Goal: Contribute content: Contribute content

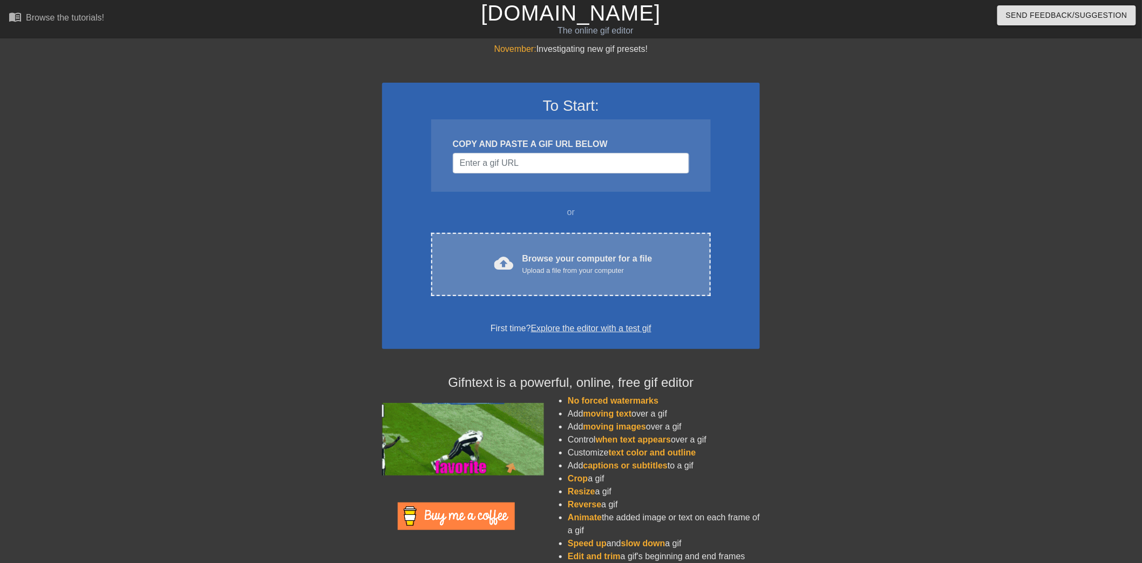
click at [571, 252] on div "Browse your computer for a file Upload a file from your computer" at bounding box center [588, 264] width 130 height 24
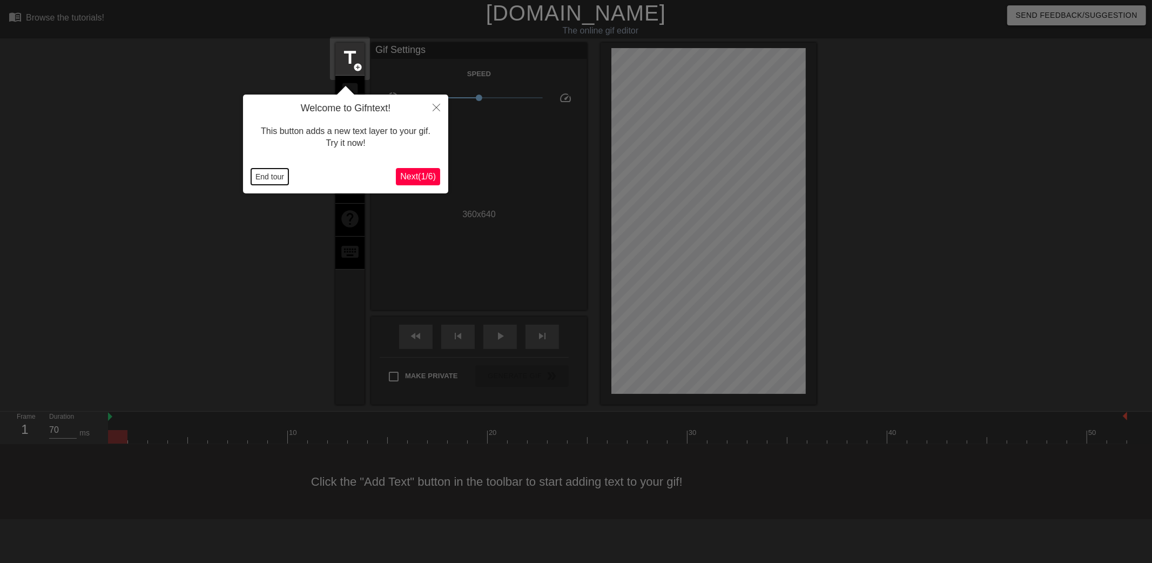
click at [257, 174] on button "End tour" at bounding box center [269, 176] width 37 height 16
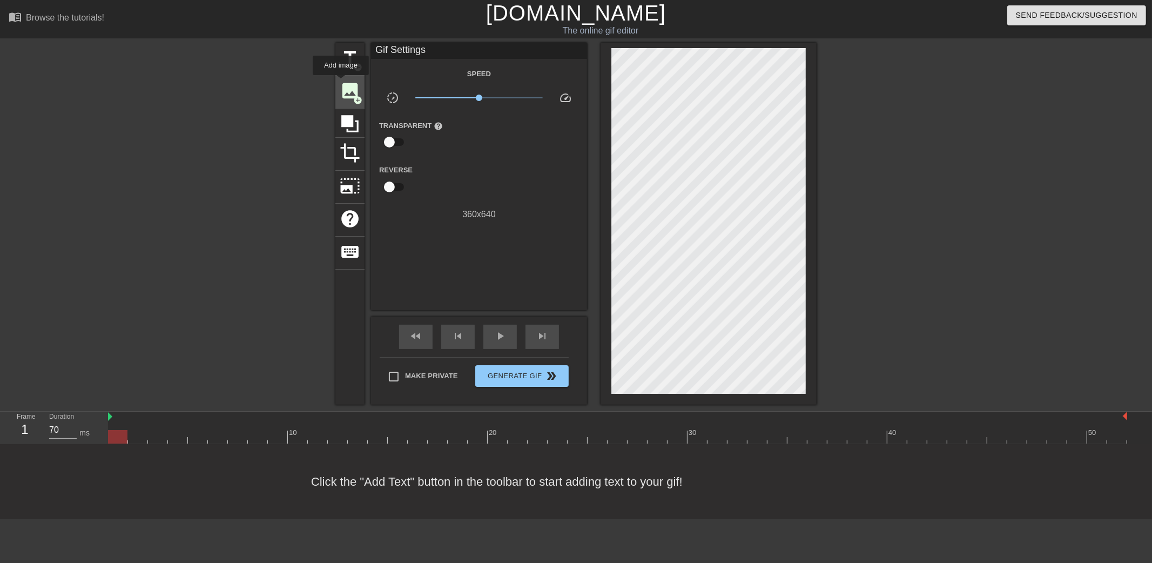
click at [341, 83] on span "image" at bounding box center [350, 90] width 21 height 21
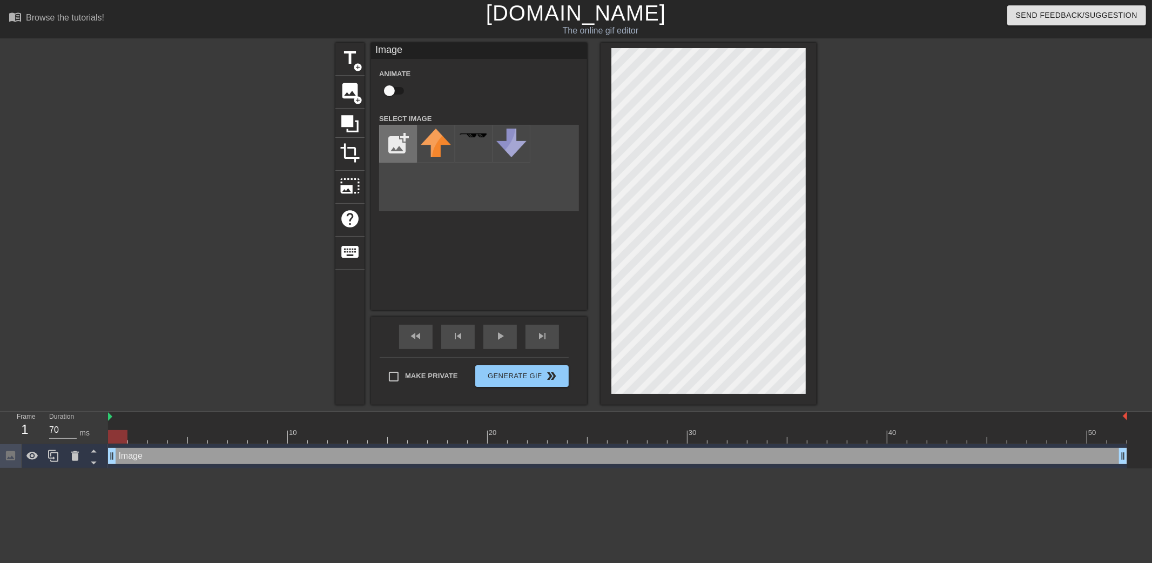
click at [387, 141] on input "file" at bounding box center [398, 143] width 37 height 37
type input "C:\fakepath\[PERSON_NAME] done.png"
click at [434, 147] on img at bounding box center [436, 144] width 30 height 30
click at [922, 225] on div at bounding box center [910, 205] width 162 height 324
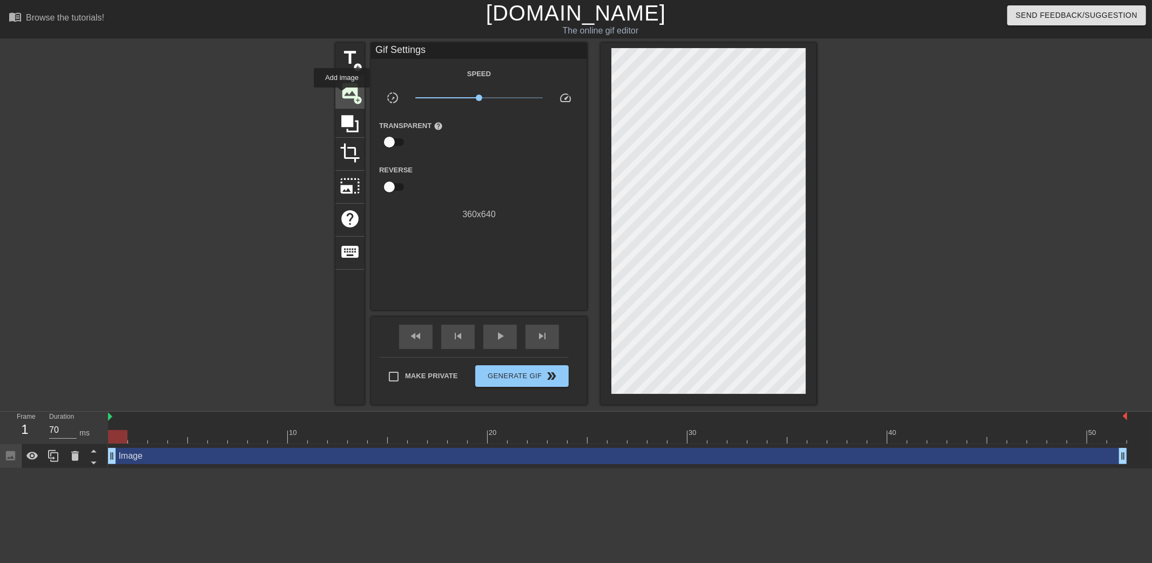
click at [347, 92] on span "image" at bounding box center [350, 90] width 21 height 21
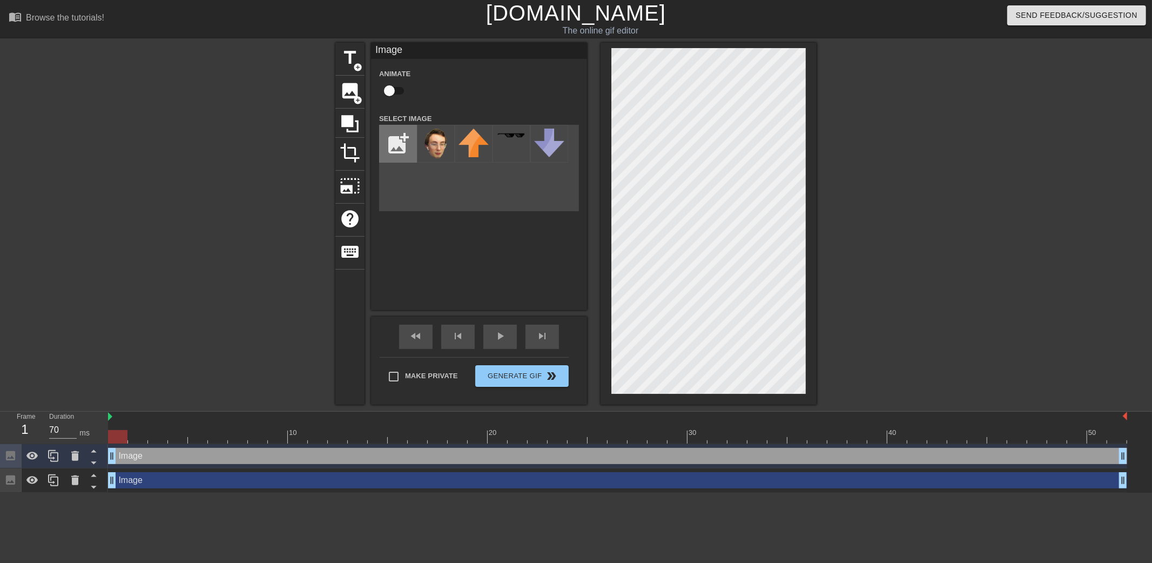
click at [402, 138] on input "file" at bounding box center [398, 143] width 37 height 37
type input "C:\fakepath\goth me glasses emoji.png"
click at [433, 138] on img at bounding box center [436, 141] width 30 height 24
click at [971, 172] on div at bounding box center [910, 205] width 162 height 324
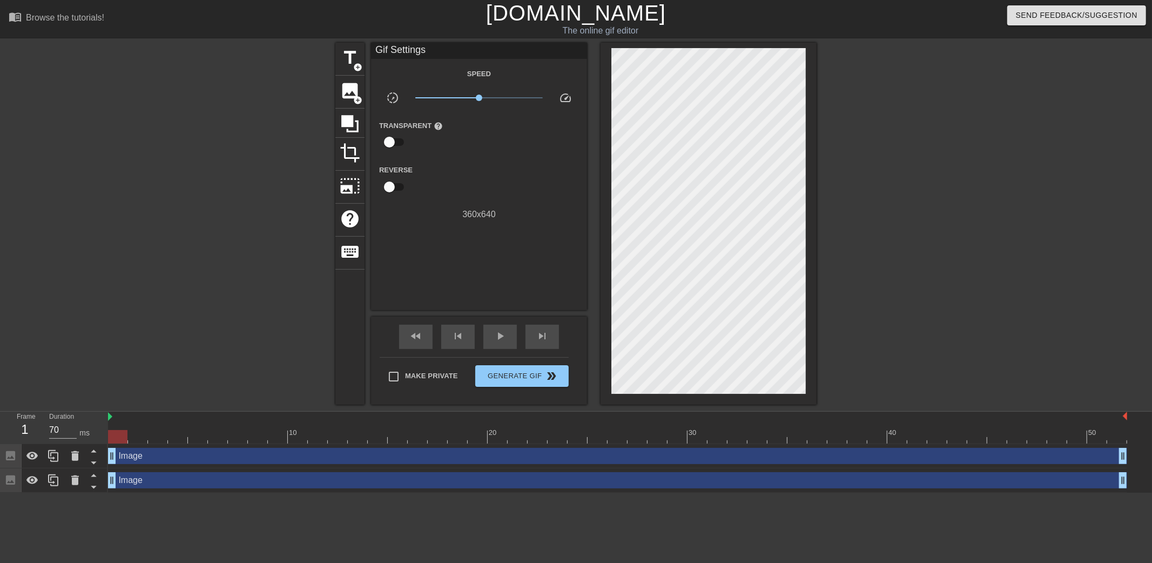
click at [923, 226] on div at bounding box center [910, 205] width 162 height 324
type input "70"
drag, startPoint x: 357, startPoint y: 88, endPoint x: 368, endPoint y: 92, distance: 11.1
click at [357, 88] on span "image" at bounding box center [350, 90] width 21 height 21
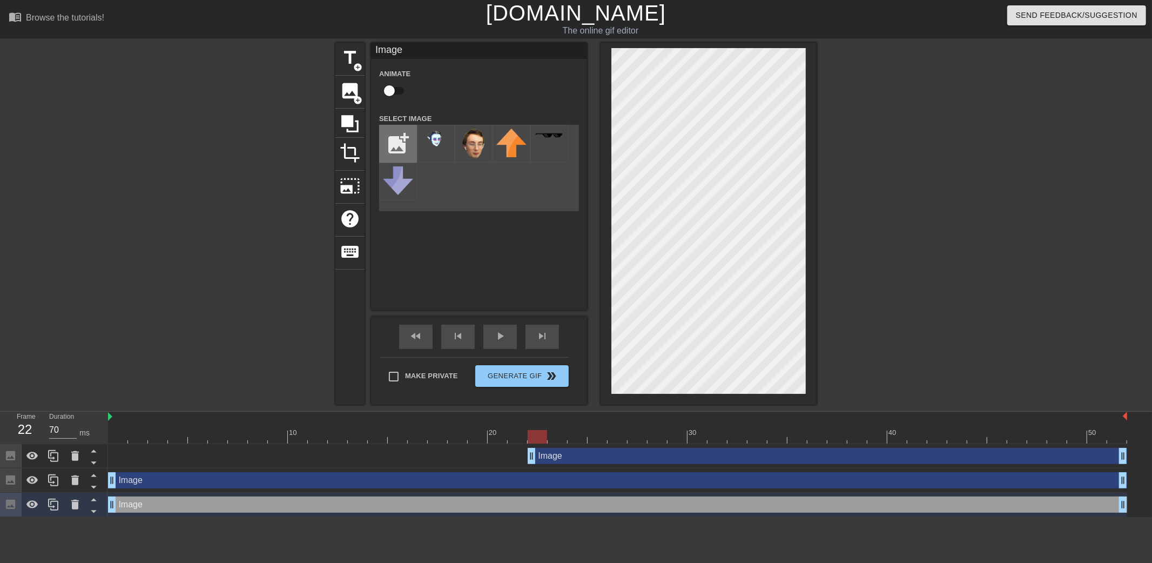
click at [397, 141] on input "file" at bounding box center [398, 143] width 37 height 37
click at [843, 205] on div at bounding box center [910, 205] width 162 height 324
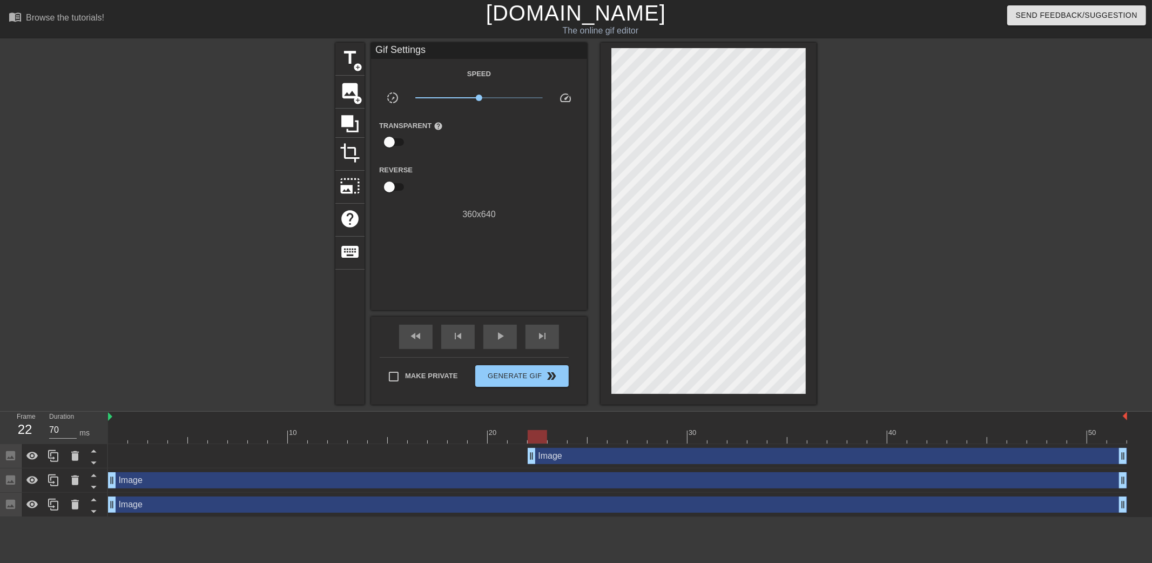
drag, startPoint x: 909, startPoint y: 258, endPoint x: 897, endPoint y: 227, distance: 33.5
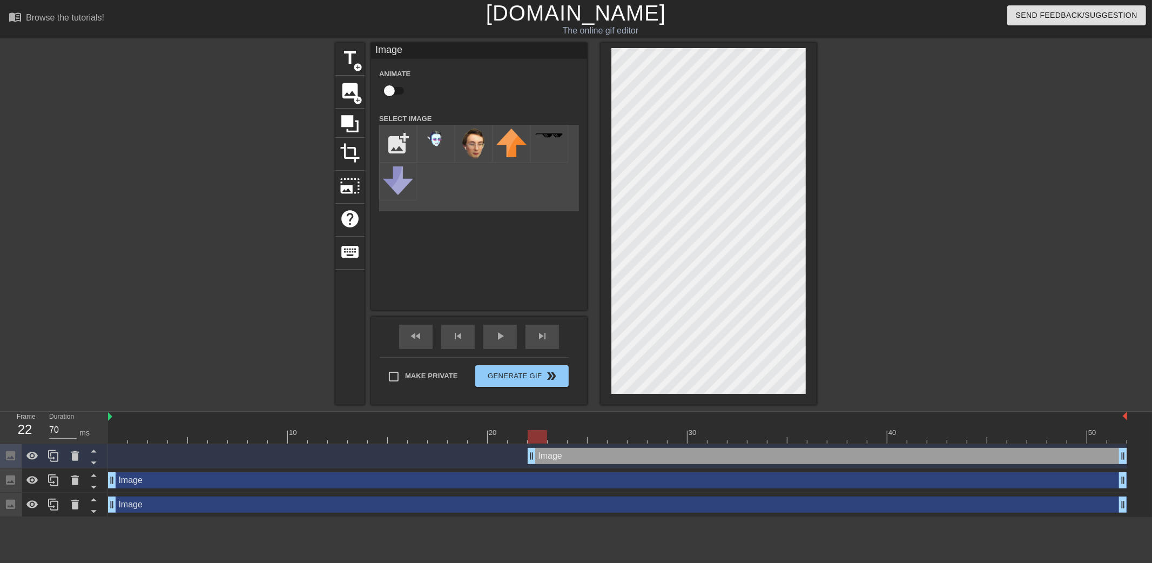
click at [569, 457] on div "Image drag_handle drag_handle" at bounding box center [827, 456] width 599 height 16
click at [73, 455] on icon at bounding box center [75, 456] width 8 height 10
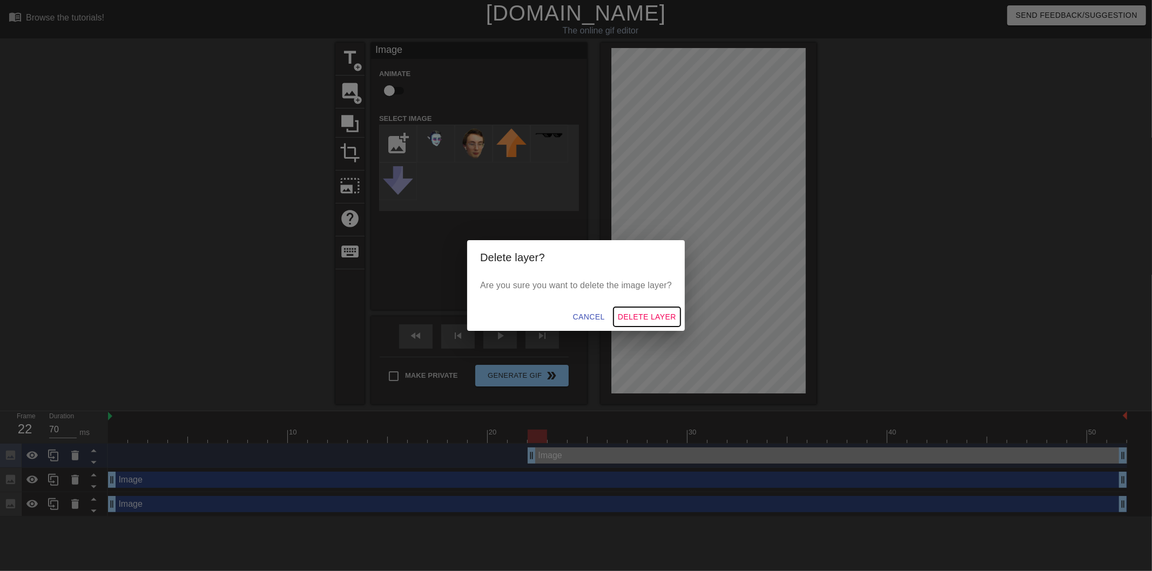
click at [634, 316] on span "Delete Layer" at bounding box center [647, 316] width 58 height 13
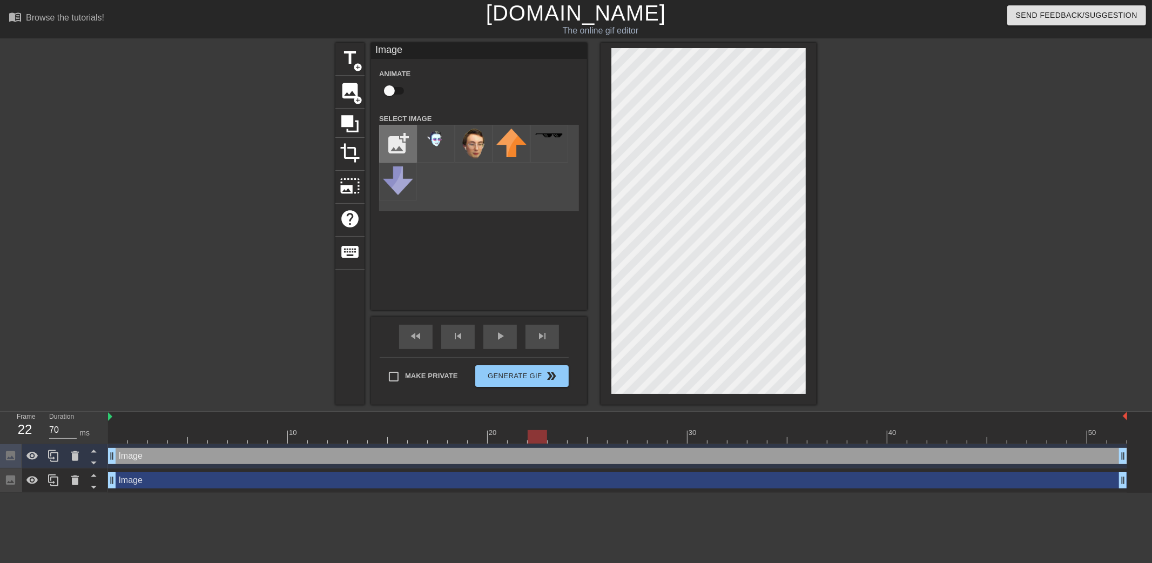
click at [402, 144] on input "file" at bounding box center [398, 143] width 37 height 37
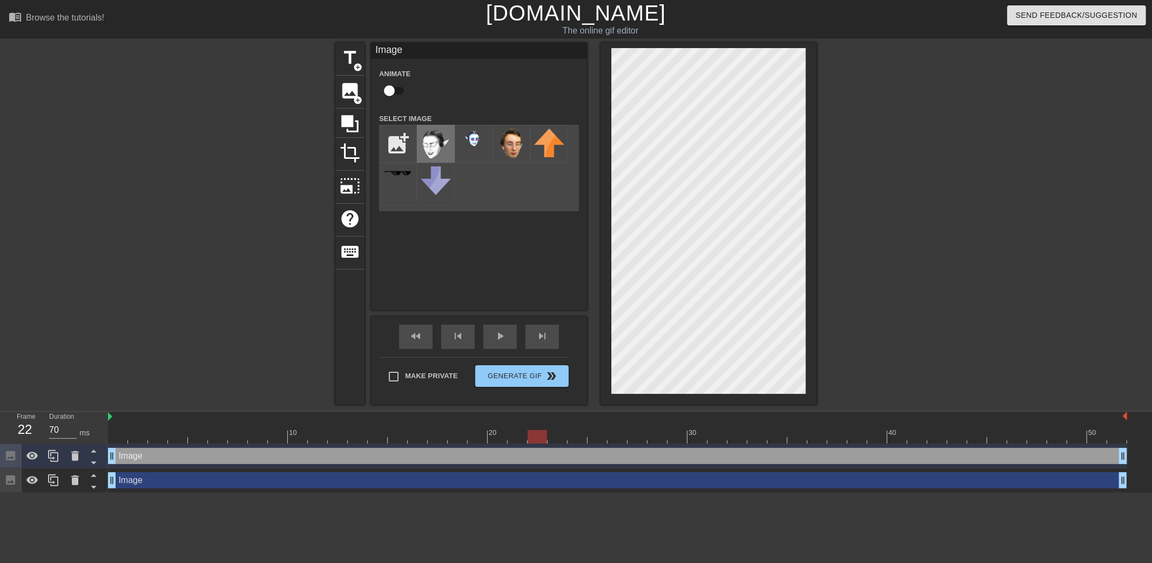
click at [447, 137] on img at bounding box center [436, 144] width 30 height 31
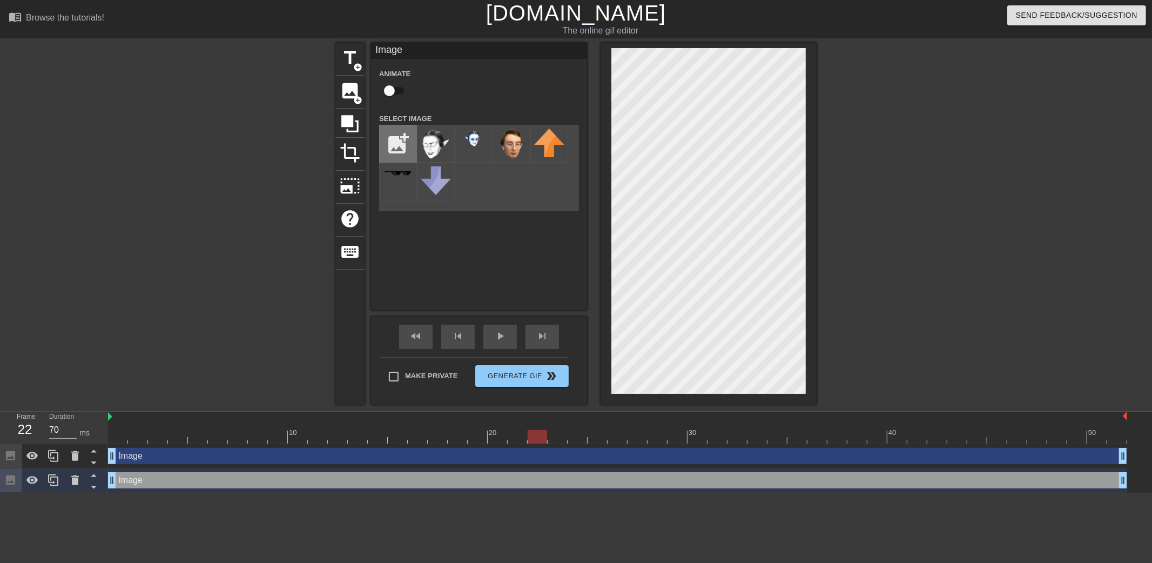
click at [403, 133] on input "file" at bounding box center [398, 143] width 37 height 37
type input "C:\fakepath\[PERSON_NAME] scared.png"
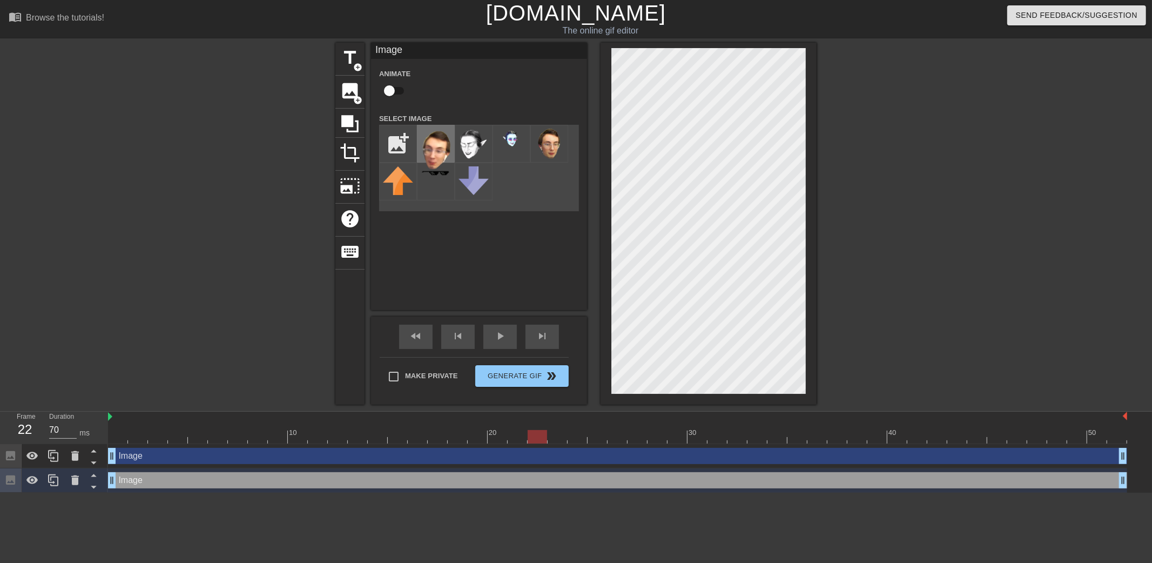
click at [429, 144] on img at bounding box center [436, 149] width 30 height 41
click at [936, 220] on div at bounding box center [910, 205] width 162 height 324
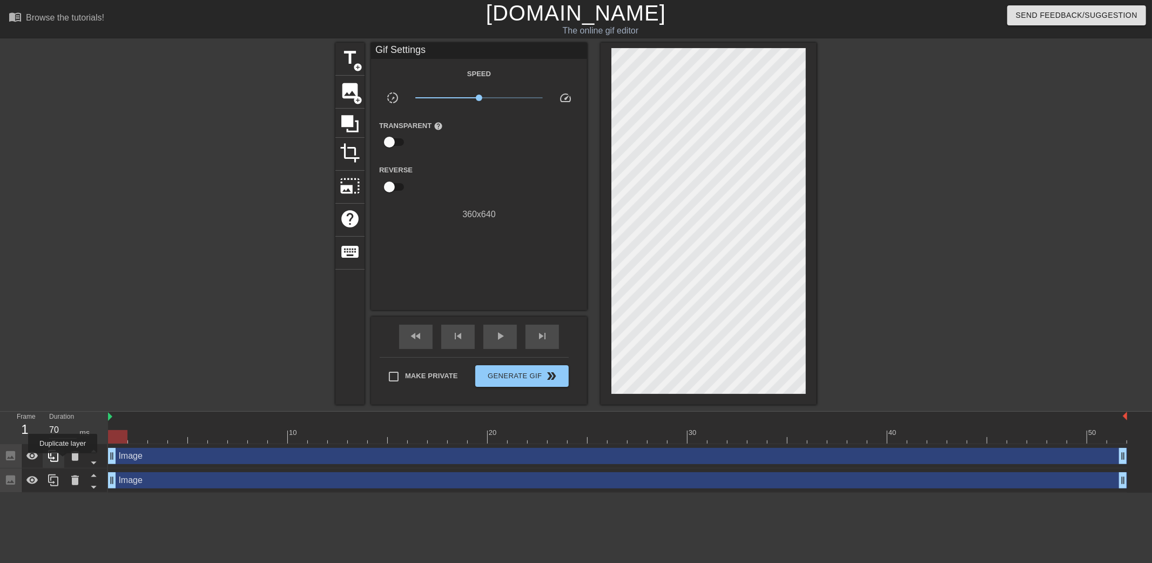
drag, startPoint x: 536, startPoint y: 433, endPoint x: 63, endPoint y: 461, distance: 474.3
click at [63, 461] on div "Frame 1 Duration 70 ms 10 20 30 40 50 Image drag_handle drag_handle Image drag_…" at bounding box center [576, 451] width 1152 height 81
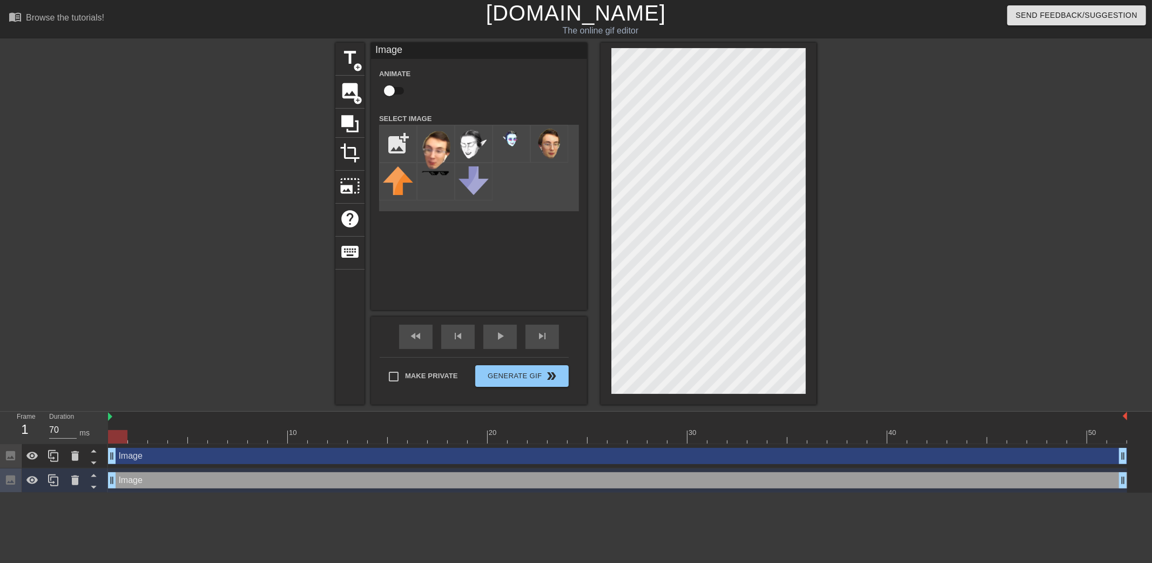
drag, startPoint x: 112, startPoint y: 456, endPoint x: -25, endPoint y: 481, distance: 138.8
click at [0, 481] on html "menu_book Browse the tutorials! [DOMAIN_NAME] The online gif editor Send Feedba…" at bounding box center [576, 246] width 1152 height 492
drag, startPoint x: 121, startPoint y: 432, endPoint x: 115, endPoint y: 422, distance: 11.7
click at [98, 434] on div "Frame 1 Duration 70 ms 10 20 30 40 50 Image drag_handle drag_handle Image drag_…" at bounding box center [576, 451] width 1152 height 81
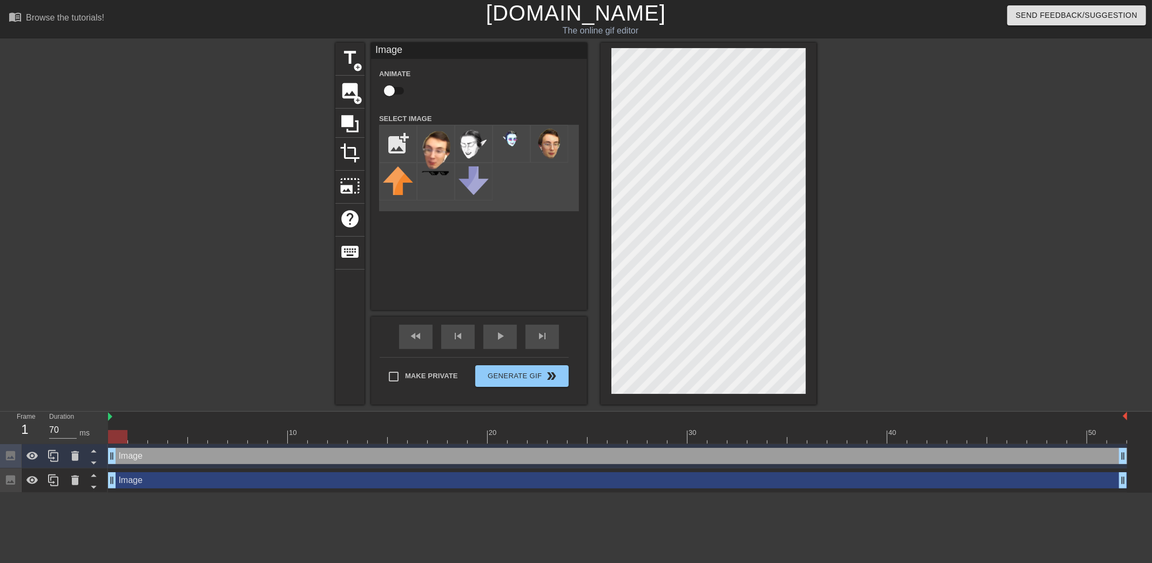
drag, startPoint x: 115, startPoint y: 435, endPoint x: 861, endPoint y: 170, distance: 792.1
click at [0, 492] on html "menu_book Browse the tutorials! [DOMAIN_NAME] The online gif editor Send Feedba…" at bounding box center [576, 246] width 1152 height 492
click at [474, 134] on img at bounding box center [473, 144] width 30 height 31
click at [502, 139] on img at bounding box center [511, 141] width 30 height 24
click at [471, 144] on img at bounding box center [473, 144] width 30 height 31
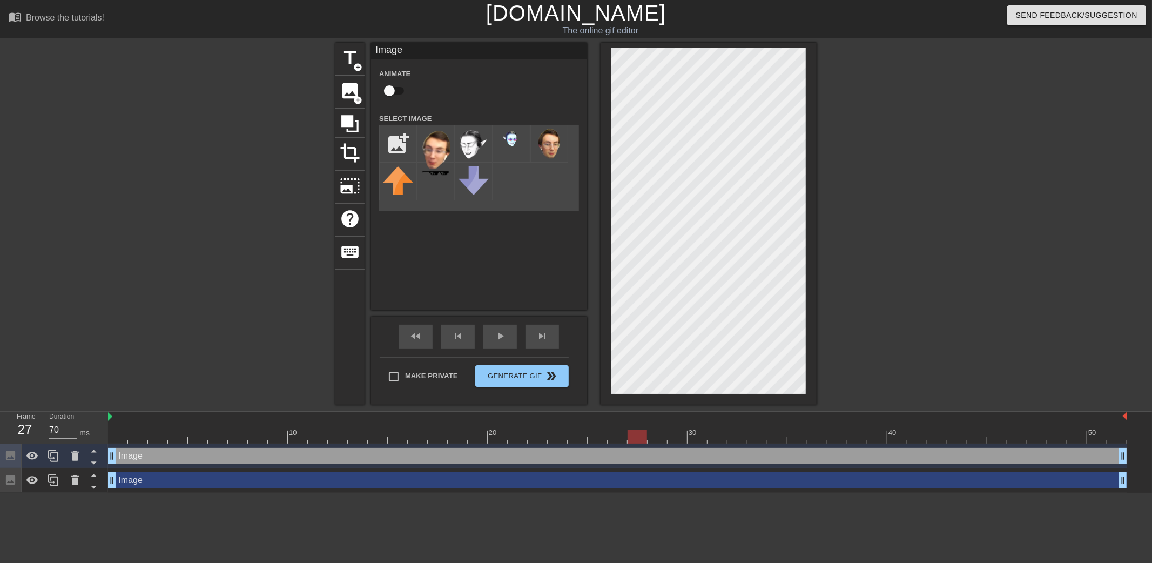
click at [634, 438] on div at bounding box center [617, 436] width 1019 height 13
drag, startPoint x: 116, startPoint y: 436, endPoint x: 87, endPoint y: 434, distance: 28.2
click at [87, 434] on div "Frame 1 Duration 70 ms 10 20 30 40 50 Image drag_handle drag_handle Image drag_…" at bounding box center [576, 451] width 1152 height 81
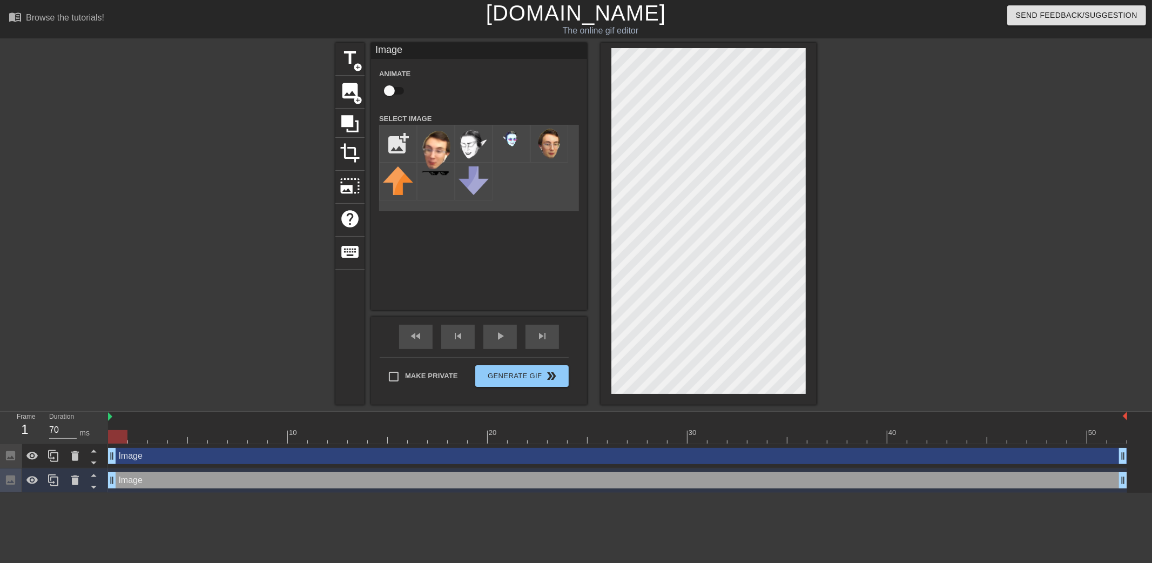
click at [919, 303] on div at bounding box center [910, 205] width 162 height 324
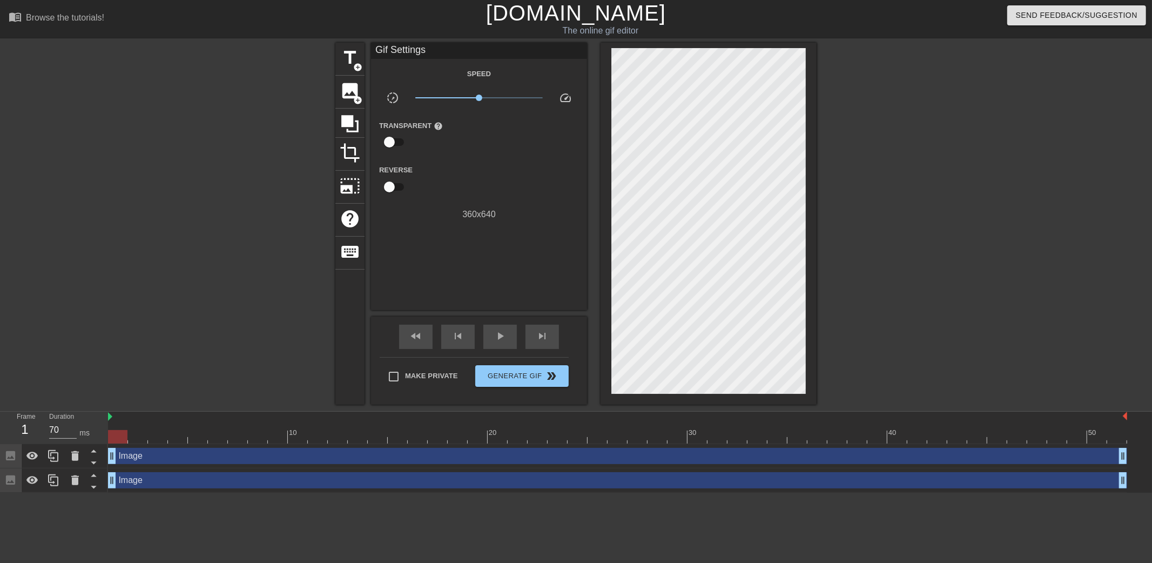
click at [951, 267] on div at bounding box center [910, 205] width 162 height 324
click at [958, 195] on div at bounding box center [910, 205] width 162 height 324
click at [1052, 211] on div "title add_circle image add_circle crop photo_size_select_large help keyboard Gi…" at bounding box center [576, 224] width 1152 height 362
type input "70"
drag, startPoint x: 115, startPoint y: 438, endPoint x: 58, endPoint y: 438, distance: 57.2
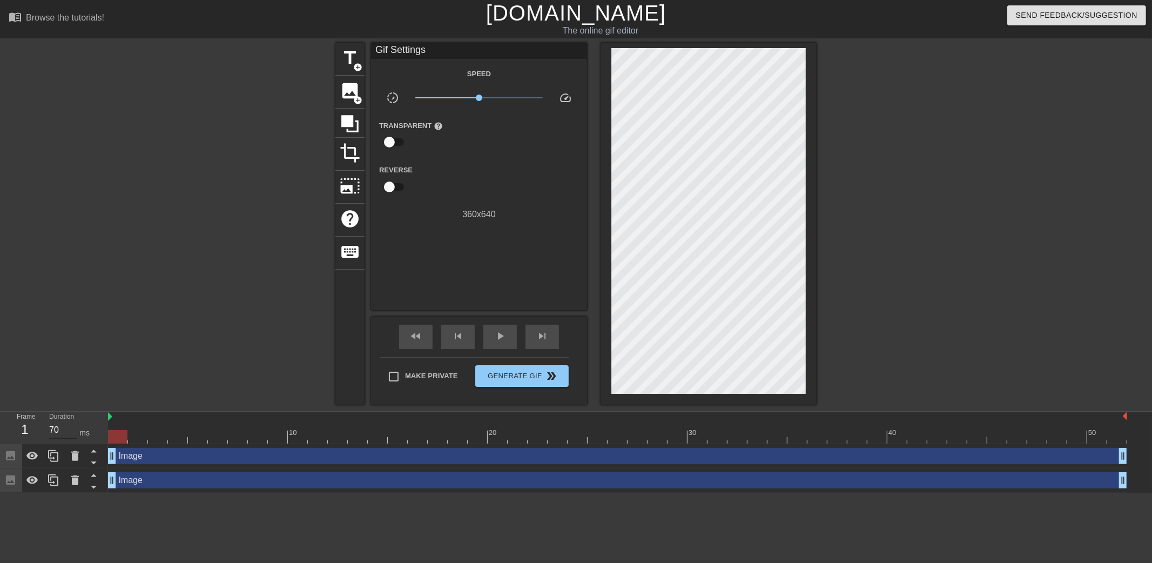
click at [58, 438] on div "Frame 1 Duration 70 ms 10 20 30 40 50 Image drag_handle drag_handle Image drag_…" at bounding box center [576, 451] width 1152 height 81
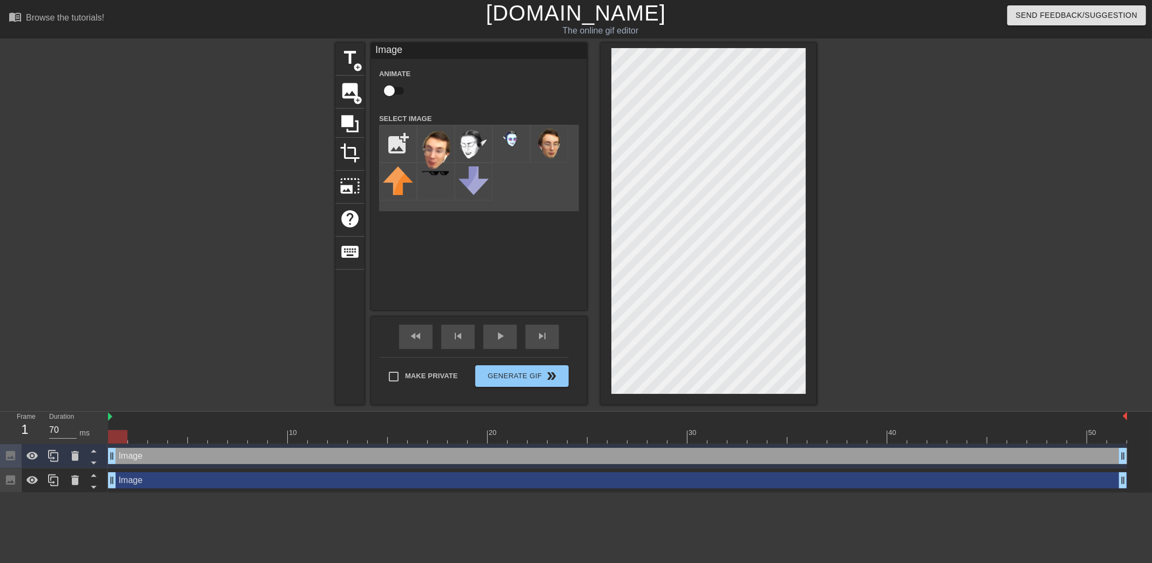
click at [387, 92] on input "checkbox" at bounding box center [390, 90] width 62 height 21
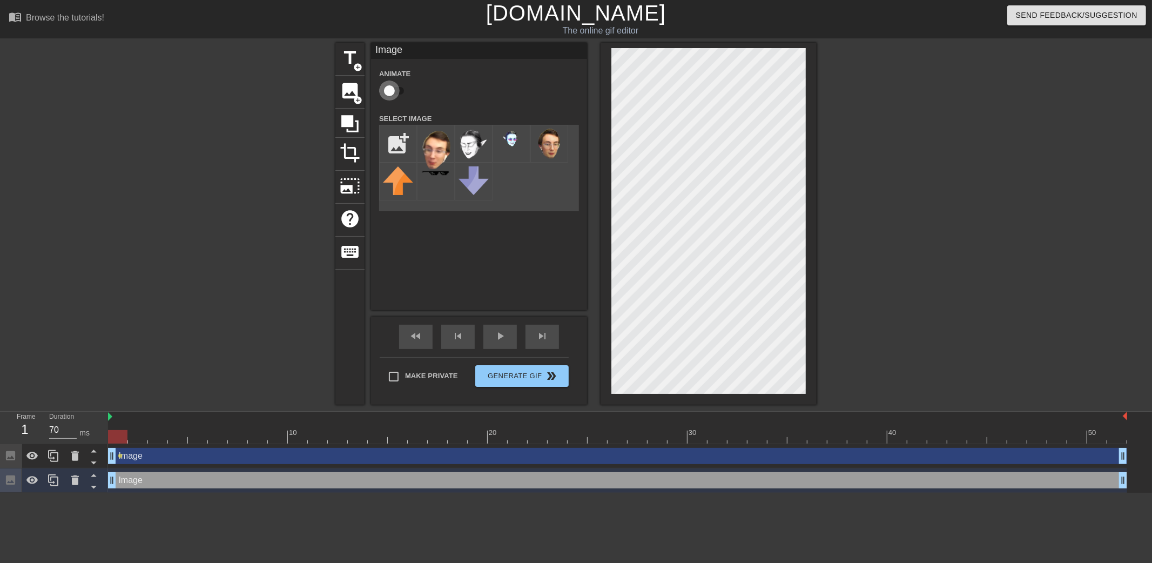
click at [389, 89] on input "checkbox" at bounding box center [390, 90] width 62 height 21
checkbox input "true"
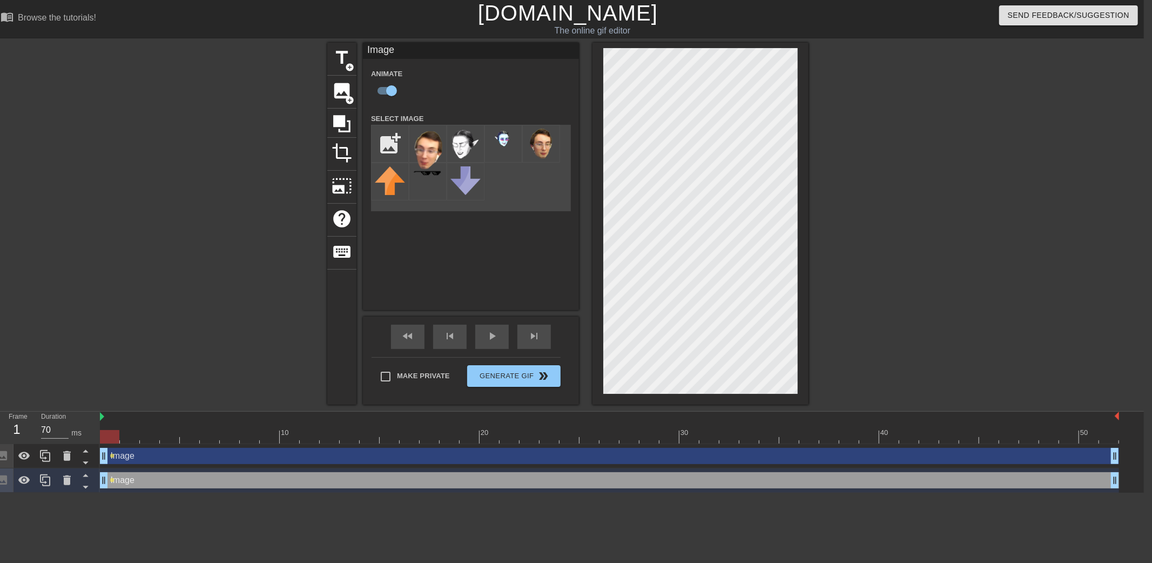
click at [962, 300] on div at bounding box center [902, 205] width 162 height 324
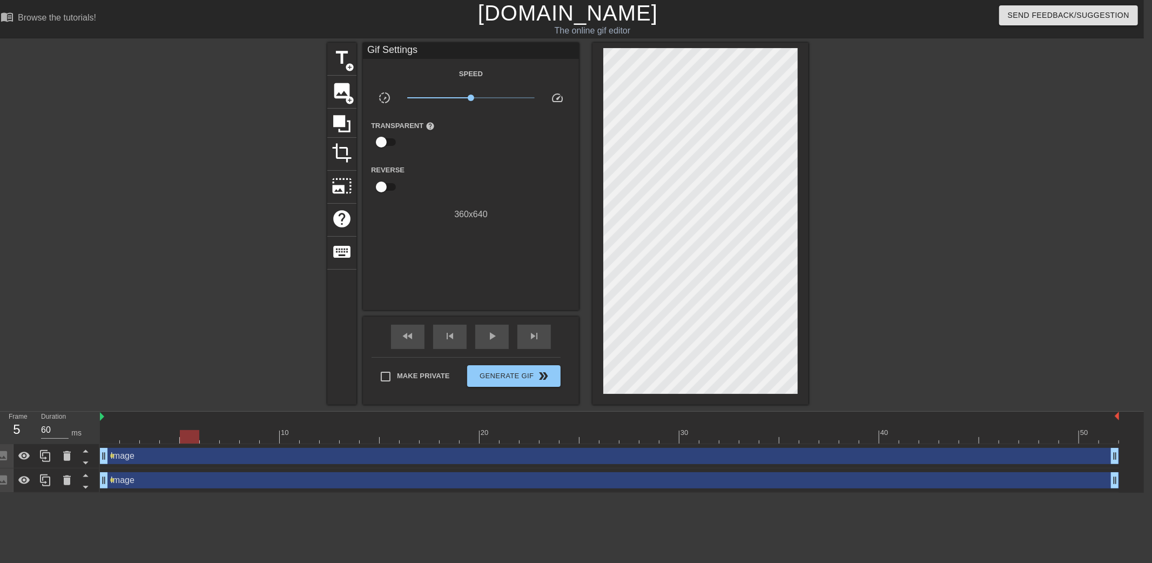
drag, startPoint x: 113, startPoint y: 431, endPoint x: 179, endPoint y: 433, distance: 65.9
click at [180, 433] on div at bounding box center [189, 436] width 19 height 13
click at [105, 436] on div at bounding box center [609, 436] width 1019 height 13
click at [191, 435] on div at bounding box center [609, 436] width 1019 height 13
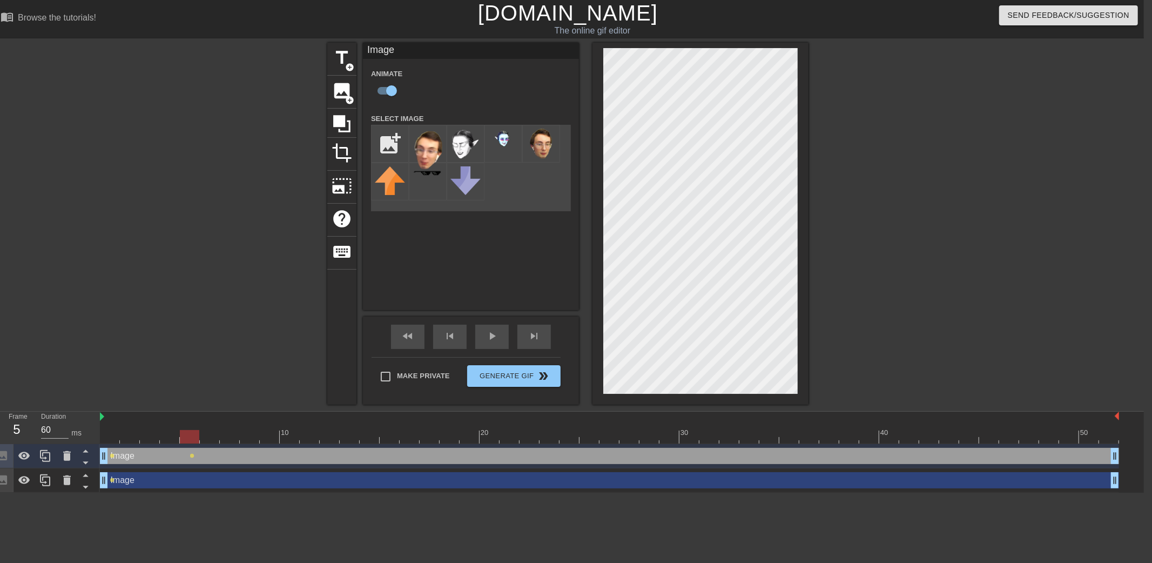
drag, startPoint x: 106, startPoint y: 441, endPoint x: 191, endPoint y: 439, distance: 84.2
click at [191, 439] on div at bounding box center [609, 436] width 1019 height 13
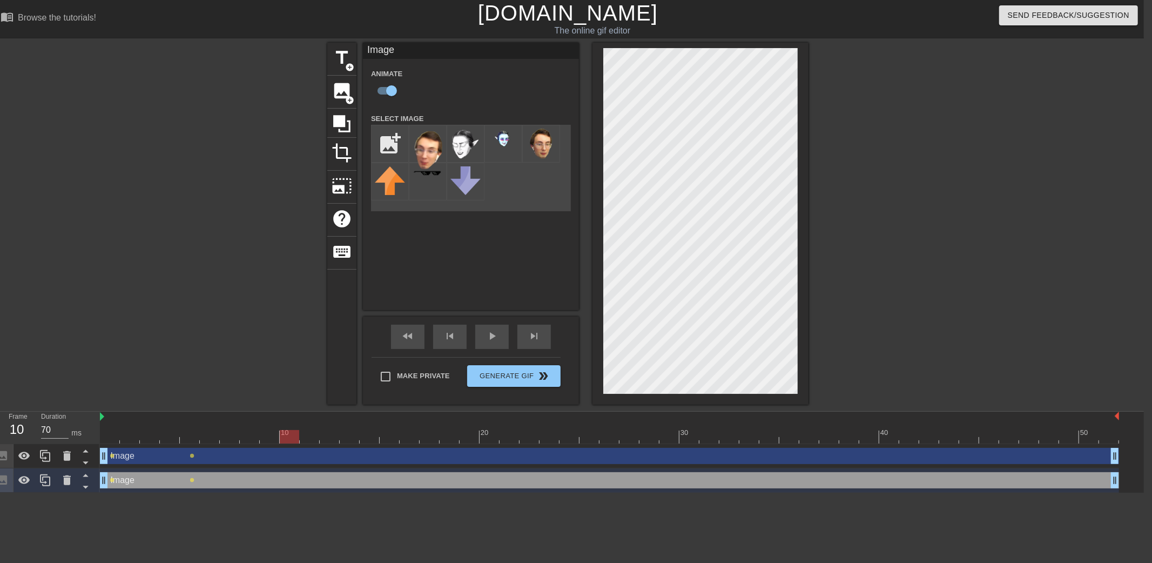
click at [289, 434] on div at bounding box center [609, 436] width 1019 height 13
click at [188, 434] on div at bounding box center [609, 436] width 1019 height 13
click at [114, 435] on div at bounding box center [609, 436] width 1019 height 13
click at [190, 437] on div at bounding box center [609, 436] width 1019 height 13
click at [289, 435] on div at bounding box center [609, 436] width 1019 height 13
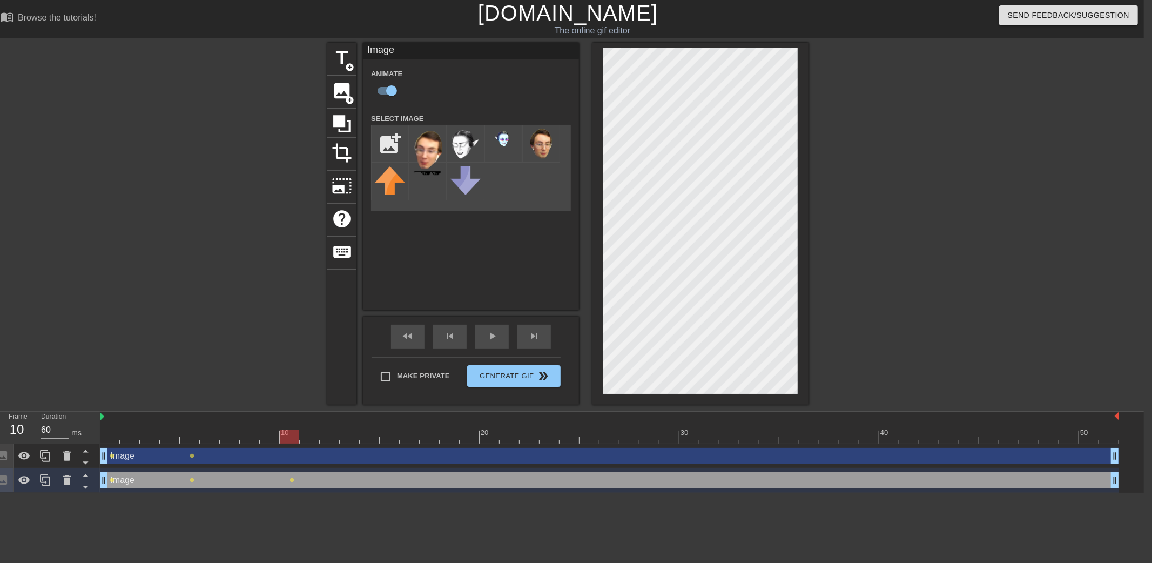
click at [187, 439] on div at bounding box center [609, 436] width 1019 height 13
click at [294, 438] on div at bounding box center [609, 436] width 1019 height 13
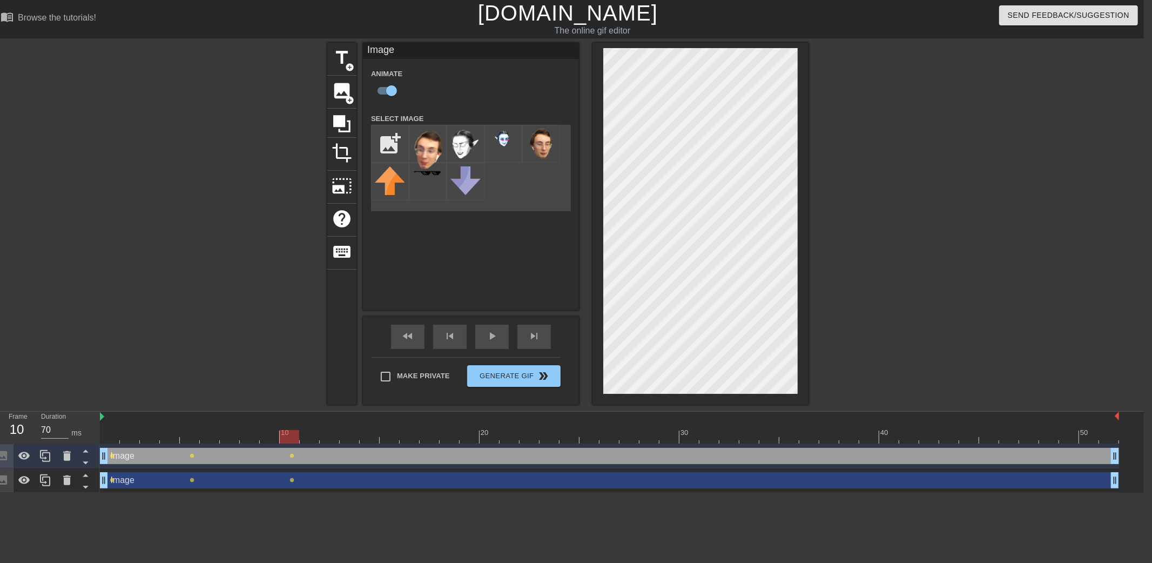
click at [387, 437] on div at bounding box center [609, 436] width 1019 height 13
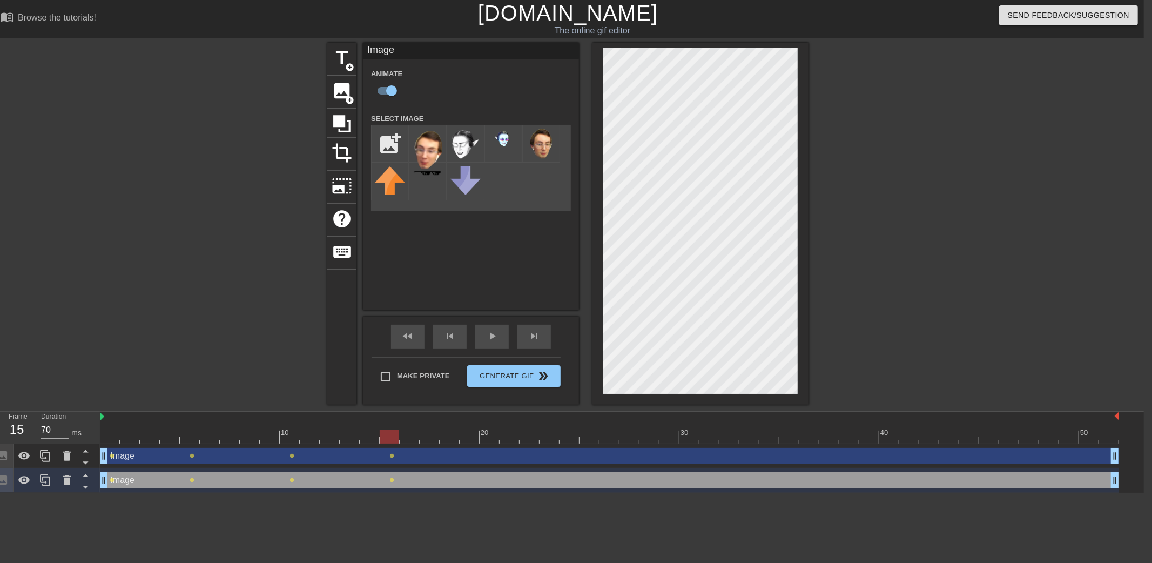
click at [289, 438] on div at bounding box center [609, 436] width 1019 height 13
click at [188, 438] on div at bounding box center [609, 436] width 1019 height 13
click at [290, 436] on div at bounding box center [609, 436] width 1019 height 13
click at [395, 431] on div at bounding box center [609, 436] width 1019 height 13
click at [484, 441] on div at bounding box center [609, 436] width 1019 height 13
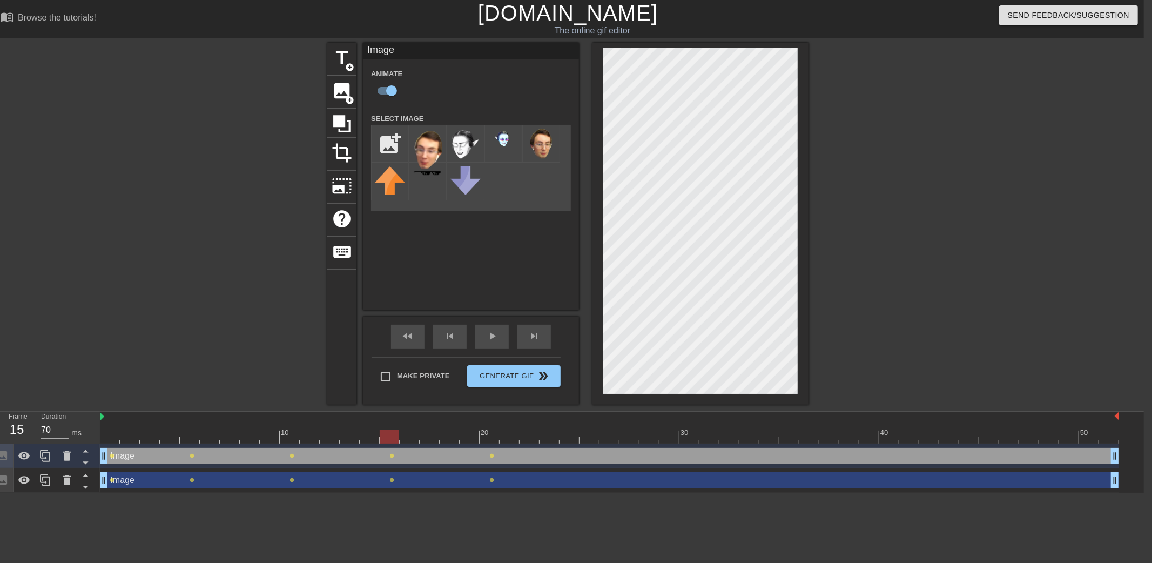
click at [390, 440] on div at bounding box center [609, 436] width 1019 height 13
click at [489, 436] on div at bounding box center [609, 436] width 1019 height 13
click at [584, 436] on div at bounding box center [609, 436] width 1019 height 13
click at [494, 438] on div at bounding box center [609, 436] width 1019 height 13
click at [589, 438] on div at bounding box center [609, 436] width 1019 height 13
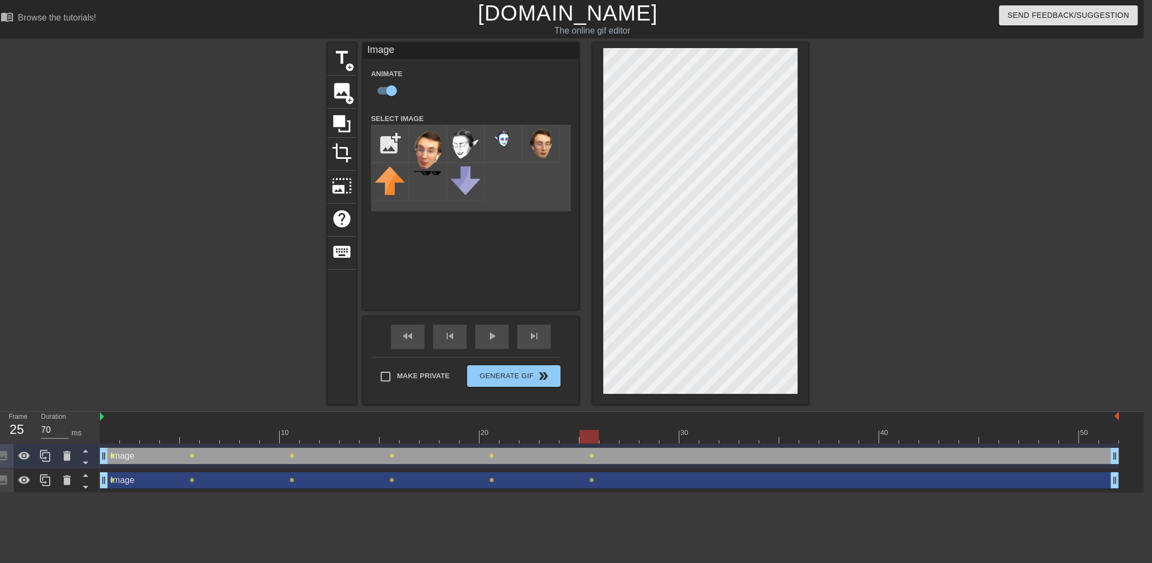
click at [691, 438] on div at bounding box center [609, 436] width 1019 height 13
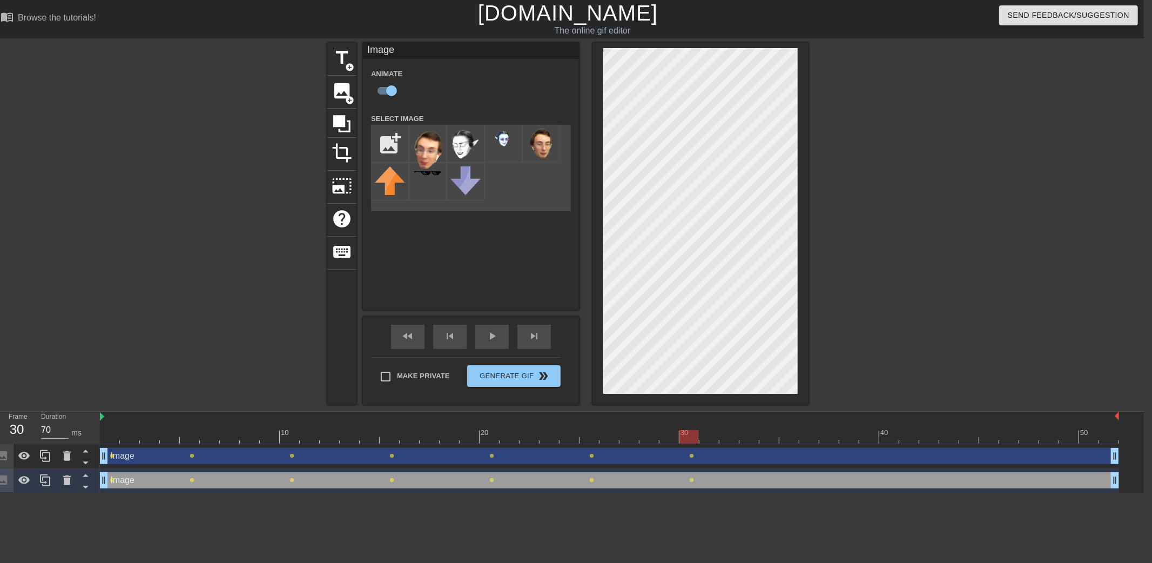
click at [589, 443] on div "10 20 30 40 50" at bounding box center [609, 427] width 1019 height 32
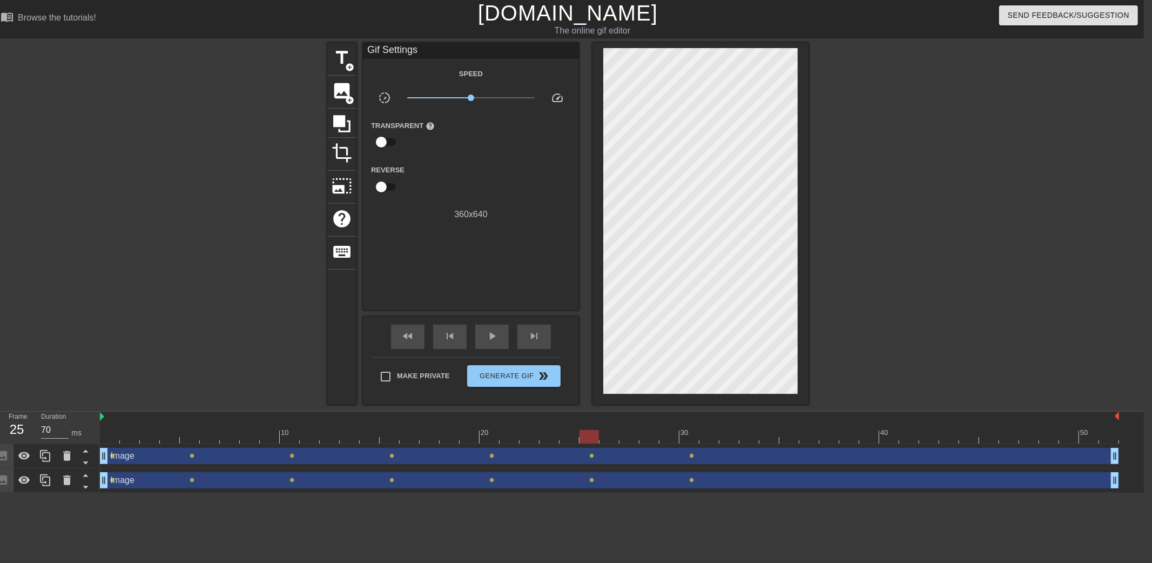
click at [589, 436] on div at bounding box center [609, 436] width 1019 height 13
click at [687, 437] on div at bounding box center [609, 436] width 1019 height 13
click at [780, 439] on div at bounding box center [609, 436] width 1019 height 13
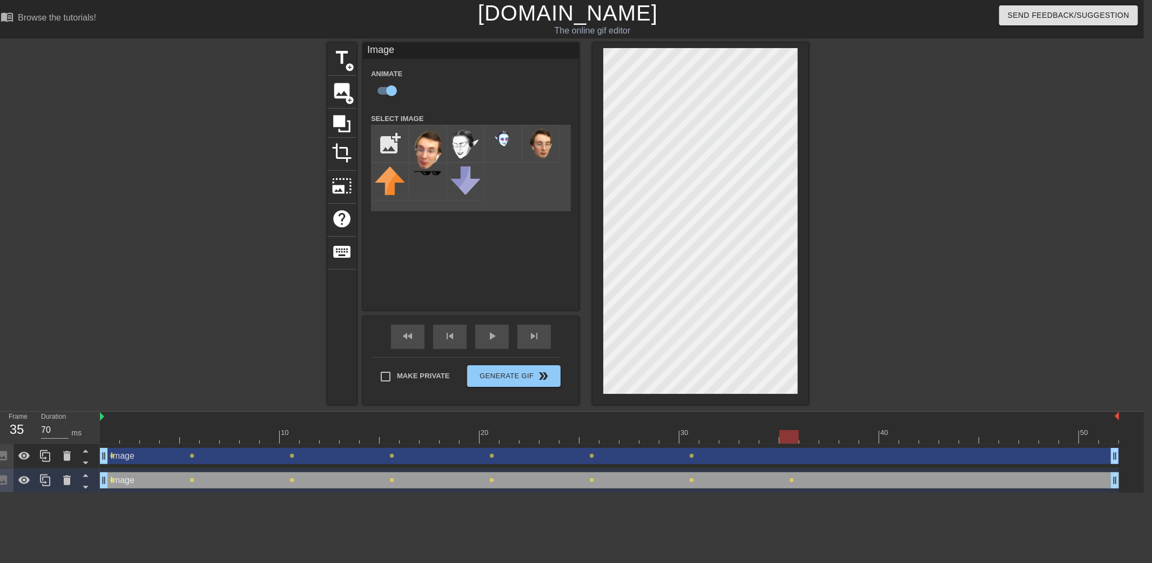
click at [687, 442] on div at bounding box center [609, 436] width 1019 height 13
click at [788, 434] on div at bounding box center [609, 436] width 1019 height 13
click at [687, 436] on div at bounding box center [609, 436] width 1019 height 13
click at [790, 434] on div at bounding box center [609, 436] width 1019 height 13
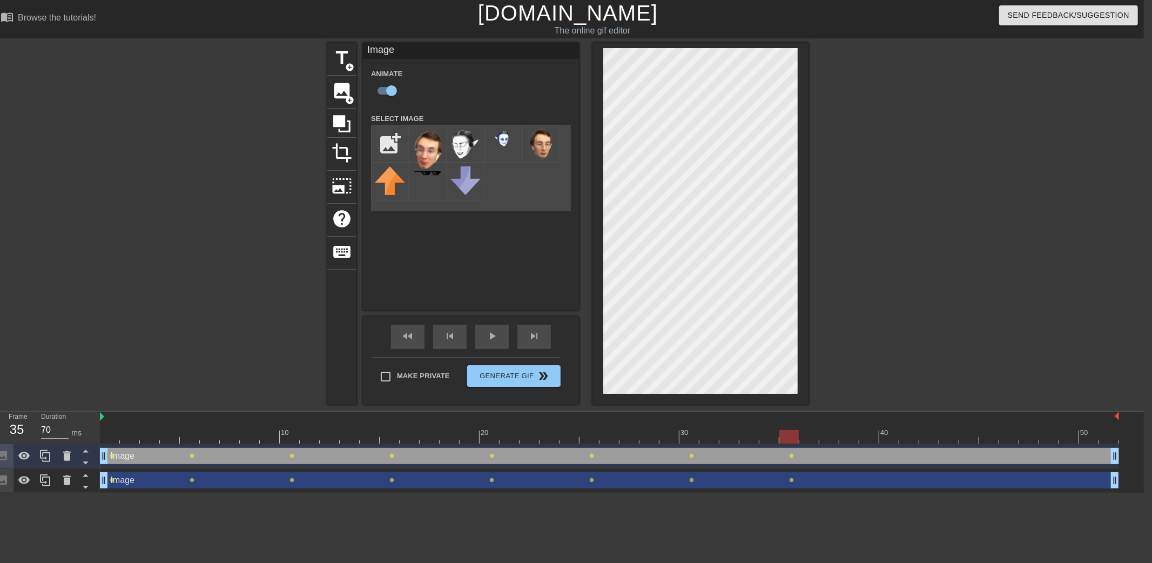
click at [886, 429] on div "40" at bounding box center [885, 432] width 10 height 11
click at [790, 433] on div at bounding box center [609, 436] width 1019 height 13
click at [881, 433] on div at bounding box center [609, 436] width 1019 height 13
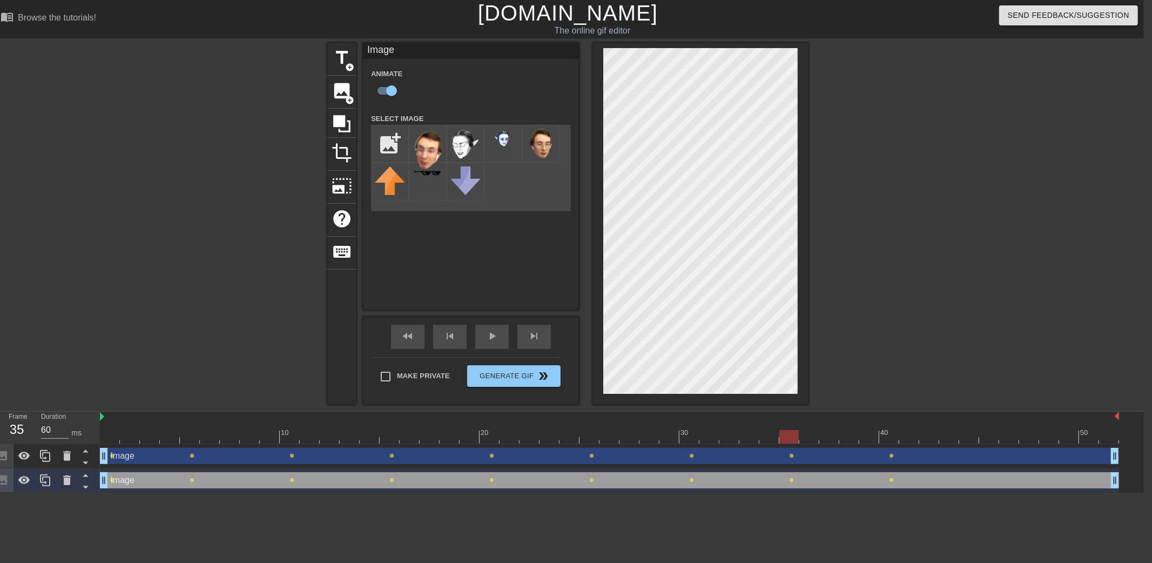
click at [789, 442] on div at bounding box center [609, 436] width 1019 height 13
click at [886, 435] on div at bounding box center [609, 436] width 1019 height 13
click at [983, 435] on div at bounding box center [609, 436] width 1019 height 13
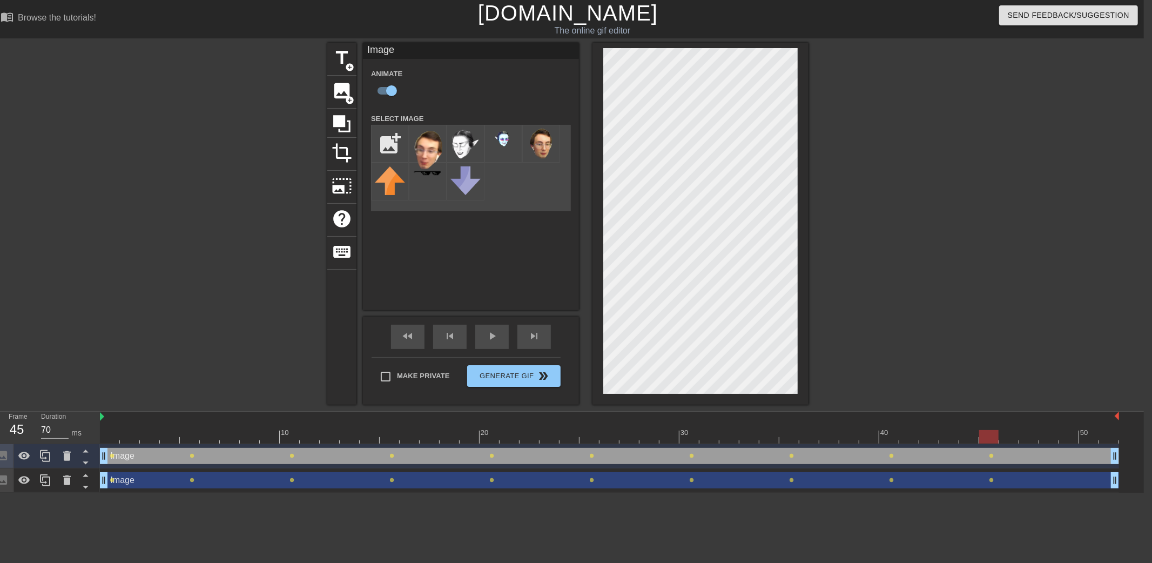
click at [873, 206] on div at bounding box center [902, 205] width 162 height 324
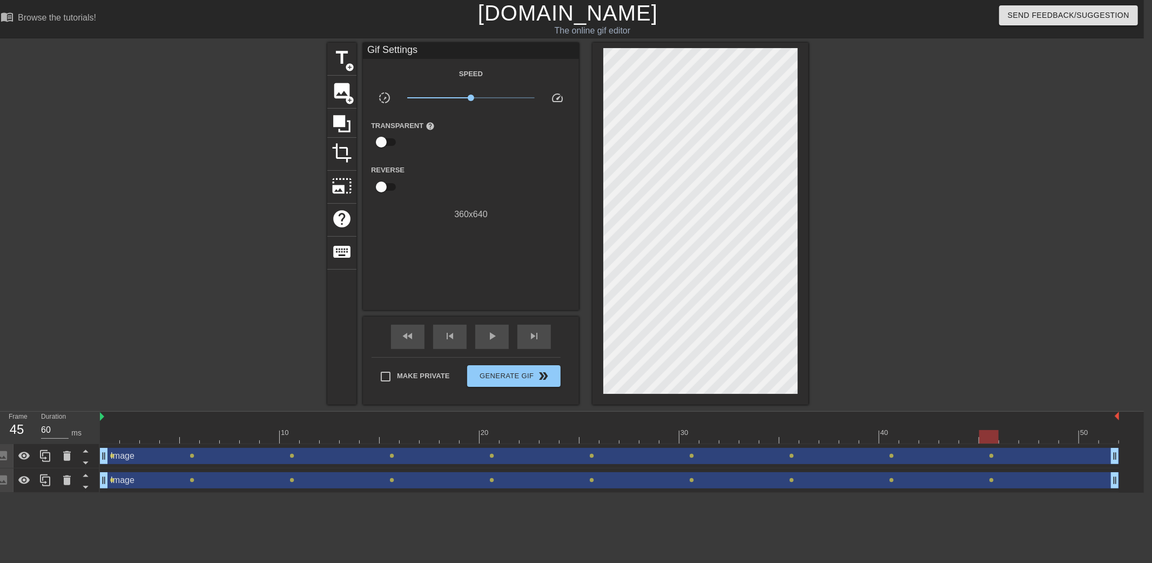
click at [1089, 440] on div at bounding box center [609, 436] width 1019 height 13
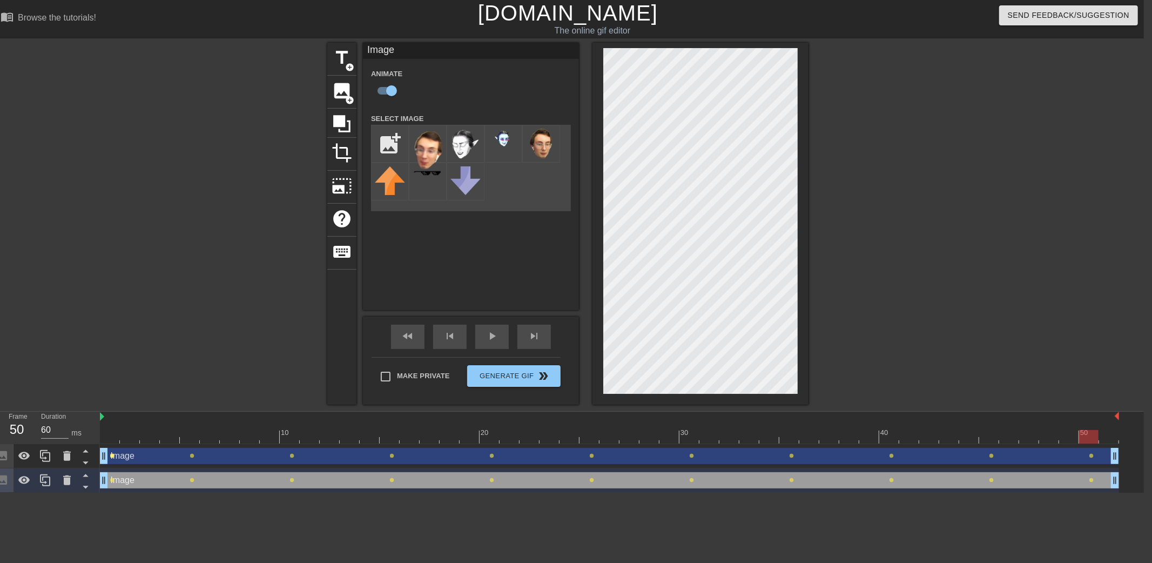
click at [112, 455] on span "lens" at bounding box center [112, 455] width 5 height 5
type input "70"
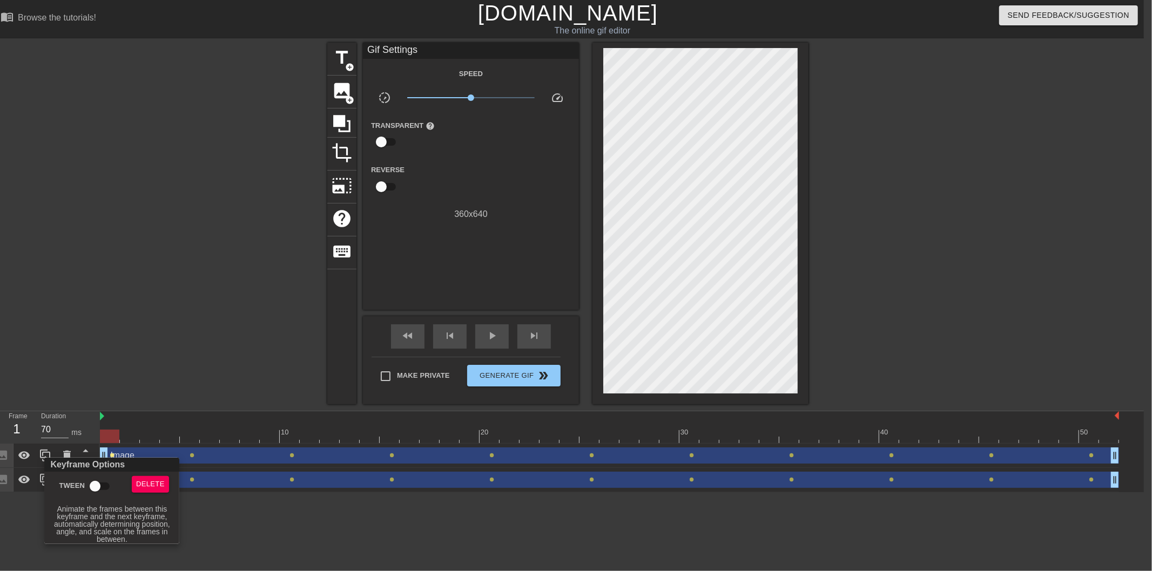
click at [100, 486] on input "Tween" at bounding box center [95, 486] width 62 height 21
checkbox input "true"
click at [148, 343] on div at bounding box center [576, 285] width 1152 height 571
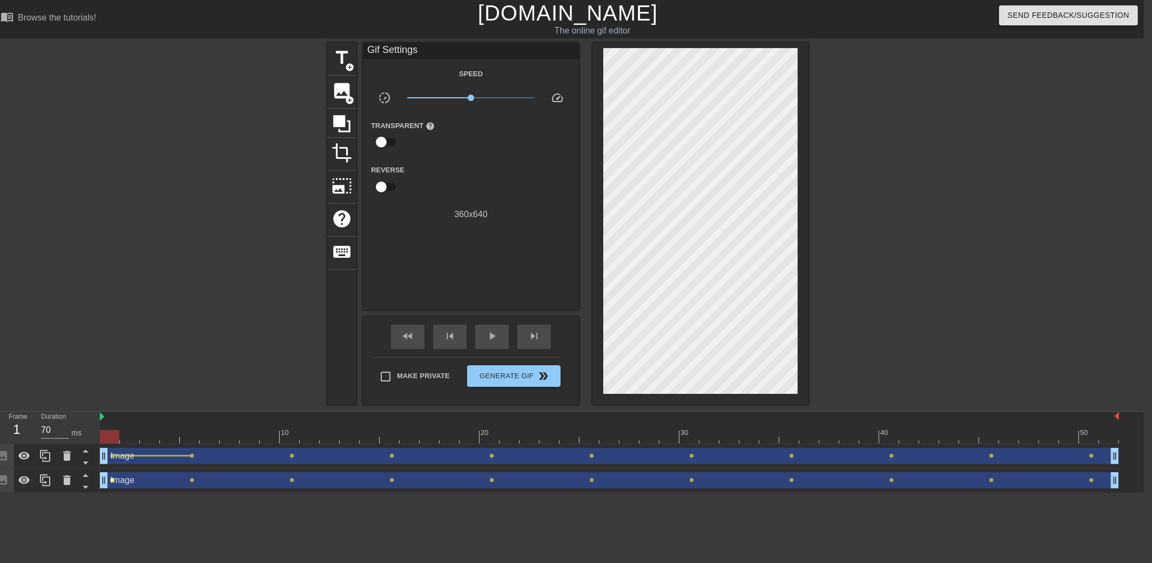
click at [112, 478] on span "lens" at bounding box center [112, 479] width 5 height 5
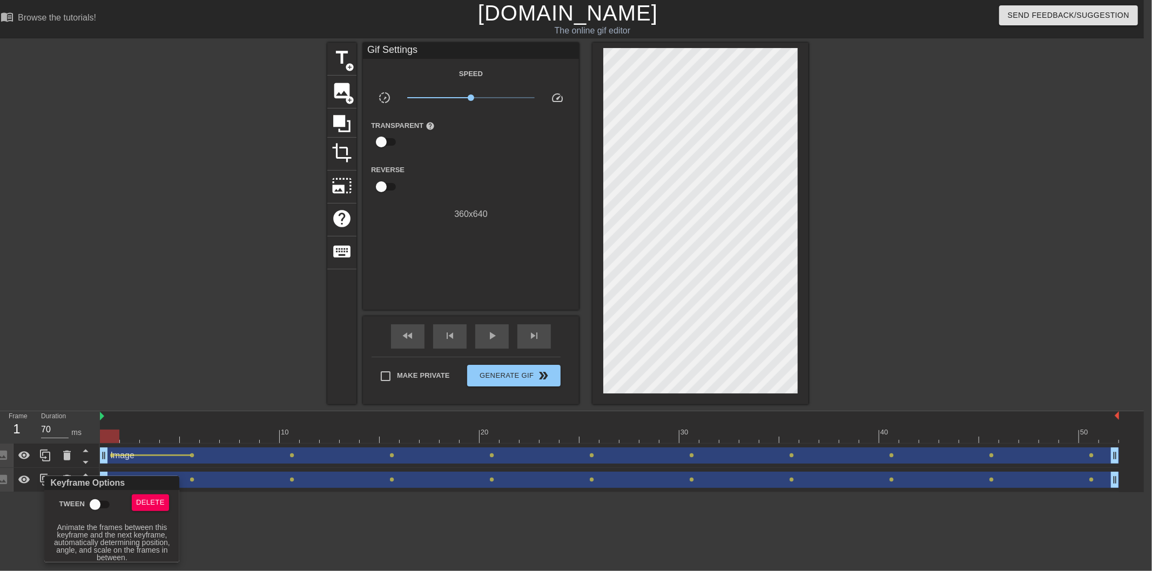
click at [103, 505] on input "Tween" at bounding box center [95, 505] width 62 height 21
checkbox input "true"
click at [173, 363] on div at bounding box center [576, 285] width 1152 height 571
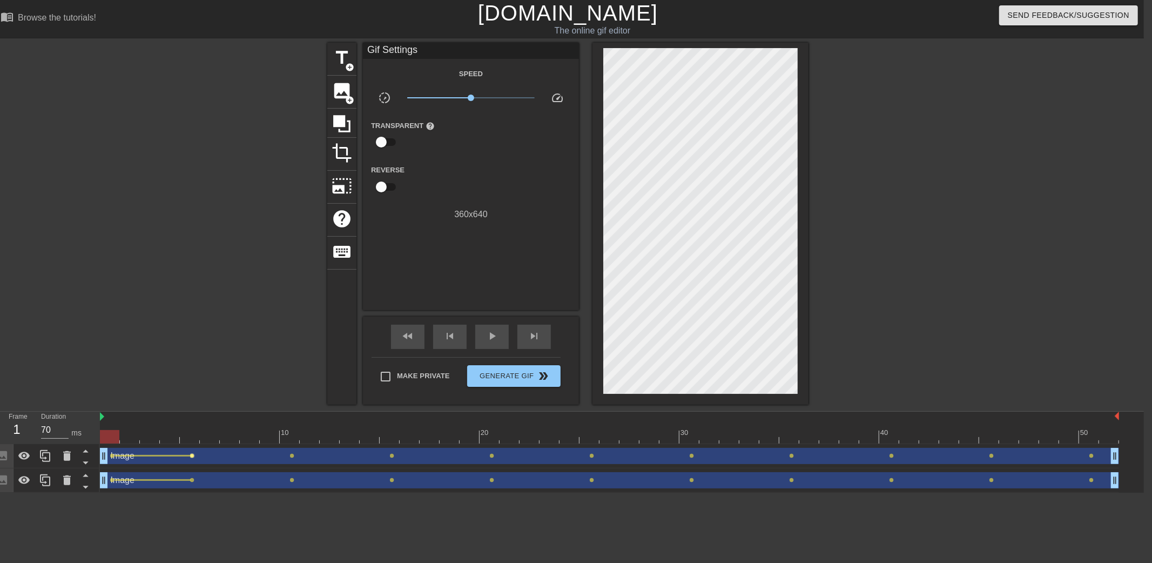
click at [192, 453] on span "lens" at bounding box center [192, 455] width 5 height 5
type input "60"
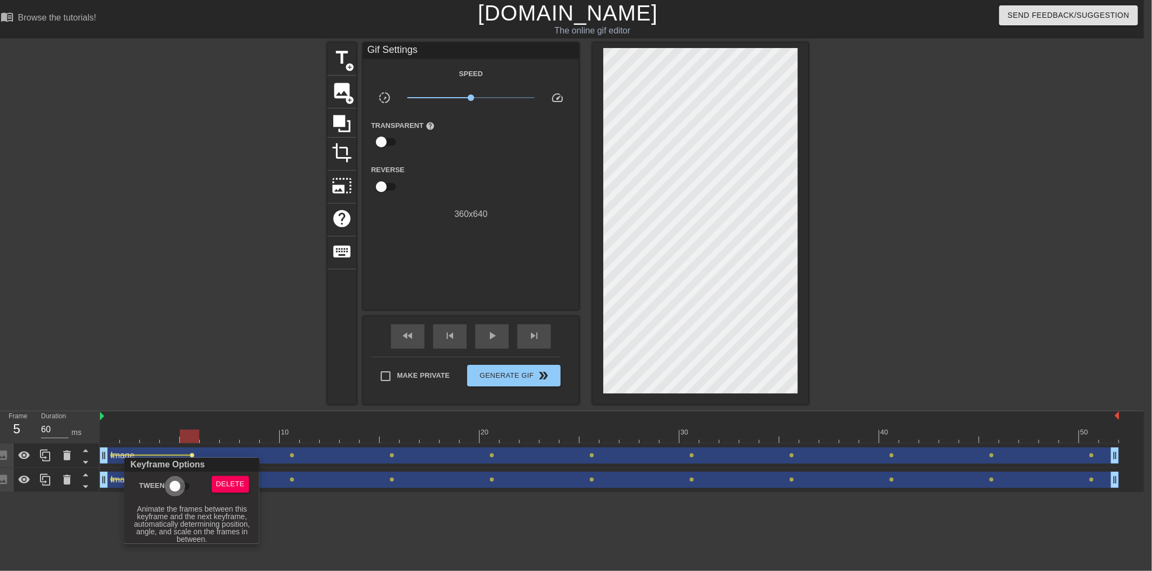
click at [174, 487] on input "Tween" at bounding box center [175, 486] width 62 height 21
checkbox input "true"
click at [187, 330] on div at bounding box center [576, 285] width 1152 height 571
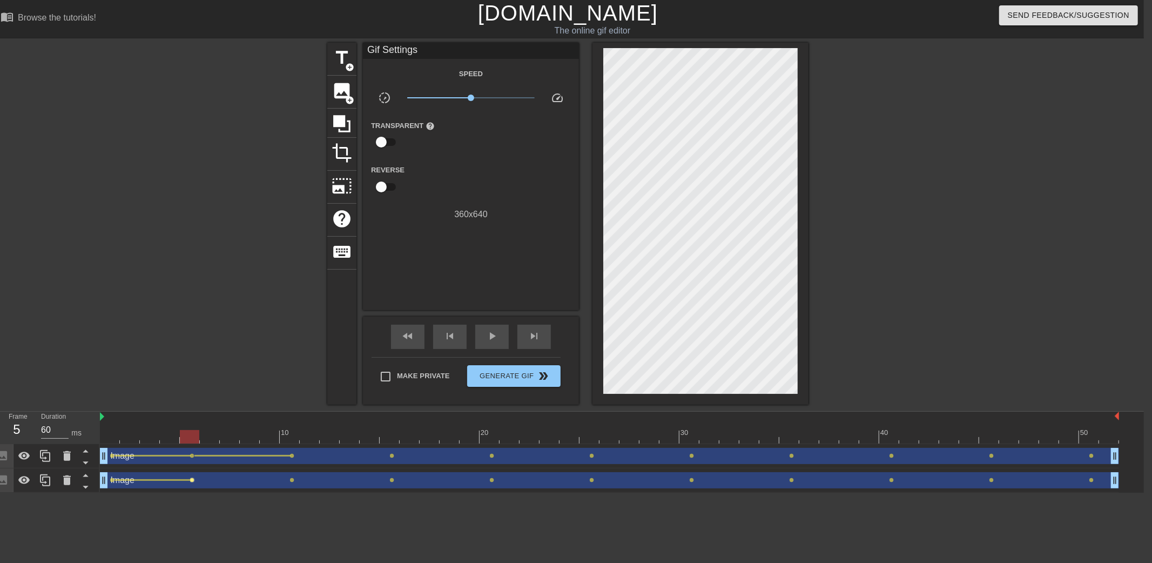
click at [191, 477] on span "lens" at bounding box center [192, 479] width 5 height 5
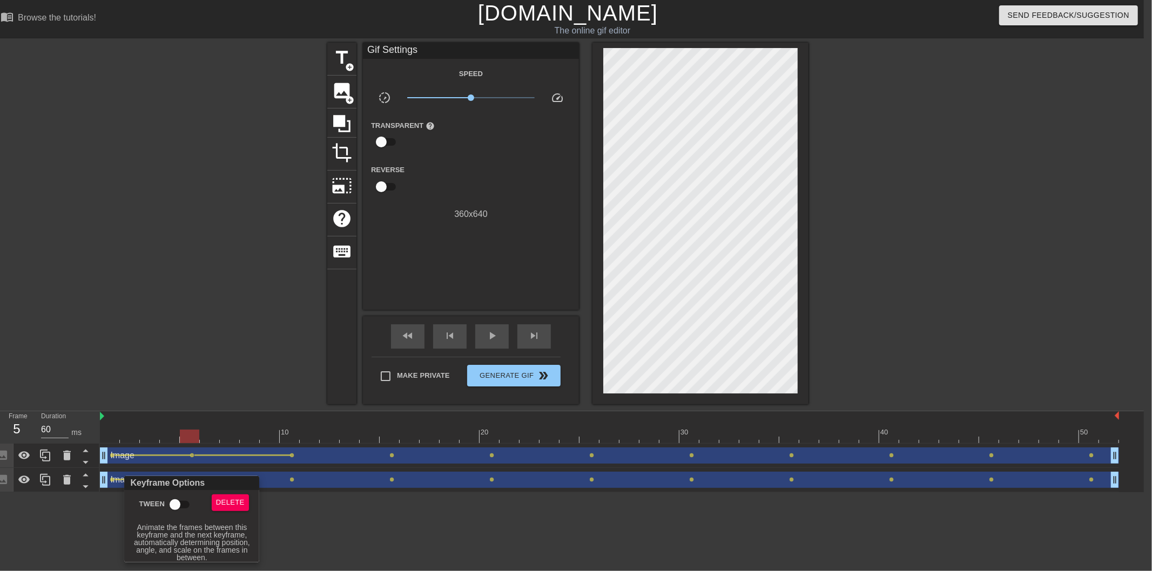
click at [177, 505] on input "Tween" at bounding box center [175, 505] width 62 height 21
checkbox input "true"
click at [301, 510] on div at bounding box center [576, 285] width 1152 height 571
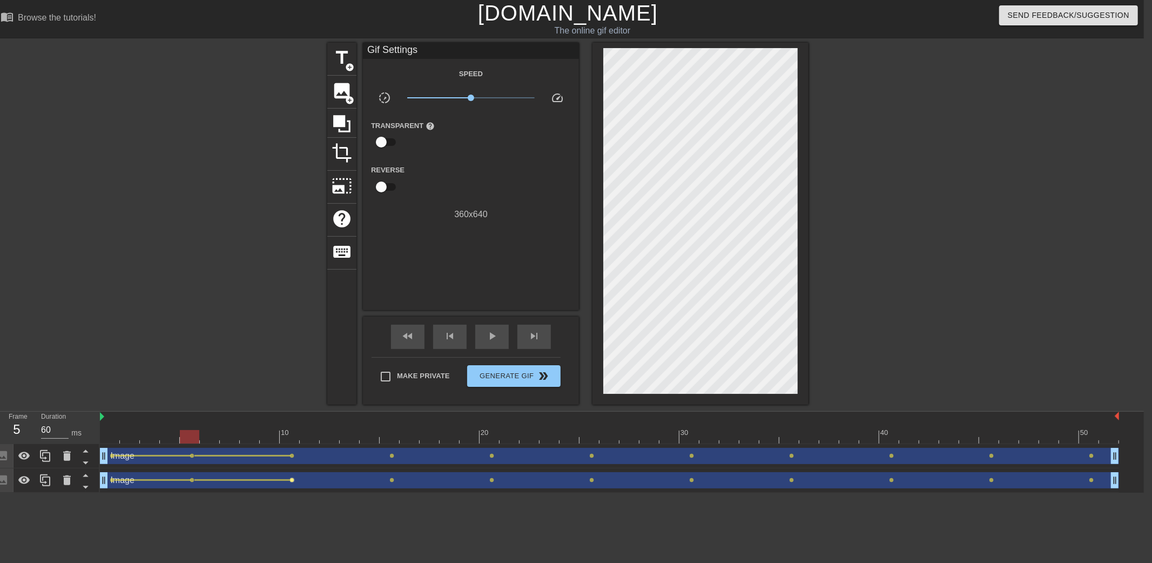
click at [292, 479] on span "lens" at bounding box center [292, 479] width 5 height 5
type input "70"
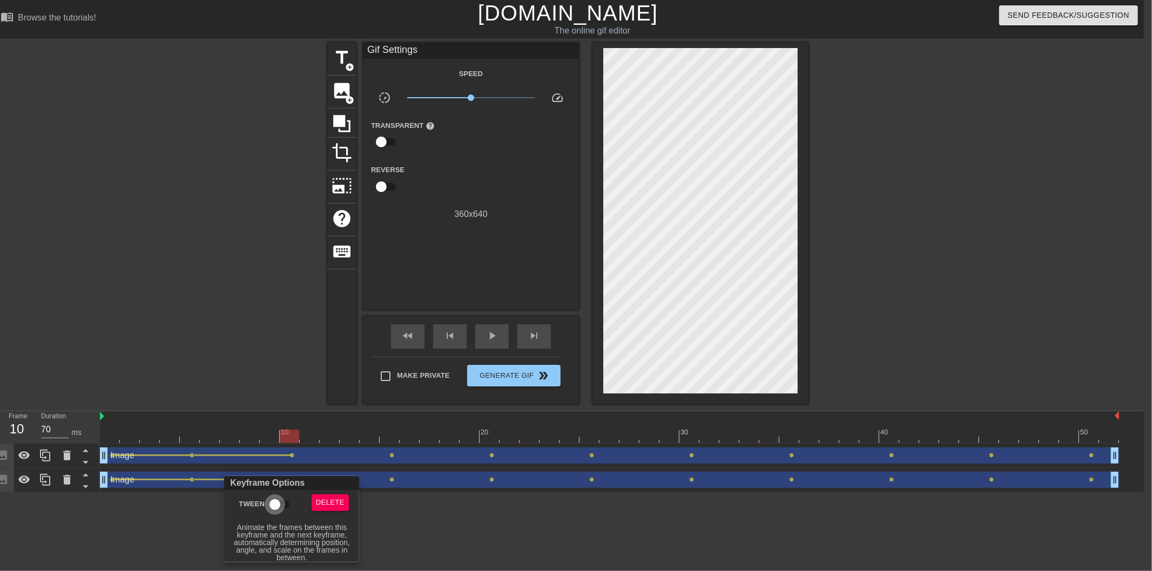
drag, startPoint x: 278, startPoint y: 503, endPoint x: 294, endPoint y: 459, distance: 46.3
click at [278, 503] on input "Tween" at bounding box center [275, 505] width 62 height 21
checkbox input "true"
click at [293, 454] on div at bounding box center [576, 285] width 1152 height 571
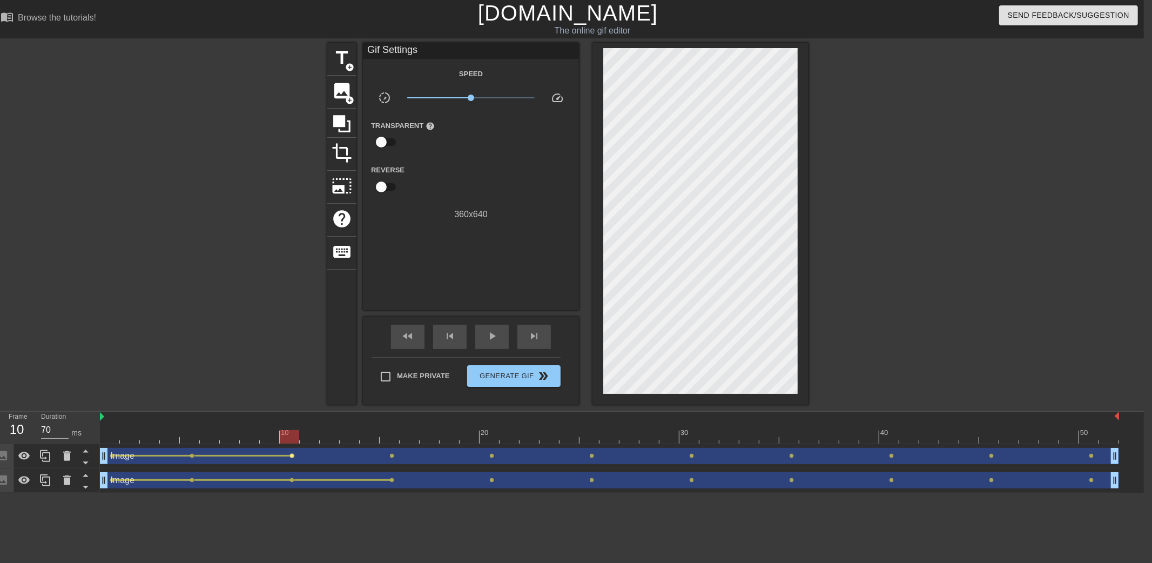
click at [293, 456] on span "lens" at bounding box center [292, 455] width 5 height 5
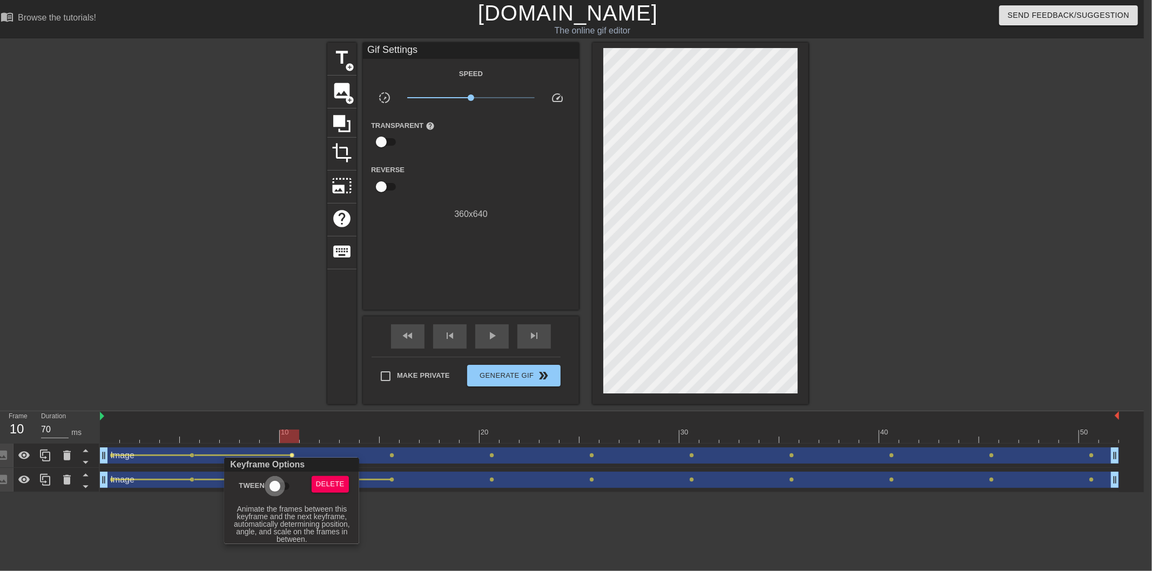
click at [279, 490] on input "Tween" at bounding box center [275, 486] width 62 height 21
checkbox input "true"
click at [418, 520] on div at bounding box center [576, 285] width 1152 height 571
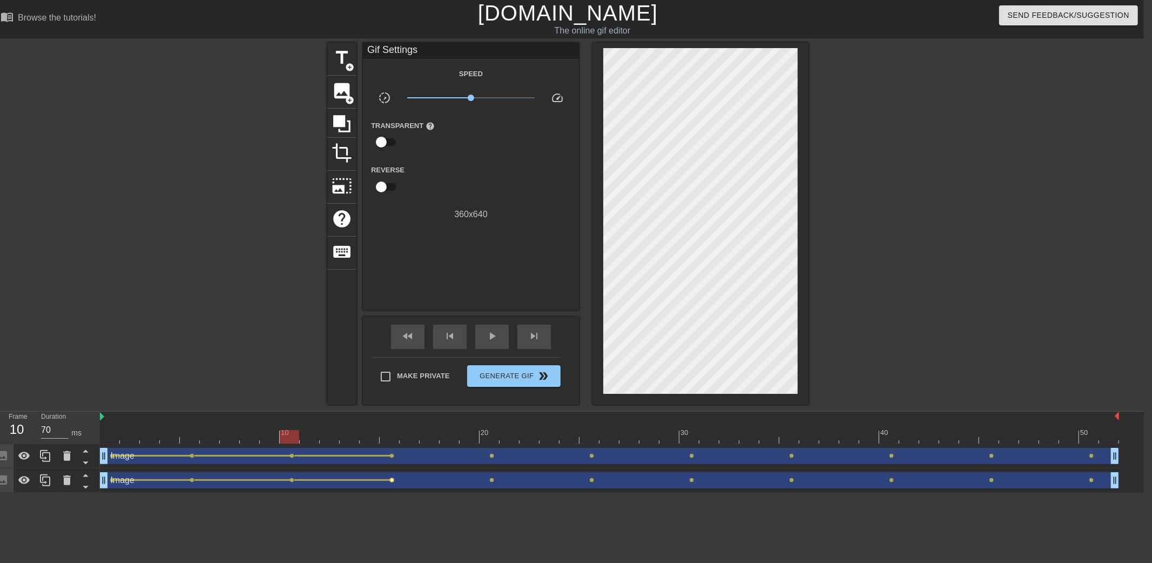
click at [391, 479] on span "lens" at bounding box center [392, 479] width 5 height 5
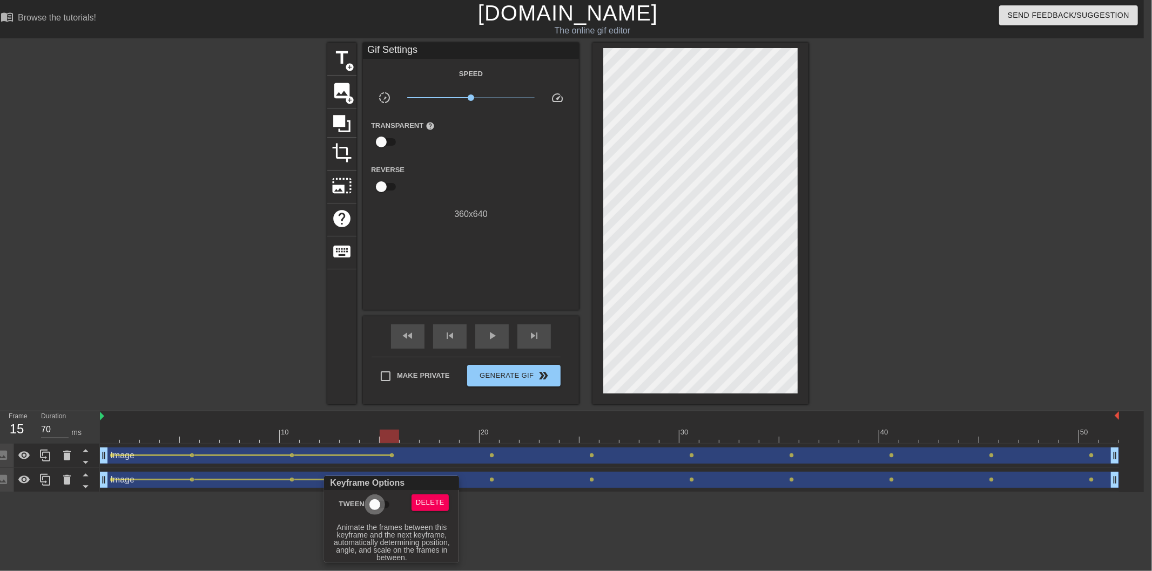
click at [382, 501] on input "Tween" at bounding box center [375, 505] width 62 height 21
checkbox input "true"
click at [488, 521] on div at bounding box center [576, 285] width 1152 height 571
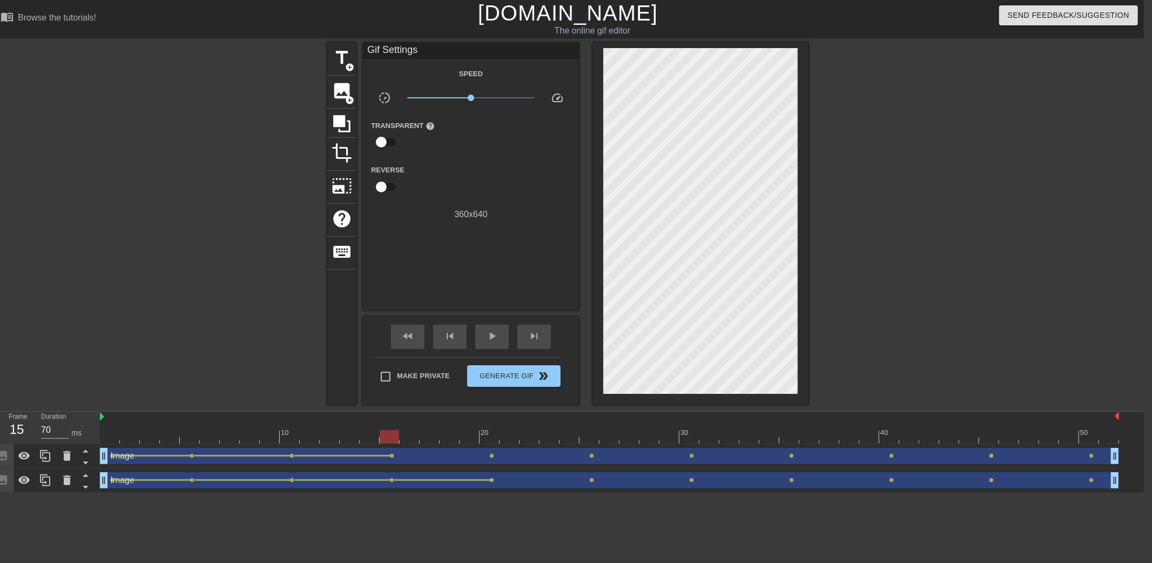
click at [390, 451] on div "Image drag_handle drag_handle" at bounding box center [609, 456] width 1019 height 16
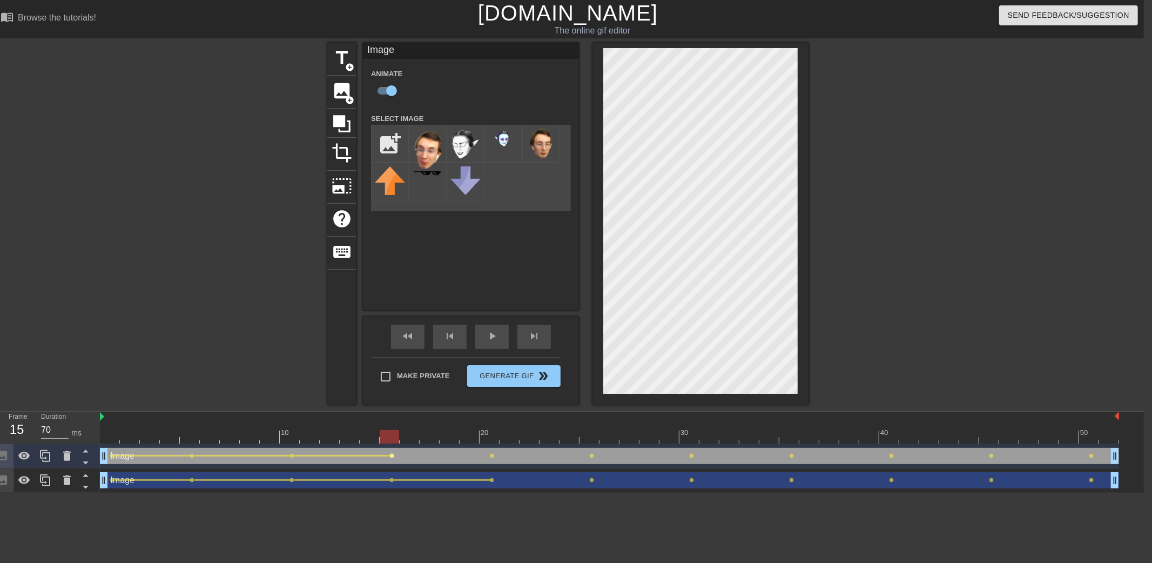
click at [391, 455] on span "lens" at bounding box center [392, 455] width 5 height 5
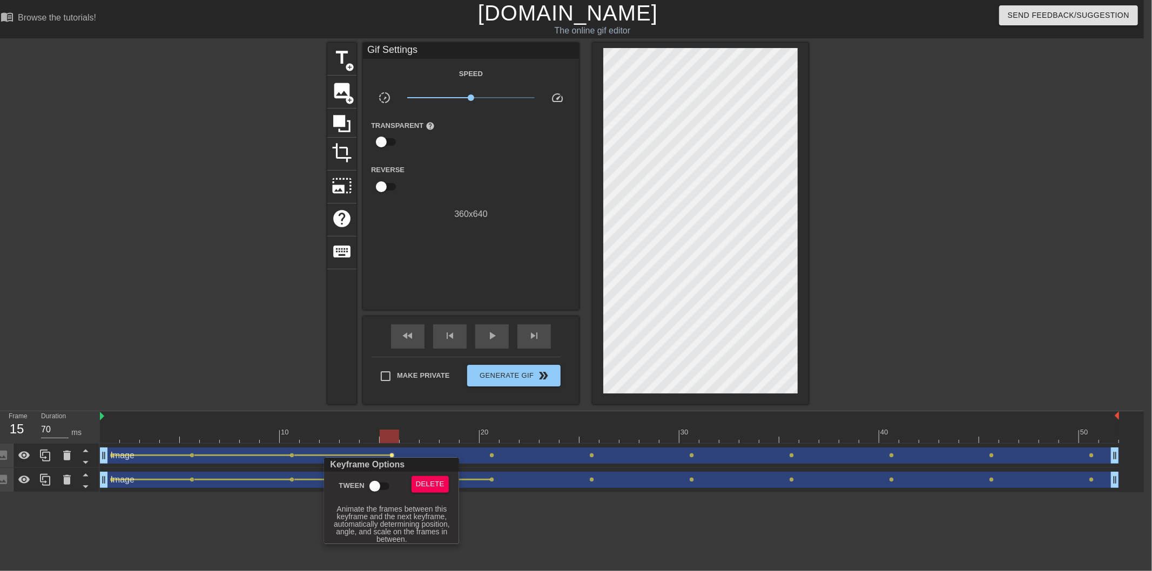
click at [373, 490] on input "Tween" at bounding box center [375, 486] width 62 height 21
checkbox input "true"
click at [222, 308] on div at bounding box center [576, 285] width 1152 height 571
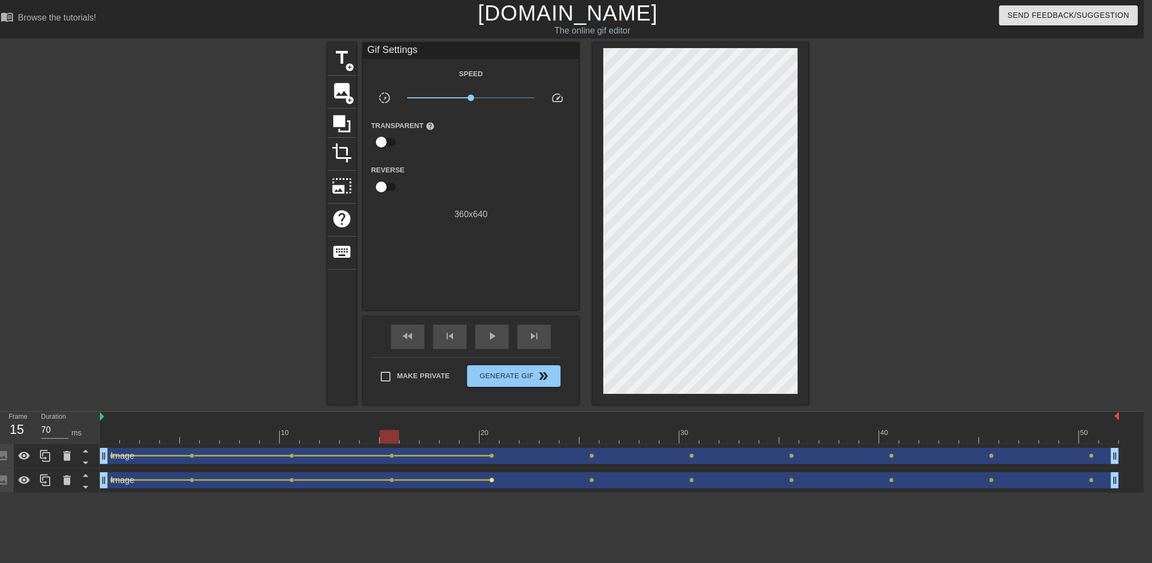
click at [490, 479] on span "lens" at bounding box center [492, 479] width 5 height 5
type input "60"
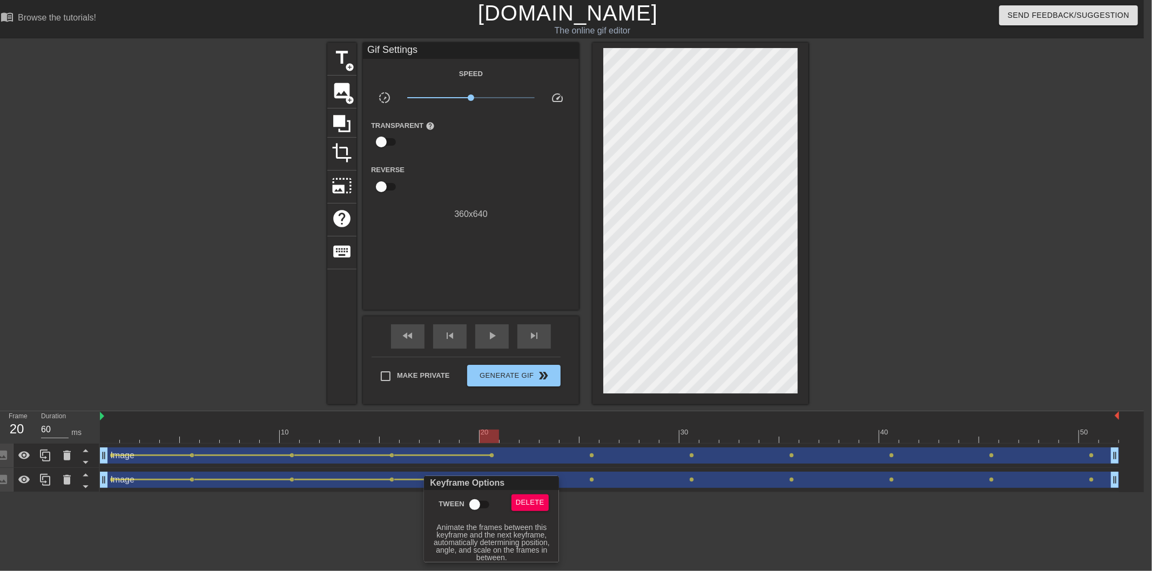
click at [482, 508] on input "Tween" at bounding box center [475, 505] width 62 height 21
checkbox input "true"
click at [645, 531] on div at bounding box center [576, 285] width 1152 height 571
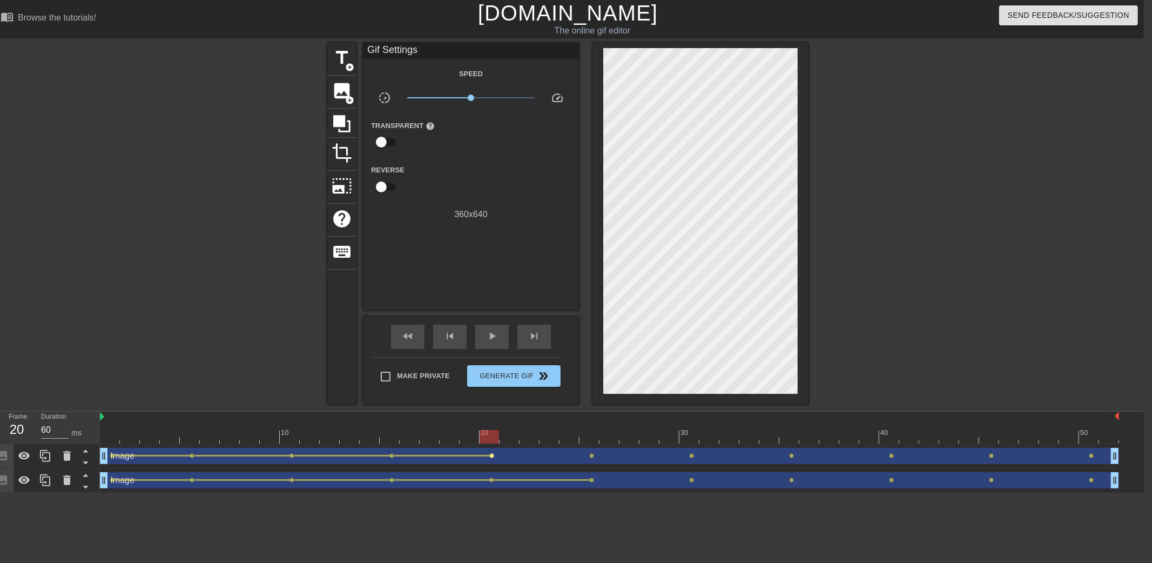
click at [490, 457] on span "lens" at bounding box center [492, 455] width 5 height 5
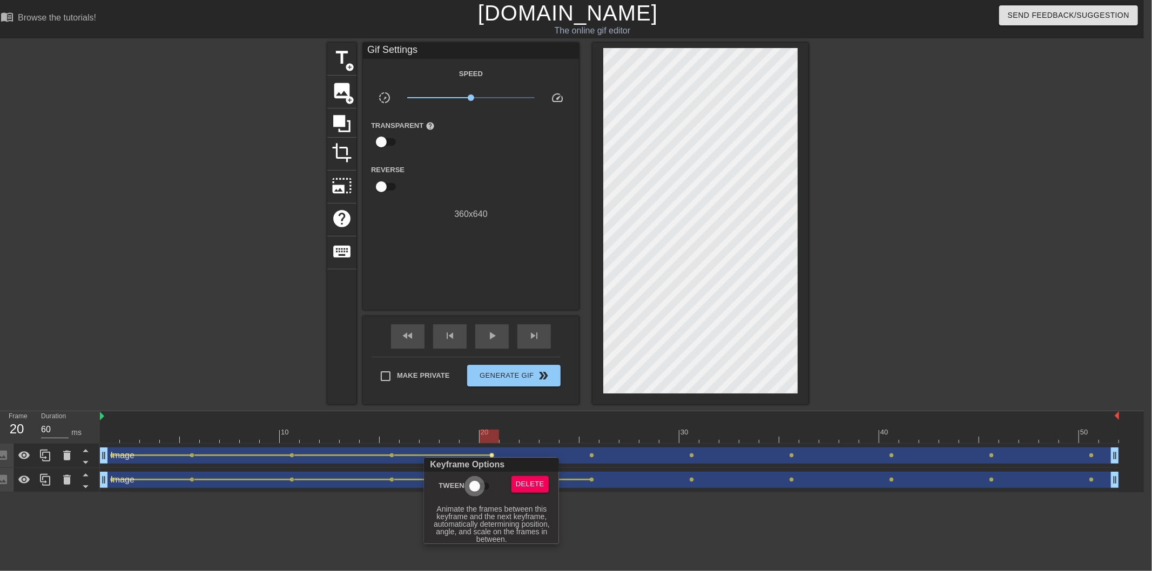
click at [478, 488] on input "Tween" at bounding box center [475, 486] width 62 height 21
checkbox input "true"
click at [618, 533] on div at bounding box center [576, 285] width 1152 height 571
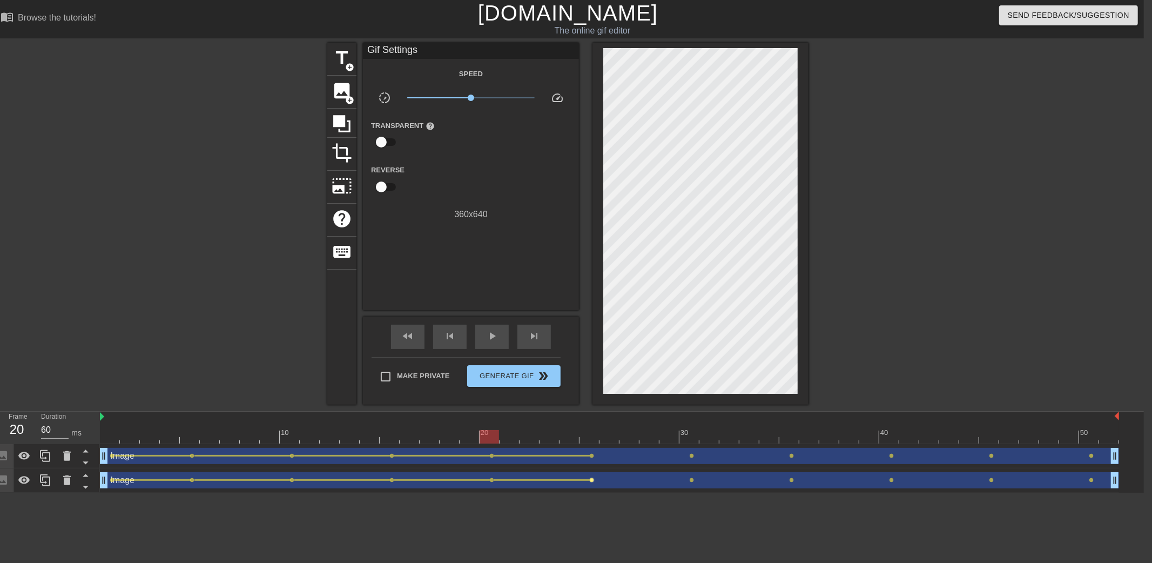
click at [591, 479] on span "lens" at bounding box center [592, 479] width 5 height 5
type input "70"
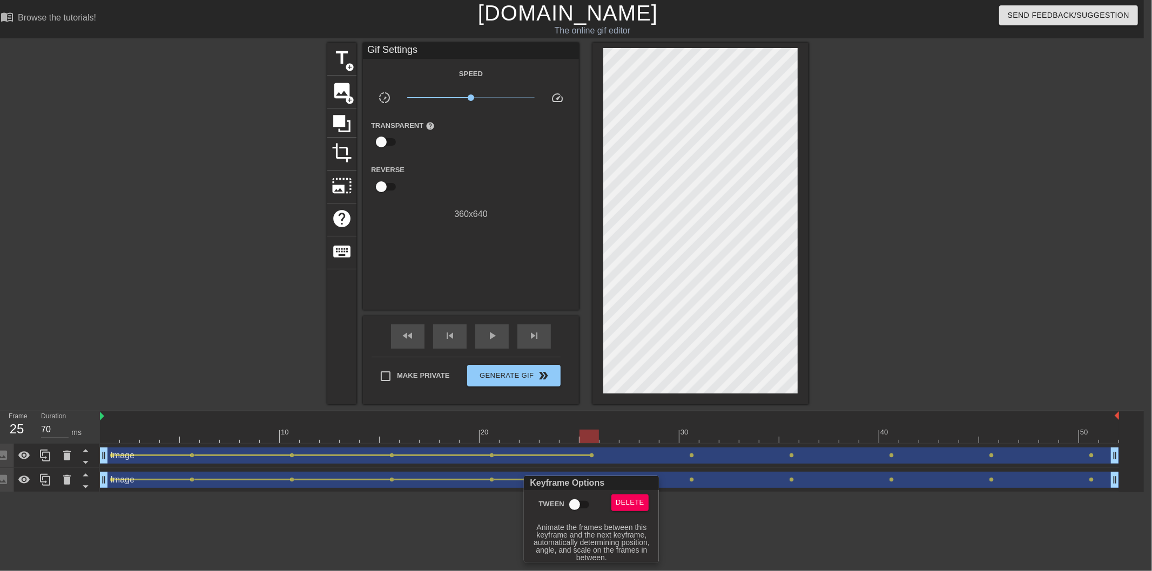
click at [575, 501] on input "Tween" at bounding box center [575, 505] width 62 height 21
checkbox input "true"
drag, startPoint x: 733, startPoint y: 523, endPoint x: 616, endPoint y: 481, distance: 124.0
click at [732, 523] on div at bounding box center [576, 285] width 1152 height 571
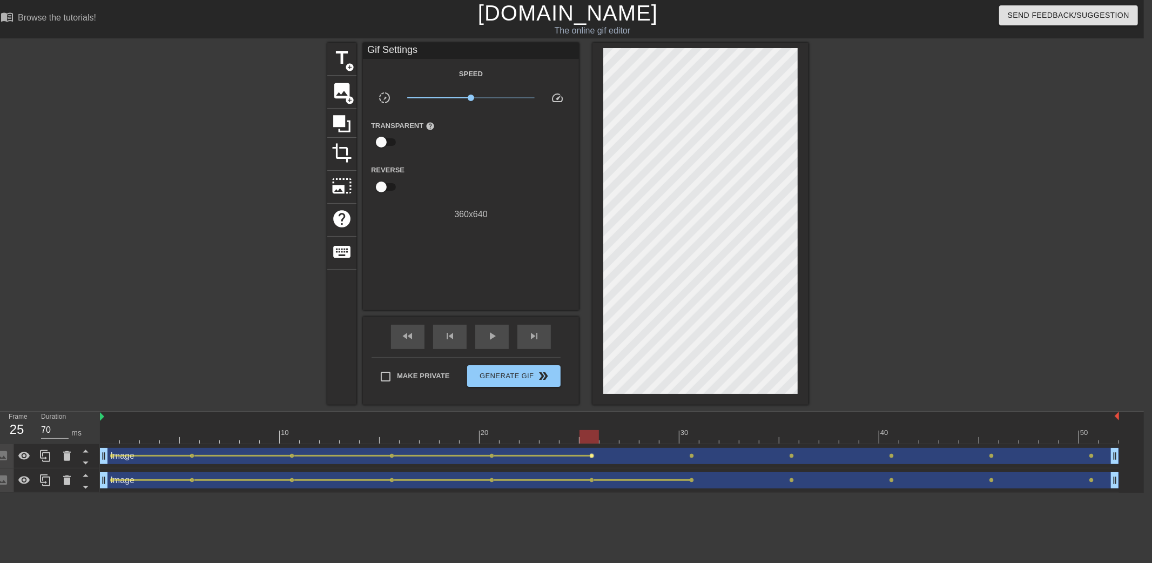
click at [590, 456] on span "lens" at bounding box center [592, 455] width 5 height 5
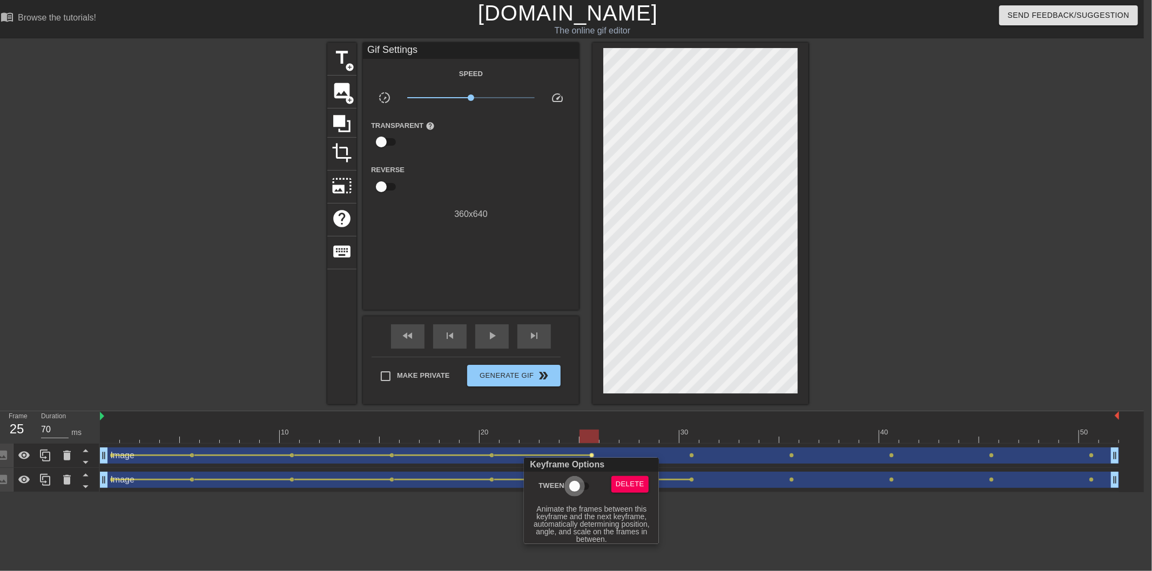
click at [587, 487] on input "Tween" at bounding box center [575, 486] width 62 height 21
checkbox input "true"
click at [737, 536] on div at bounding box center [576, 285] width 1152 height 571
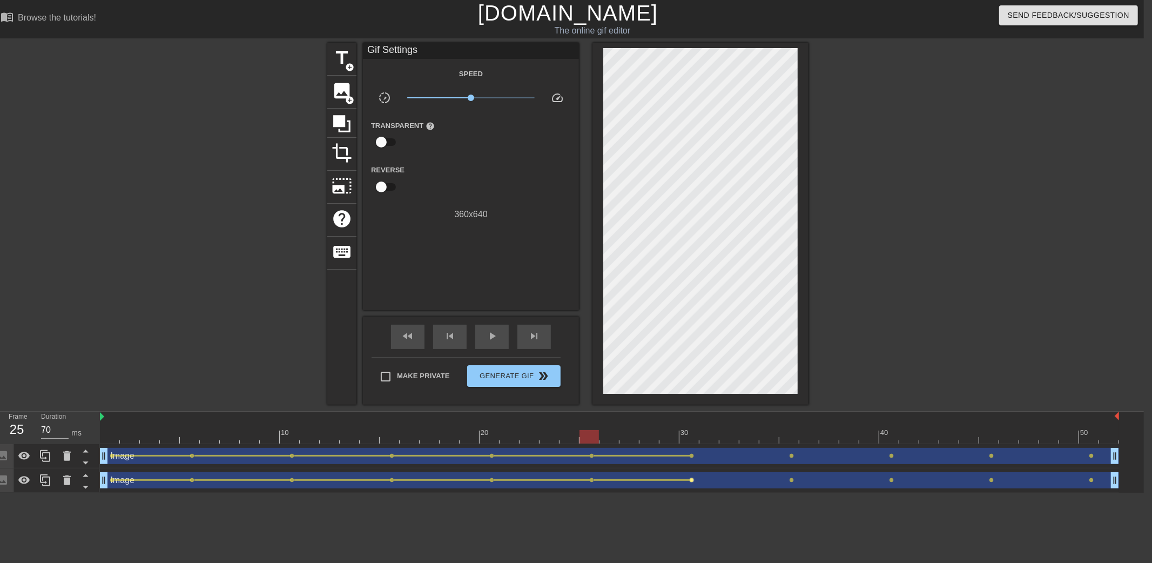
click at [690, 479] on span "lens" at bounding box center [691, 479] width 5 height 5
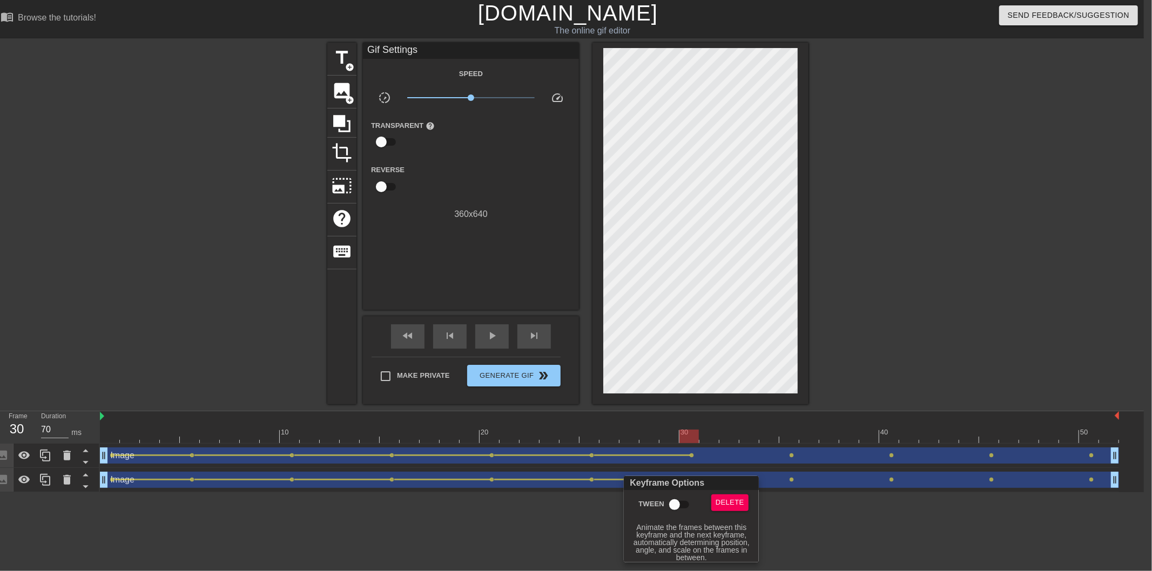
click at [666, 504] on input "Tween" at bounding box center [675, 505] width 62 height 21
checkbox input "true"
click at [832, 538] on div at bounding box center [576, 285] width 1152 height 571
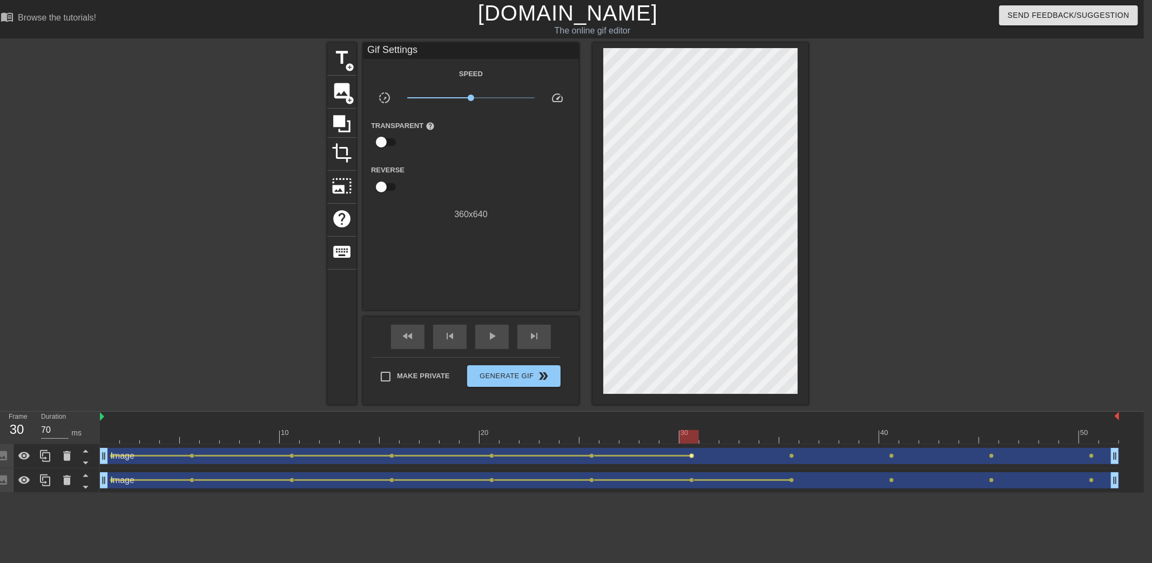
click at [691, 456] on span "lens" at bounding box center [691, 455] width 5 height 5
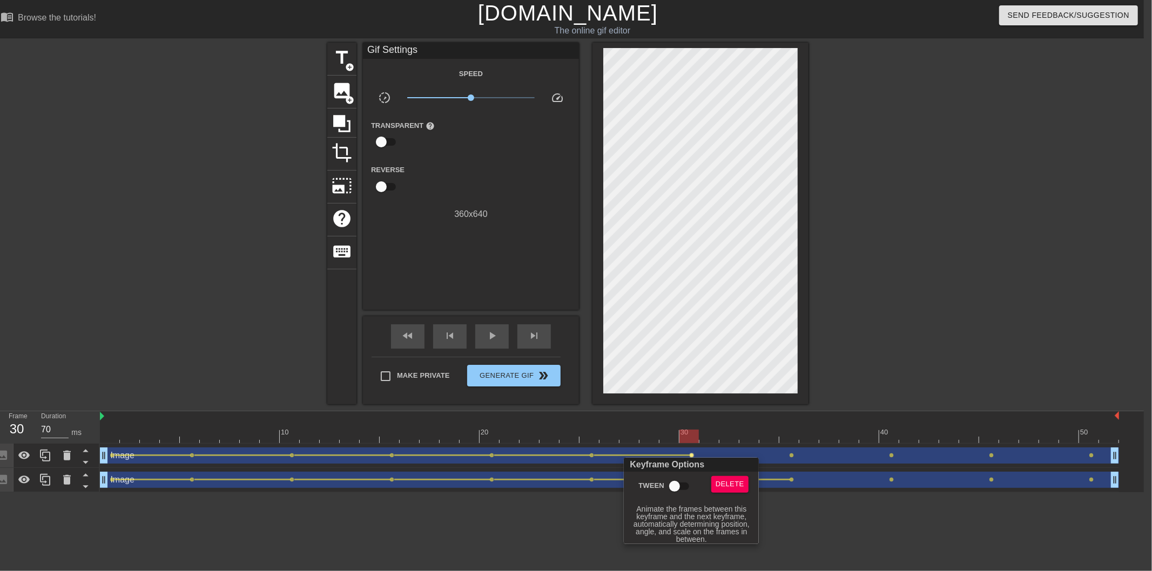
click at [688, 492] on input "Tween" at bounding box center [675, 486] width 62 height 21
checkbox input "true"
click at [822, 525] on div at bounding box center [576, 285] width 1152 height 571
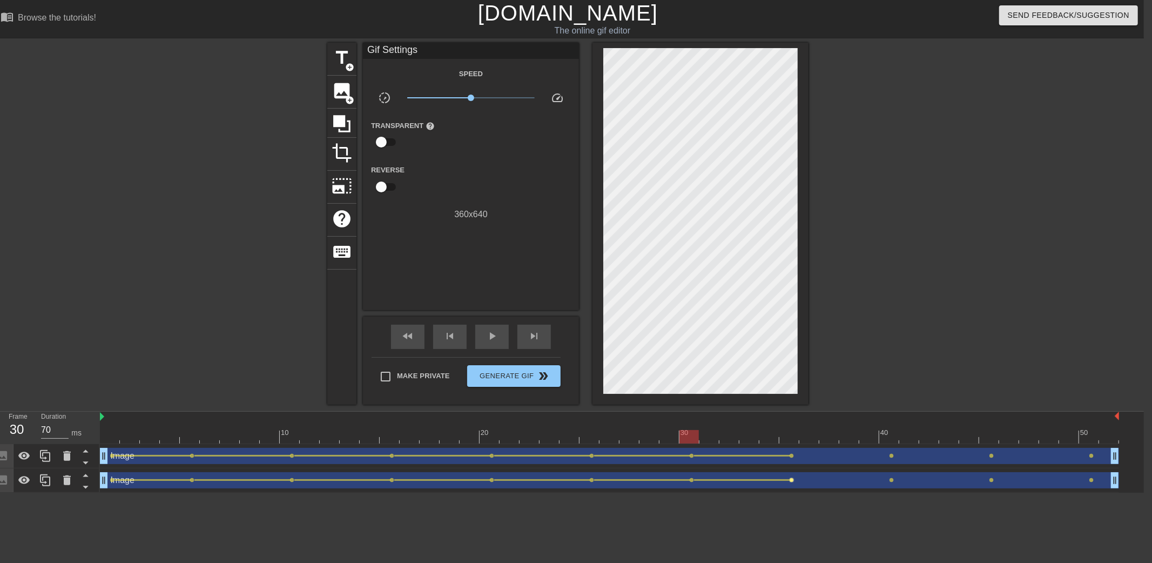
click at [790, 477] on span "lens" at bounding box center [791, 479] width 5 height 5
type input "60"
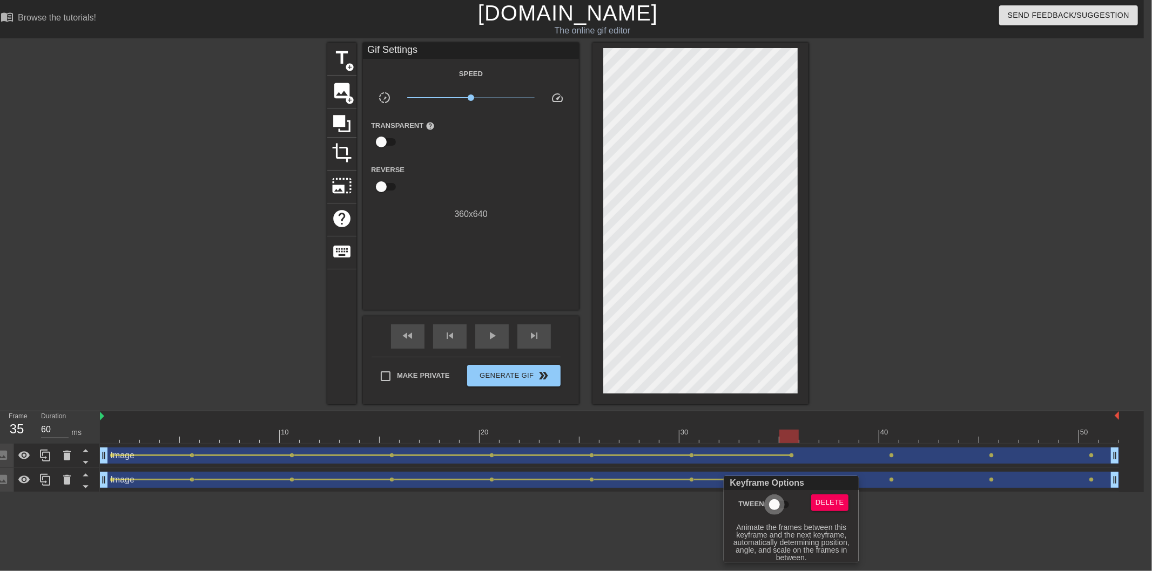
click at [766, 501] on input "Tween" at bounding box center [774, 505] width 62 height 21
checkbox input "true"
drag, startPoint x: 931, startPoint y: 538, endPoint x: 814, endPoint y: 485, distance: 128.6
click at [931, 538] on div at bounding box center [576, 285] width 1152 height 571
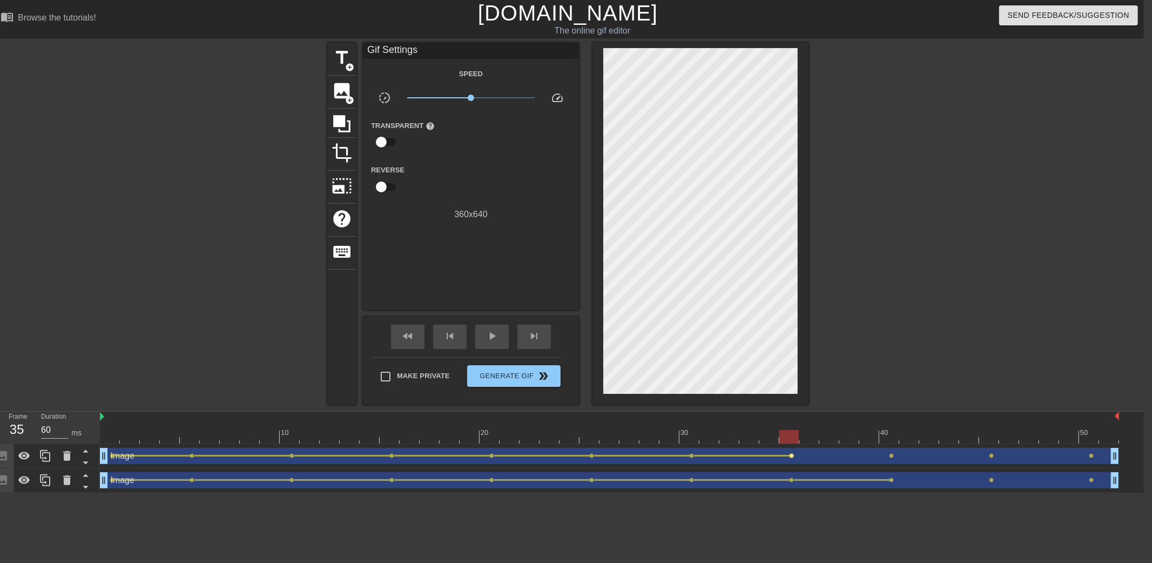
click at [789, 456] on span "lens" at bounding box center [791, 455] width 5 height 5
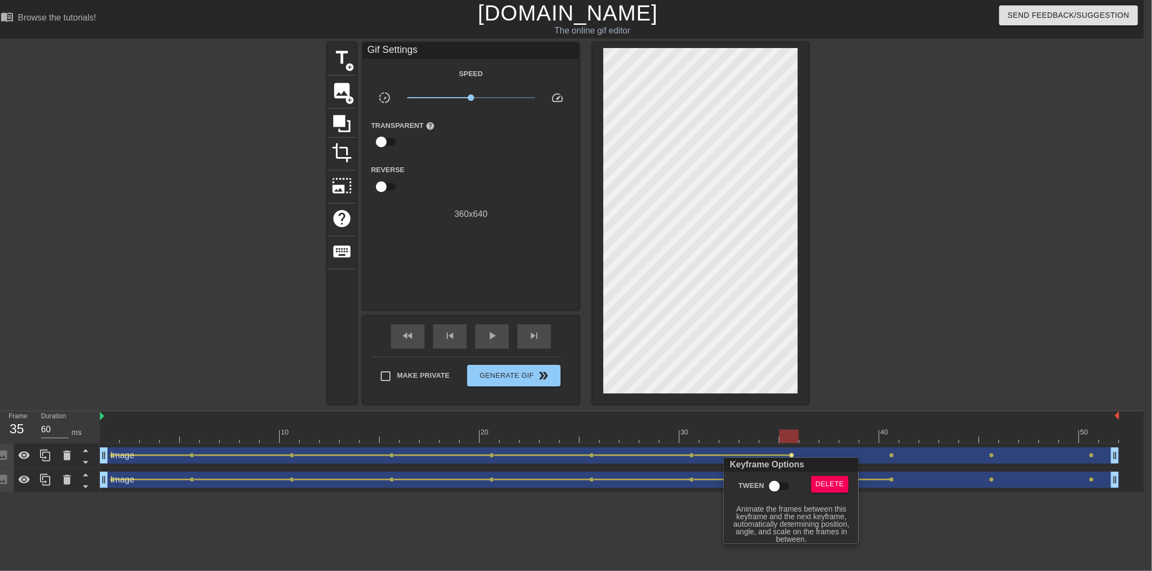
click at [783, 490] on input "Tween" at bounding box center [774, 486] width 62 height 21
checkbox input "true"
drag, startPoint x: 941, startPoint y: 527, endPoint x: 911, endPoint y: 478, distance: 57.2
click at [940, 527] on div at bounding box center [576, 285] width 1152 height 571
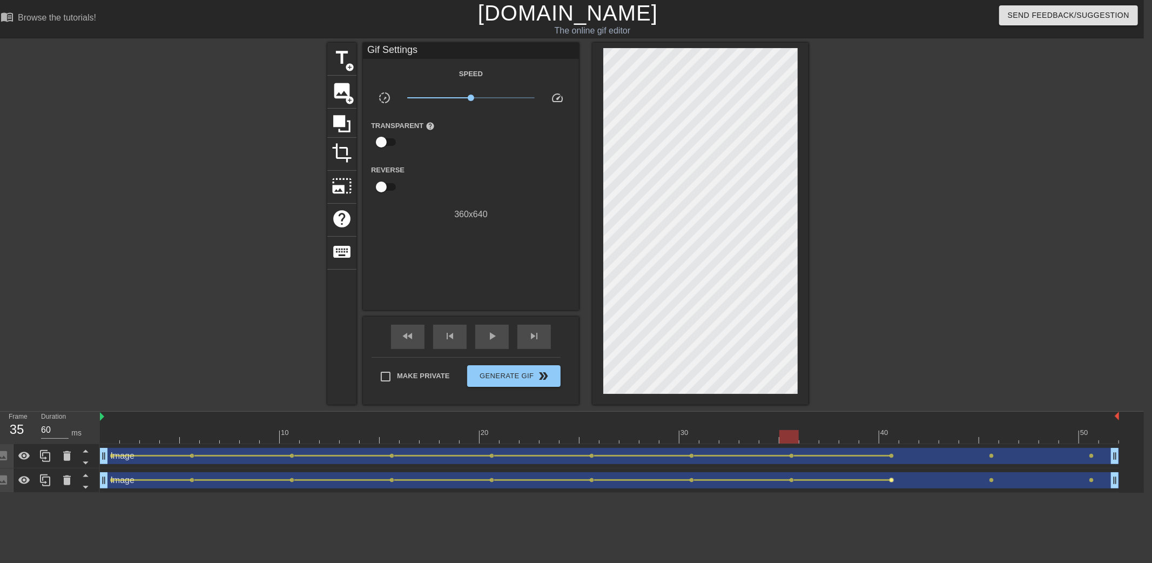
click at [891, 479] on span "lens" at bounding box center [891, 479] width 5 height 5
type input "70"
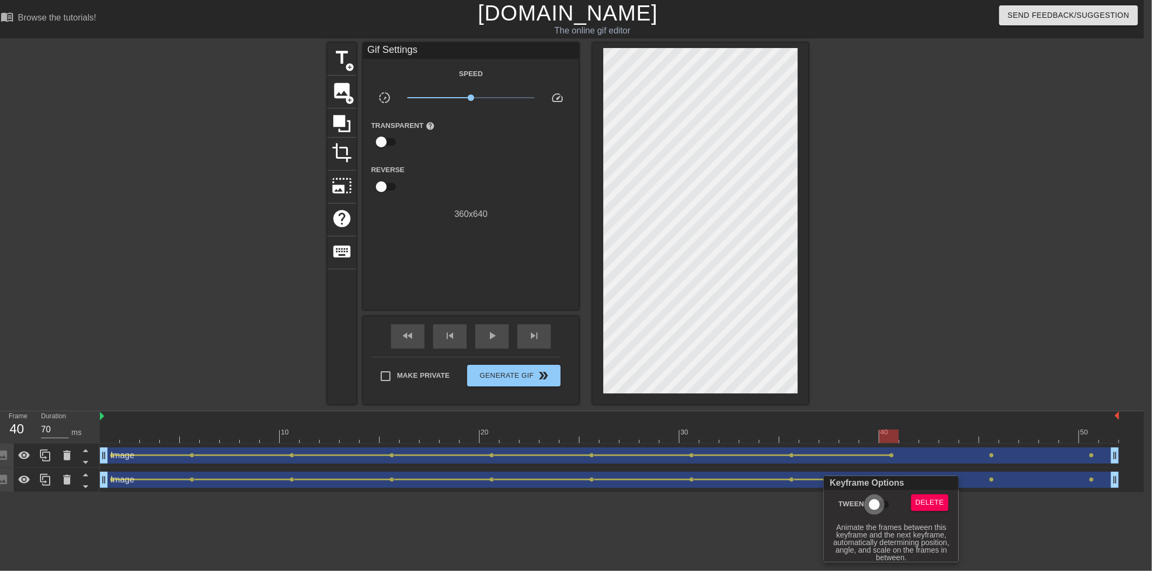
click at [869, 504] on input "Tween" at bounding box center [874, 505] width 62 height 21
checkbox input "true"
click at [979, 517] on div at bounding box center [576, 285] width 1152 height 571
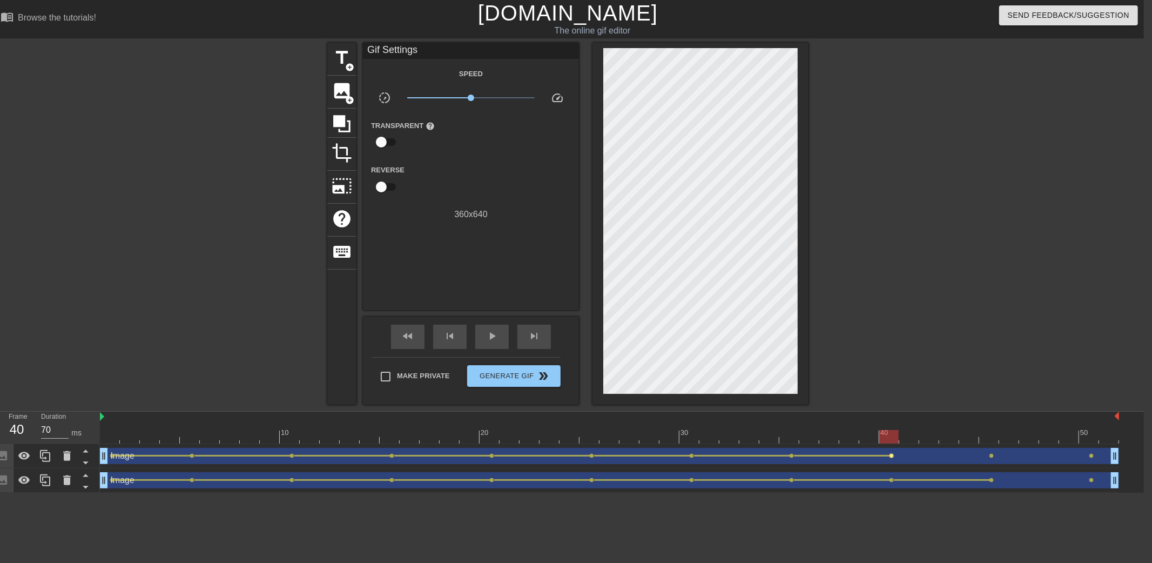
click at [891, 453] on span "lens" at bounding box center [891, 455] width 5 height 5
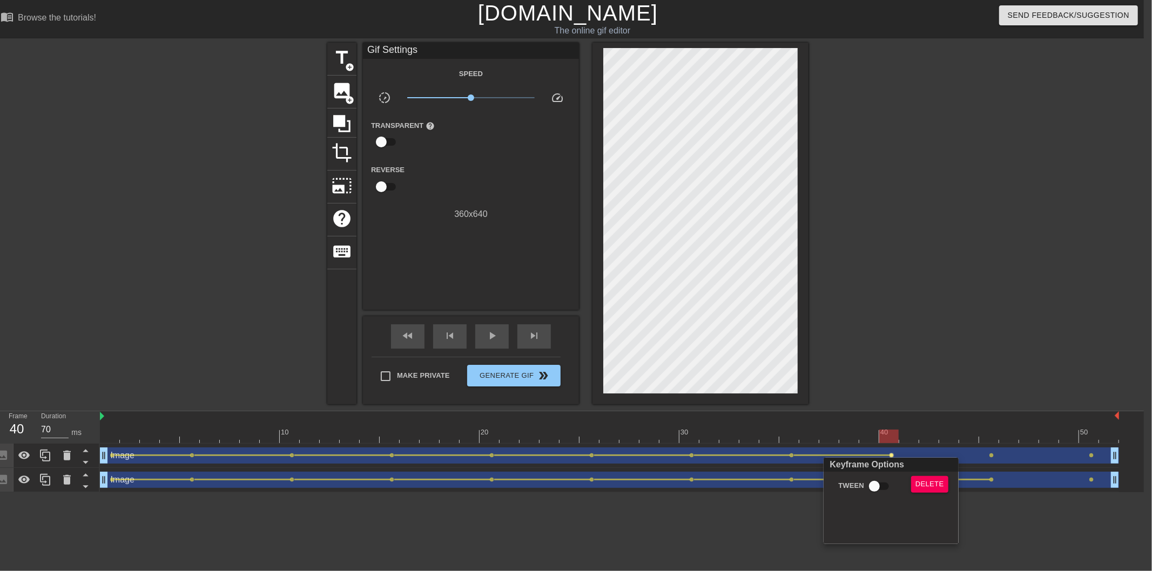
click at [864, 488] on input "Tween" at bounding box center [874, 486] width 62 height 21
checkbox input "true"
click at [951, 301] on div at bounding box center [576, 285] width 1152 height 571
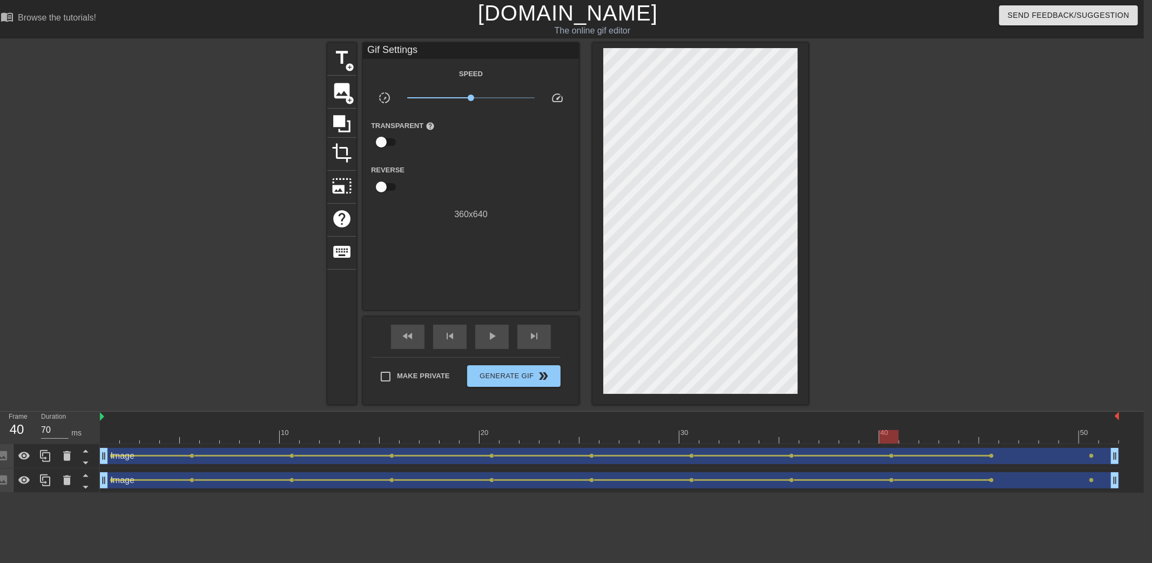
click at [197, 170] on div at bounding box center [233, 205] width 162 height 324
click at [992, 455] on span "lens" at bounding box center [991, 455] width 5 height 5
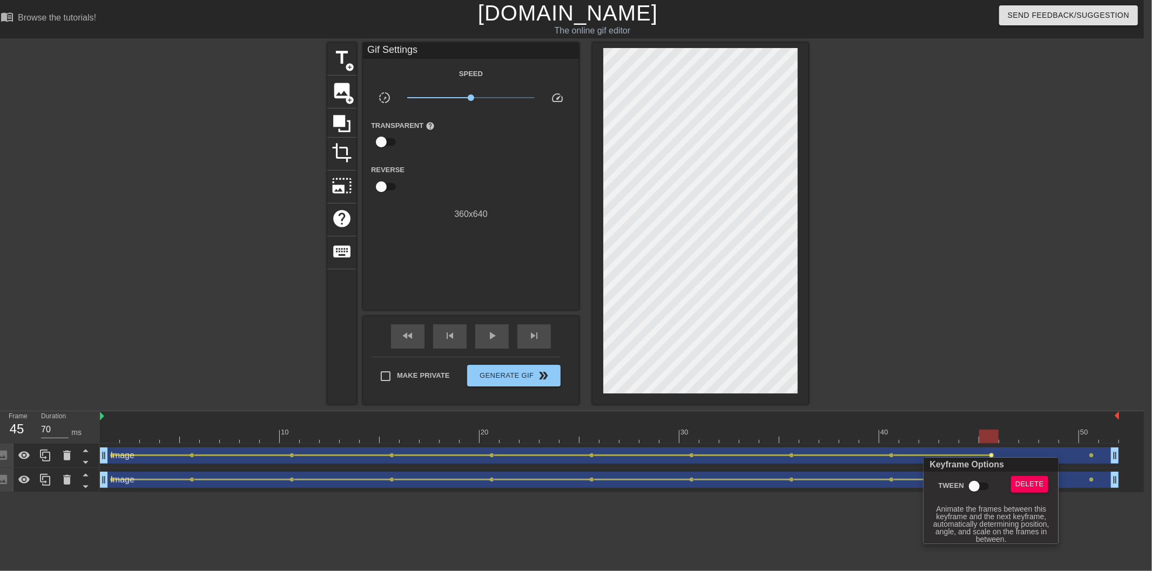
click at [984, 485] on input "Tween" at bounding box center [974, 486] width 62 height 21
checkbox input "true"
click at [1017, 352] on div at bounding box center [576, 285] width 1152 height 571
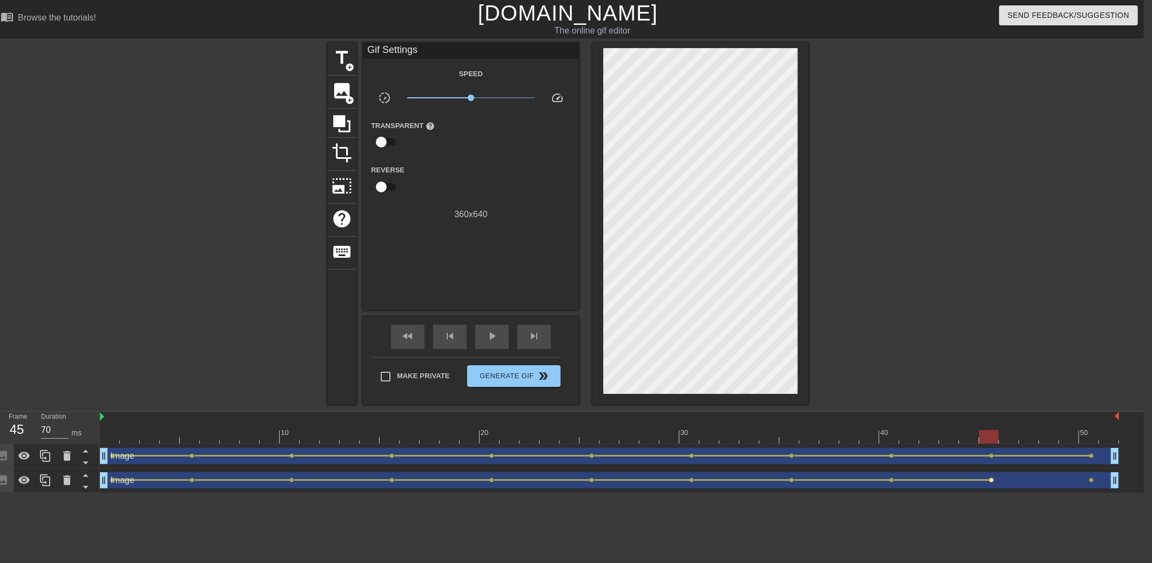
click at [992, 479] on span "lens" at bounding box center [991, 479] width 5 height 5
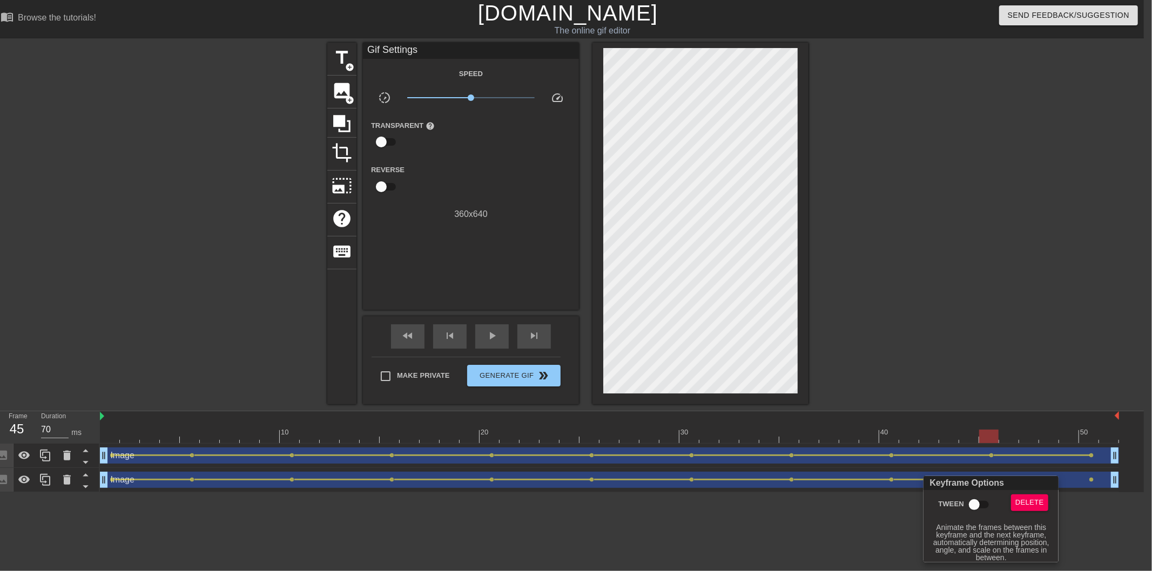
click at [981, 501] on input "Tween" at bounding box center [974, 505] width 62 height 21
checkbox input "true"
click at [1006, 359] on div at bounding box center [576, 285] width 1152 height 571
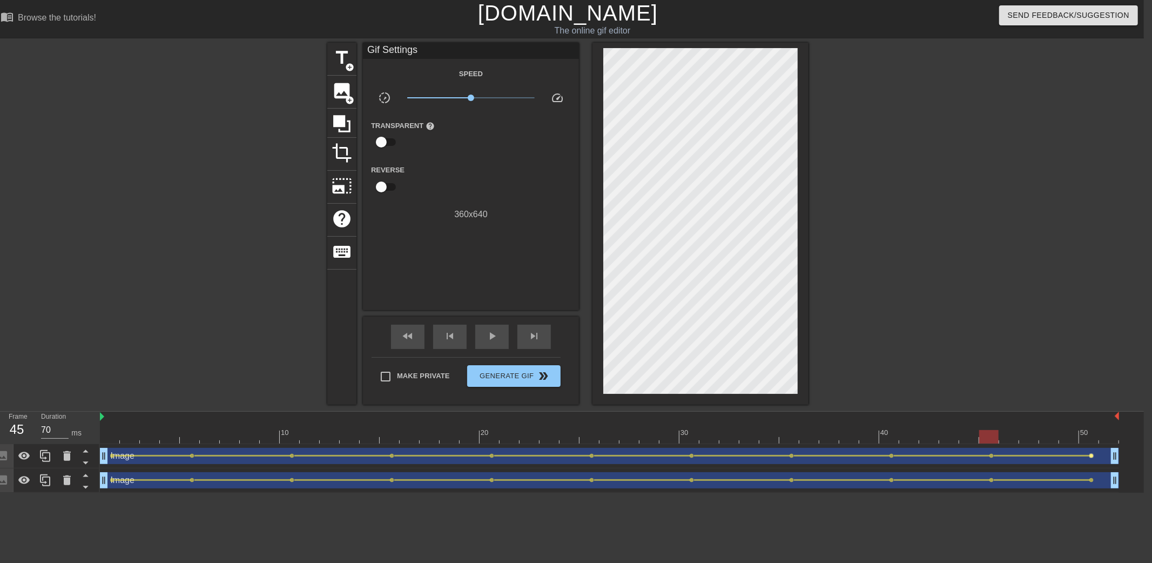
click at [1091, 458] on div "Image drag_handle drag_handle" at bounding box center [609, 456] width 1019 height 16
click at [1090, 455] on span "lens" at bounding box center [1091, 455] width 5 height 5
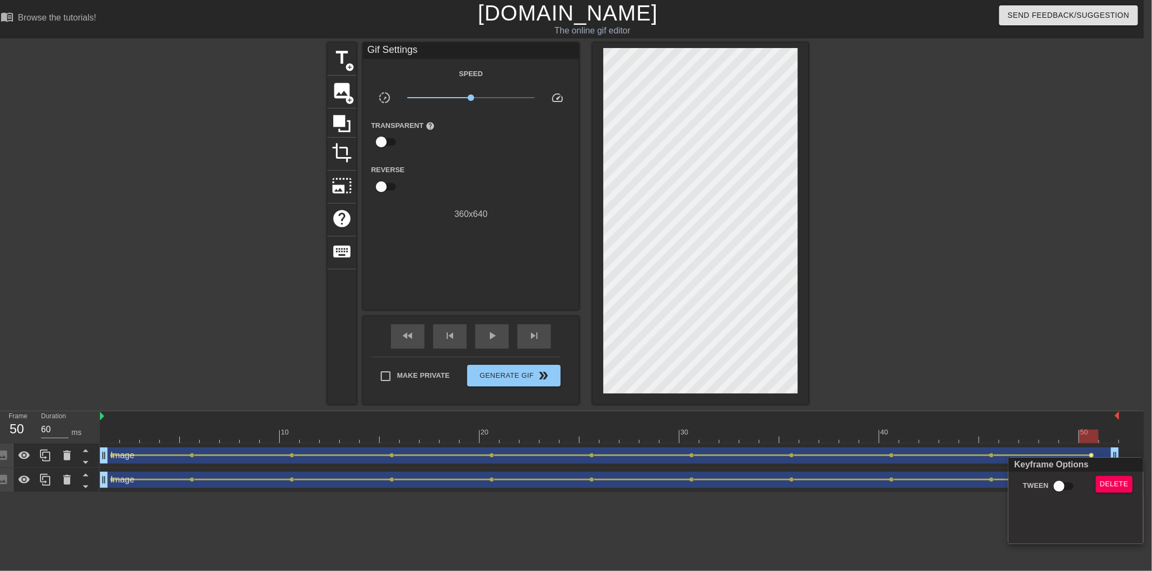
click at [1058, 364] on div at bounding box center [576, 285] width 1152 height 571
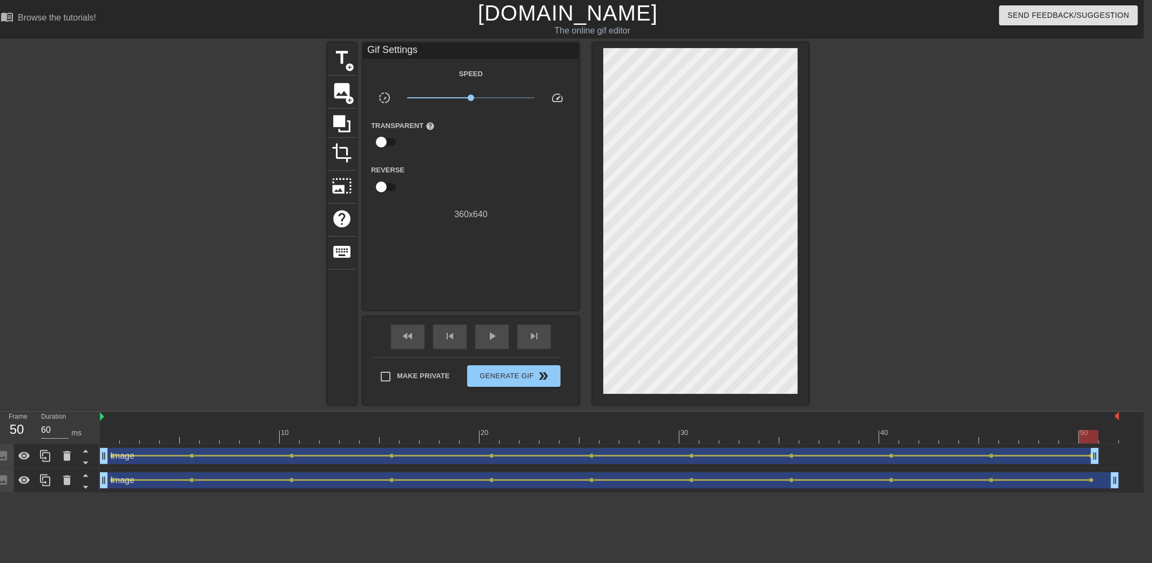
drag, startPoint x: 1113, startPoint y: 457, endPoint x: 1094, endPoint y: 458, distance: 19.5
drag, startPoint x: 1114, startPoint y: 477, endPoint x: 1100, endPoint y: 477, distance: 14.0
click at [1100, 477] on div "Image drag_handle drag_handle lens lens lens lens lens lens lens lens lens lens…" at bounding box center [609, 480] width 1019 height 16
click at [1044, 289] on div "title add_circle image add_circle crop photo_size_select_large help keyboard Gi…" at bounding box center [568, 224] width 1152 height 362
click at [116, 341] on div "title add_circle image add_circle crop photo_size_select_large help keyboard Gi…" at bounding box center [568, 224] width 1152 height 362
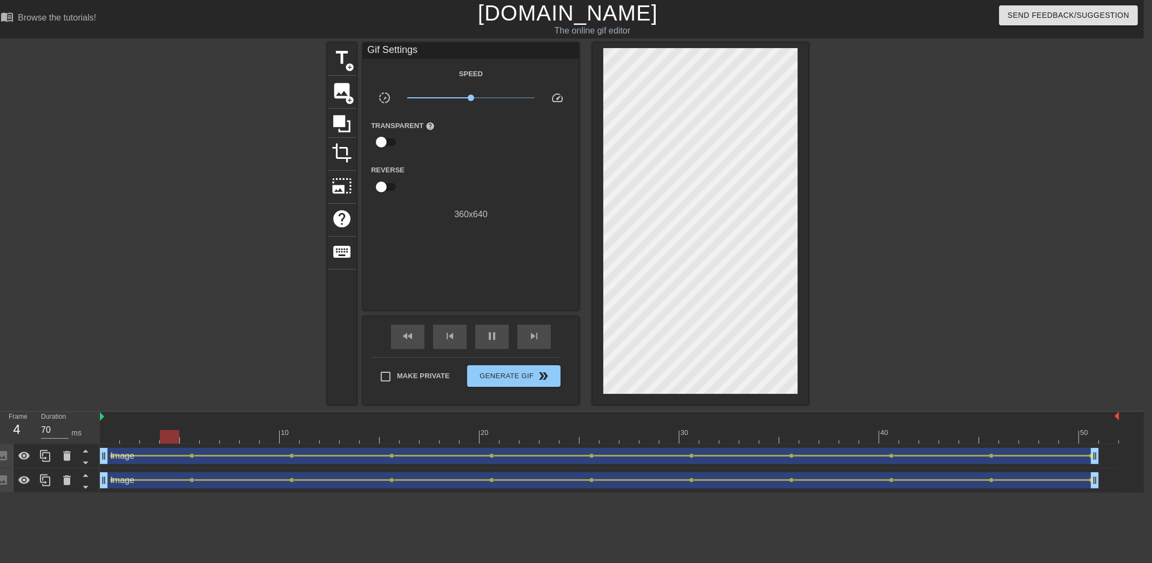
click at [986, 246] on div "title add_circle image add_circle crop photo_size_select_large help keyboard Gi…" at bounding box center [568, 224] width 1152 height 362
drag, startPoint x: 486, startPoint y: 438, endPoint x: 51, endPoint y: 416, distance: 436.3
click at [52, 419] on div "Frame 2 Duration 70 ms 10 20 30 40 50 Image drag_handle drag_handle lens lens l…" at bounding box center [568, 451] width 1152 height 81
click at [167, 255] on div at bounding box center [233, 205] width 162 height 324
drag, startPoint x: 110, startPoint y: 434, endPoint x: 192, endPoint y: 436, distance: 82.6
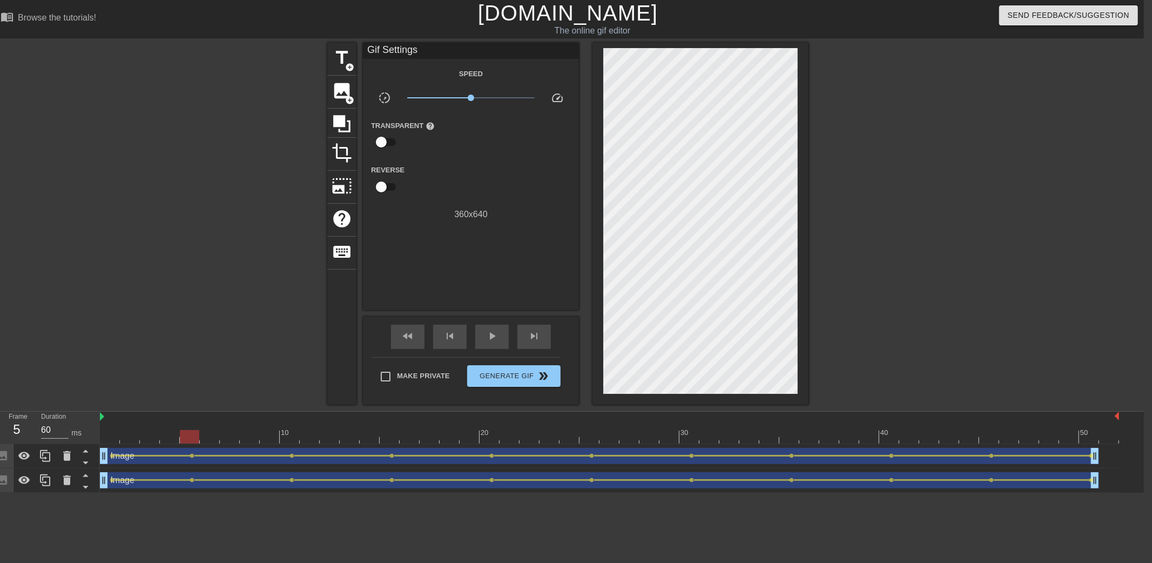
click at [192, 436] on div at bounding box center [609, 436] width 1019 height 13
click at [108, 436] on div at bounding box center [609, 436] width 1019 height 13
click at [190, 436] on div at bounding box center [609, 436] width 1019 height 13
click at [150, 435] on div at bounding box center [609, 436] width 1019 height 13
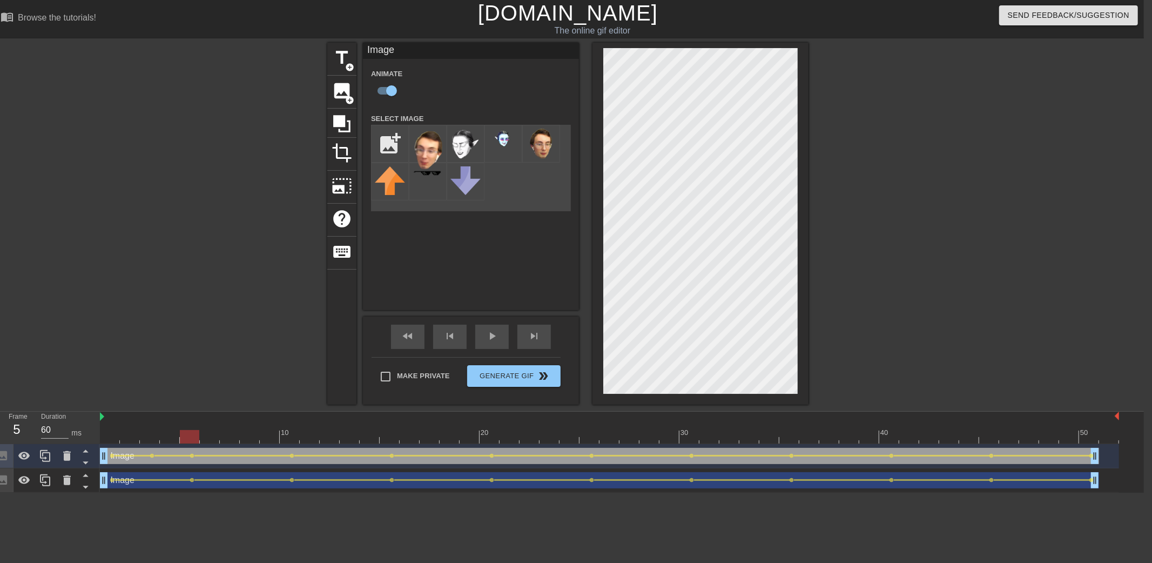
drag, startPoint x: 112, startPoint y: 434, endPoint x: 161, endPoint y: 455, distance: 53.2
click at [198, 436] on div at bounding box center [609, 436] width 1019 height 13
type input "70"
click at [148, 437] on div at bounding box center [609, 436] width 1019 height 13
click at [111, 456] on span "lens" at bounding box center [112, 455] width 5 height 5
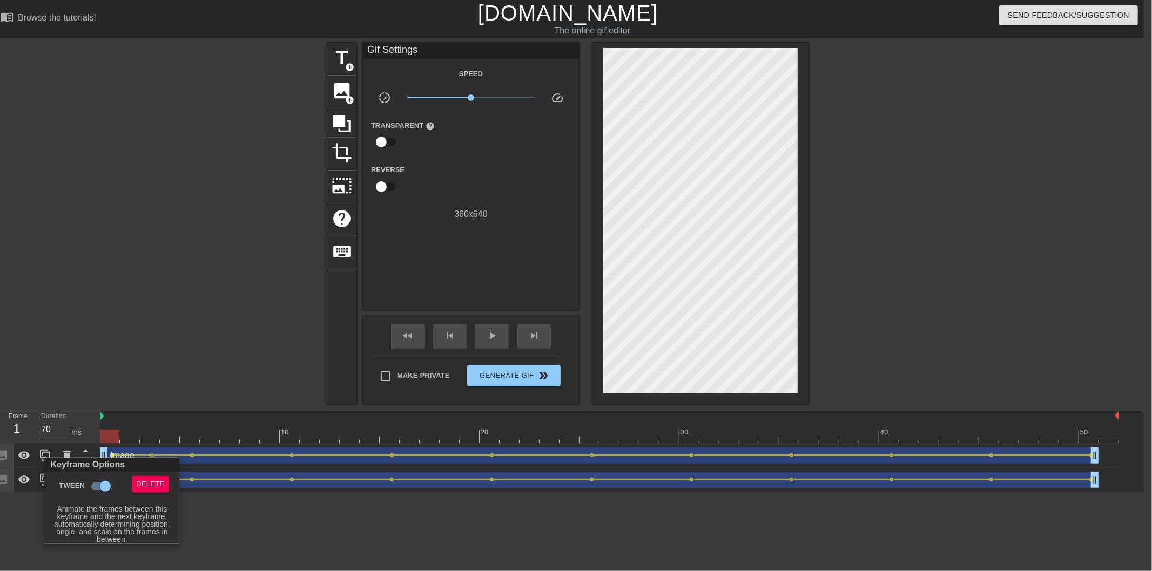
click at [100, 484] on input "Tween" at bounding box center [106, 486] width 62 height 21
checkbox input "false"
click at [171, 358] on div at bounding box center [576, 285] width 1152 height 571
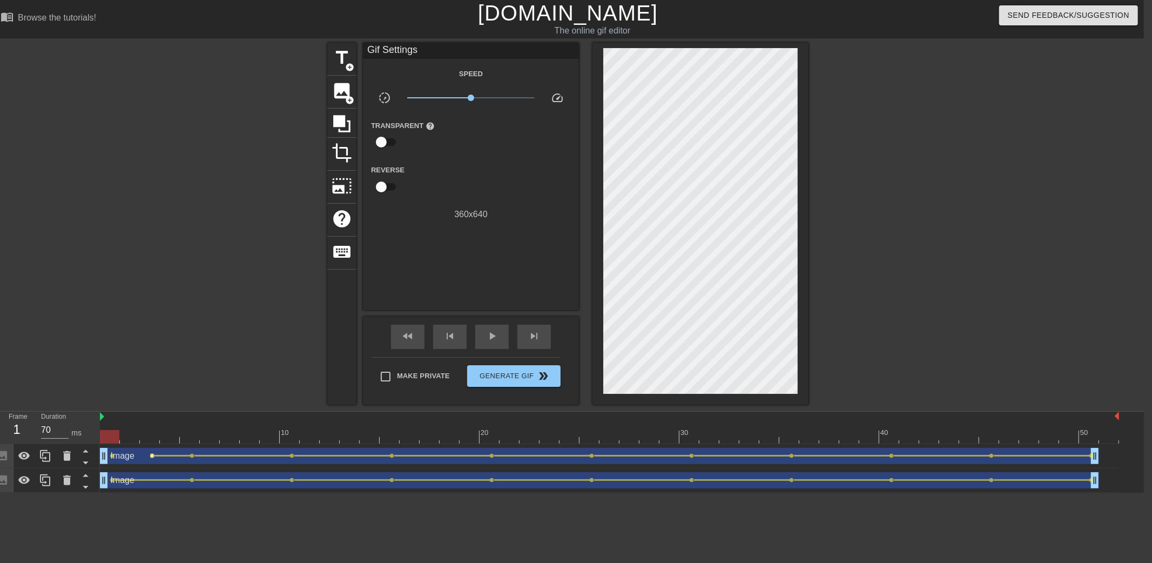
click at [153, 456] on span "lens" at bounding box center [152, 455] width 5 height 5
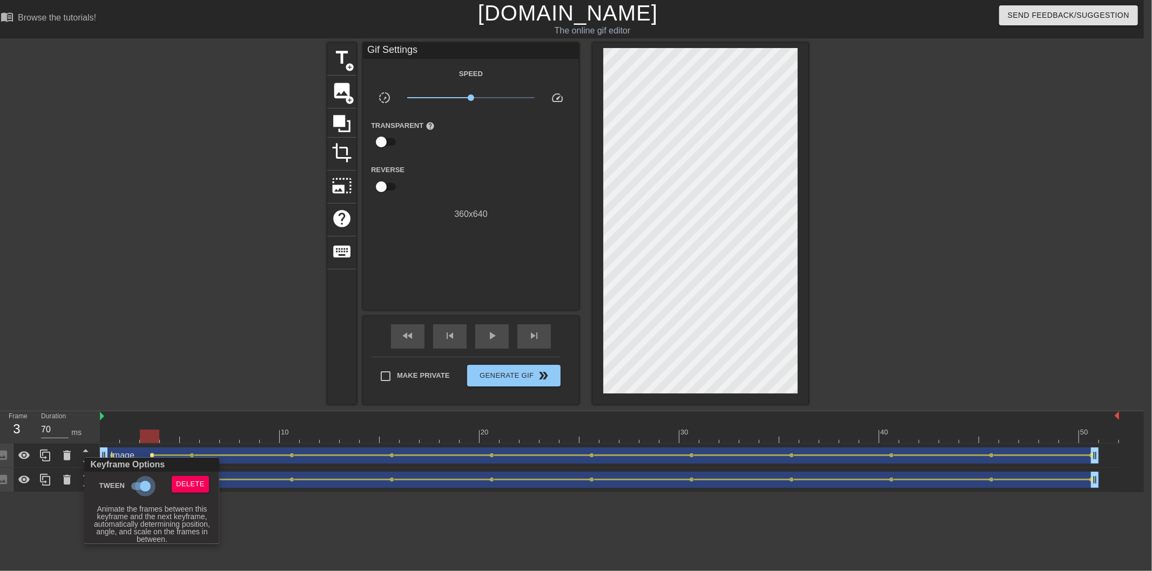
click at [149, 483] on input "Tween" at bounding box center [145, 486] width 62 height 21
checkbox input "false"
click at [191, 482] on span "Delete" at bounding box center [190, 484] width 29 height 12
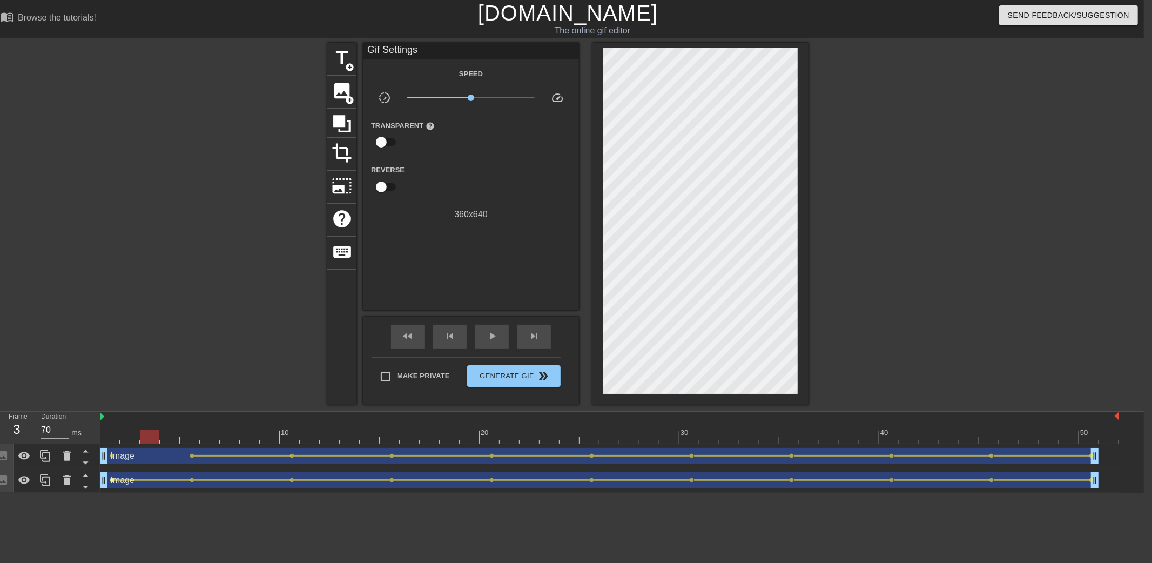
click at [112, 477] on span "lens" at bounding box center [112, 479] width 5 height 5
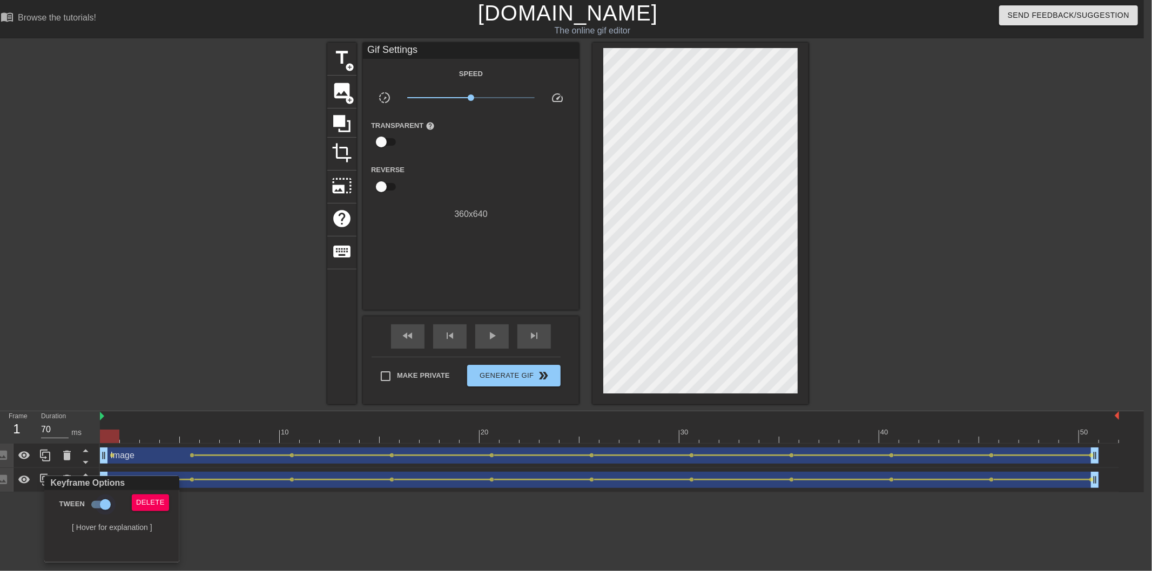
click at [109, 504] on input "Tween" at bounding box center [106, 505] width 62 height 21
checkbox input "false"
click at [173, 368] on div at bounding box center [576, 285] width 1152 height 571
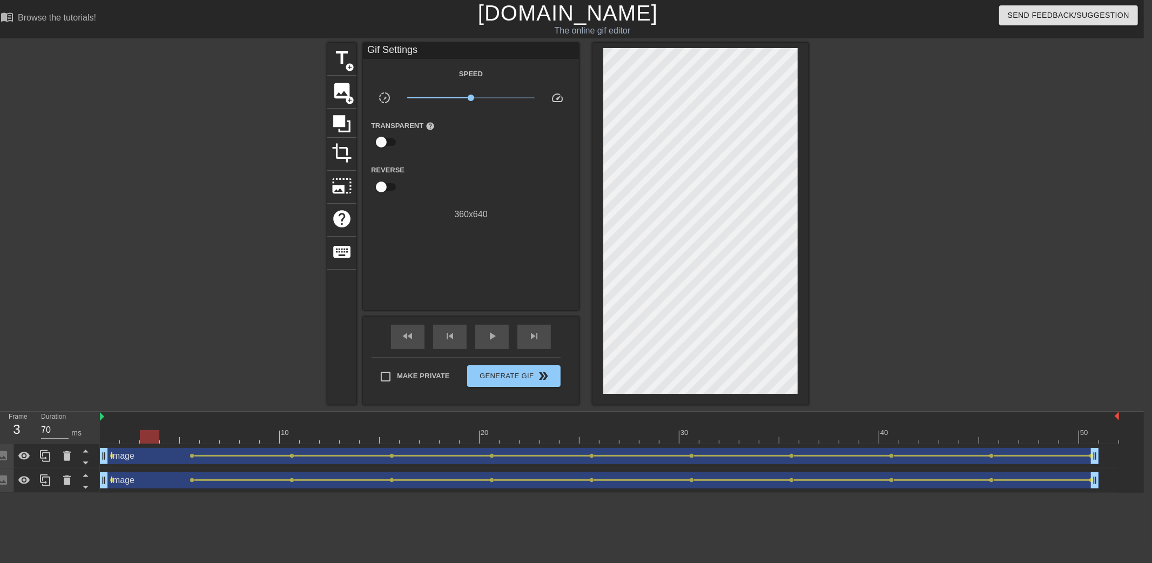
drag, startPoint x: 117, startPoint y: 436, endPoint x: 147, endPoint y: 438, distance: 30.3
click at [147, 438] on div at bounding box center [149, 436] width 19 height 13
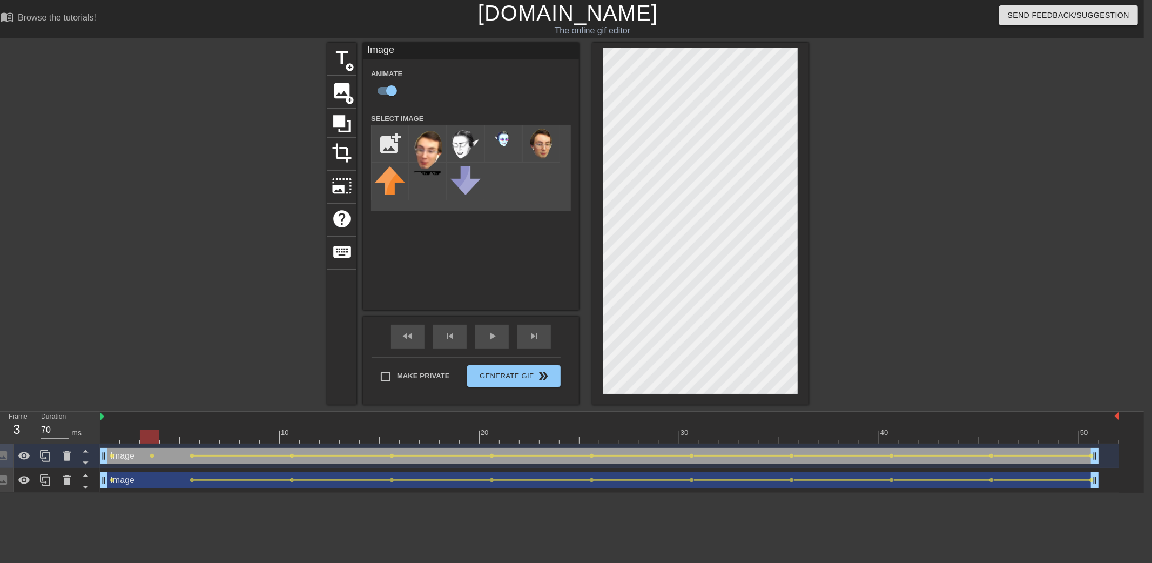
click at [109, 438] on div at bounding box center [609, 436] width 1019 height 13
click at [121, 435] on div at bounding box center [609, 436] width 1019 height 13
click at [151, 435] on div at bounding box center [609, 436] width 1019 height 13
click at [171, 435] on div at bounding box center [609, 436] width 1019 height 13
click at [148, 435] on div at bounding box center [609, 436] width 1019 height 13
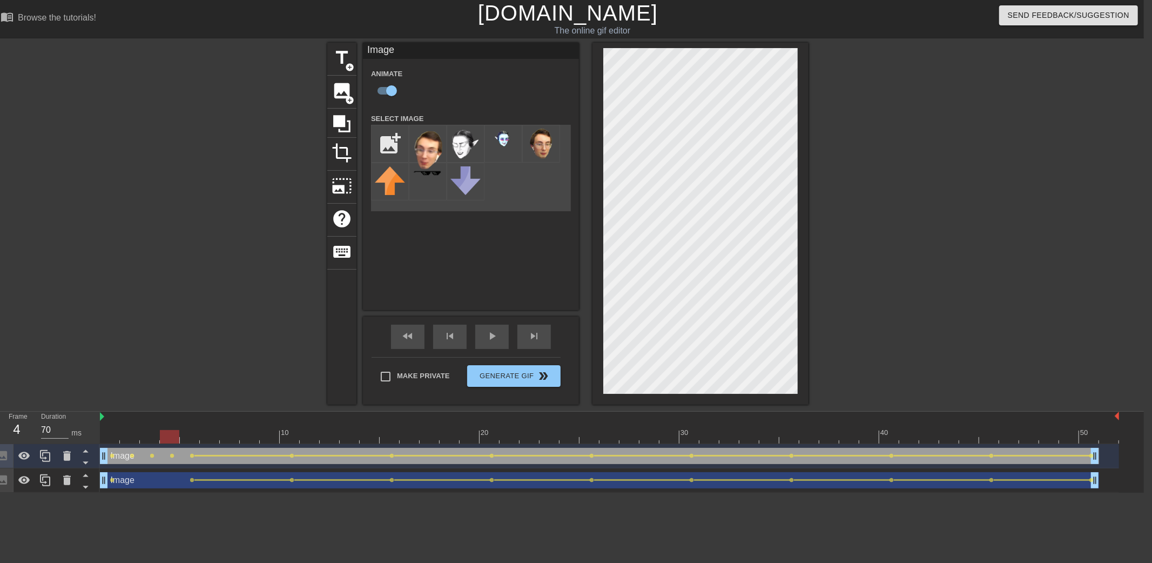
click at [167, 437] on div at bounding box center [609, 436] width 1019 height 13
click at [187, 436] on div at bounding box center [609, 436] width 1019 height 13
drag, startPoint x: 169, startPoint y: 436, endPoint x: 189, endPoint y: 436, distance: 20.0
click at [189, 436] on div at bounding box center [609, 436] width 1019 height 13
drag, startPoint x: 107, startPoint y: 436, endPoint x: 111, endPoint y: 430, distance: 7.3
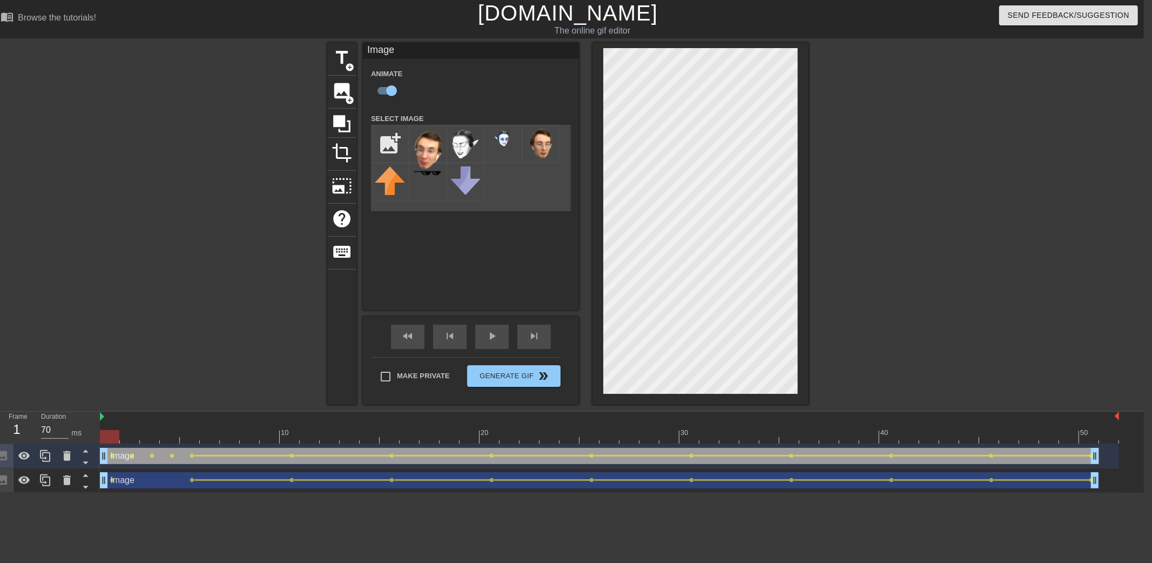
click at [111, 430] on div at bounding box center [609, 436] width 1019 height 13
click at [125, 432] on div at bounding box center [609, 436] width 1019 height 13
drag, startPoint x: 107, startPoint y: 433, endPoint x: 142, endPoint y: 434, distance: 35.1
click at [142, 434] on div at bounding box center [609, 436] width 1019 height 13
drag, startPoint x: 166, startPoint y: 431, endPoint x: 185, endPoint y: 430, distance: 18.9
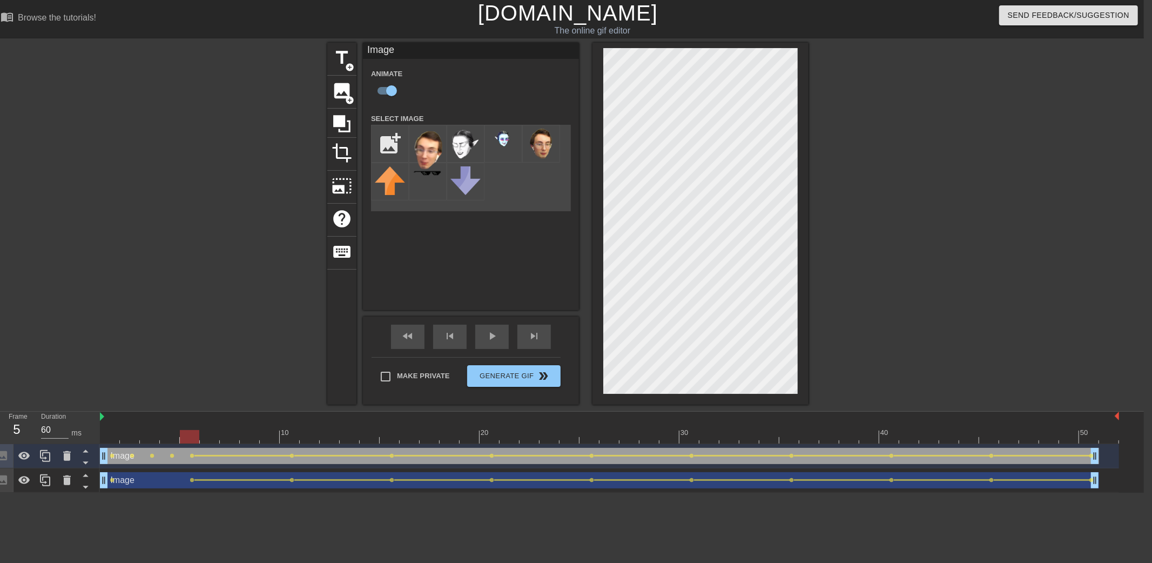
click at [185, 430] on div at bounding box center [609, 436] width 1019 height 13
click at [168, 437] on div at bounding box center [609, 436] width 1019 height 13
click at [144, 434] on div at bounding box center [609, 436] width 1019 height 13
click at [130, 438] on div at bounding box center [609, 436] width 1019 height 13
drag, startPoint x: 111, startPoint y: 431, endPoint x: 190, endPoint y: 440, distance: 79.3
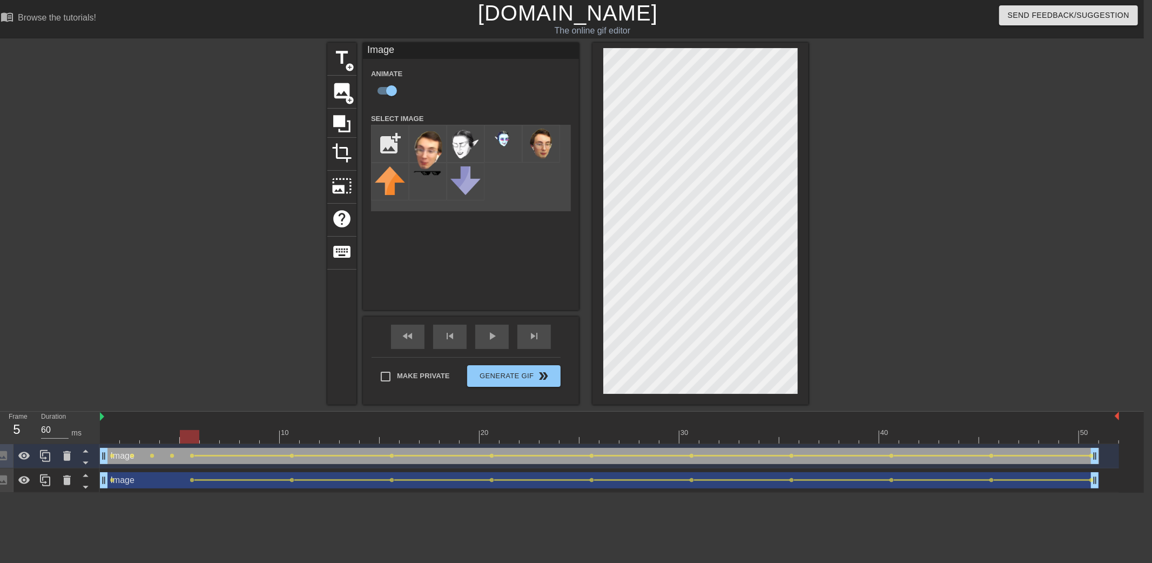
click at [190, 440] on div at bounding box center [609, 436] width 1019 height 13
drag, startPoint x: 168, startPoint y: 440, endPoint x: 192, endPoint y: 436, distance: 24.1
click at [192, 436] on div at bounding box center [189, 436] width 19 height 13
drag, startPoint x: 191, startPoint y: 437, endPoint x: 90, endPoint y: 443, distance: 101.7
click at [90, 443] on div "Frame 1 Duration 70 ms 10 20 30 40 50 Image drag_handle drag_handle lens lens l…" at bounding box center [568, 451] width 1152 height 81
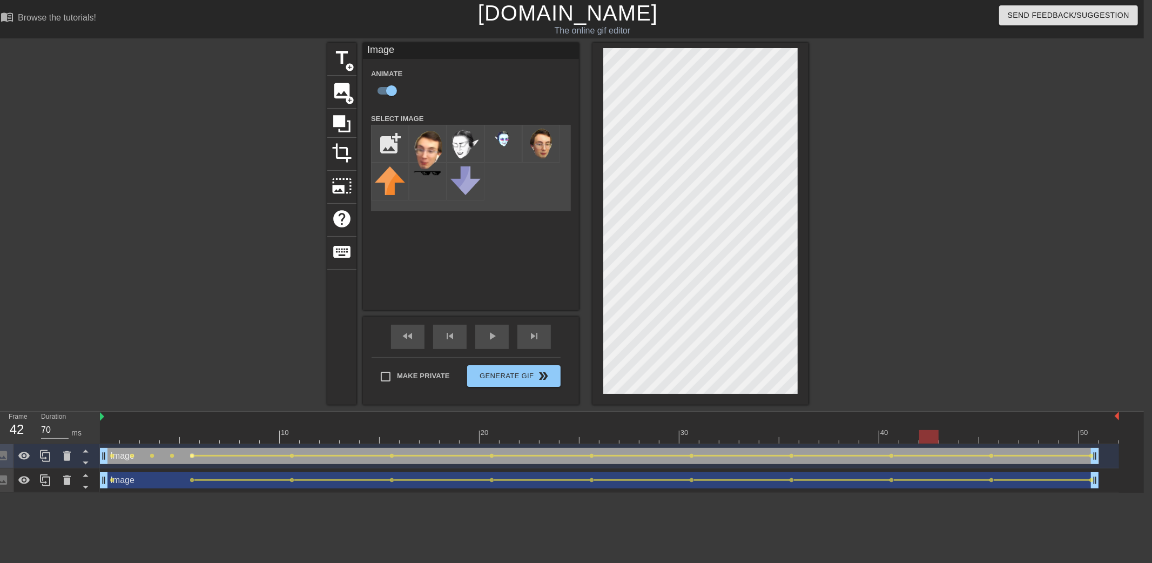
click at [192, 454] on span "lens" at bounding box center [192, 455] width 5 height 5
type input "60"
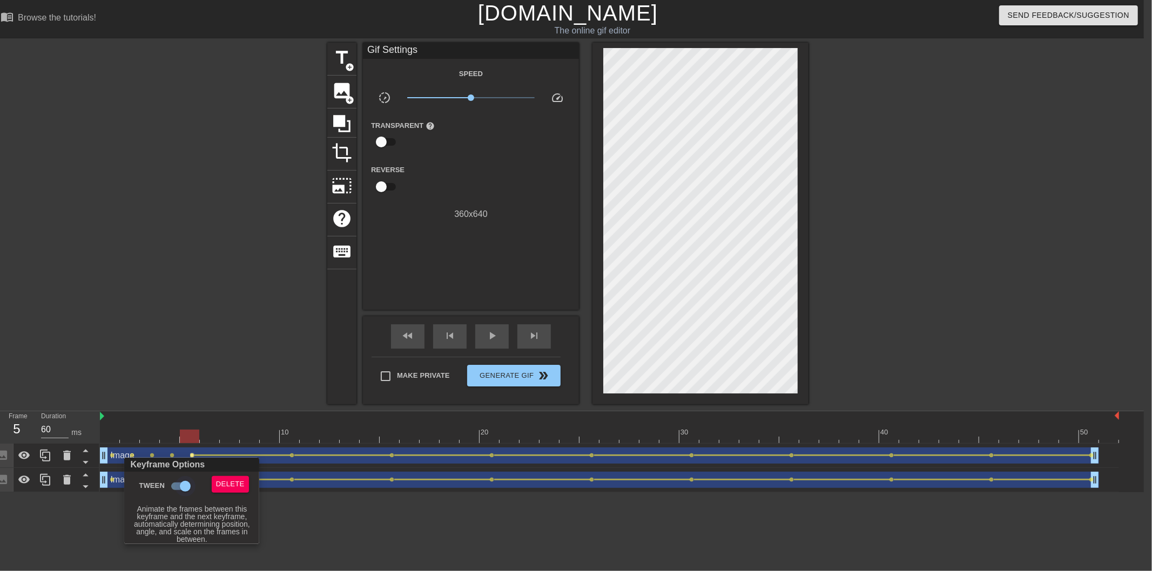
click at [191, 478] on input "Tween" at bounding box center [185, 486] width 62 height 21
checkbox input "false"
click at [224, 355] on div at bounding box center [576, 285] width 1152 height 571
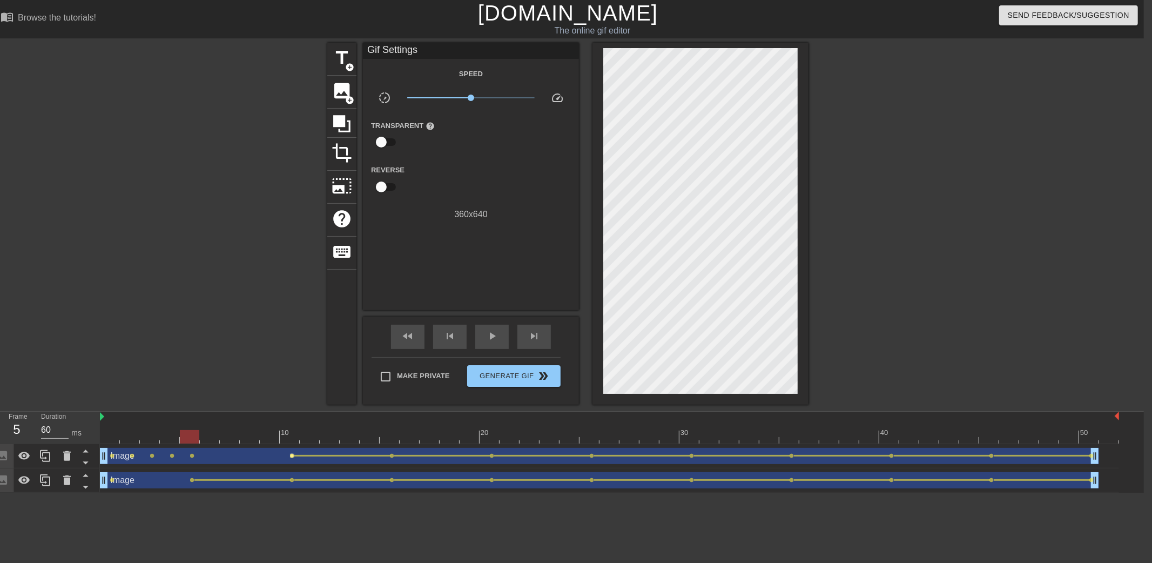
click at [292, 455] on span "lens" at bounding box center [292, 455] width 5 height 5
type input "70"
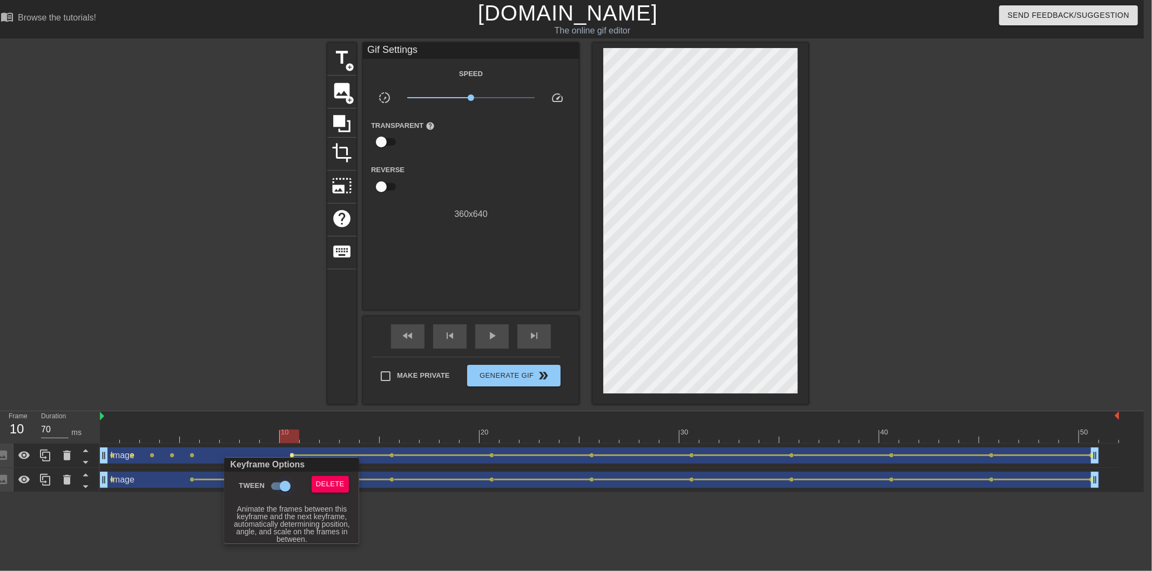
click at [274, 488] on input "Tween" at bounding box center [285, 486] width 62 height 21
checkbox input "false"
click at [252, 332] on div at bounding box center [576, 285] width 1152 height 571
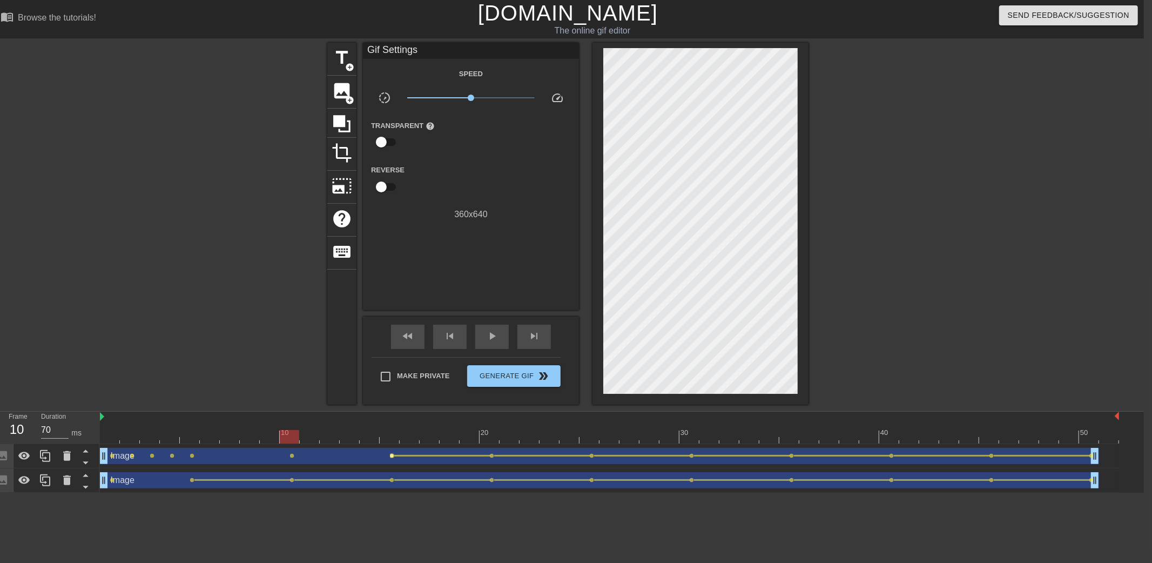
click at [391, 455] on span "lens" at bounding box center [392, 455] width 5 height 5
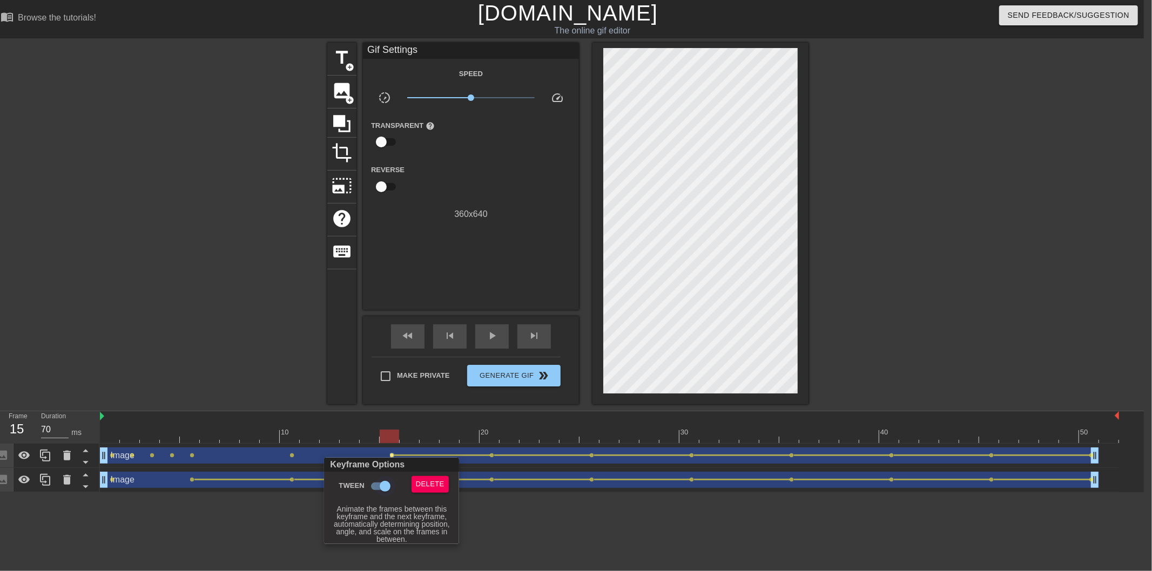
click at [374, 489] on input "Tween" at bounding box center [385, 486] width 62 height 21
checkbox input "false"
click at [322, 347] on div at bounding box center [576, 285] width 1152 height 571
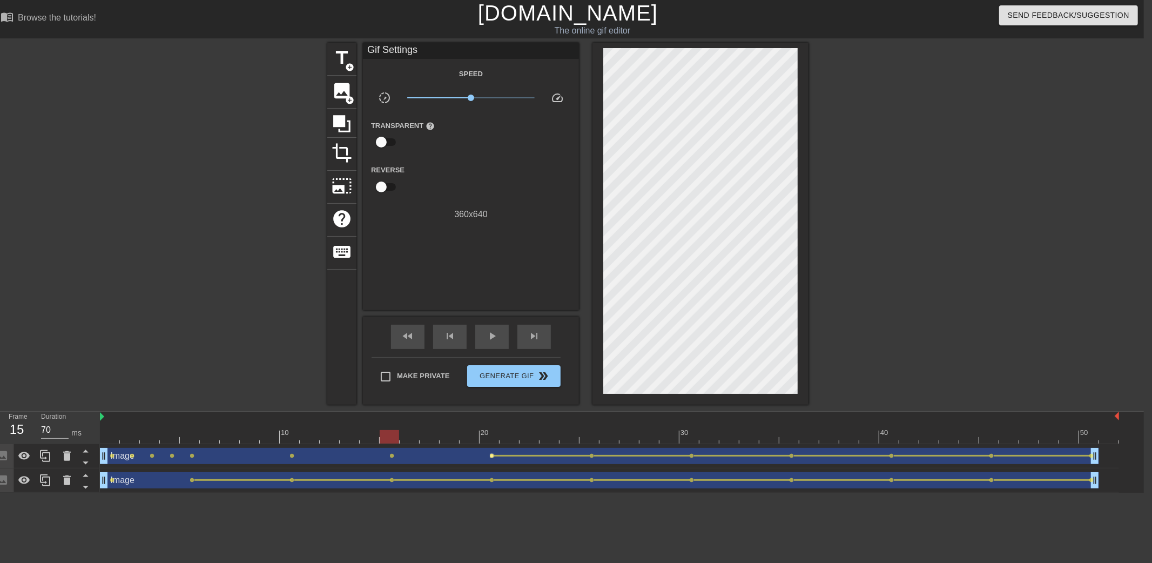
click at [491, 454] on span "lens" at bounding box center [492, 455] width 5 height 5
type input "60"
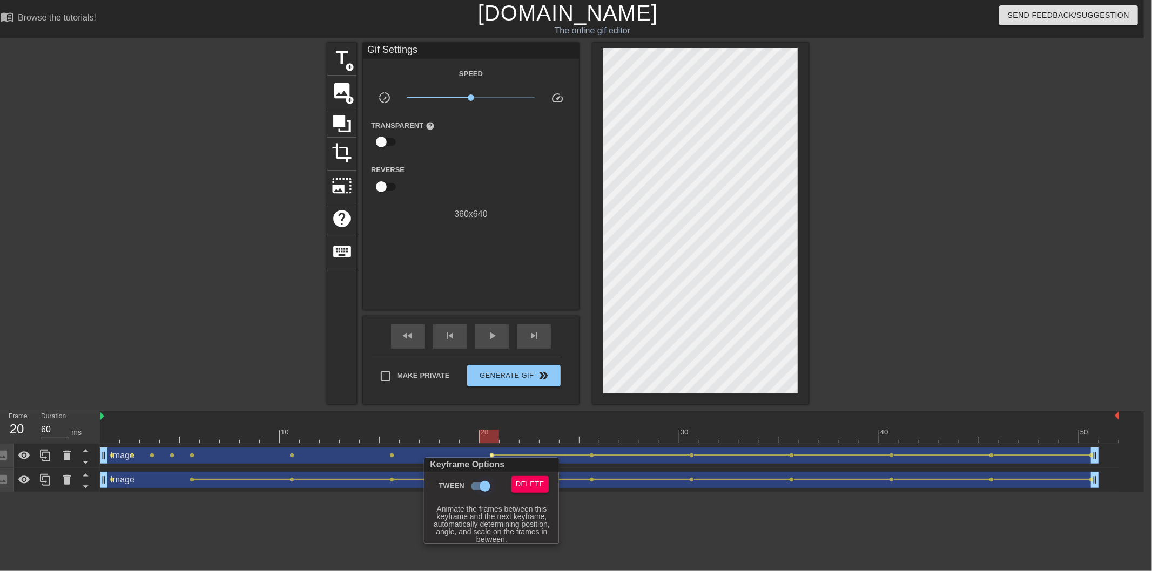
click at [477, 486] on input "Tween" at bounding box center [485, 486] width 62 height 21
checkbox input "false"
click at [646, 555] on div at bounding box center [576, 285] width 1152 height 571
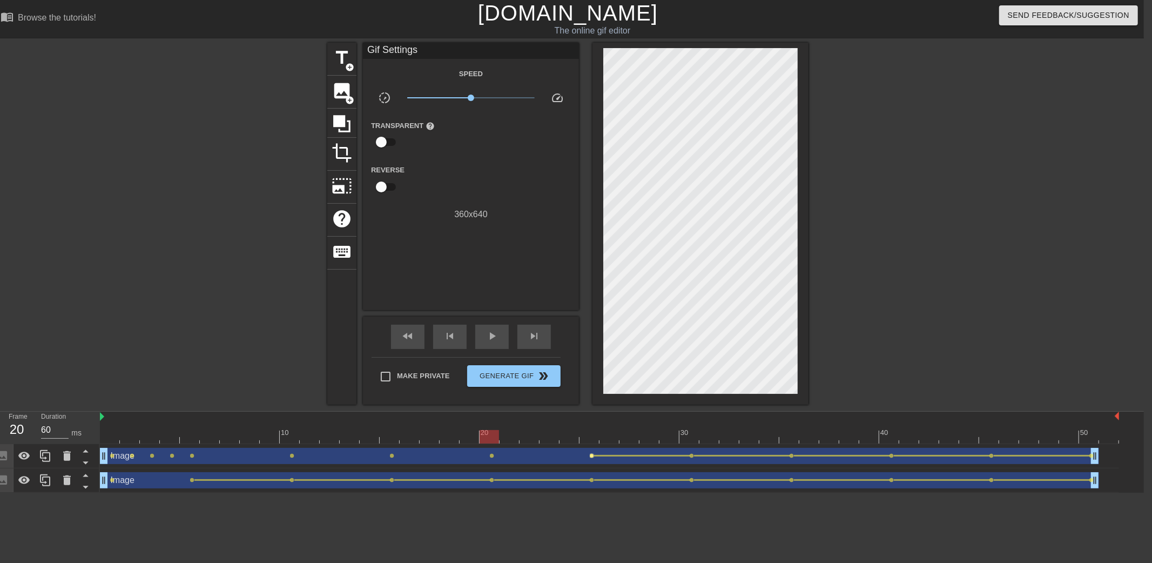
click at [591, 455] on span "lens" at bounding box center [592, 455] width 5 height 5
type input "70"
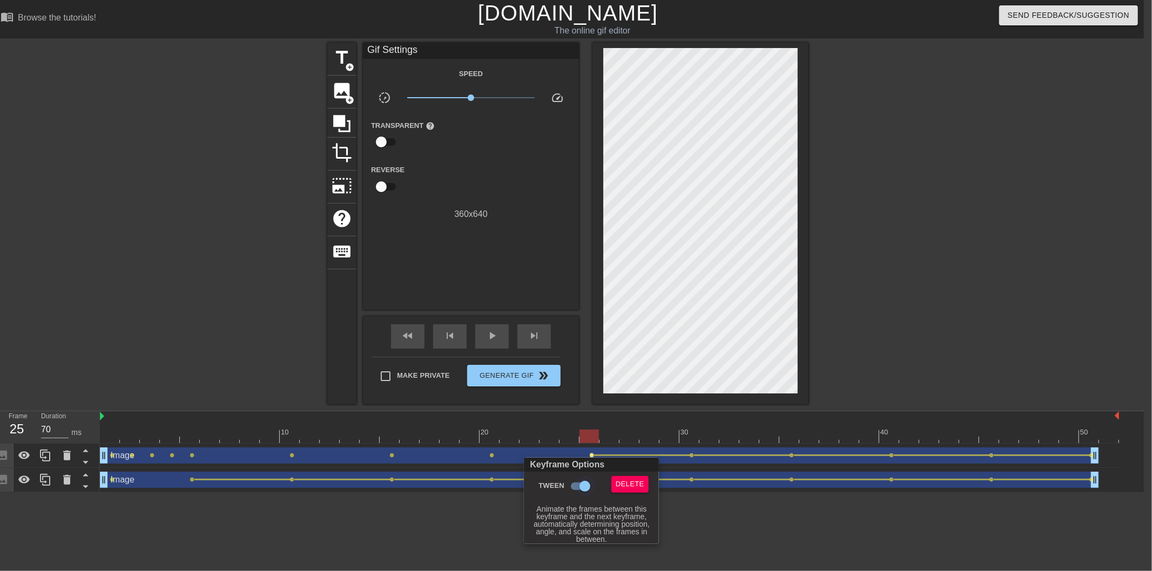
click at [584, 482] on input "Tween" at bounding box center [585, 486] width 62 height 21
checkbox input "false"
click at [733, 531] on div at bounding box center [576, 285] width 1152 height 571
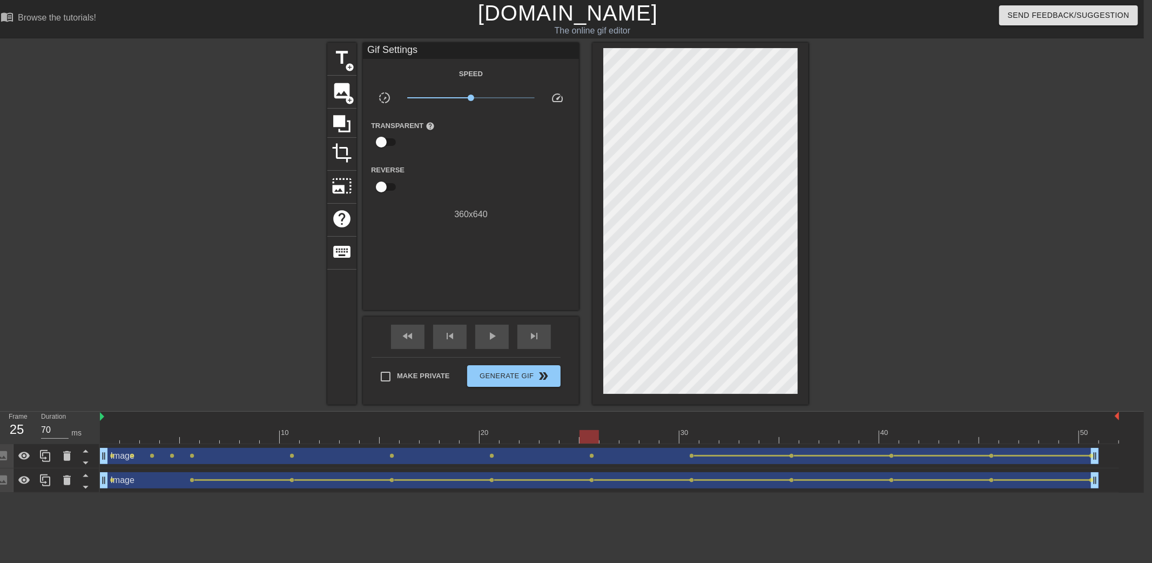
click at [689, 452] on div "Image drag_handle drag_handle" at bounding box center [599, 456] width 999 height 16
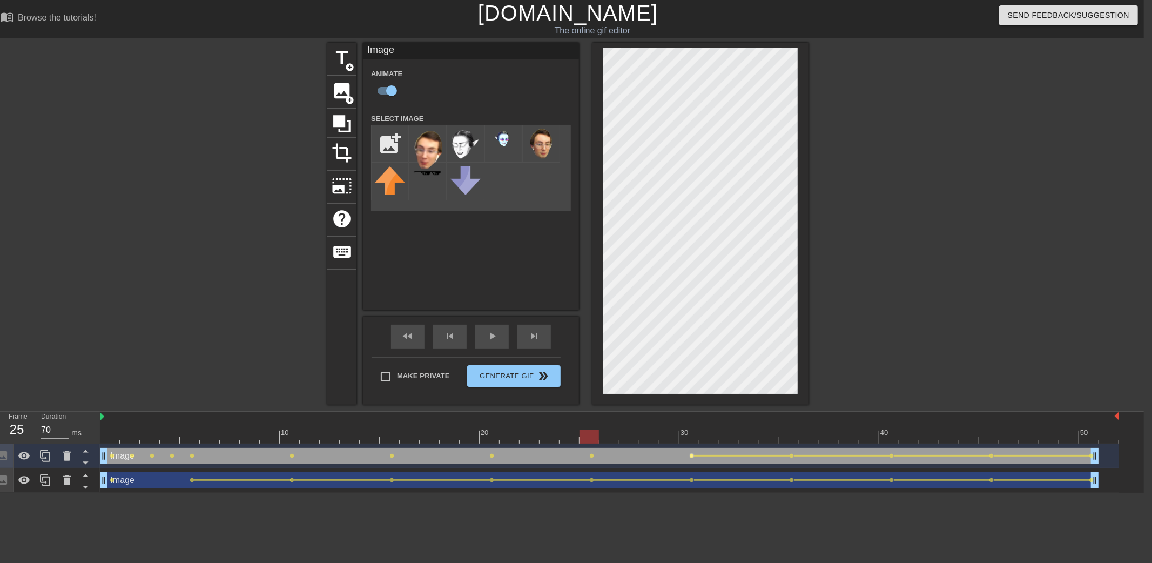
click at [689, 455] on span "lens" at bounding box center [691, 455] width 5 height 5
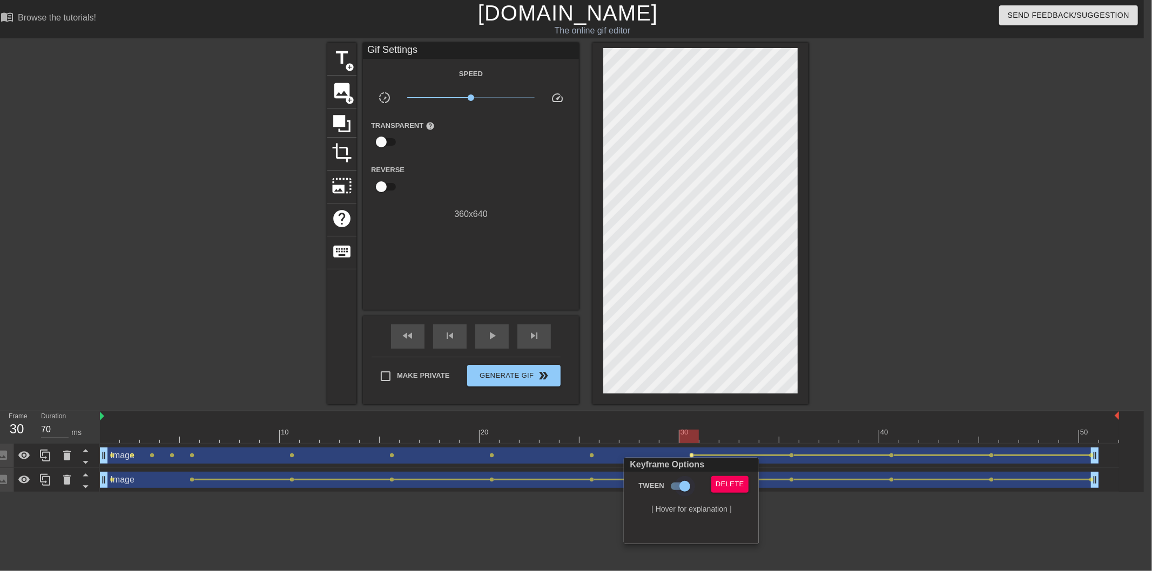
click at [673, 486] on input "Tween" at bounding box center [685, 486] width 62 height 21
checkbox input "false"
click at [843, 535] on div at bounding box center [576, 285] width 1152 height 571
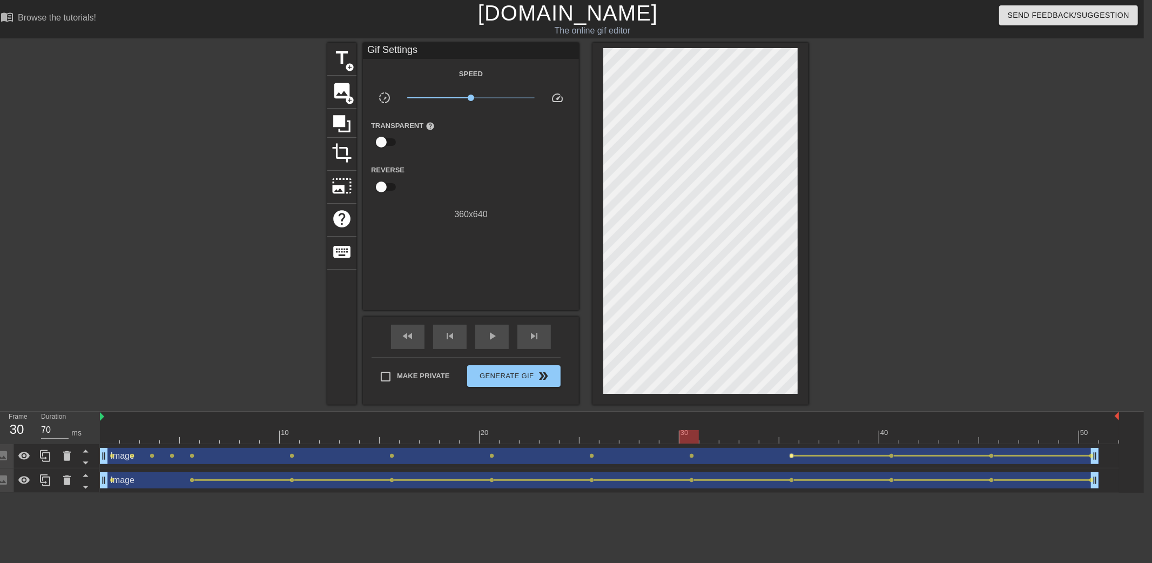
click at [791, 453] on span "lens" at bounding box center [791, 455] width 5 height 5
type input "60"
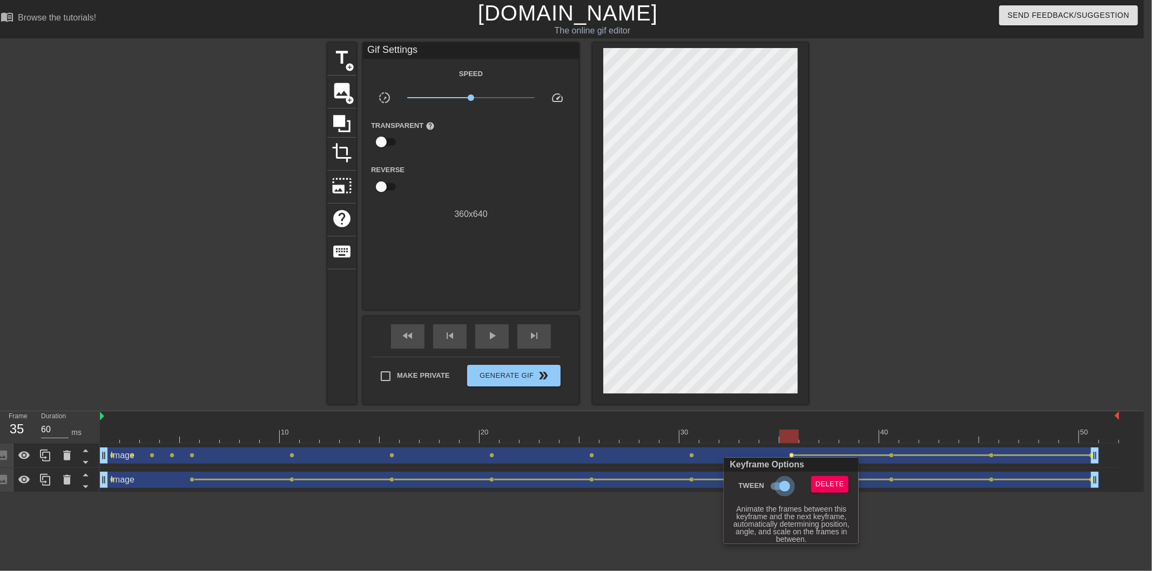
click at [779, 483] on input "Tween" at bounding box center [785, 486] width 62 height 21
checkbox input "false"
click at [935, 527] on div at bounding box center [576, 285] width 1152 height 571
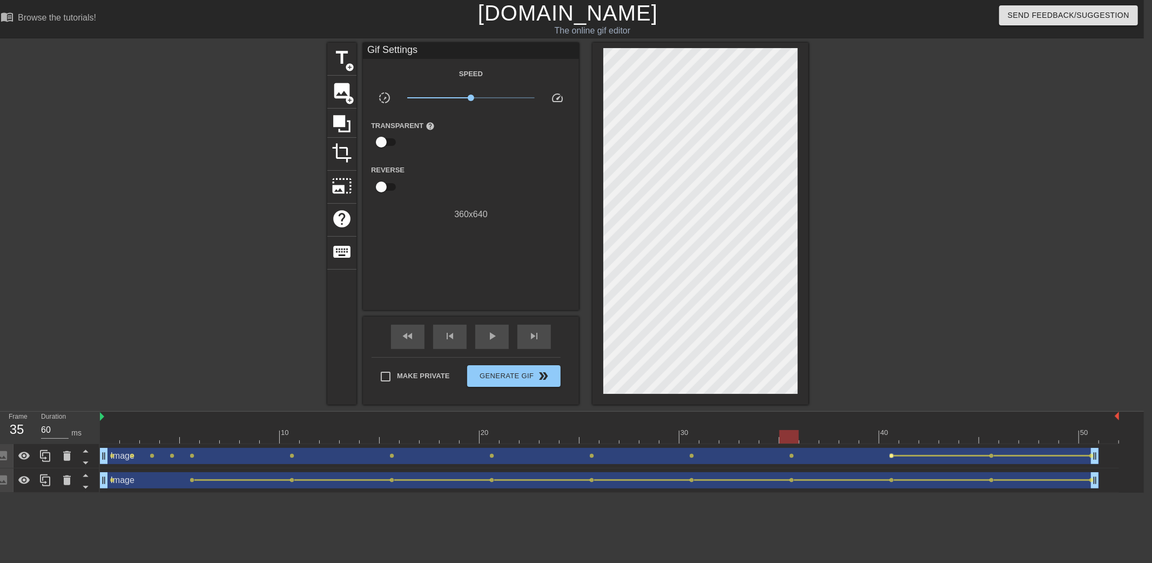
click at [889, 455] on span "lens" at bounding box center [891, 455] width 5 height 5
type input "70"
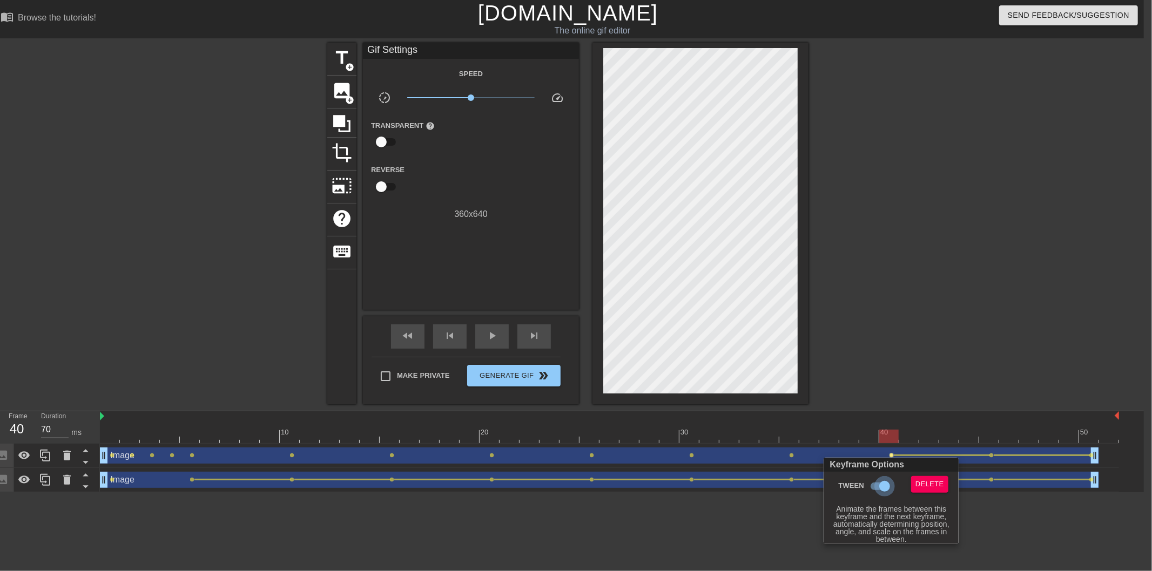
click at [879, 486] on input "Tween" at bounding box center [885, 486] width 62 height 21
checkbox input "false"
click at [922, 361] on div at bounding box center [576, 285] width 1152 height 571
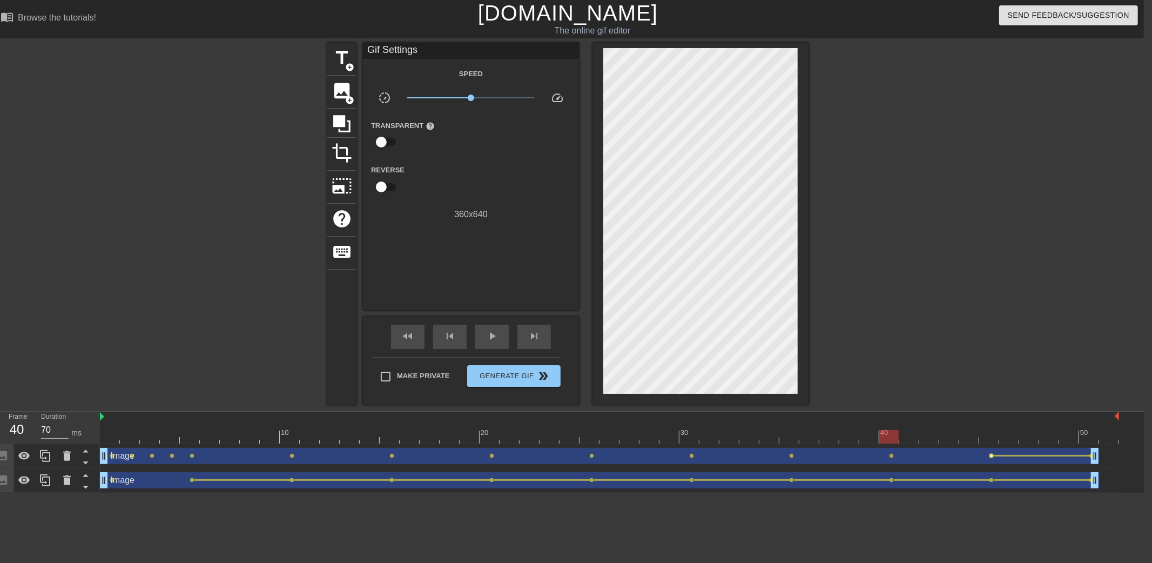
click at [991, 457] on span "lens" at bounding box center [991, 455] width 5 height 5
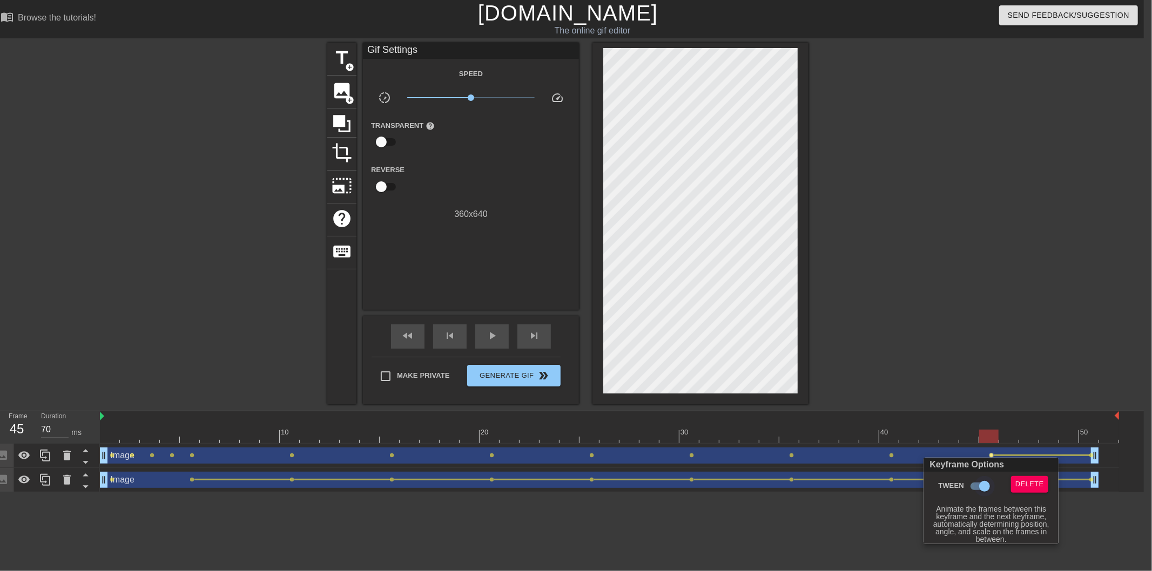
click at [975, 479] on input "Tween" at bounding box center [985, 486] width 62 height 21
checkbox input "false"
click at [978, 363] on div at bounding box center [576, 285] width 1152 height 571
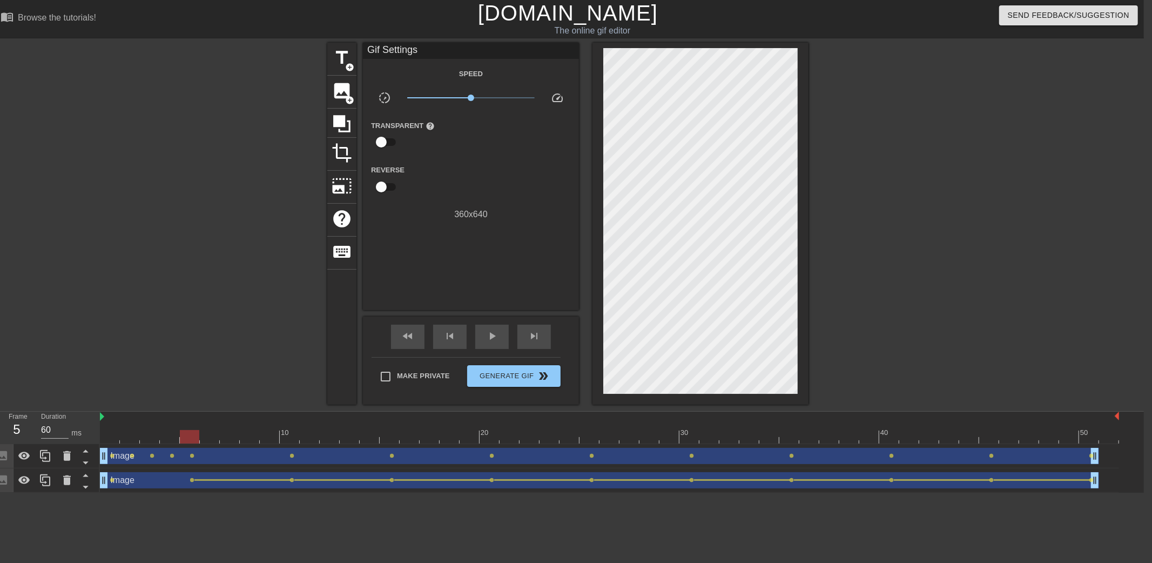
click at [191, 441] on div at bounding box center [609, 436] width 1019 height 13
click at [131, 456] on span "lens" at bounding box center [132, 455] width 5 height 5
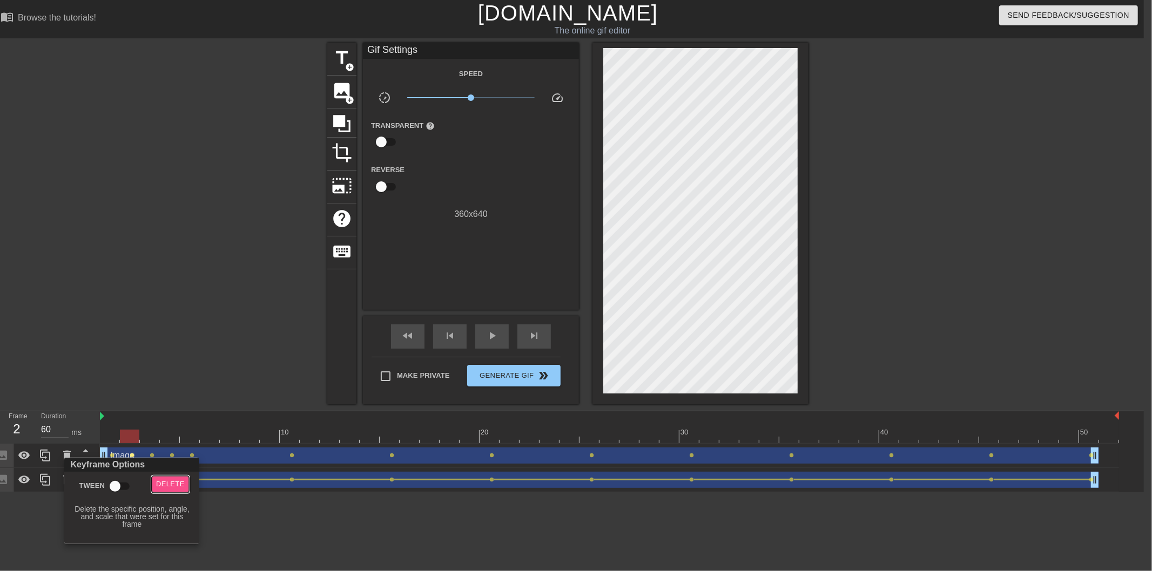
click at [172, 483] on span "Delete" at bounding box center [170, 484] width 29 height 12
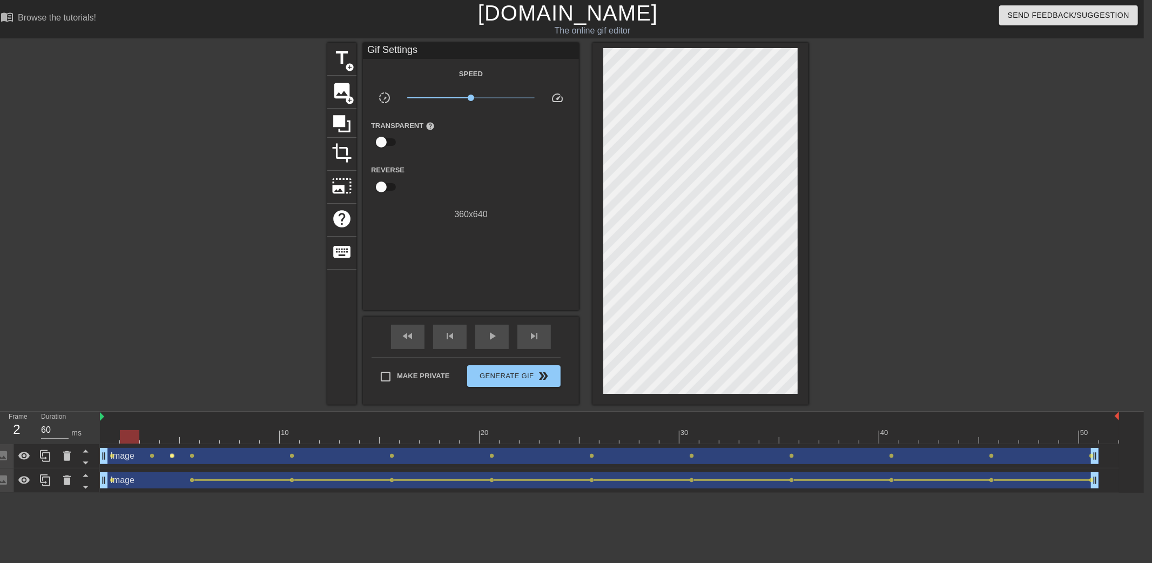
click at [170, 454] on span "lens" at bounding box center [172, 455] width 5 height 5
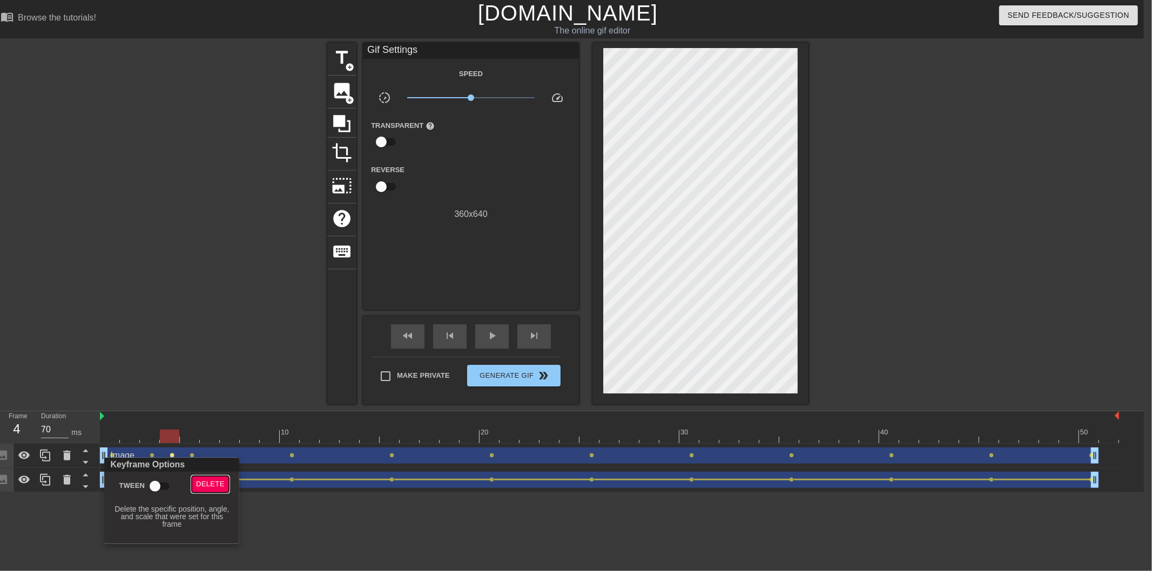
click at [217, 484] on span "Delete" at bounding box center [210, 484] width 29 height 12
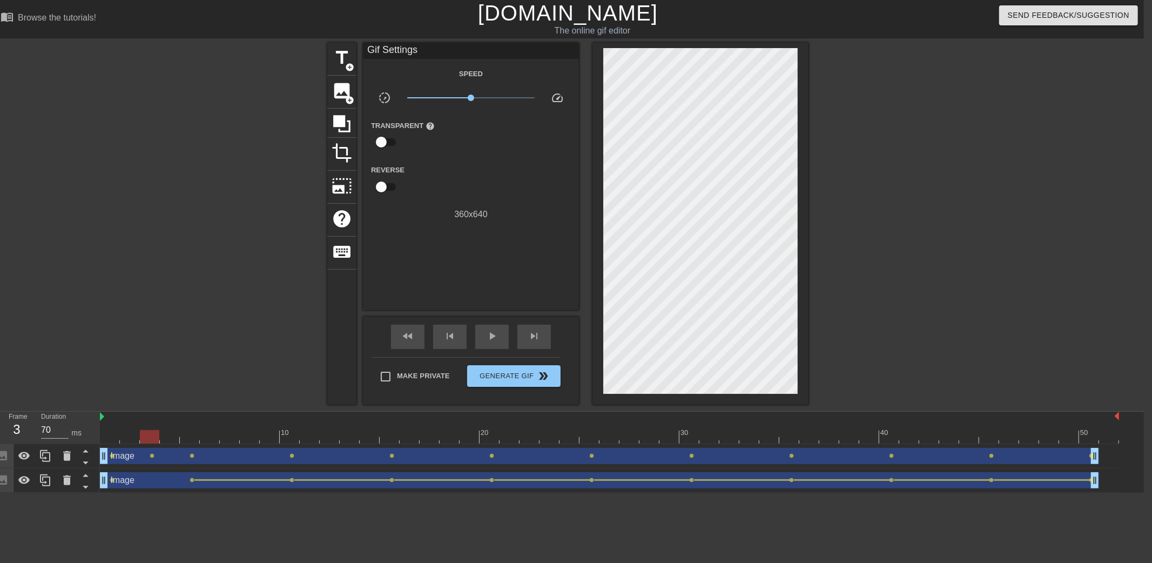
drag, startPoint x: 110, startPoint y: 436, endPoint x: 601, endPoint y: 232, distance: 531.8
click at [152, 437] on div at bounding box center [609, 436] width 1019 height 13
click at [193, 438] on div at bounding box center [609, 436] width 1019 height 13
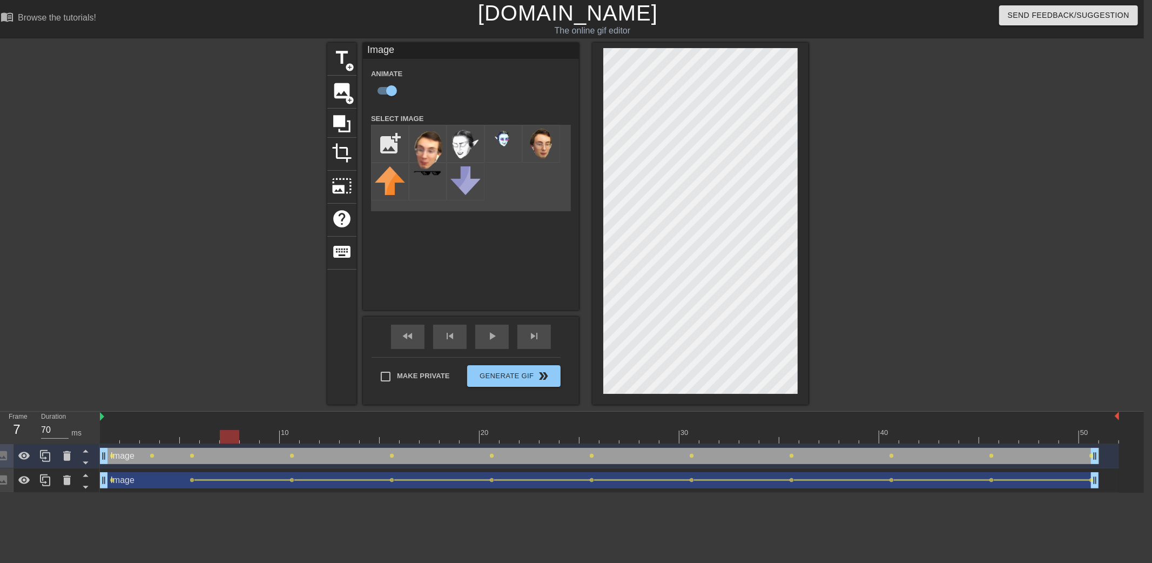
click at [233, 435] on div at bounding box center [609, 436] width 1019 height 13
click at [271, 434] on div at bounding box center [609, 436] width 1019 height 13
click at [289, 436] on div at bounding box center [609, 436] width 1019 height 13
click at [269, 431] on div at bounding box center [609, 436] width 1019 height 13
click at [315, 435] on div at bounding box center [609, 436] width 1019 height 13
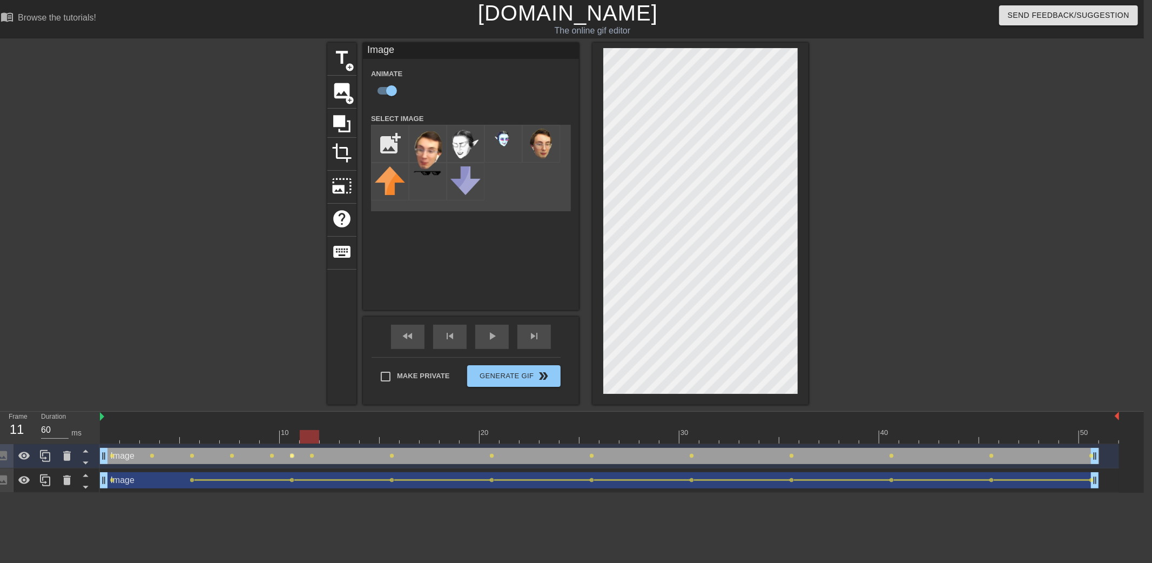
click at [290, 455] on span "lens" at bounding box center [292, 455] width 5 height 5
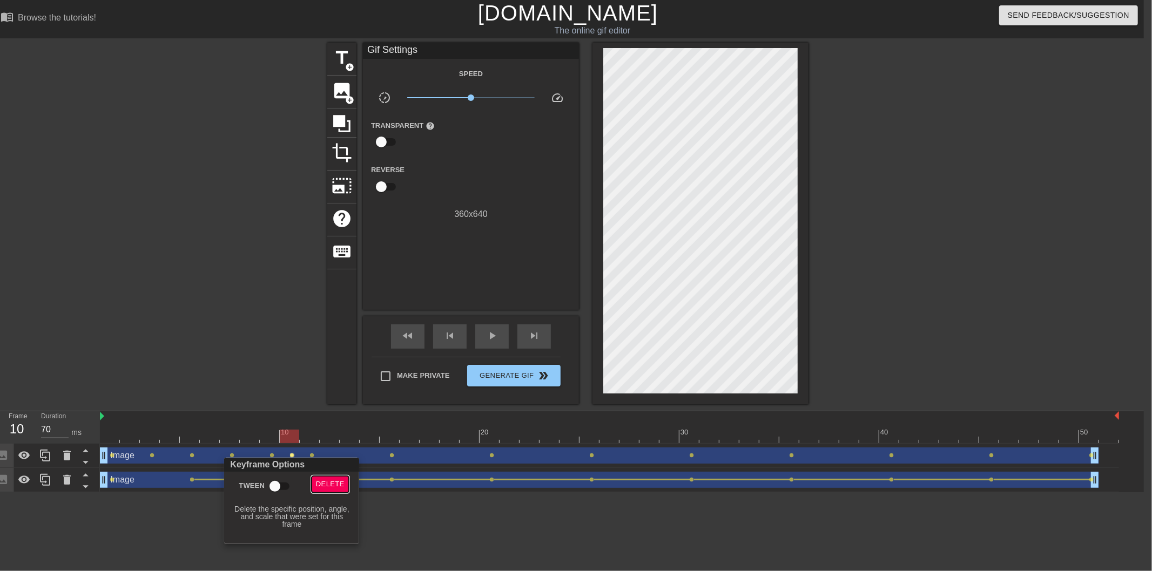
click at [341, 483] on span "Delete" at bounding box center [330, 484] width 29 height 12
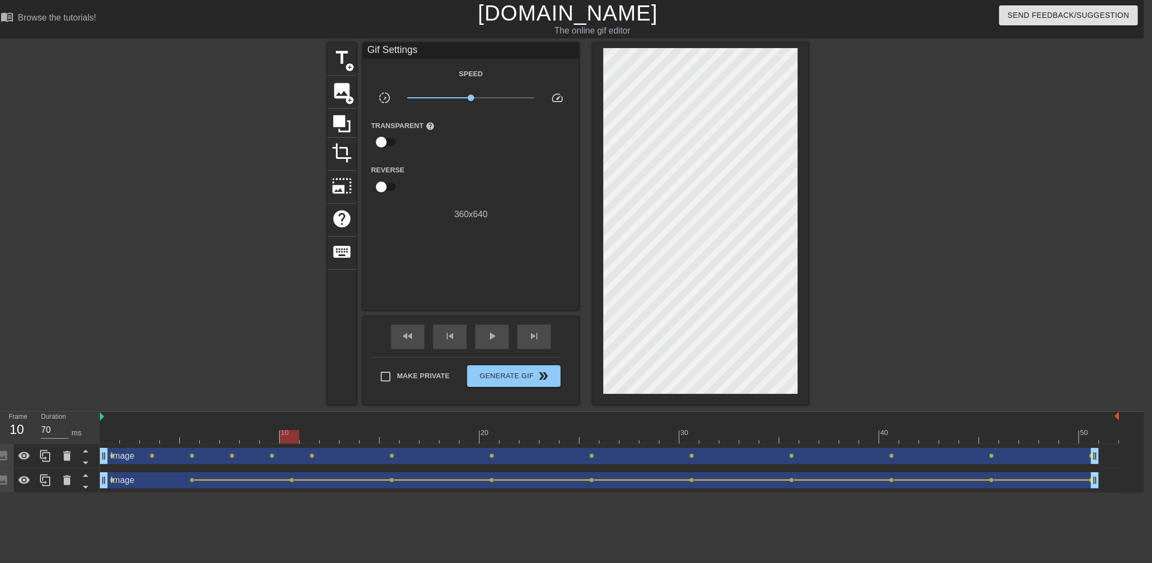
click at [273, 439] on div at bounding box center [609, 436] width 1019 height 13
click at [288, 435] on div at bounding box center [609, 436] width 1019 height 13
click at [310, 435] on div at bounding box center [609, 436] width 1019 height 13
drag, startPoint x: 267, startPoint y: 437, endPoint x: 304, endPoint y: 435, distance: 36.8
click at [304, 435] on div at bounding box center [609, 436] width 1019 height 13
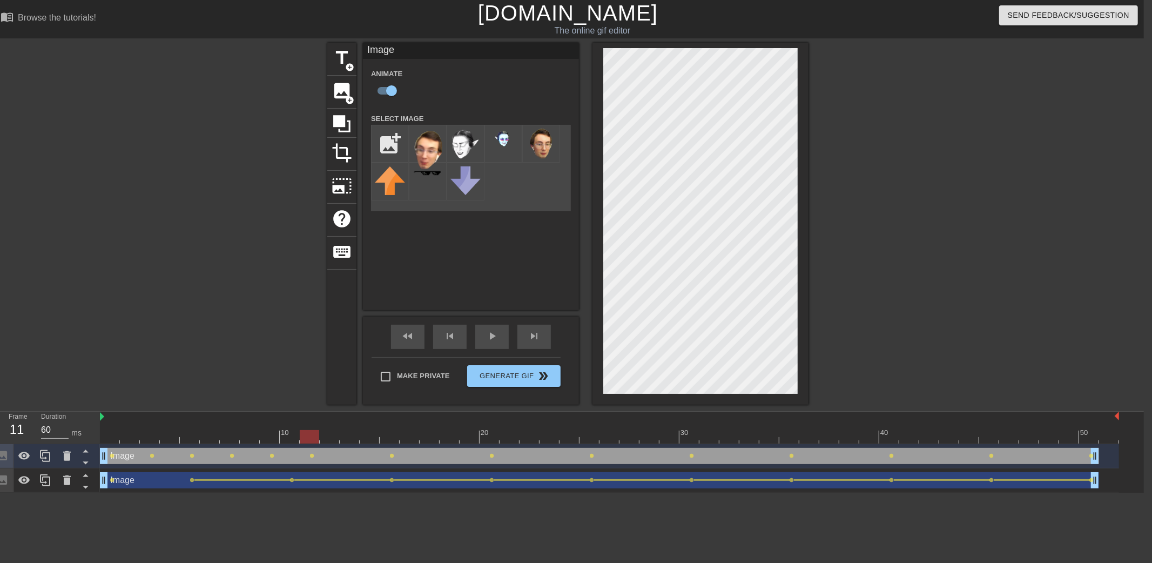
click at [889, 268] on div at bounding box center [902, 205] width 162 height 324
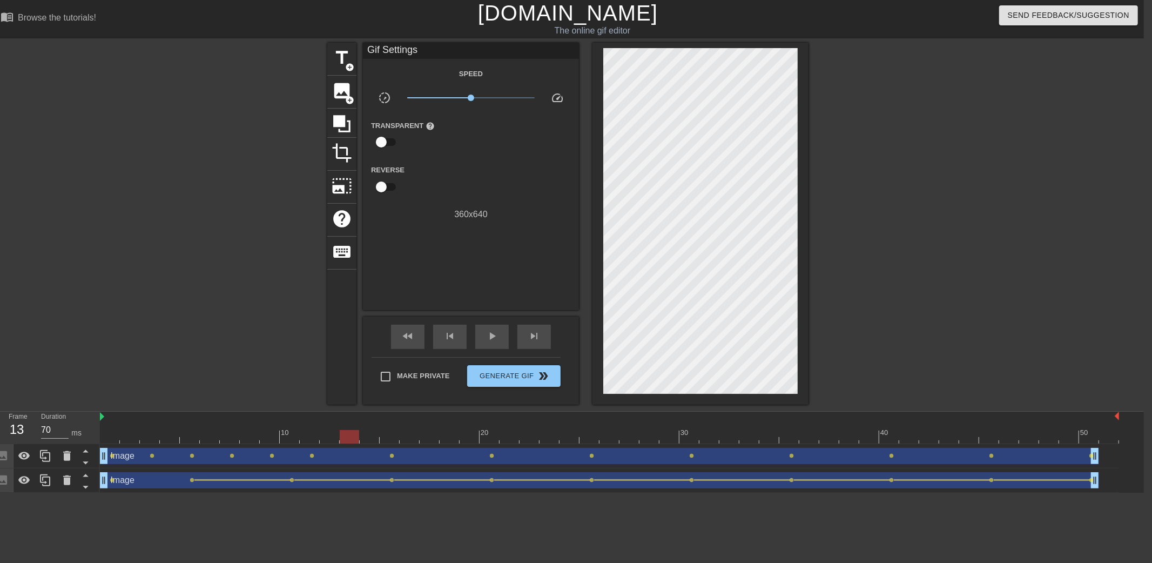
drag, startPoint x: 336, startPoint y: 434, endPoint x: 349, endPoint y: 434, distance: 13.0
click at [349, 434] on div at bounding box center [609, 436] width 1019 height 13
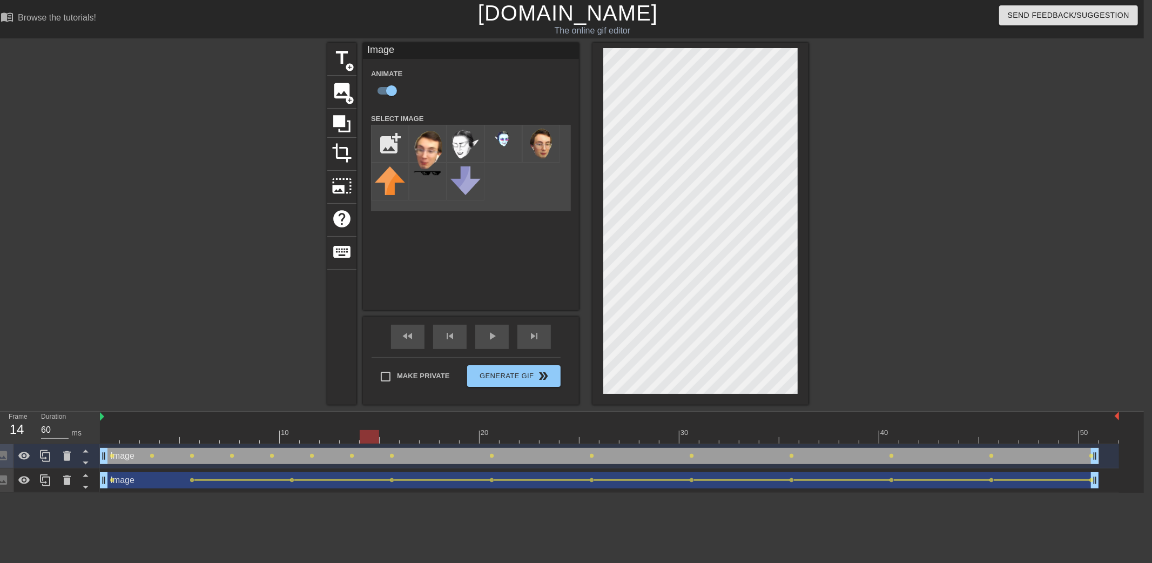
click at [369, 436] on div at bounding box center [609, 436] width 1019 height 13
click at [111, 456] on span "lens" at bounding box center [112, 455] width 5 height 5
type input "70"
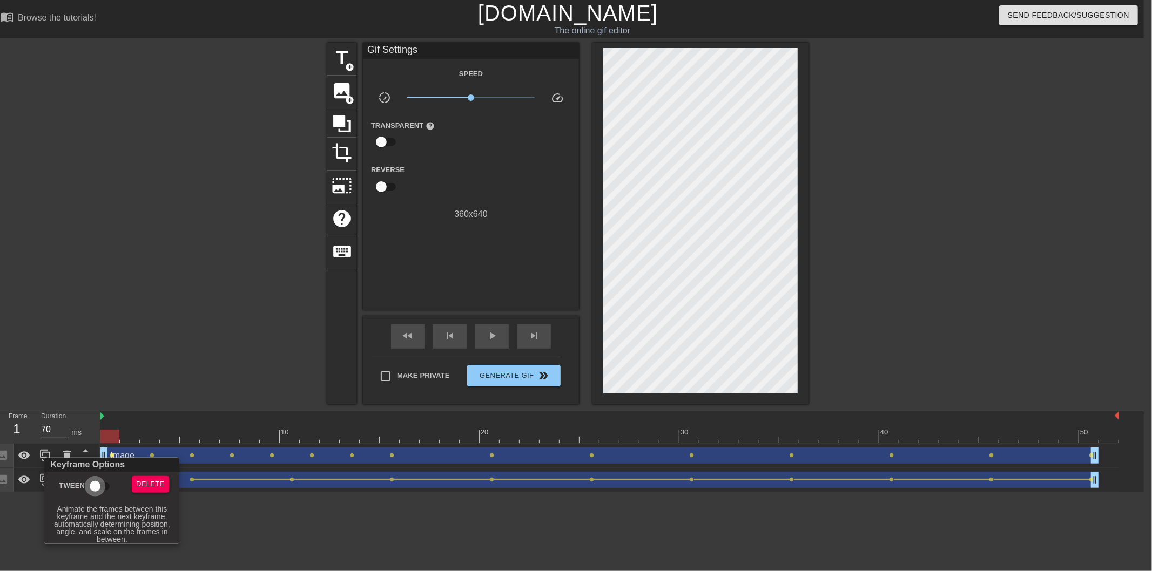
drag, startPoint x: 111, startPoint y: 456, endPoint x: 99, endPoint y: 488, distance: 33.5
click at [99, 488] on input "Tween" at bounding box center [95, 486] width 62 height 21
checkbox input "true"
click at [186, 401] on div at bounding box center [576, 285] width 1152 height 571
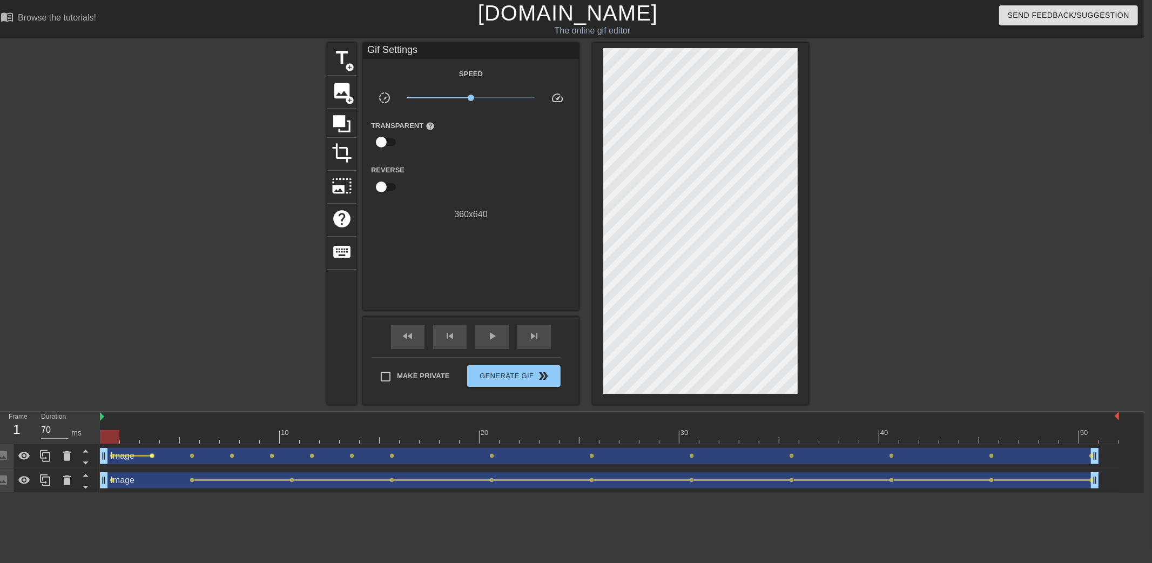
click at [151, 453] on span "lens" at bounding box center [152, 455] width 5 height 5
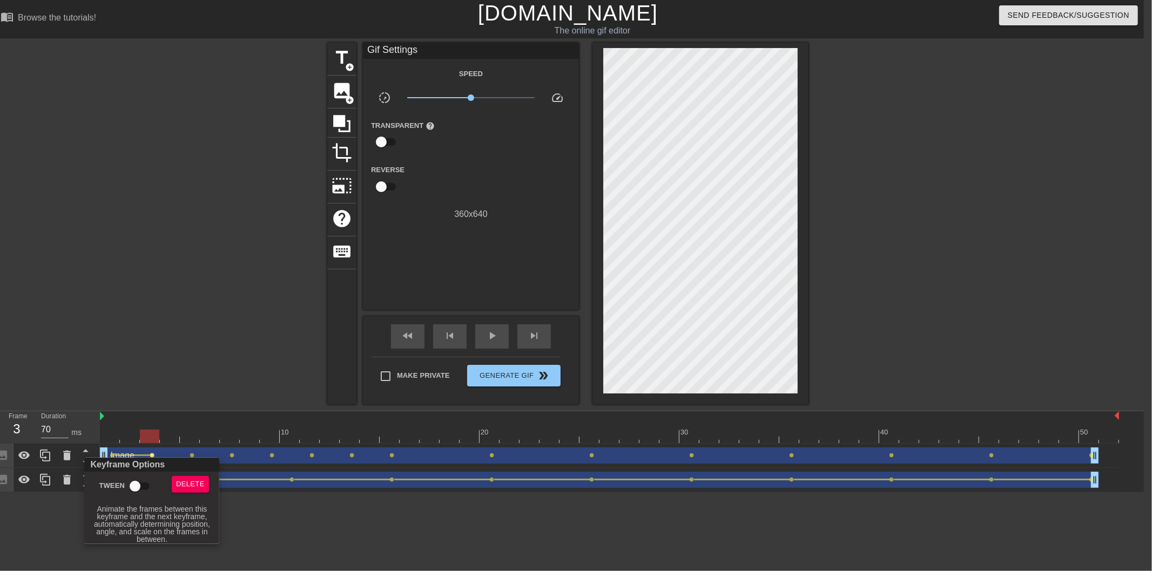
click at [138, 483] on input "Tween" at bounding box center [135, 486] width 62 height 21
checkbox input "true"
click at [185, 389] on div at bounding box center [576, 285] width 1152 height 571
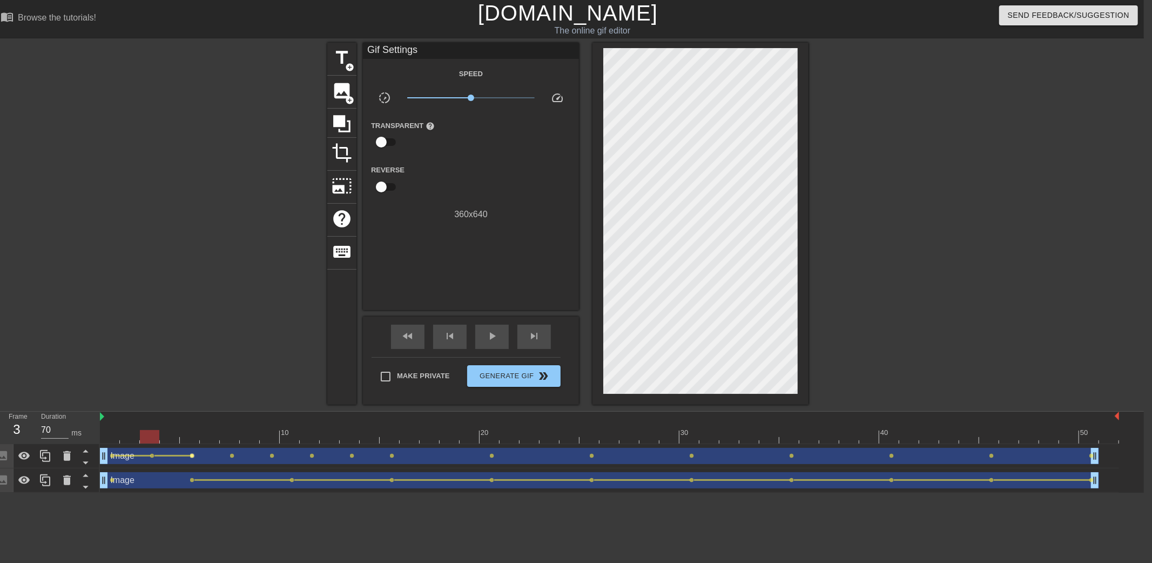
click at [192, 455] on span "lens" at bounding box center [192, 455] width 5 height 5
type input "60"
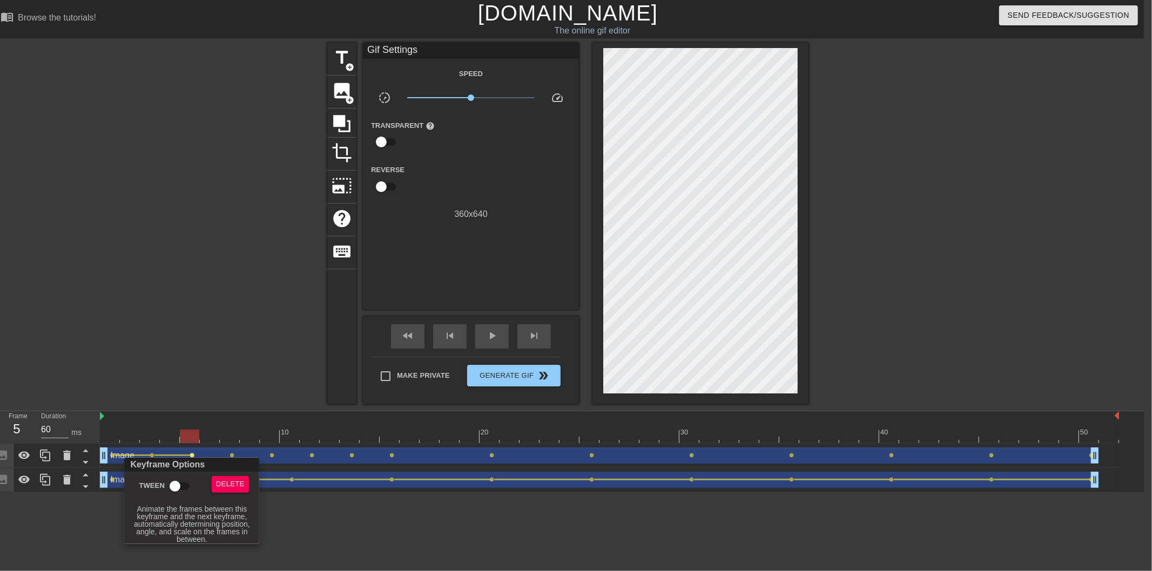
click at [173, 488] on input "Tween" at bounding box center [175, 486] width 62 height 21
checkbox input "true"
click at [228, 368] on div at bounding box center [576, 285] width 1152 height 571
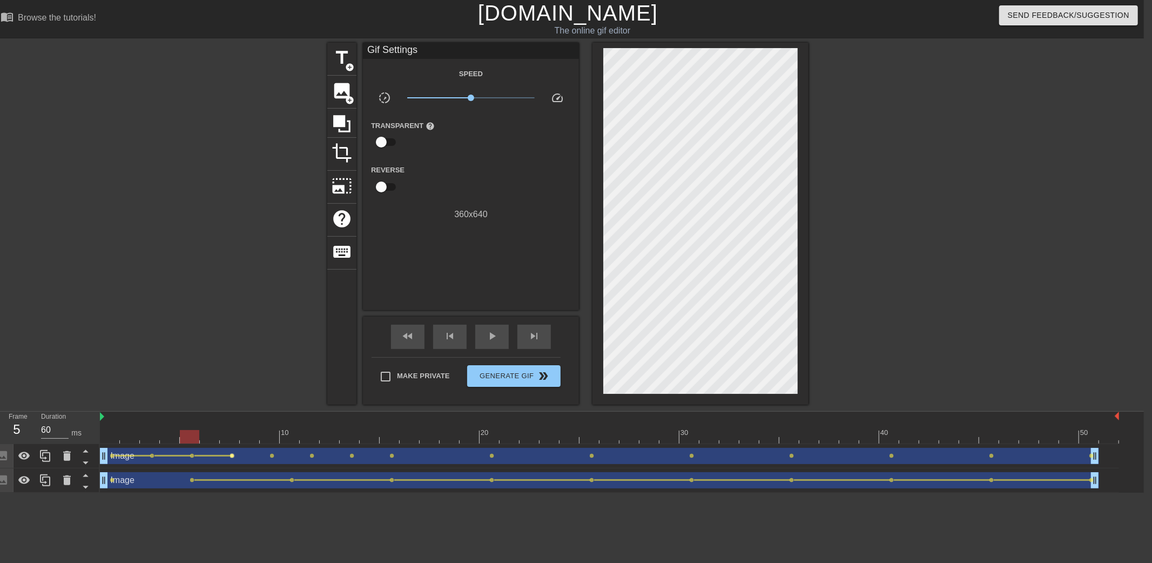
click at [233, 454] on span "lens" at bounding box center [232, 455] width 5 height 5
type input "70"
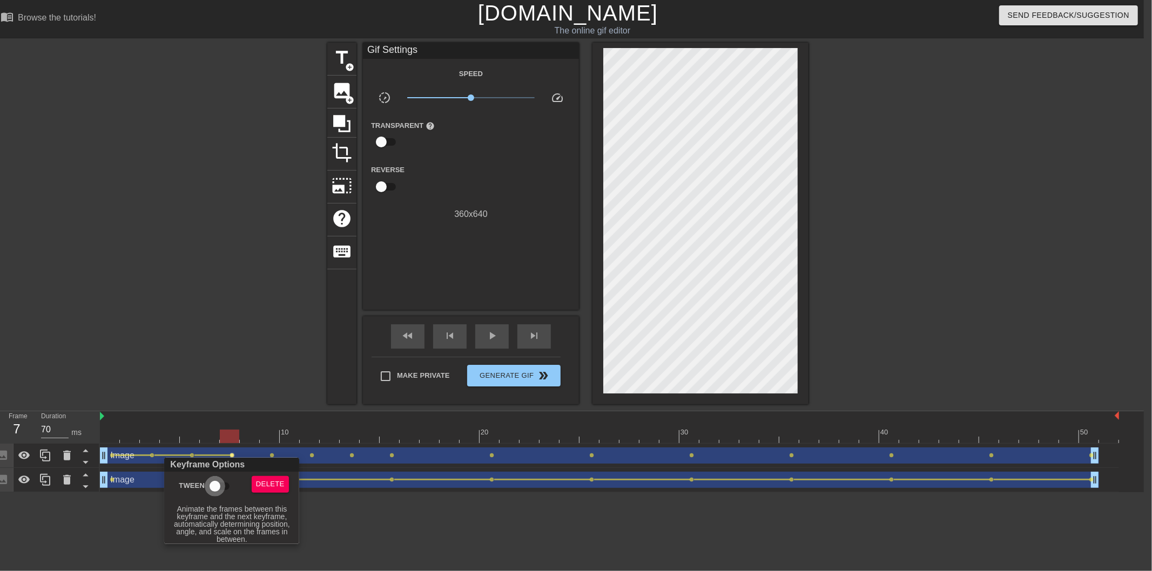
click at [218, 489] on input "Tween" at bounding box center [215, 486] width 62 height 21
checkbox input "true"
click at [242, 368] on div at bounding box center [576, 285] width 1152 height 571
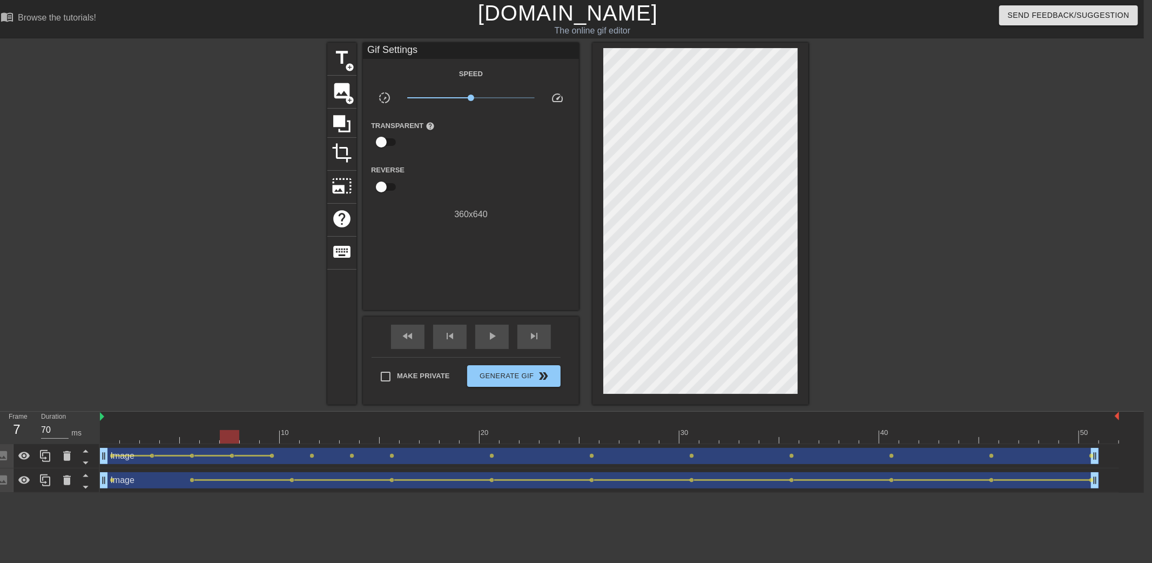
click at [271, 451] on div "Image drag_handle drag_handle" at bounding box center [599, 456] width 999 height 16
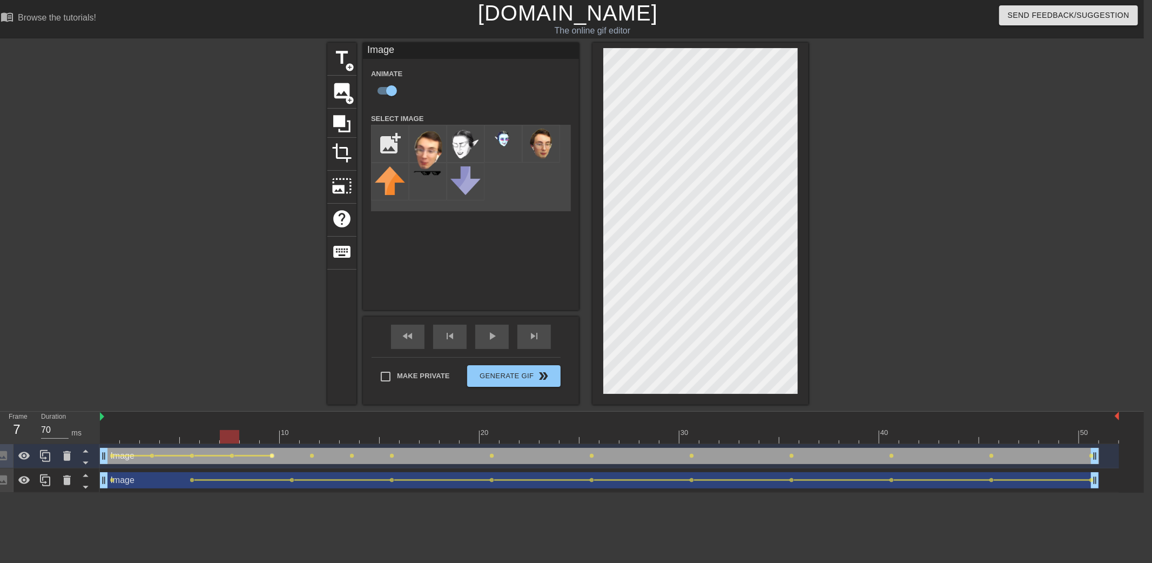
click at [271, 455] on span "lens" at bounding box center [272, 455] width 5 height 5
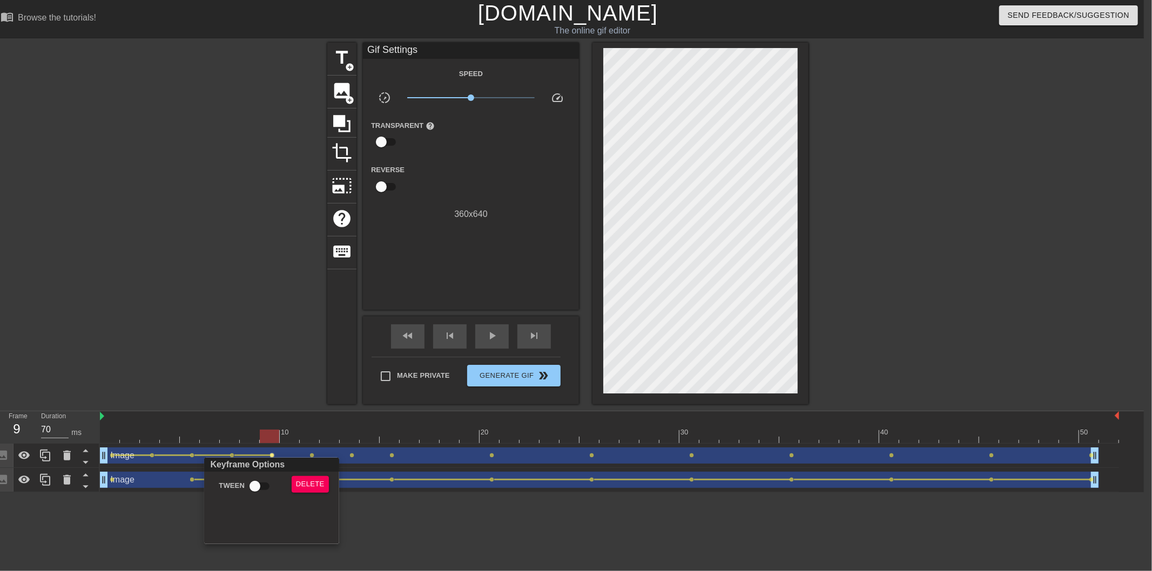
click at [259, 482] on input "Tween" at bounding box center [255, 486] width 62 height 21
checkbox input "true"
click at [272, 371] on div at bounding box center [576, 285] width 1152 height 571
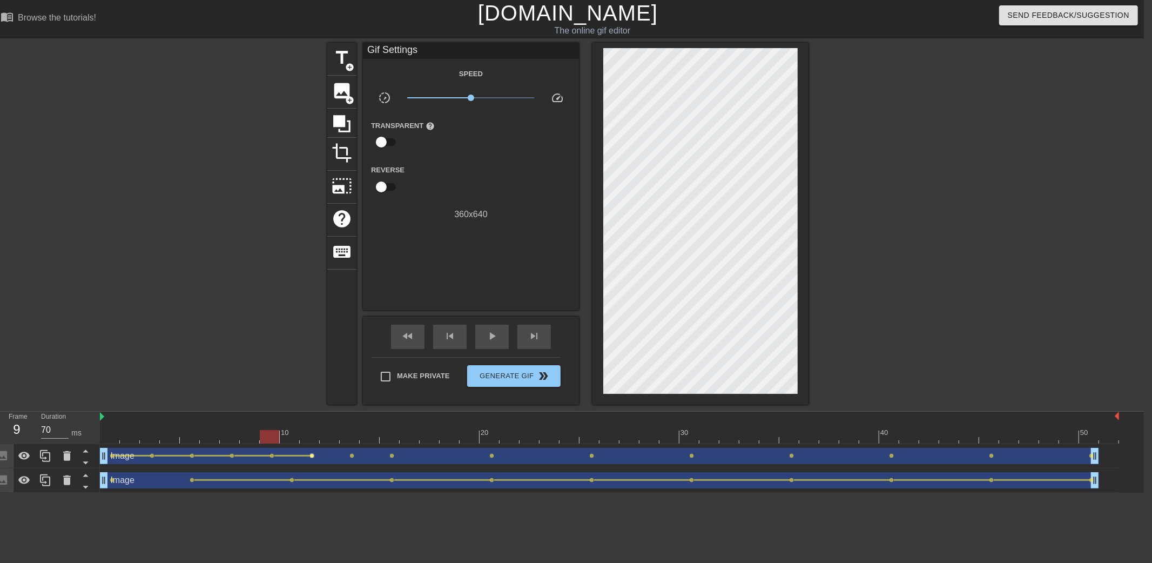
click at [310, 455] on span "lens" at bounding box center [312, 455] width 5 height 5
type input "60"
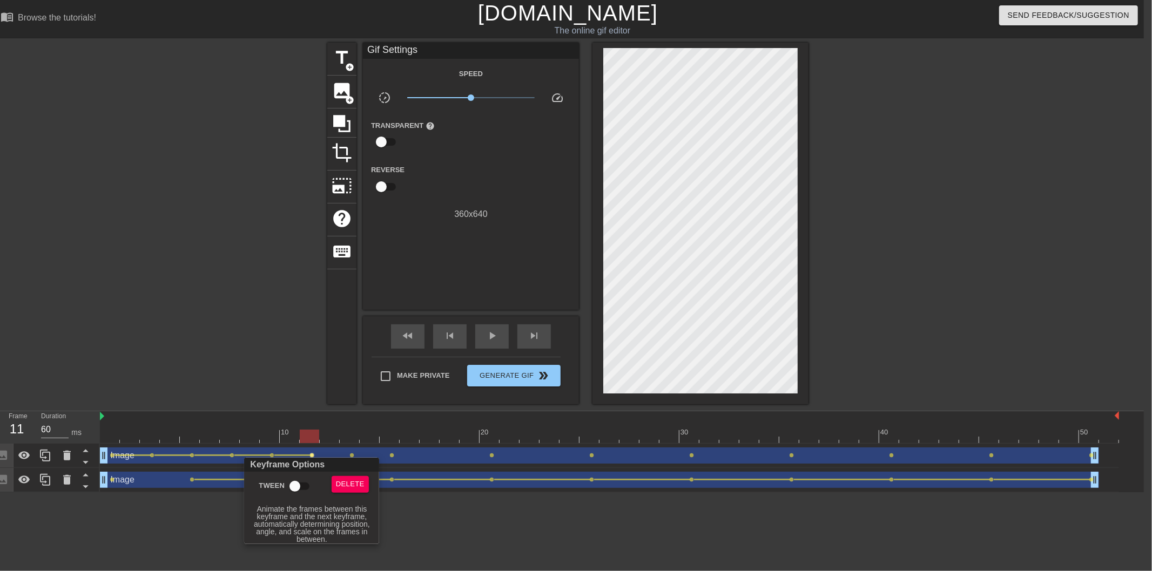
click at [299, 484] on input "Tween" at bounding box center [295, 486] width 62 height 21
checkbox input "true"
click at [274, 359] on div at bounding box center [576, 285] width 1152 height 571
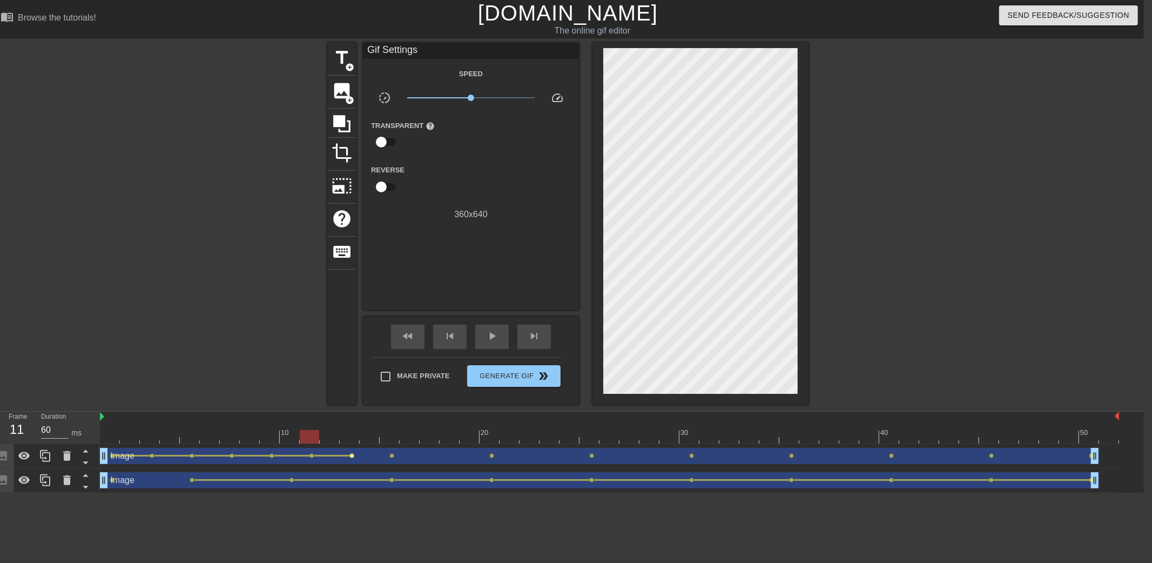
click at [352, 456] on span "lens" at bounding box center [352, 455] width 5 height 5
type input "70"
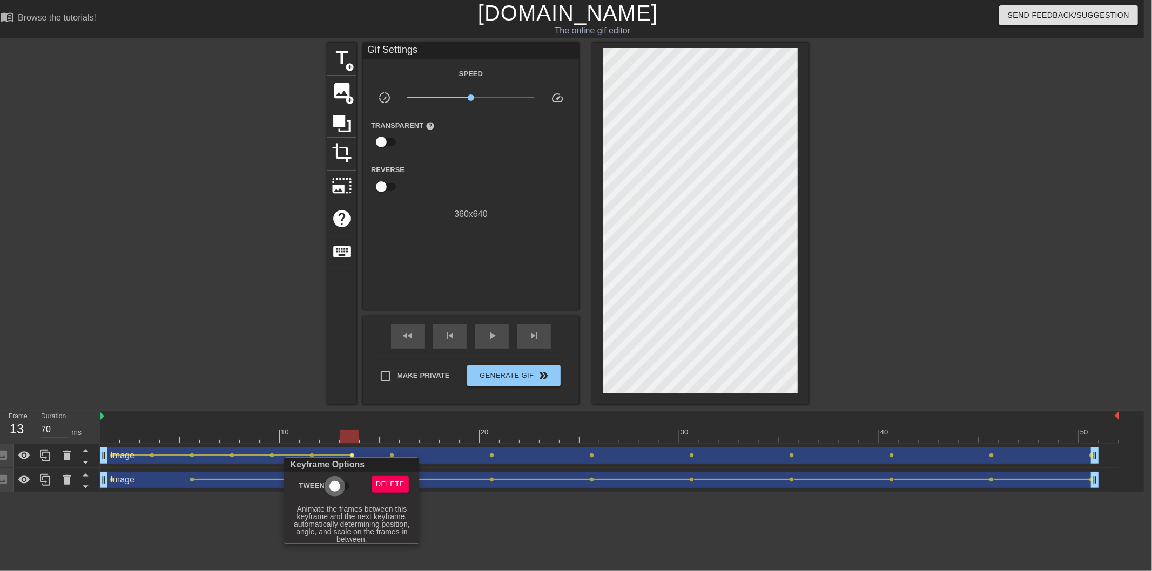
click at [348, 490] on input "Tween" at bounding box center [335, 486] width 62 height 21
checkbox input "true"
click at [220, 335] on div at bounding box center [576, 285] width 1152 height 571
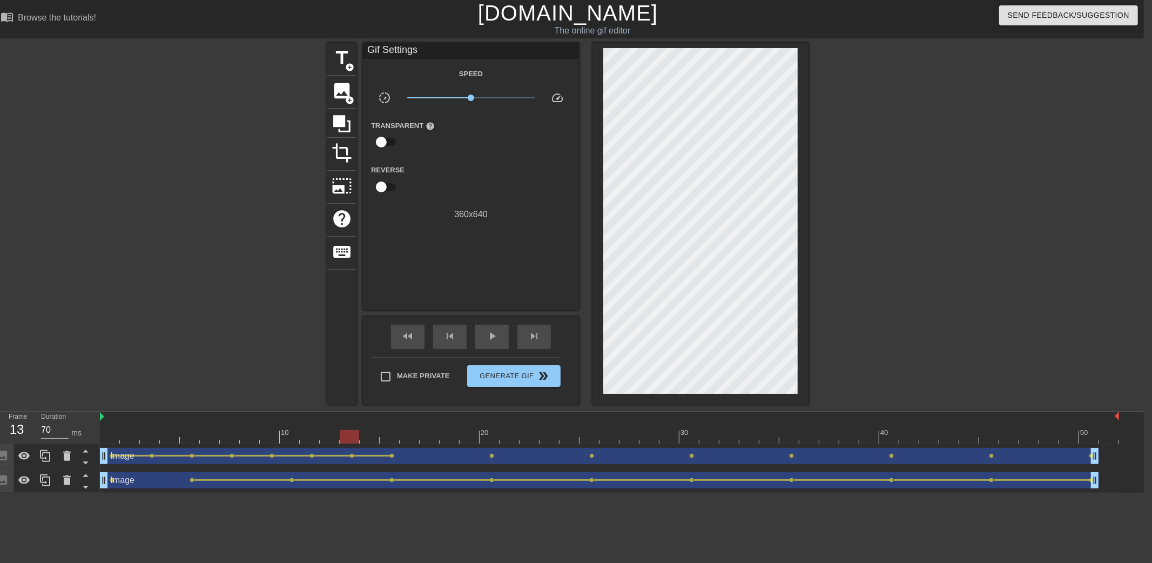
click at [107, 436] on div at bounding box center [609, 436] width 1019 height 13
drag, startPoint x: 105, startPoint y: 438, endPoint x: 57, endPoint y: 441, distance: 47.6
click at [57, 441] on div "Frame 5 Duration 70 ms 10 20 30 40 50 Image drag_handle drag_handle lens lens l…" at bounding box center [568, 451] width 1152 height 81
click at [112, 443] on div "10 20 30 40 50" at bounding box center [609, 427] width 1019 height 32
click at [111, 435] on div at bounding box center [609, 436] width 1019 height 13
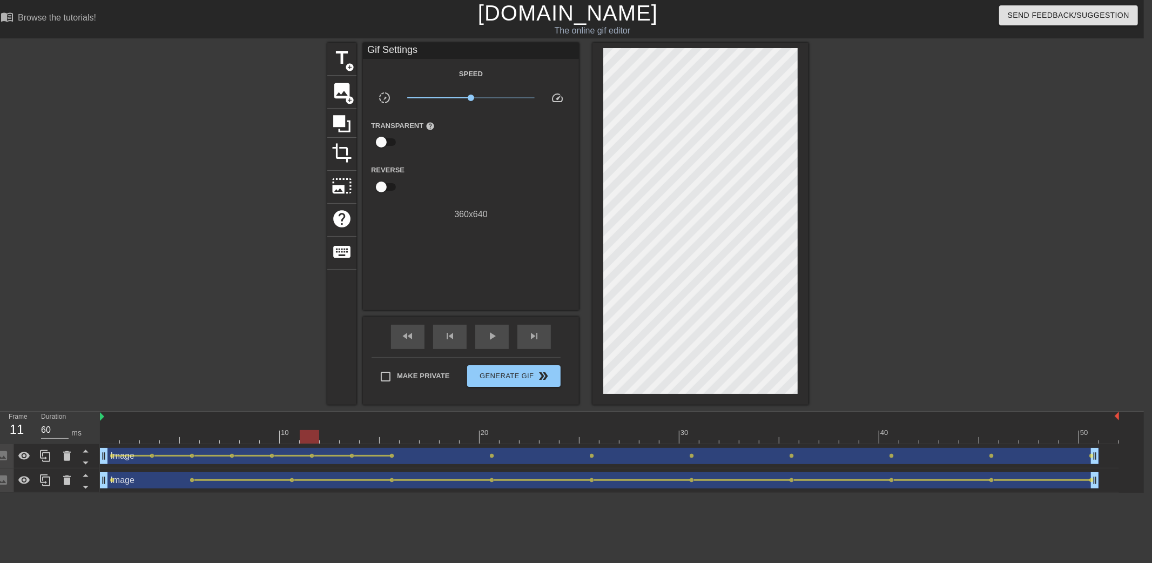
type input "70"
drag, startPoint x: 168, startPoint y: 441, endPoint x: 68, endPoint y: 442, distance: 99.9
click at [63, 441] on div "Frame 1 Duration 70 ms 10 20 30 40 50 Image drag_handle drag_handle lens lens l…" at bounding box center [568, 451] width 1152 height 81
click at [111, 453] on span "lens" at bounding box center [112, 455] width 5 height 5
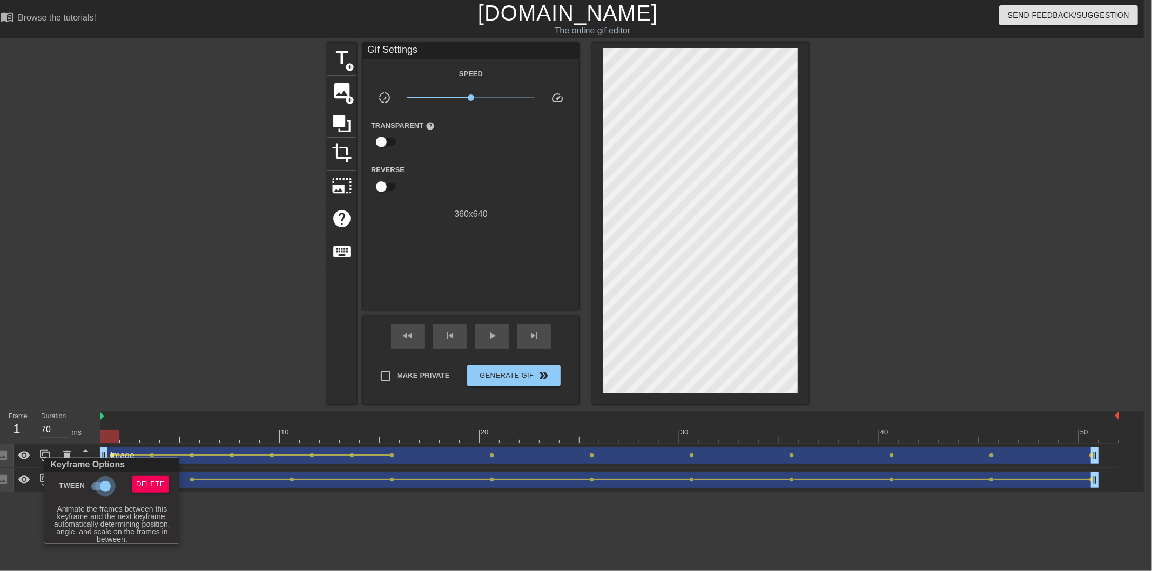
click at [107, 479] on input "Tween" at bounding box center [106, 486] width 62 height 21
checkbox input "false"
click at [160, 369] on div at bounding box center [576, 285] width 1152 height 571
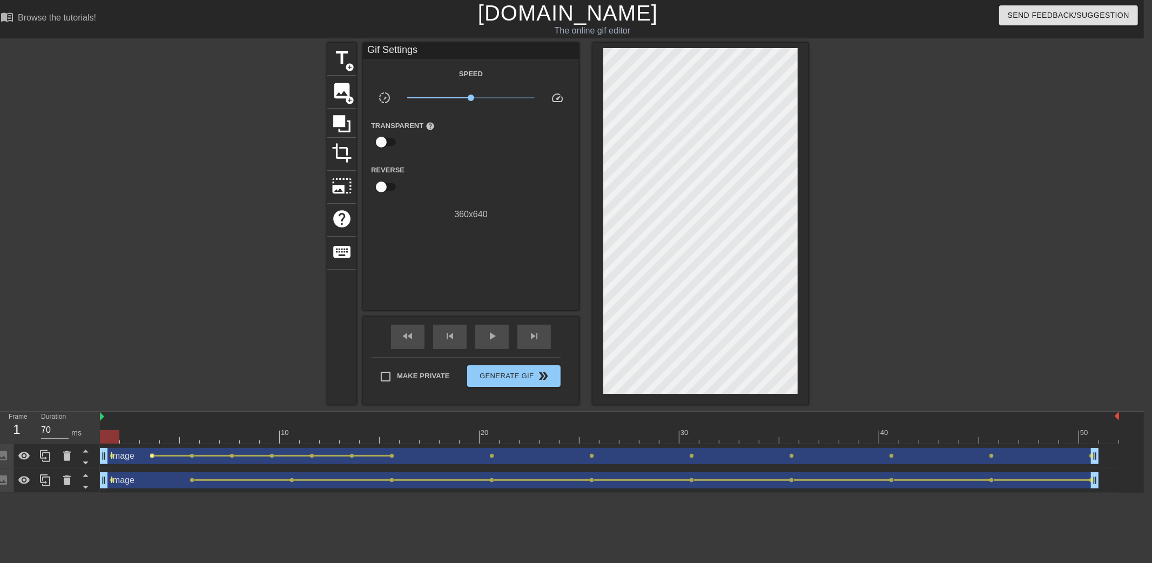
click at [152, 455] on span "lens" at bounding box center [152, 455] width 5 height 5
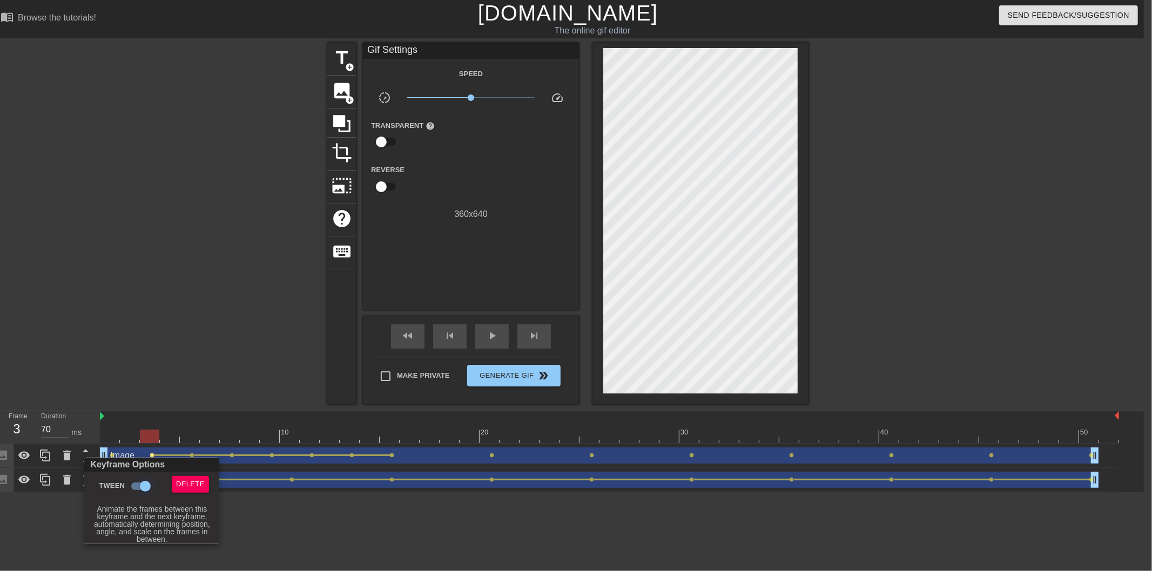
click at [148, 489] on input "Tween" at bounding box center [145, 486] width 62 height 21
checkbox input "false"
click at [180, 400] on div at bounding box center [576, 285] width 1152 height 571
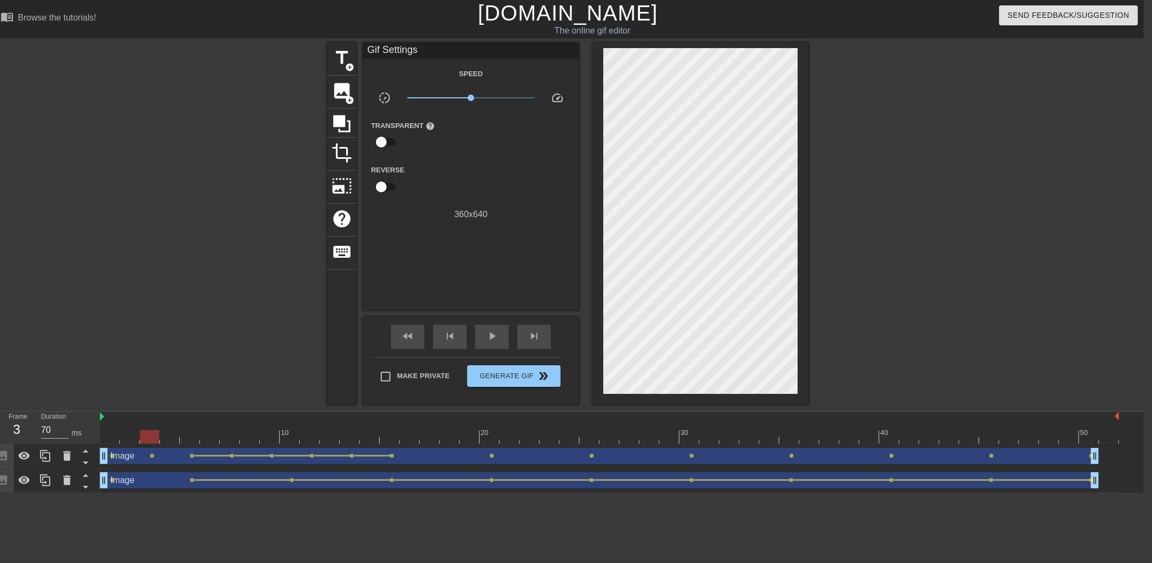
click at [190, 456] on span "lens" at bounding box center [192, 455] width 5 height 5
type input "60"
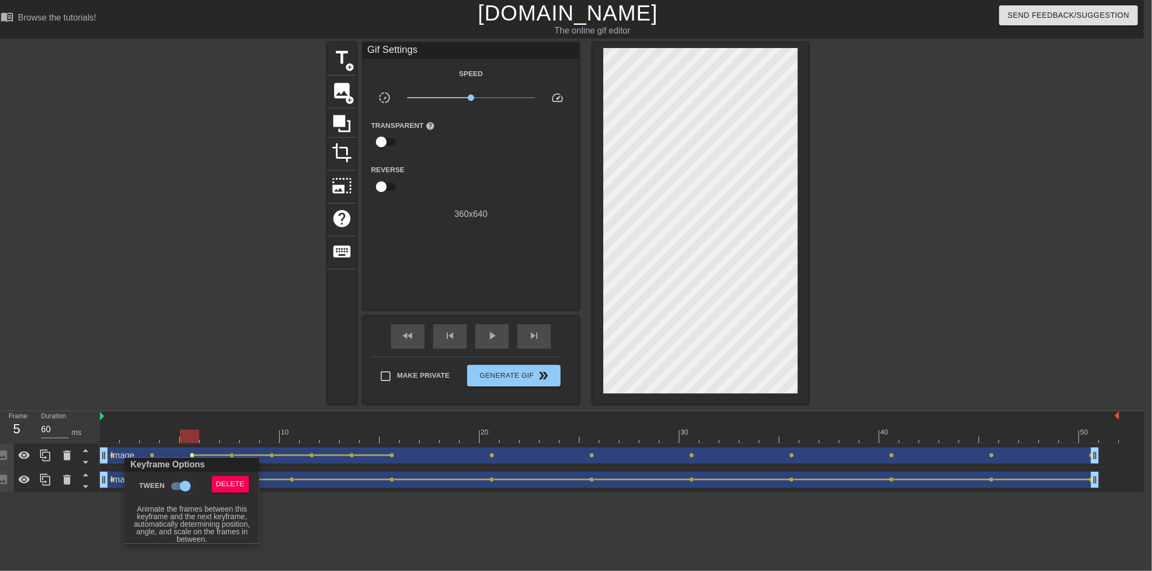
click at [184, 482] on input "Tween" at bounding box center [185, 486] width 62 height 21
checkbox input "false"
click at [218, 384] on div at bounding box center [576, 285] width 1152 height 571
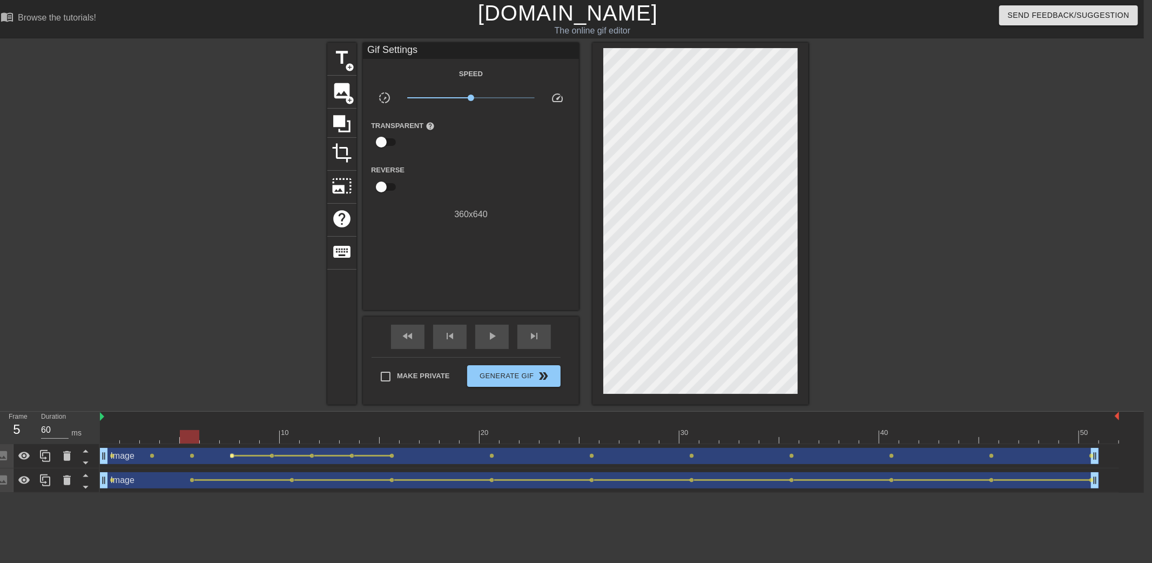
click at [233, 455] on span "lens" at bounding box center [232, 455] width 5 height 5
type input "70"
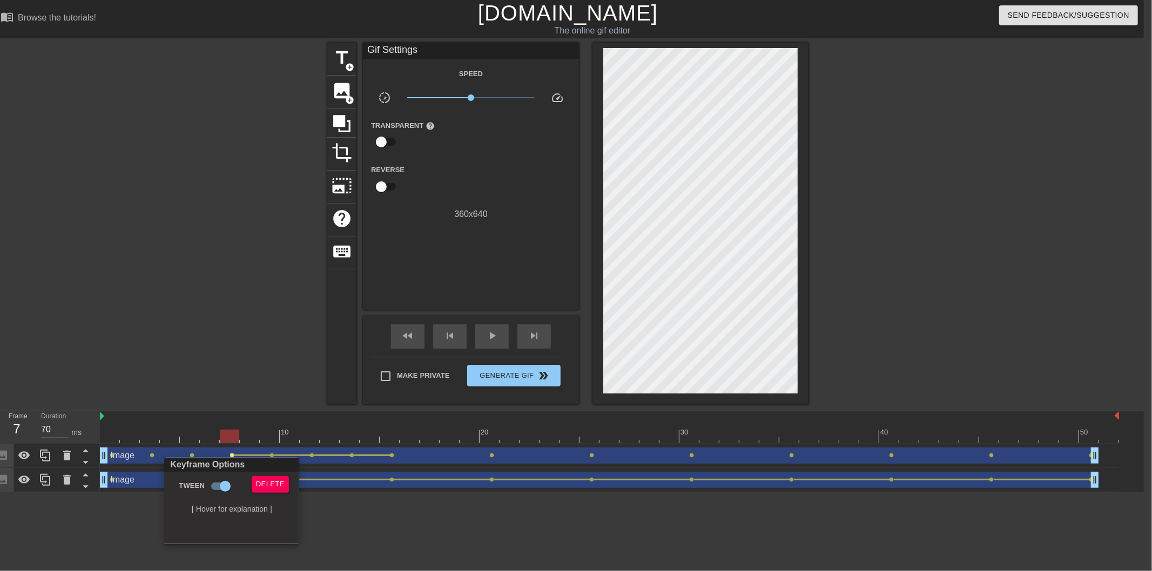
click at [217, 498] on div "Tween" at bounding box center [203, 488] width 82 height 25
drag, startPoint x: 220, startPoint y: 489, endPoint x: 266, endPoint y: 343, distance: 152.3
click at [220, 487] on input "Tween" at bounding box center [225, 486] width 62 height 21
checkbox input "false"
click at [266, 343] on div at bounding box center [576, 285] width 1152 height 571
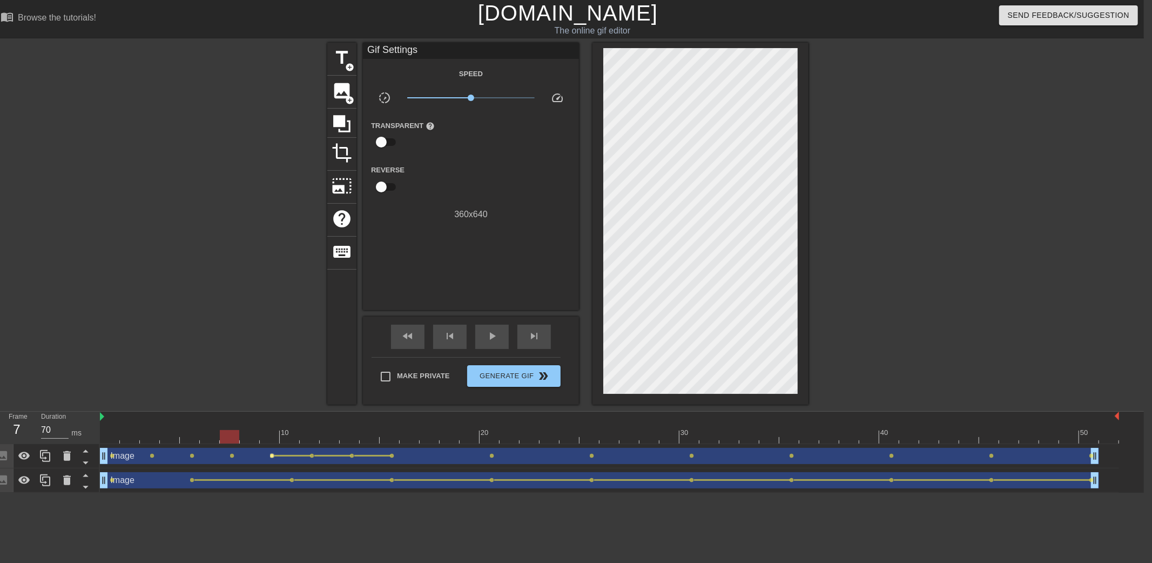
click at [273, 453] on span "lens" at bounding box center [272, 455] width 5 height 5
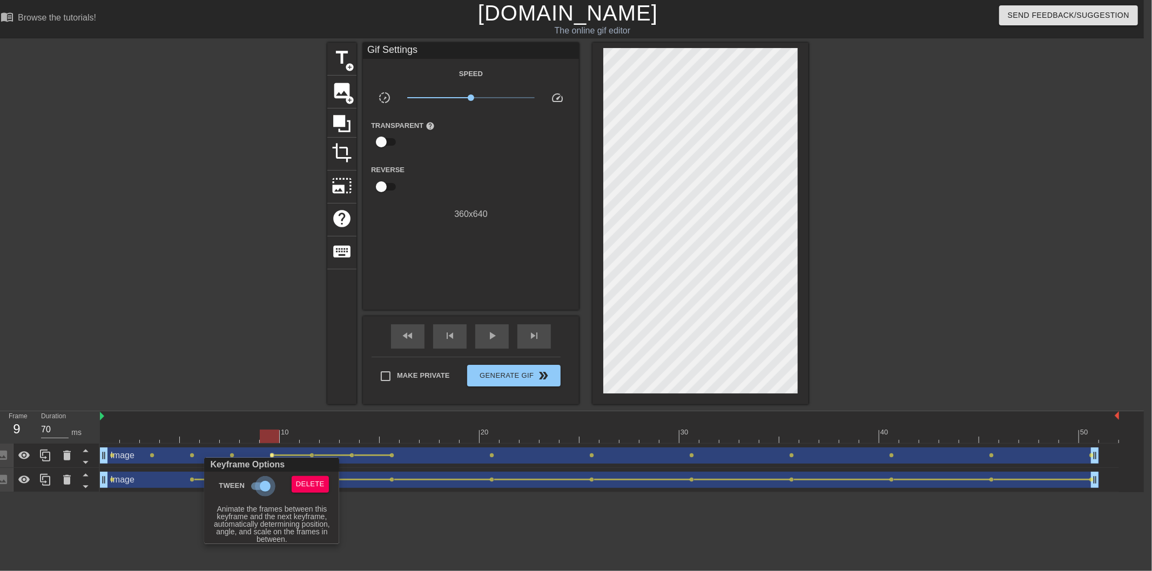
click at [260, 482] on input "Tween" at bounding box center [265, 486] width 62 height 21
checkbox input "false"
click at [282, 369] on div at bounding box center [576, 285] width 1152 height 571
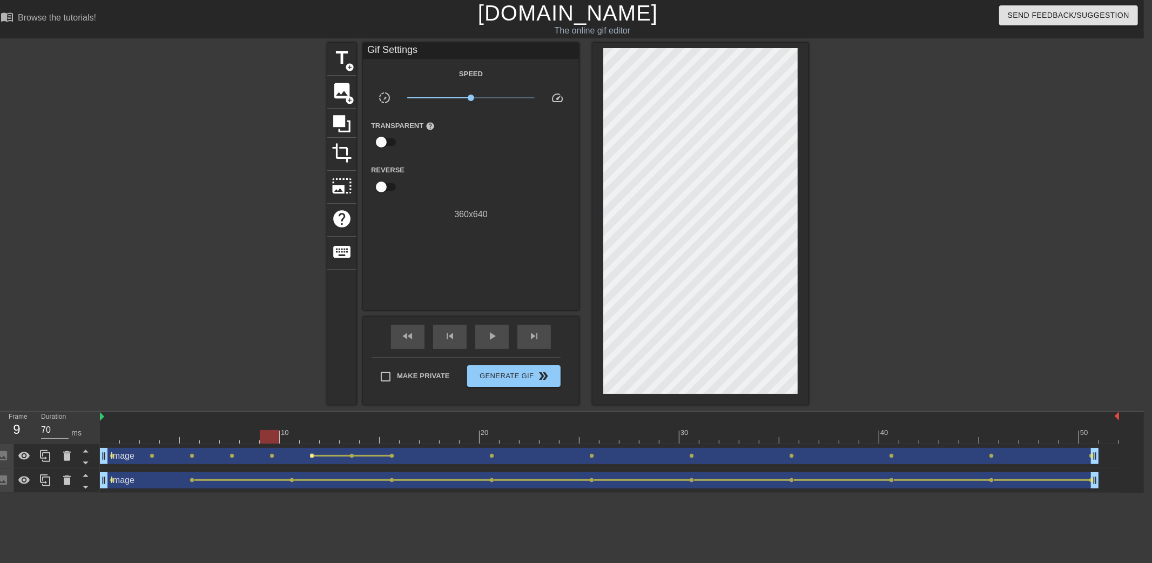
click at [312, 455] on span "lens" at bounding box center [312, 455] width 5 height 5
type input "60"
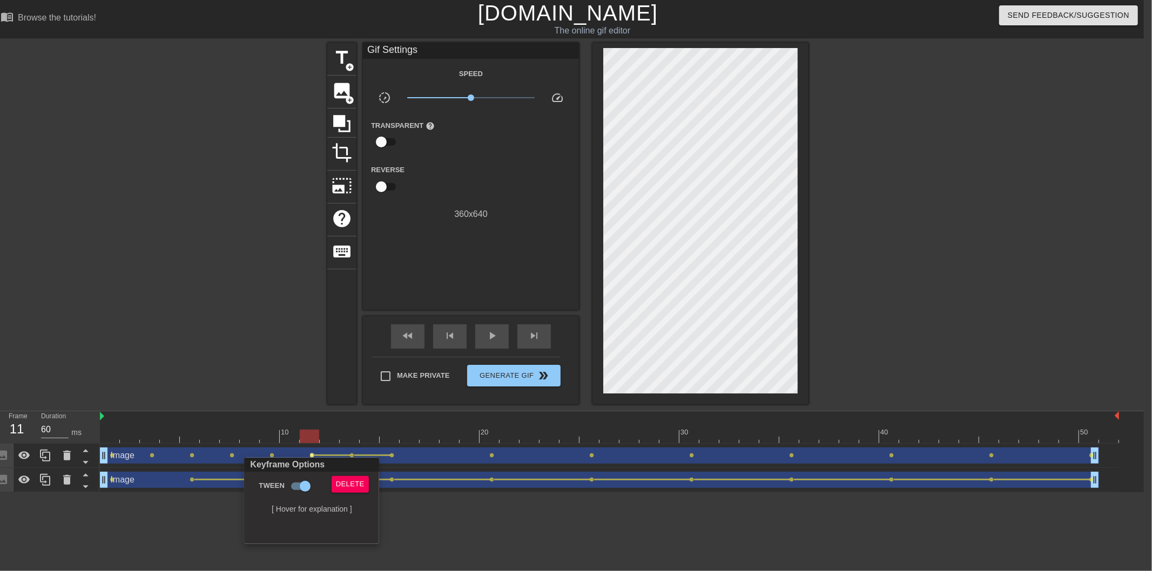
click at [287, 474] on div "Keyframe Options Tween Delete [ Hover for explanation ]" at bounding box center [311, 501] width 135 height 86
click at [294, 484] on input "Tween" at bounding box center [305, 486] width 62 height 21
checkbox input "false"
click at [300, 381] on div at bounding box center [576, 285] width 1152 height 571
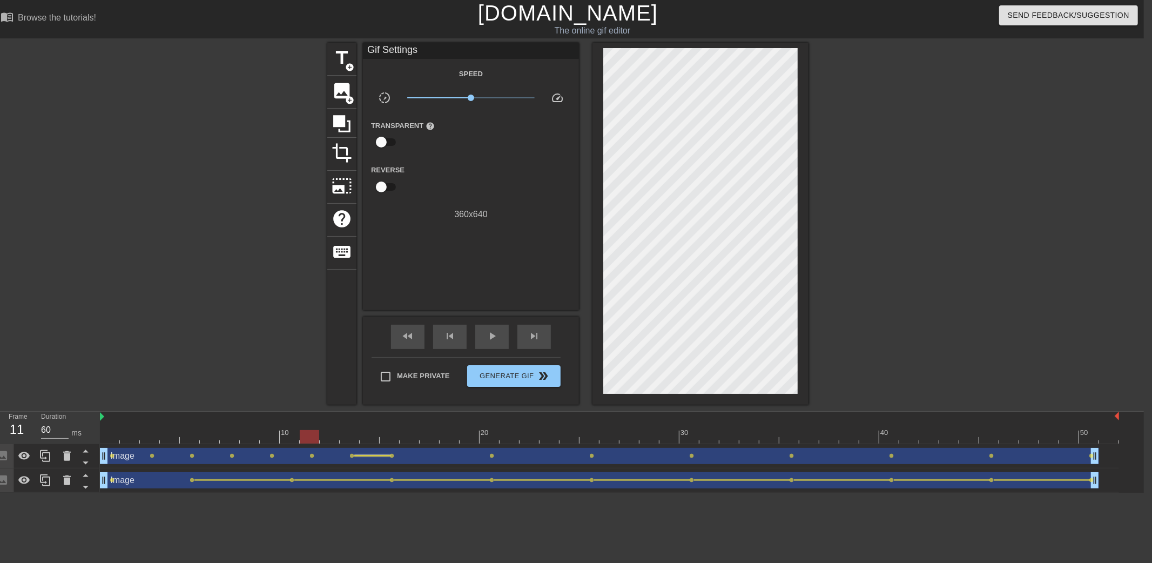
click at [355, 456] on div at bounding box center [372, 456] width 36 height 2
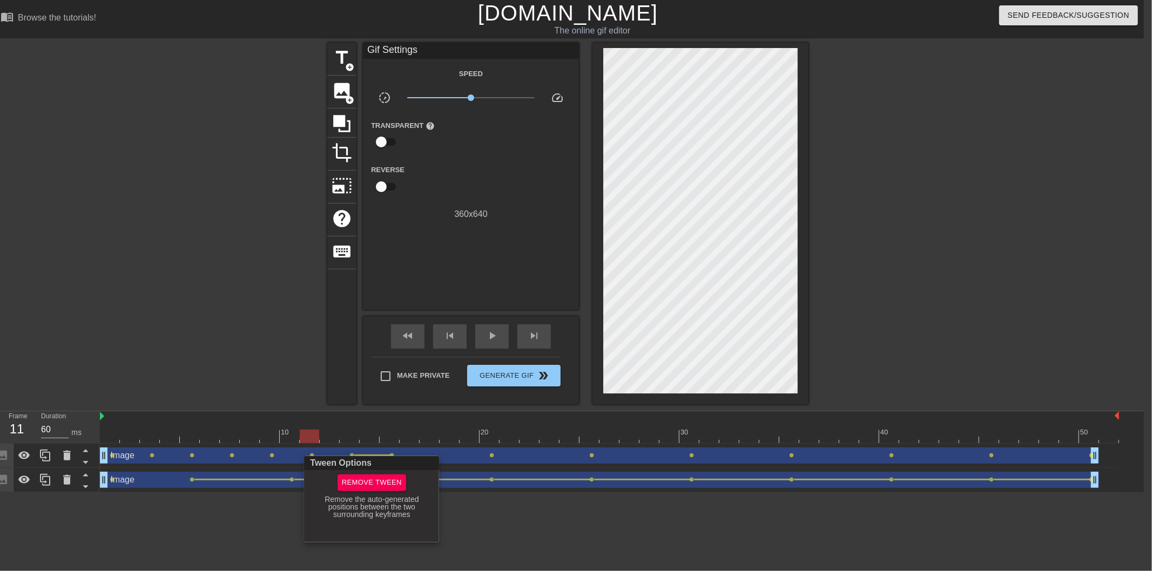
click at [321, 428] on div at bounding box center [576, 285] width 1152 height 571
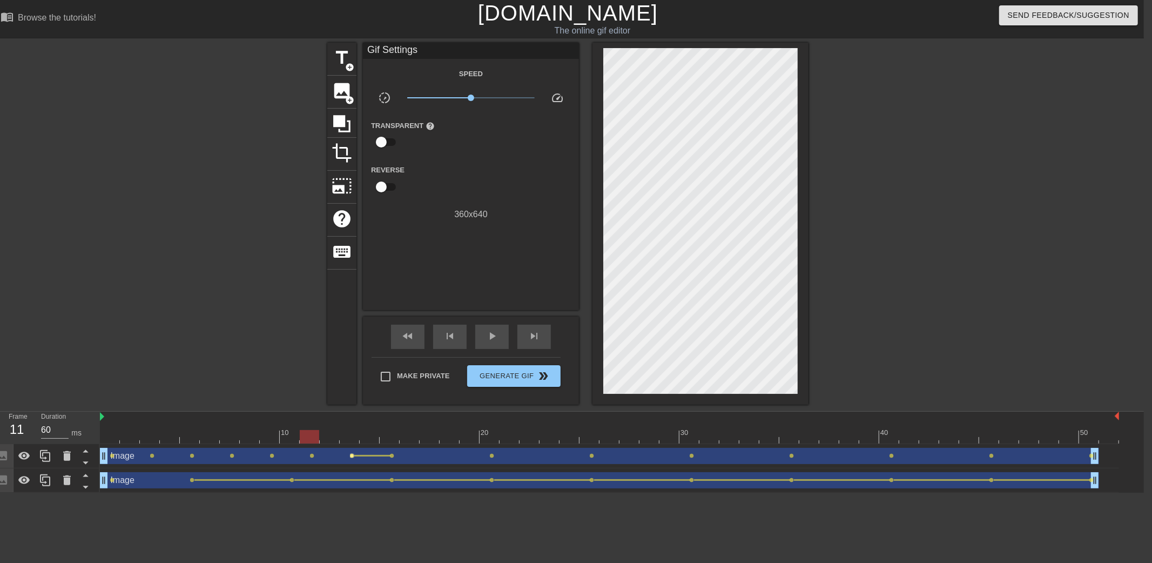
click at [353, 454] on span "lens" at bounding box center [352, 455] width 5 height 5
type input "70"
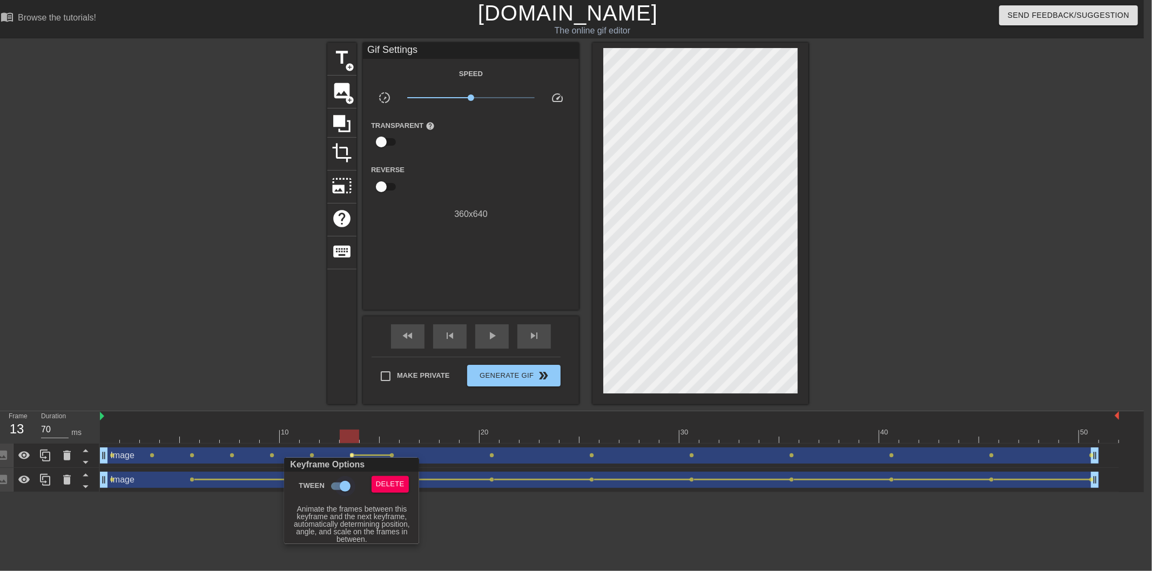
click at [337, 487] on input "Tween" at bounding box center [345, 486] width 62 height 21
checkbox input "false"
click at [248, 275] on div at bounding box center [576, 285] width 1152 height 571
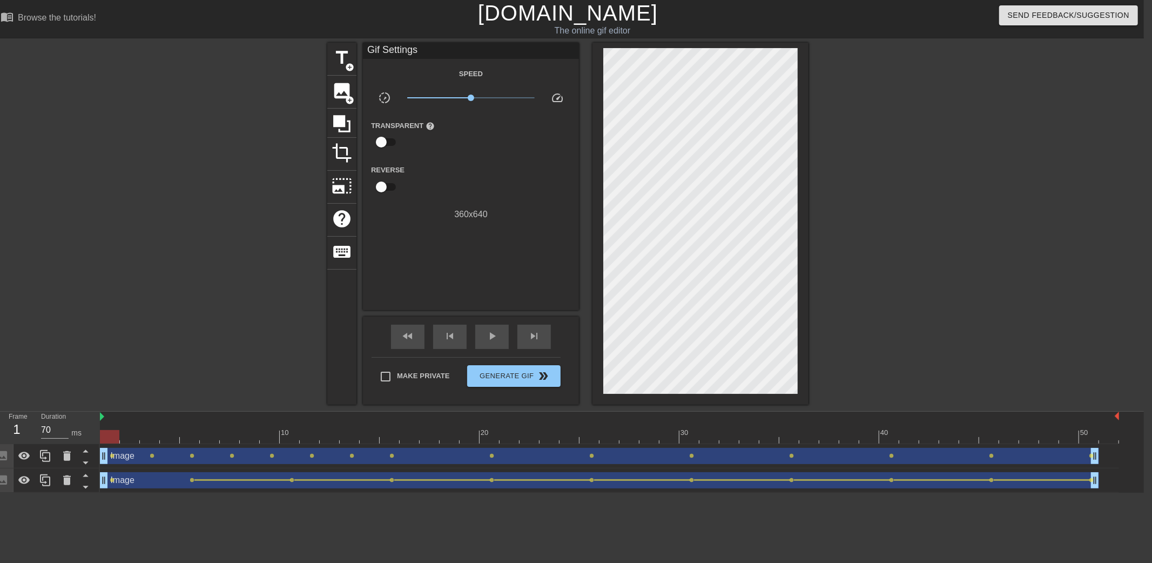
drag, startPoint x: 111, startPoint y: 441, endPoint x: 98, endPoint y: 443, distance: 13.2
click at [98, 443] on div "Frame 1 Duration 70 ms 10 20 30 40 50 Image drag_handle drag_handle lens lens l…" at bounding box center [568, 451] width 1152 height 81
click at [130, 438] on div at bounding box center [609, 436] width 1019 height 13
click at [157, 434] on div at bounding box center [609, 436] width 1019 height 13
click at [124, 436] on div at bounding box center [609, 436] width 1019 height 13
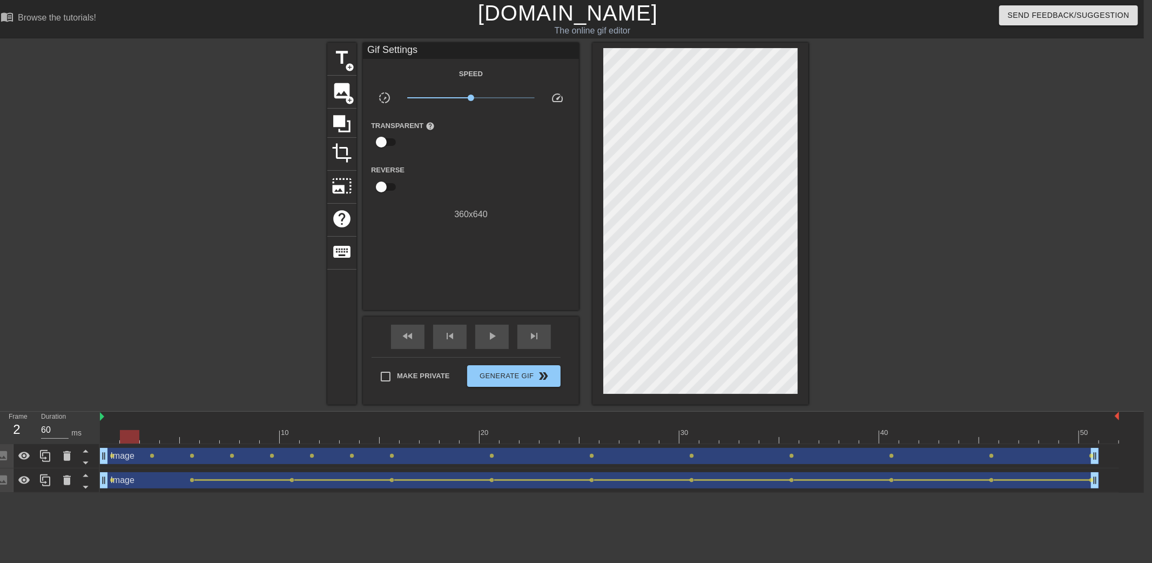
click at [95, 436] on div "Duration 60 ms" at bounding box center [65, 426] width 65 height 31
drag, startPoint x: 213, startPoint y: 439, endPoint x: 127, endPoint y: 446, distance: 86.1
click at [127, 446] on div "10 20 30 40 50 Image drag_handle drag_handle lens lens lens lens lens lens lens…" at bounding box center [622, 451] width 1044 height 81
drag, startPoint x: 220, startPoint y: 435, endPoint x: 177, endPoint y: 459, distance: 50.3
click at [177, 459] on div "10 20 30 40 50 Image drag_handle drag_handle lens lens lens lens lens lens lens…" at bounding box center [622, 451] width 1044 height 81
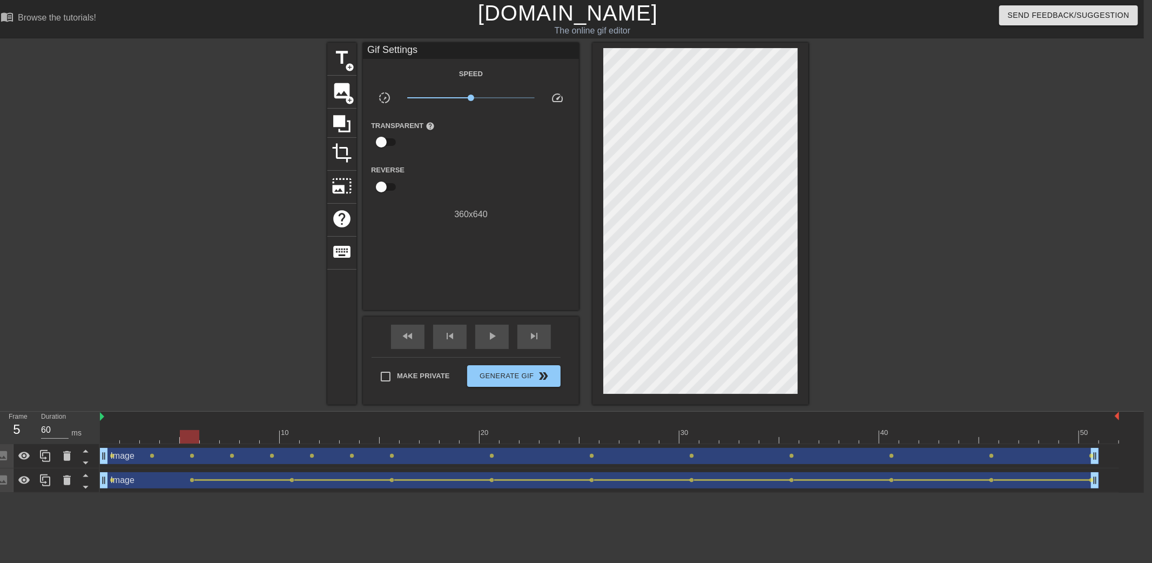
drag, startPoint x: 188, startPoint y: 431, endPoint x: 222, endPoint y: 441, distance: 36.0
click at [243, 438] on div at bounding box center [609, 436] width 1019 height 13
click at [105, 436] on div at bounding box center [609, 436] width 1019 height 13
drag, startPoint x: 109, startPoint y: 438, endPoint x: 84, endPoint y: 448, distance: 27.4
click at [84, 448] on div "Frame 1 Duration 70 ms 10 20 30 40 50 Image drag_handle drag_handle lens lens l…" at bounding box center [568, 451] width 1152 height 81
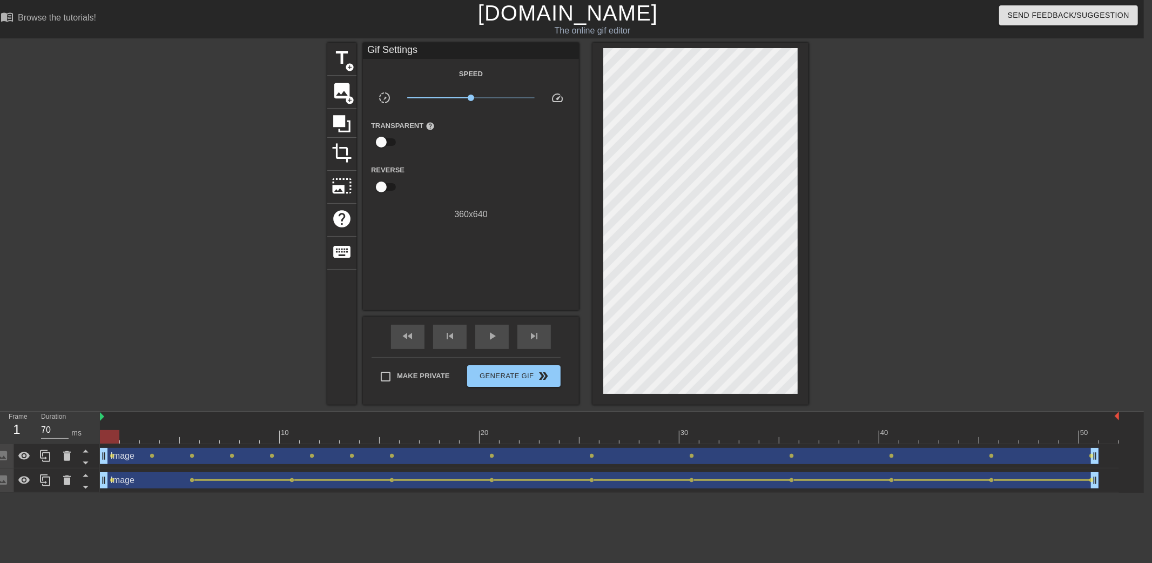
click at [146, 435] on div at bounding box center [609, 436] width 1019 height 13
click at [108, 435] on div at bounding box center [609, 436] width 1019 height 13
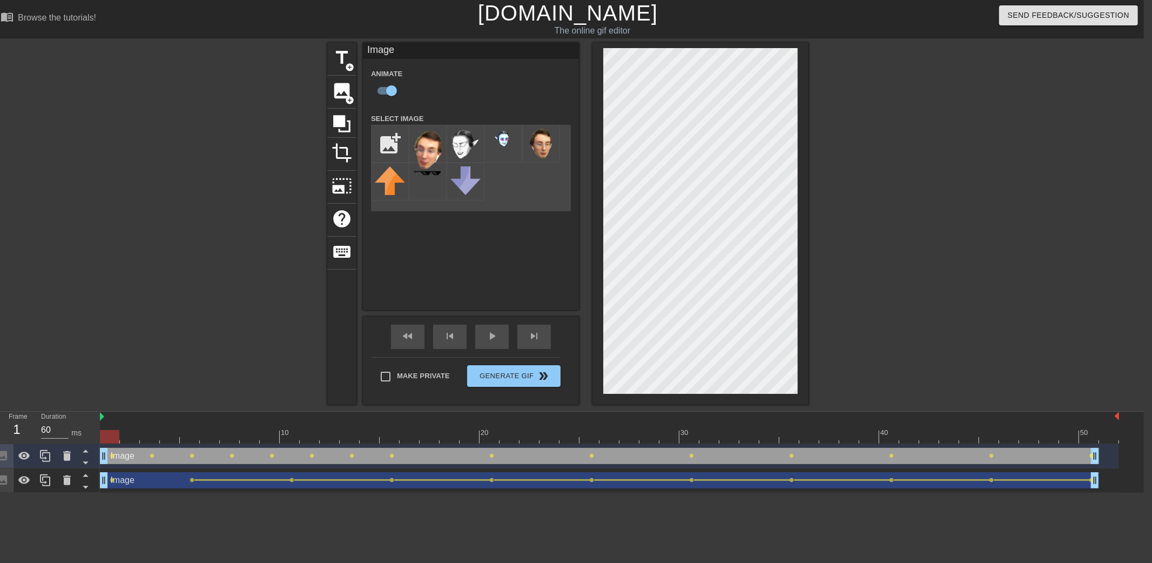
click at [130, 435] on div at bounding box center [609, 436] width 1019 height 13
click at [152, 435] on div at bounding box center [609, 436] width 1019 height 13
click at [126, 436] on div at bounding box center [609, 436] width 1019 height 13
click at [98, 438] on div "Frame 2 Duration 60 ms" at bounding box center [46, 427] width 108 height 32
drag, startPoint x: 103, startPoint y: 434, endPoint x: 171, endPoint y: 437, distance: 68.7
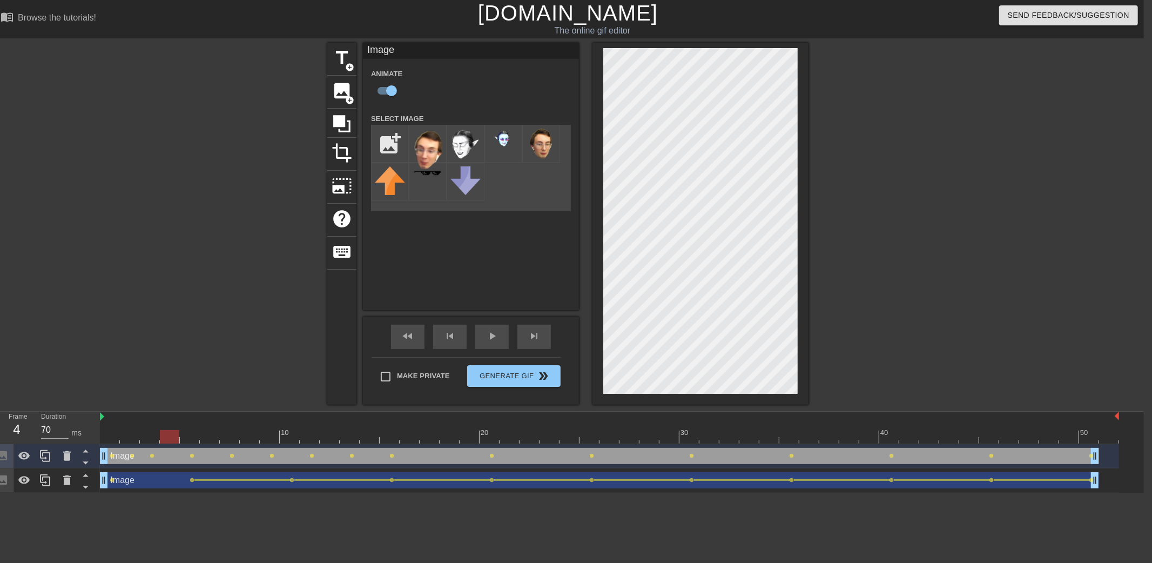
click at [171, 437] on div at bounding box center [609, 436] width 1019 height 13
click at [186, 434] on div at bounding box center [609, 436] width 1019 height 13
click at [164, 437] on div at bounding box center [609, 436] width 1019 height 13
drag, startPoint x: 145, startPoint y: 438, endPoint x: 206, endPoint y: 445, distance: 61.5
click at [206, 445] on div "10 20 30 40 50 Image drag_handle drag_handle lens lens lens lens lens lens lens…" at bounding box center [622, 451] width 1044 height 81
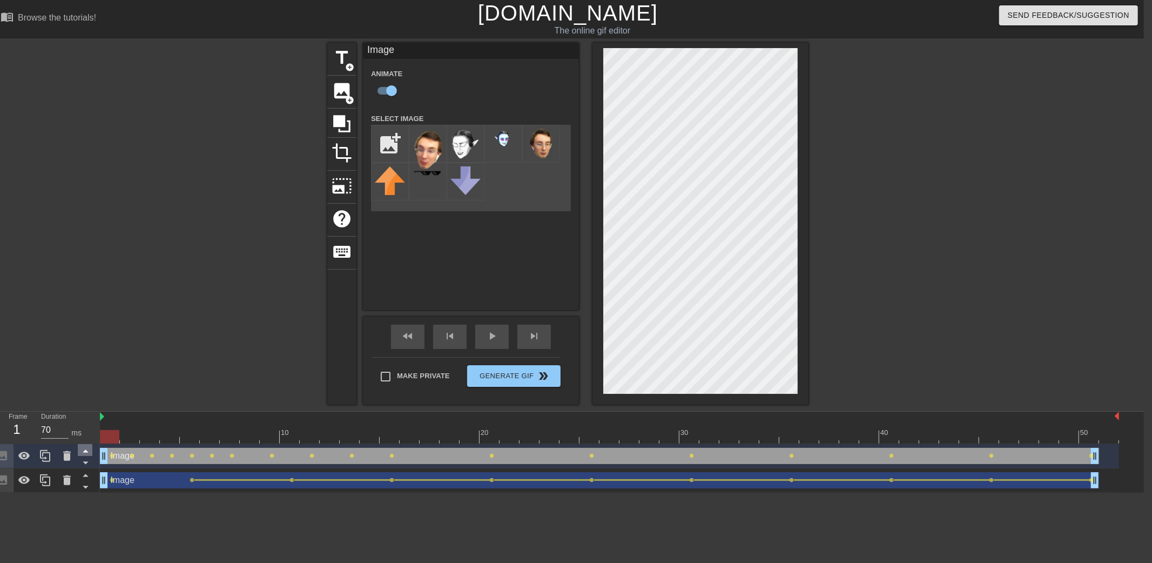
drag, startPoint x: 225, startPoint y: 435, endPoint x: 84, endPoint y: 450, distance: 141.7
click at [84, 450] on div "Frame 1 Duration 70 ms 10 20 30 40 50 Image drag_handle drag_handle lens lens l…" at bounding box center [568, 451] width 1152 height 81
drag, startPoint x: 106, startPoint y: 436, endPoint x: 244, endPoint y: 444, distance: 137.9
click at [244, 444] on div "10 20 30 40 50 Image drag_handle drag_handle lens lens lens lens lens lens lens…" at bounding box center [622, 451] width 1044 height 81
click at [267, 439] on div at bounding box center [609, 436] width 1019 height 13
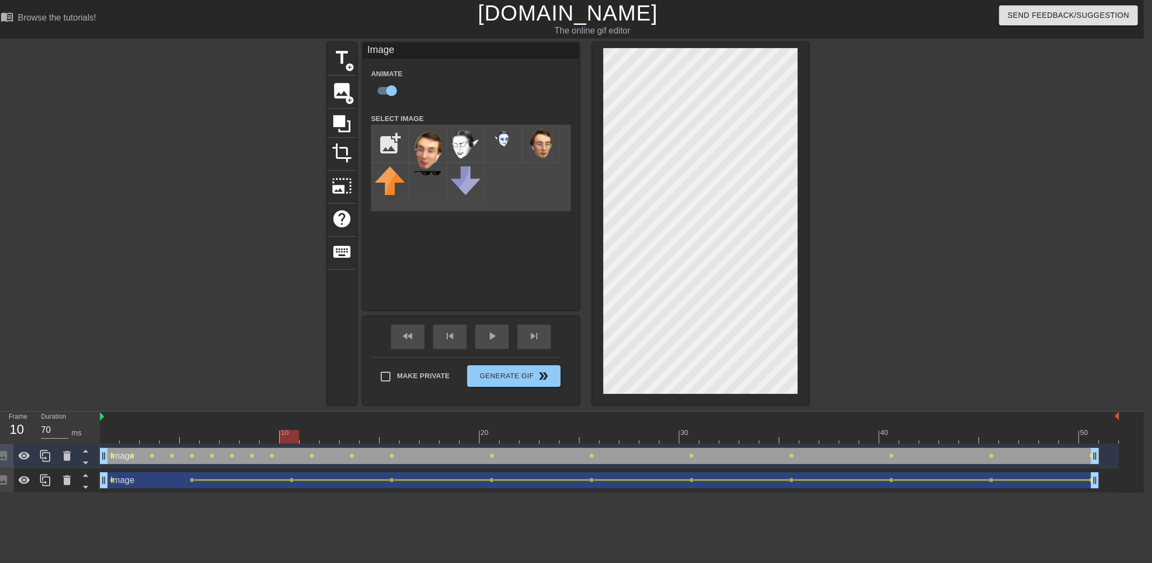
drag, startPoint x: 177, startPoint y: 435, endPoint x: 286, endPoint y: 440, distance: 109.7
click at [286, 440] on div at bounding box center [609, 436] width 1019 height 13
click at [312, 438] on div at bounding box center [609, 436] width 1019 height 13
click at [328, 438] on div at bounding box center [609, 436] width 1019 height 13
drag, startPoint x: 343, startPoint y: 436, endPoint x: 369, endPoint y: 436, distance: 25.9
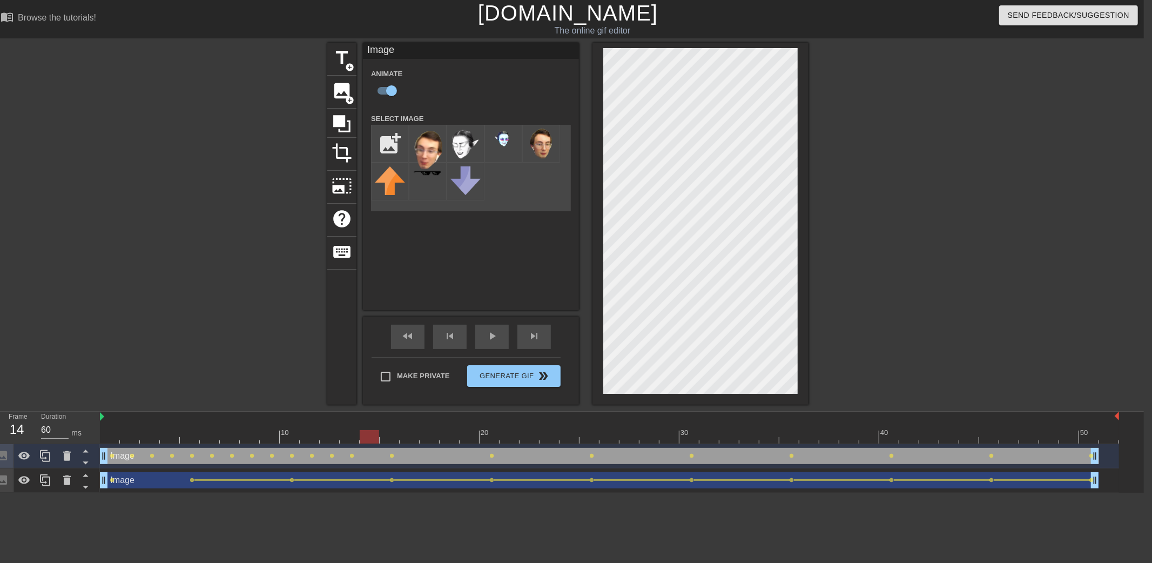
click at [369, 436] on div at bounding box center [609, 436] width 1019 height 13
drag, startPoint x: 392, startPoint y: 436, endPoint x: 409, endPoint y: 436, distance: 16.7
click at [409, 436] on div at bounding box center [609, 436] width 1019 height 13
click at [422, 436] on div at bounding box center [609, 436] width 1019 height 13
click at [486, 437] on div at bounding box center [609, 436] width 1019 height 13
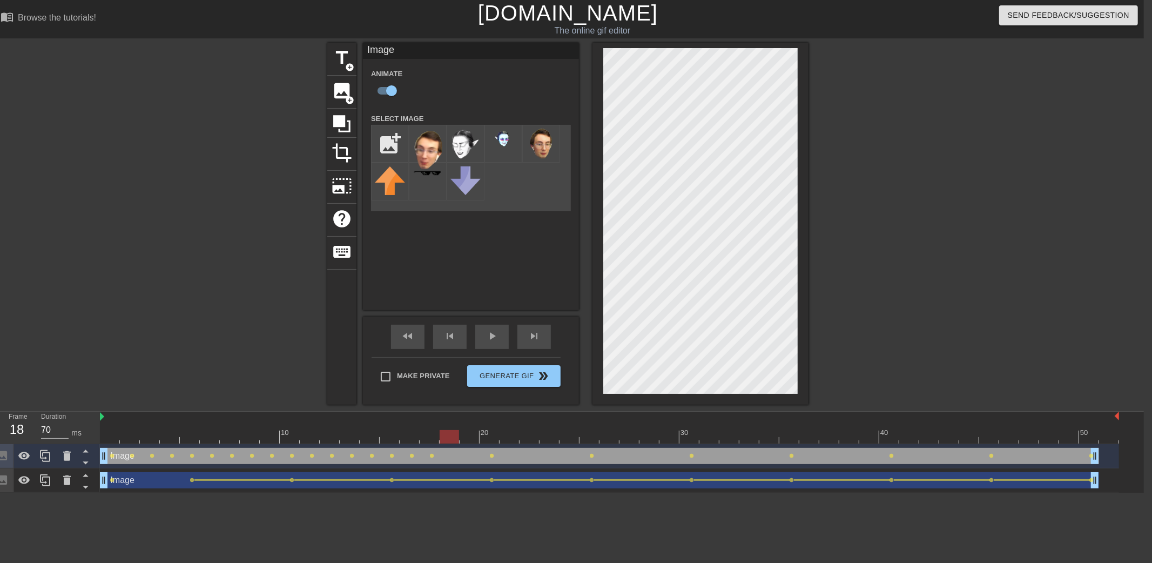
drag, startPoint x: 430, startPoint y: 435, endPoint x: 452, endPoint y: 435, distance: 22.7
click at [452, 435] on div at bounding box center [609, 436] width 1019 height 13
drag, startPoint x: 431, startPoint y: 437, endPoint x: 473, endPoint y: 438, distance: 42.1
click at [473, 438] on div at bounding box center [609, 436] width 1019 height 13
drag, startPoint x: 485, startPoint y: 436, endPoint x: 461, endPoint y: 438, distance: 24.4
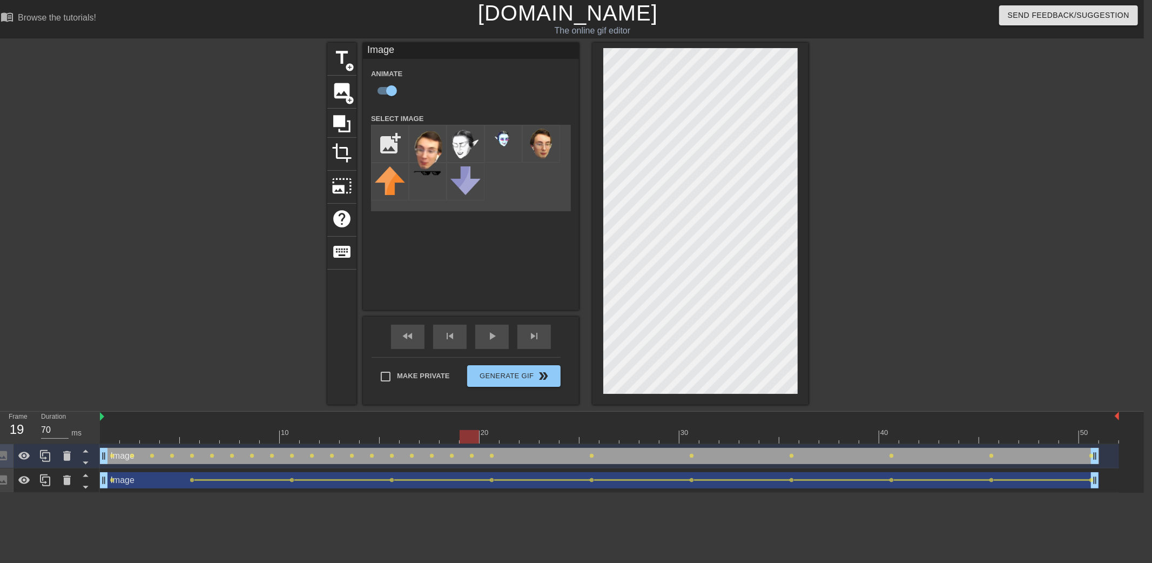
click at [461, 438] on div at bounding box center [609, 436] width 1019 height 13
click at [485, 437] on div at bounding box center [609, 436] width 1019 height 13
drag, startPoint x: 420, startPoint y: 431, endPoint x: 154, endPoint y: 434, distance: 265.1
click at [154, 434] on div at bounding box center [609, 436] width 1019 height 13
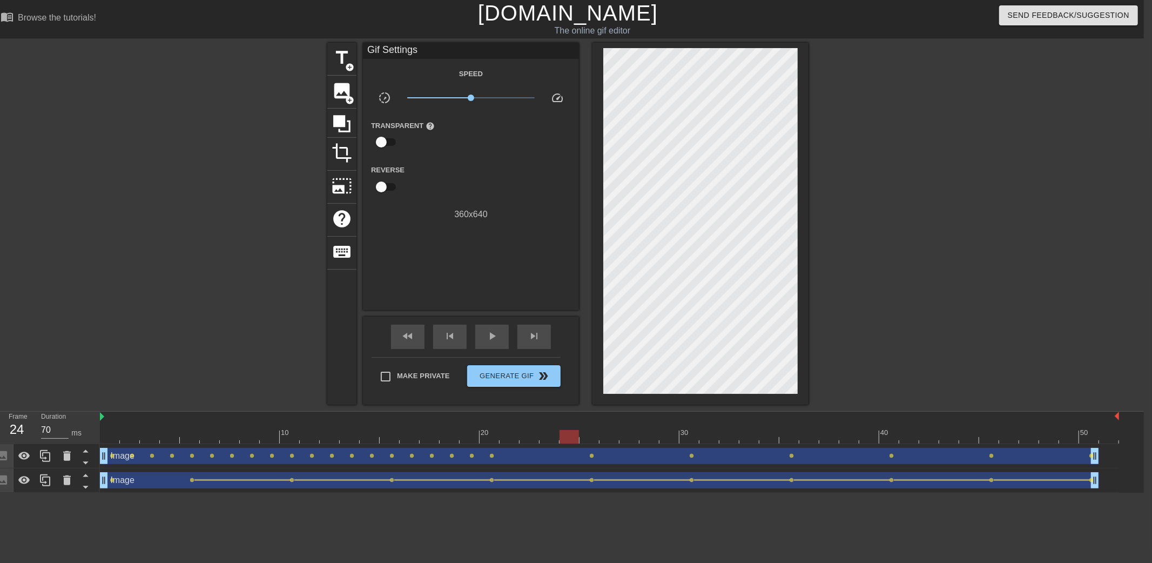
drag, startPoint x: 110, startPoint y: 445, endPoint x: 312, endPoint y: 441, distance: 202.0
click at [332, 435] on div "10 20 30 40 50 Image drag_handle drag_handle lens lens lens lens lens lens lens…" at bounding box center [622, 451] width 1044 height 81
type input "70"
drag, startPoint x: 235, startPoint y: 438, endPoint x: 470, endPoint y: 454, distance: 235.4
click at [467, 442] on div at bounding box center [609, 436] width 1019 height 13
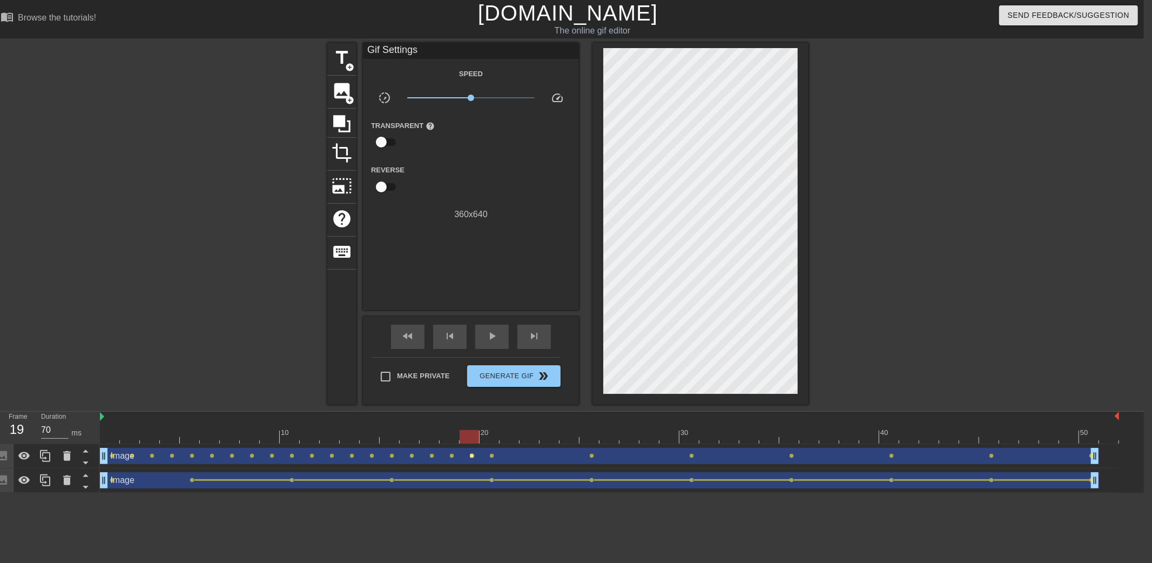
click at [471, 454] on span "lens" at bounding box center [472, 455] width 5 height 5
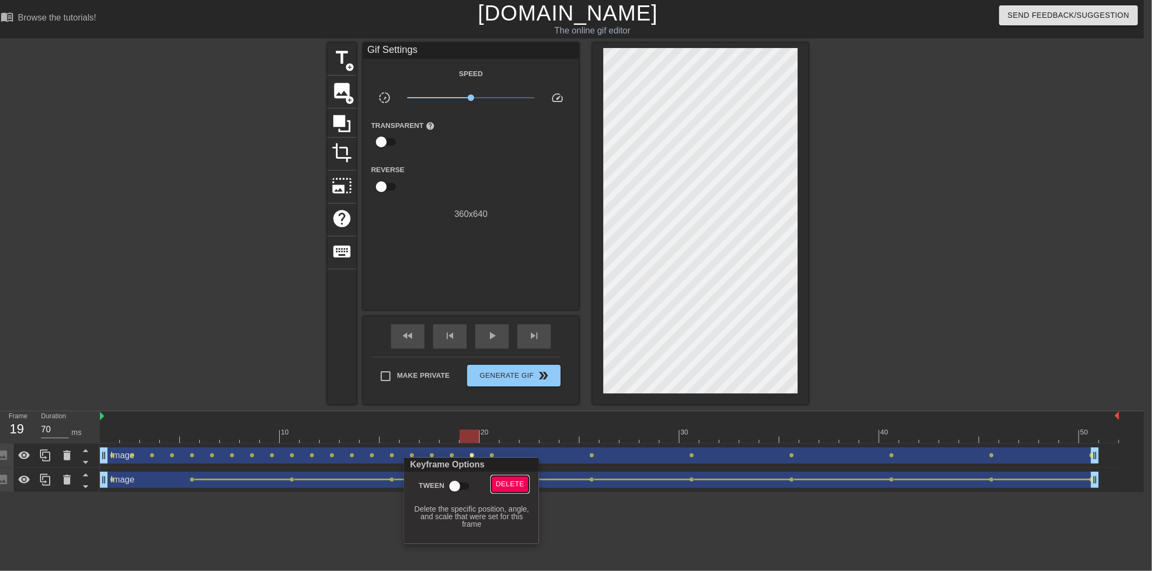
click at [504, 482] on span "Delete" at bounding box center [510, 484] width 29 height 12
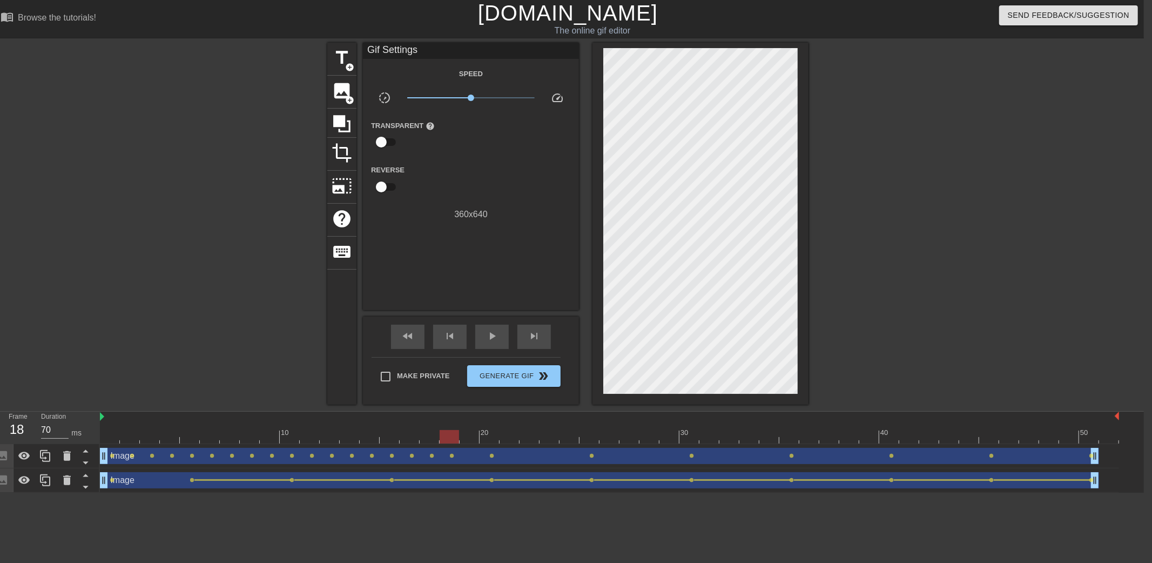
click at [451, 443] on div at bounding box center [609, 436] width 1019 height 13
click at [450, 456] on span "lens" at bounding box center [452, 455] width 5 height 5
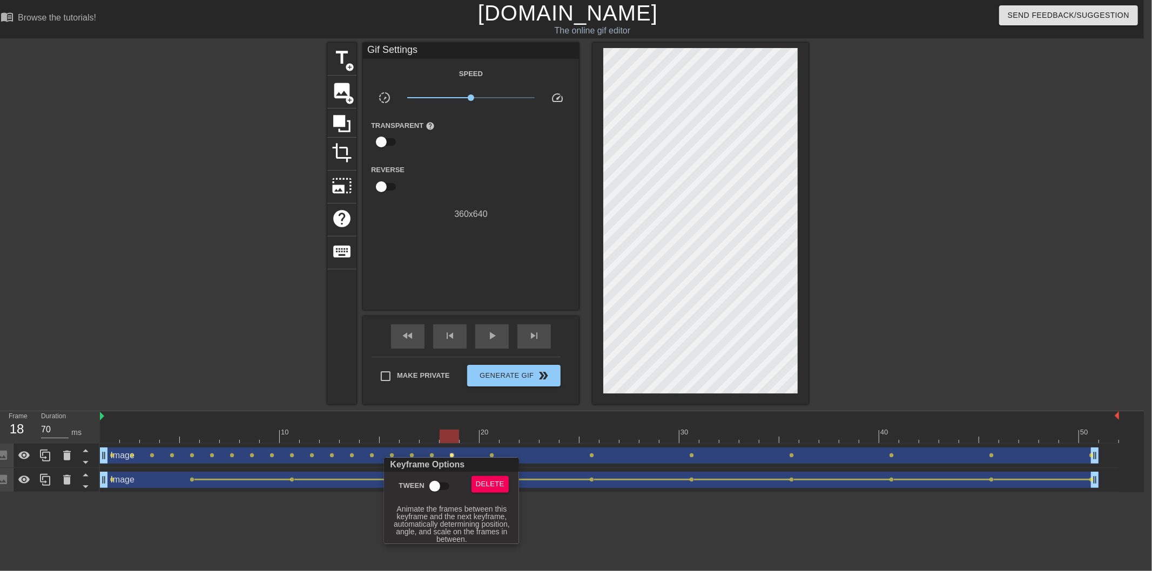
click at [438, 489] on input "Tween" at bounding box center [435, 486] width 62 height 21
checkbox input "true"
click at [418, 402] on div at bounding box center [576, 285] width 1152 height 571
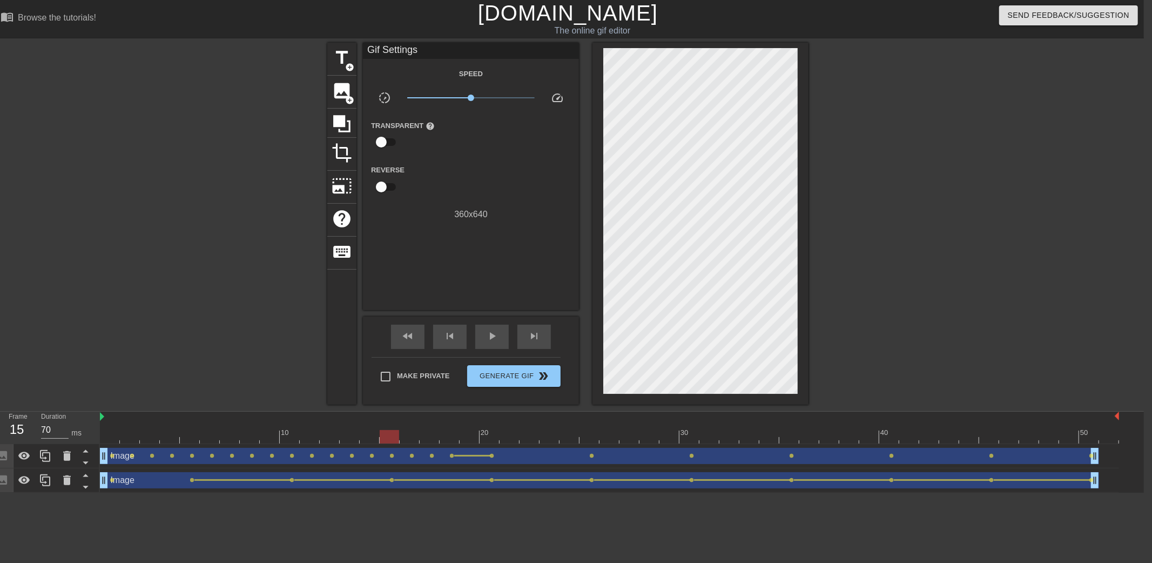
drag, startPoint x: 456, startPoint y: 434, endPoint x: 380, endPoint y: 430, distance: 76.8
click at [380, 430] on div at bounding box center [389, 436] width 19 height 13
drag, startPoint x: 416, startPoint y: 432, endPoint x: 463, endPoint y: 438, distance: 47.4
click at [463, 438] on div at bounding box center [609, 436] width 1019 height 13
drag, startPoint x: 449, startPoint y: 435, endPoint x: 516, endPoint y: 441, distance: 67.7
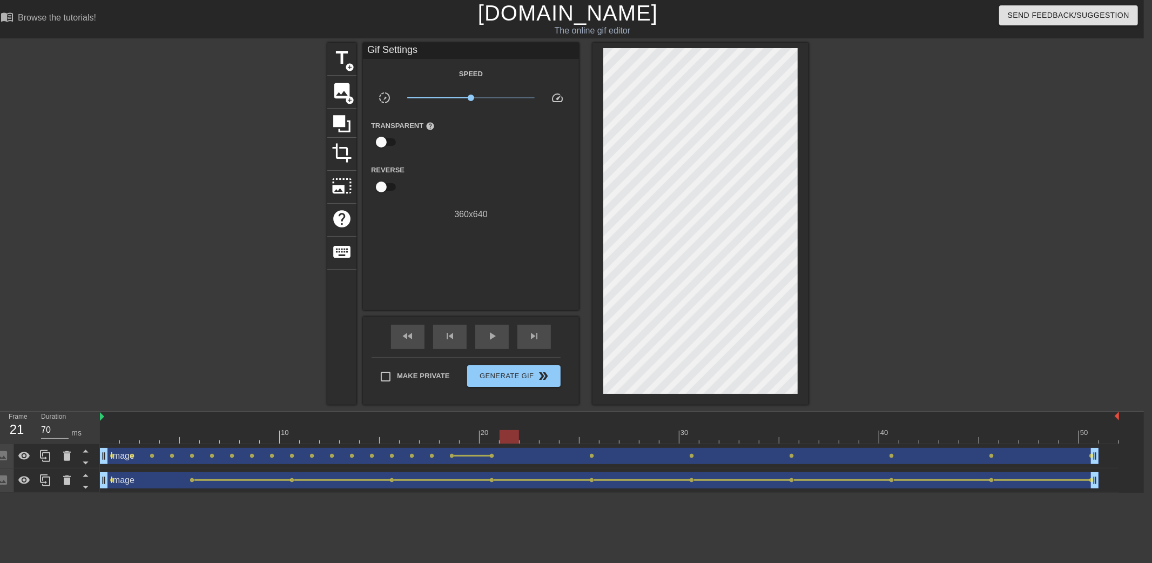
click at [516, 441] on div at bounding box center [609, 436] width 1019 height 13
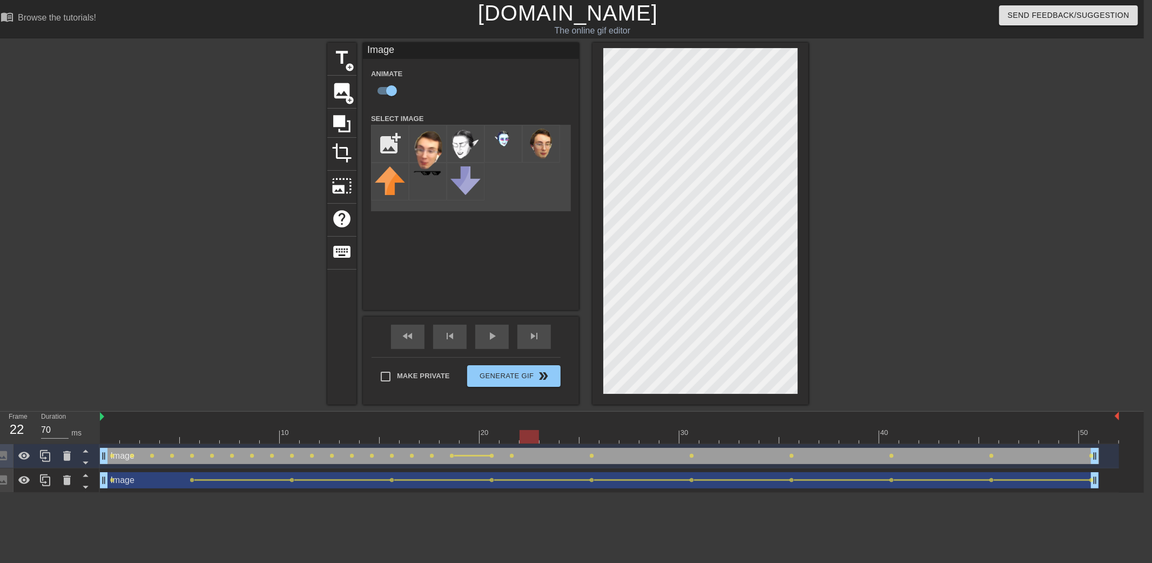
drag, startPoint x: 486, startPoint y: 435, endPoint x: 527, endPoint y: 437, distance: 40.6
click at [527, 437] on div at bounding box center [609, 436] width 1019 height 13
drag, startPoint x: 504, startPoint y: 434, endPoint x: 513, endPoint y: 438, distance: 10.4
click at [513, 438] on div at bounding box center [609, 436] width 1019 height 13
click at [530, 434] on div at bounding box center [609, 436] width 1019 height 13
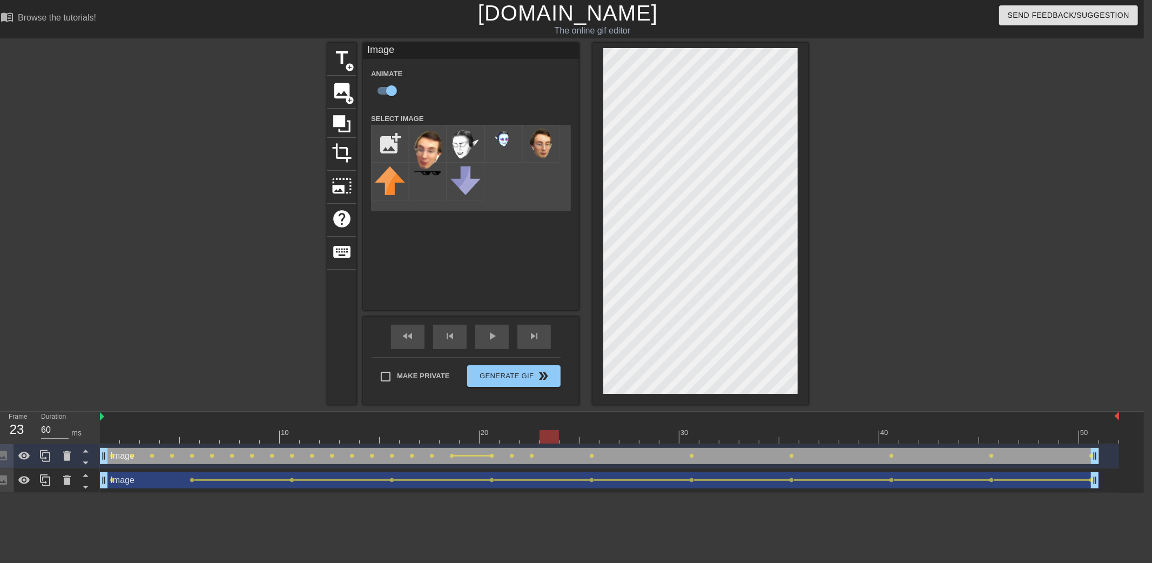
click at [544, 437] on div at bounding box center [609, 436] width 1019 height 13
click at [569, 437] on div at bounding box center [609, 436] width 1019 height 13
click at [586, 436] on div at bounding box center [609, 436] width 1019 height 13
click at [570, 454] on span "lens" at bounding box center [572, 455] width 5 height 5
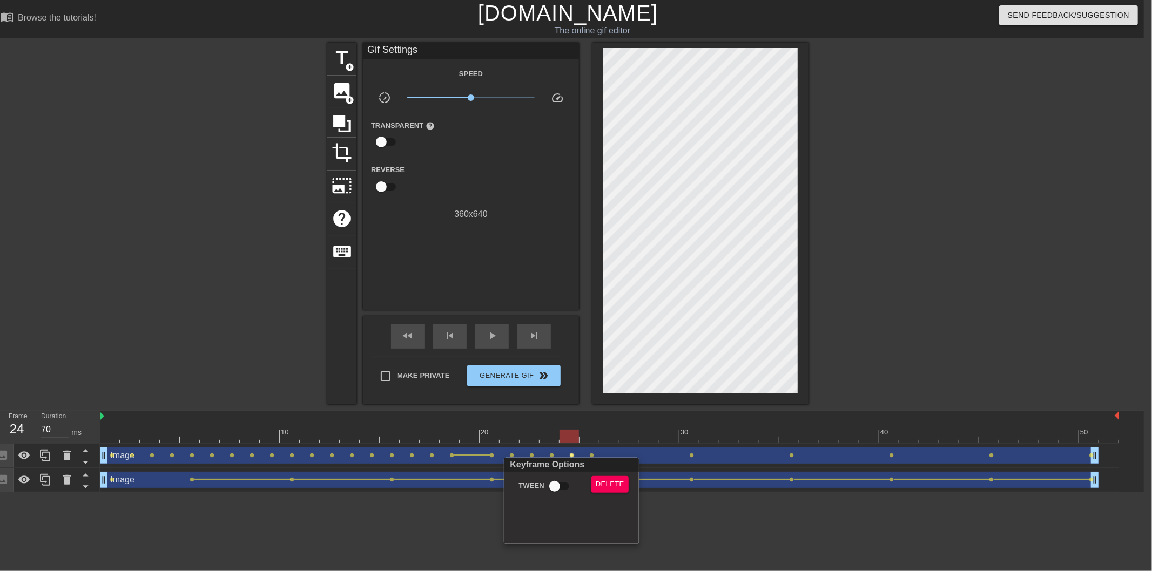
click at [580, 434] on div at bounding box center [576, 285] width 1152 height 571
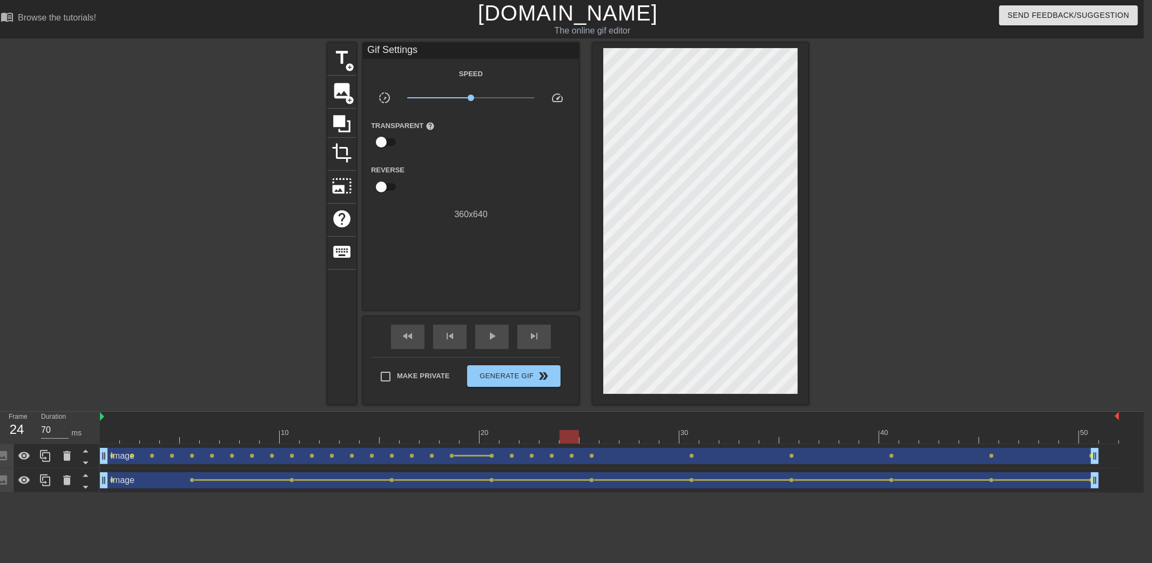
click at [592, 436] on div at bounding box center [609, 436] width 1019 height 13
click at [562, 439] on div at bounding box center [609, 436] width 1019 height 13
click at [570, 453] on span "lens" at bounding box center [572, 455] width 5 height 5
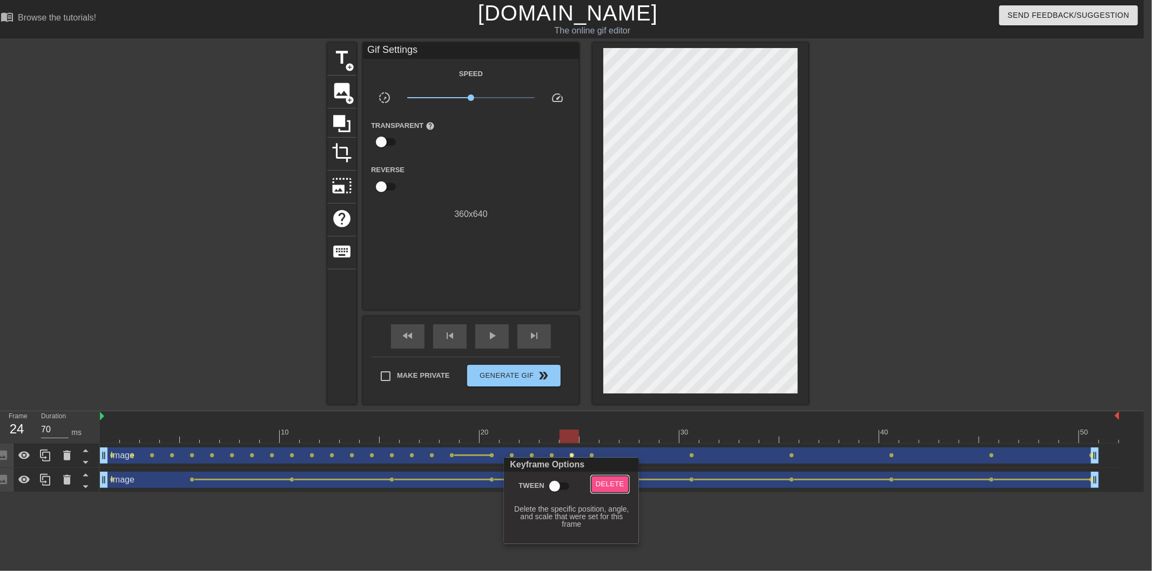
click at [609, 478] on span "Delete" at bounding box center [610, 484] width 29 height 12
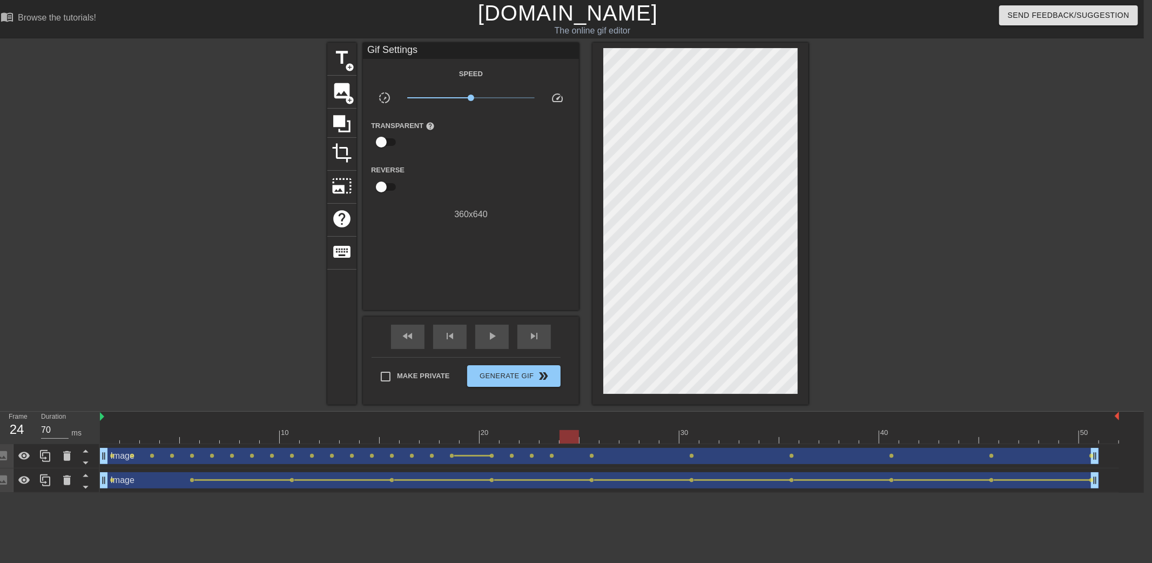
type input "60"
click at [550, 438] on div at bounding box center [609, 436] width 1019 height 13
click at [552, 451] on div "Image drag_handle drag_handle" at bounding box center [599, 456] width 999 height 16
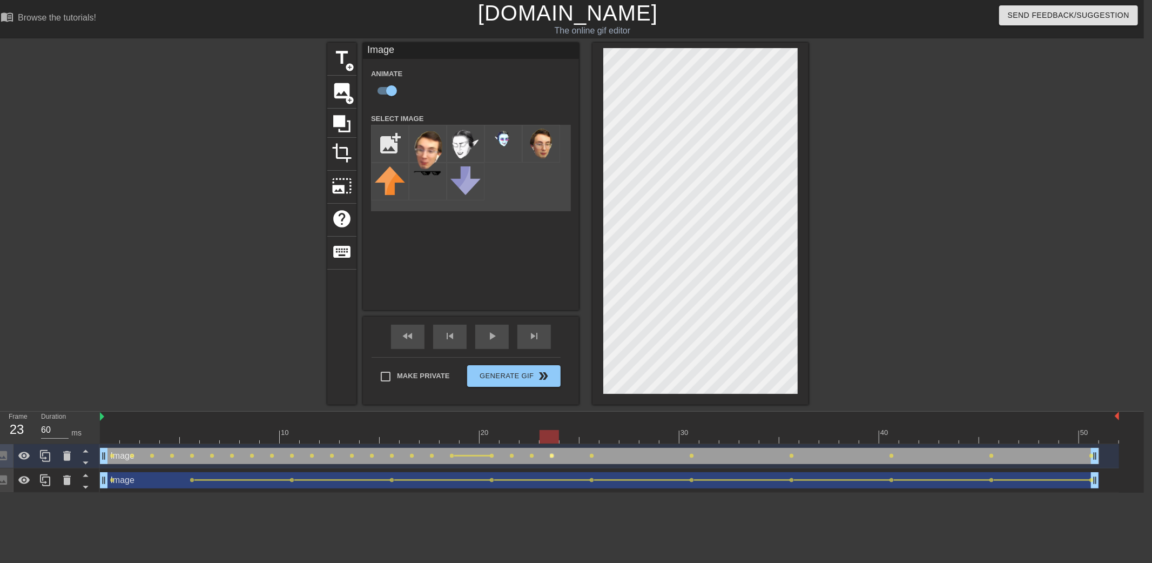
click at [552, 454] on span "lens" at bounding box center [552, 455] width 5 height 5
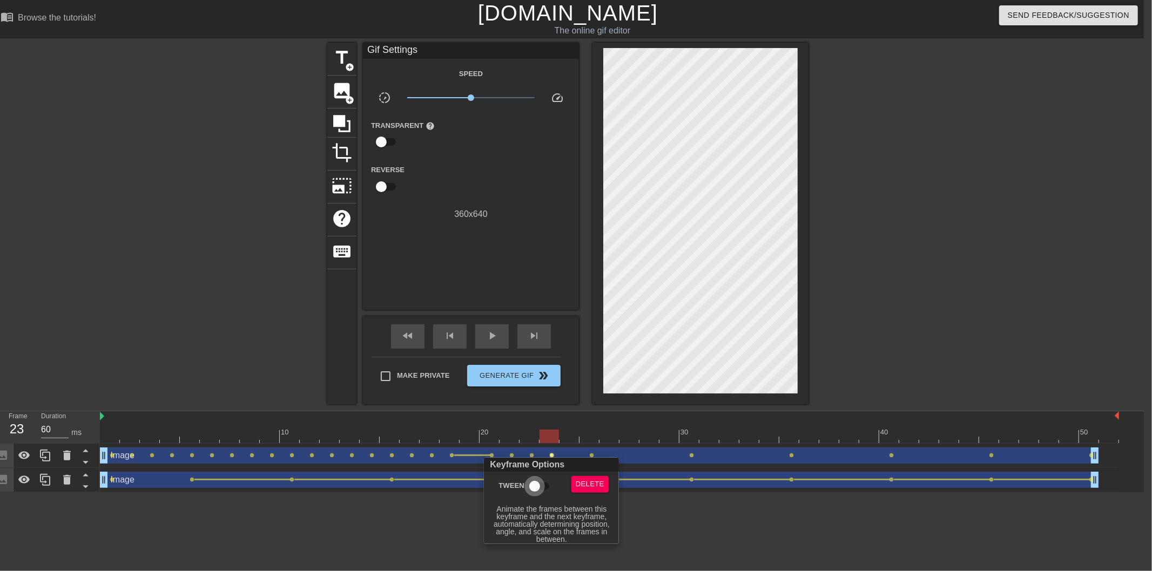
click at [542, 481] on input "Tween" at bounding box center [535, 486] width 62 height 21
checkbox input "true"
click at [526, 429] on div at bounding box center [576, 285] width 1152 height 571
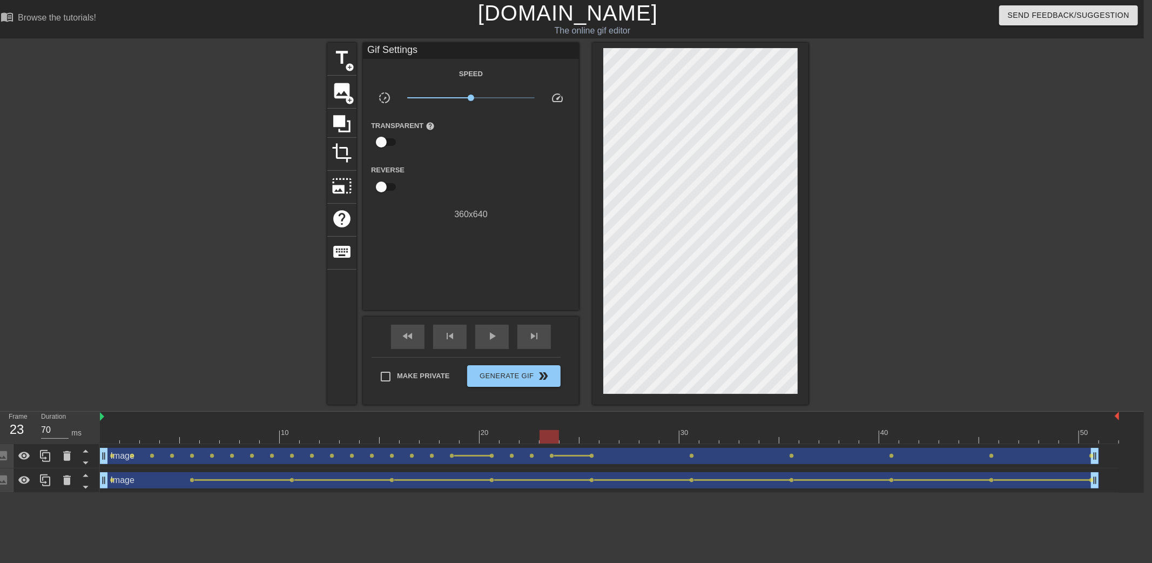
click at [525, 435] on div at bounding box center [609, 436] width 1019 height 13
drag, startPoint x: 546, startPoint y: 436, endPoint x: 607, endPoint y: 441, distance: 61.2
click at [607, 441] on div at bounding box center [609, 436] width 1019 height 13
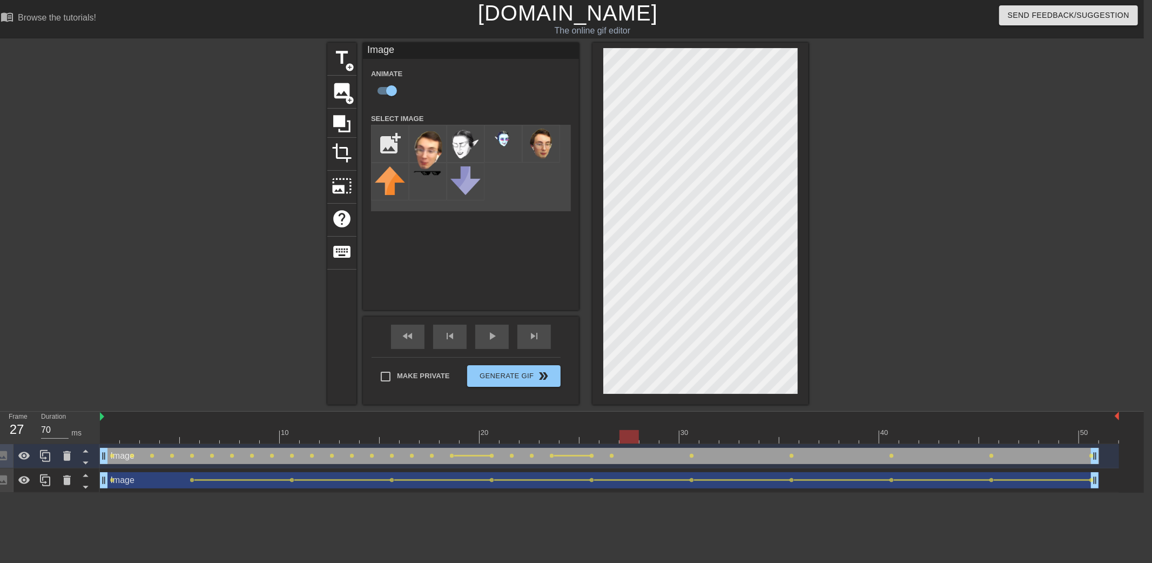
click at [627, 436] on div at bounding box center [609, 436] width 1019 height 13
drag, startPoint x: 688, startPoint y: 437, endPoint x: 611, endPoint y: 442, distance: 77.3
click at [611, 442] on div at bounding box center [609, 436] width 1019 height 13
click at [628, 440] on div at bounding box center [609, 436] width 1019 height 13
click at [644, 440] on div at bounding box center [609, 436] width 1019 height 13
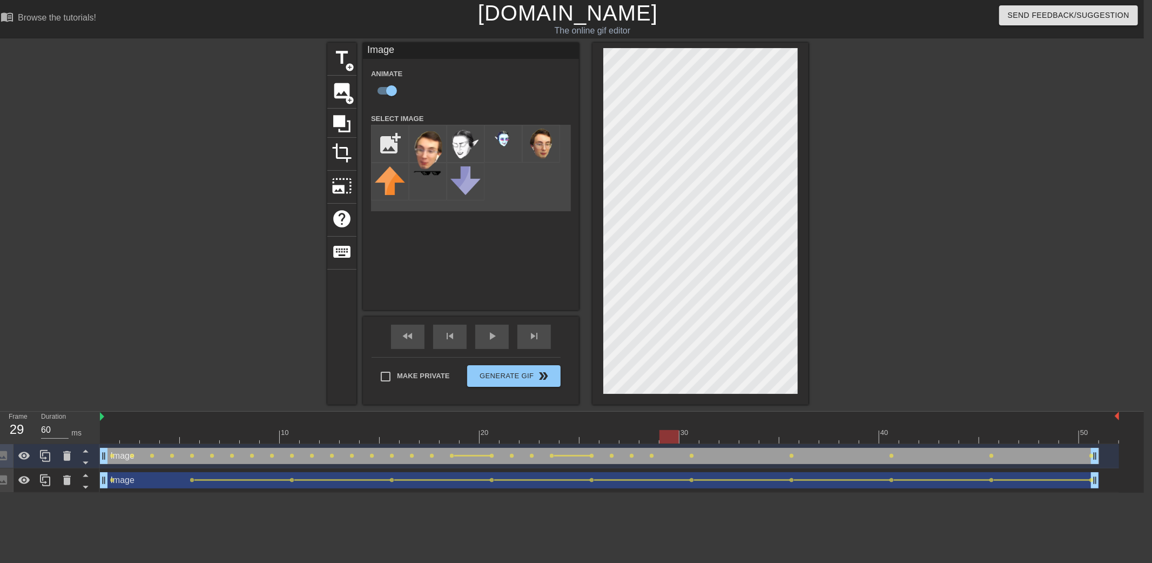
click at [670, 438] on div at bounding box center [609, 436] width 1019 height 13
click at [685, 436] on div at bounding box center [609, 436] width 1019 height 13
drag, startPoint x: 666, startPoint y: 430, endPoint x: 711, endPoint y: 439, distance: 45.6
click at [711, 439] on div at bounding box center [609, 436] width 1019 height 13
click at [725, 434] on div at bounding box center [609, 436] width 1019 height 13
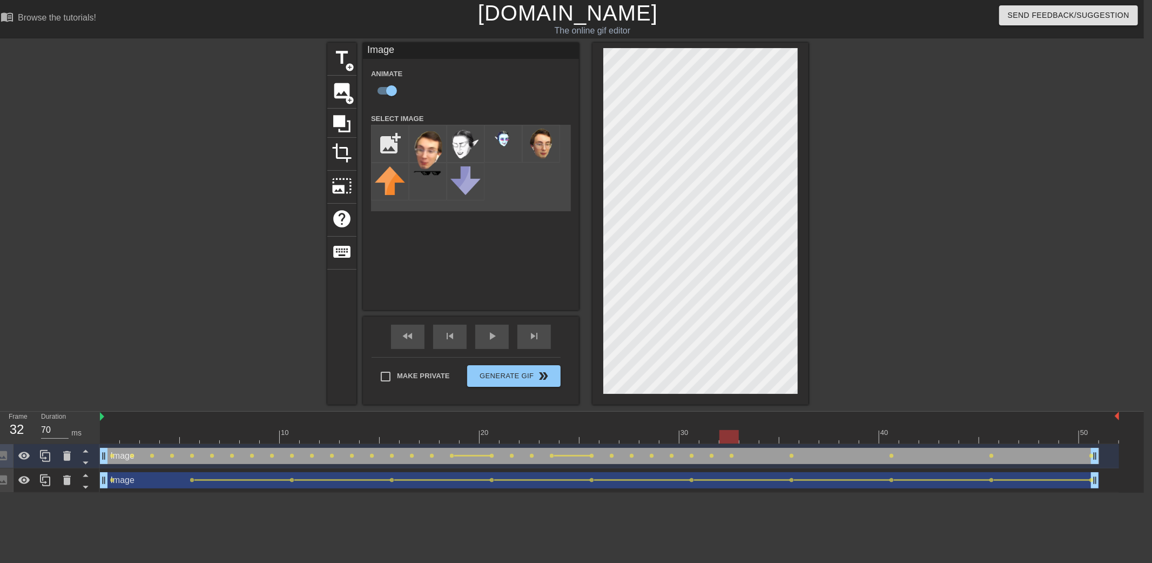
click at [747, 436] on div at bounding box center [609, 436] width 1019 height 13
click at [768, 437] on div at bounding box center [609, 436] width 1019 height 13
click at [786, 439] on div at bounding box center [609, 436] width 1019 height 13
type input "70"
click at [766, 437] on div at bounding box center [609, 436] width 1019 height 13
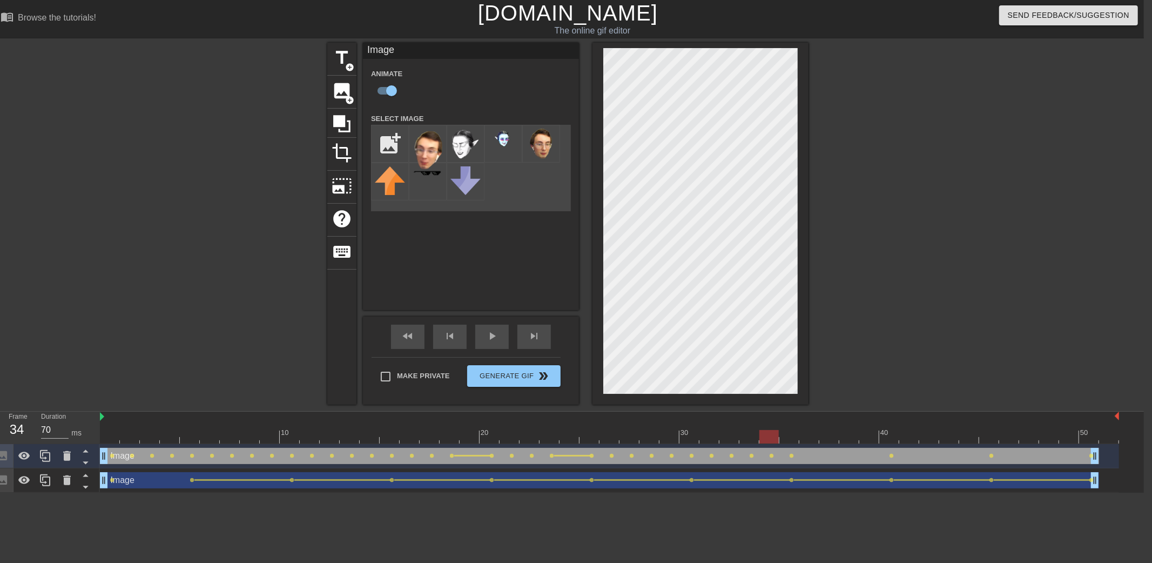
drag, startPoint x: 752, startPoint y: 440, endPoint x: 768, endPoint y: 439, distance: 16.2
click at [768, 439] on div at bounding box center [609, 436] width 1019 height 13
click at [772, 455] on span "lens" at bounding box center [771, 455] width 5 height 5
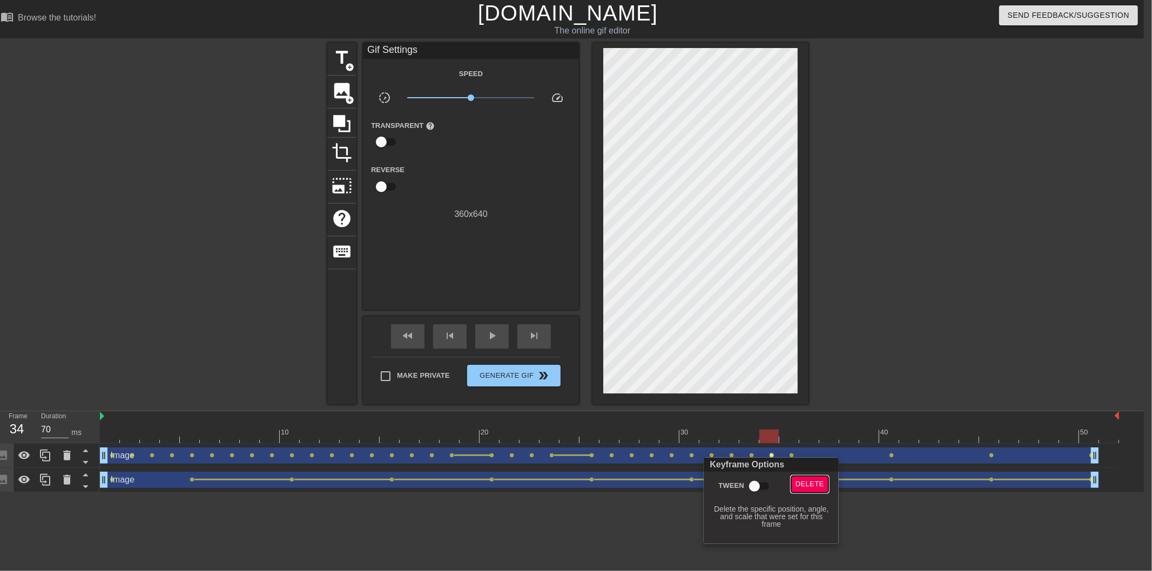
click at [801, 483] on span "Delete" at bounding box center [809, 484] width 29 height 12
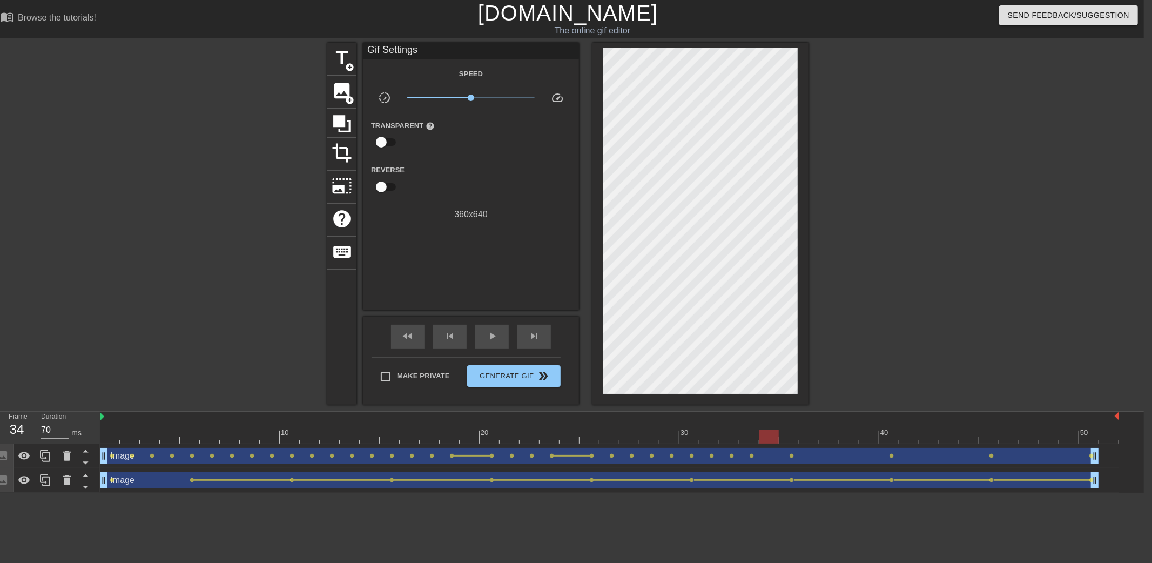
click at [752, 441] on div at bounding box center [609, 436] width 1019 height 13
click at [751, 454] on span "lens" at bounding box center [751, 455] width 5 height 5
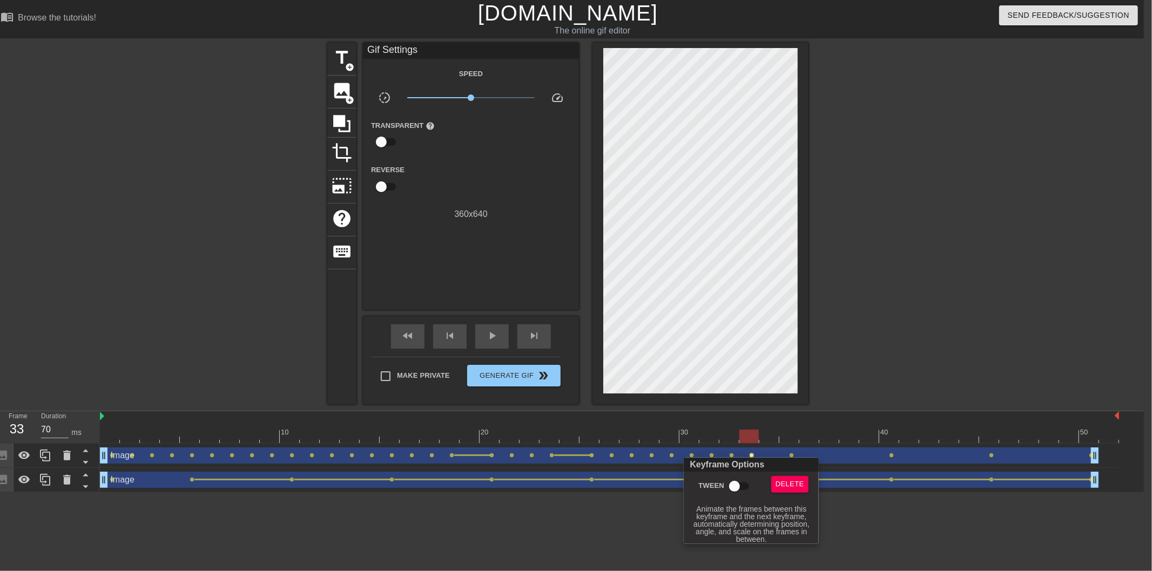
click at [743, 486] on input "Tween" at bounding box center [735, 486] width 62 height 21
checkbox input "true"
click at [875, 337] on div at bounding box center [576, 285] width 1152 height 571
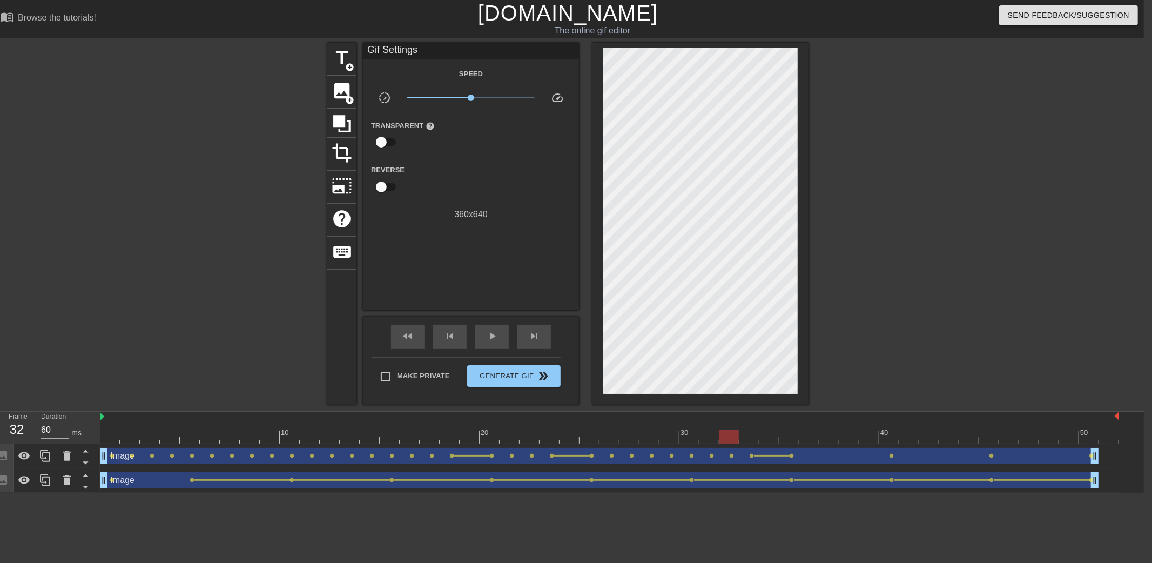
drag, startPoint x: 749, startPoint y: 435, endPoint x: 721, endPoint y: 443, distance: 29.2
click at [721, 443] on div at bounding box center [728, 436] width 19 height 13
click at [746, 433] on div at bounding box center [609, 436] width 1019 height 13
click at [769, 432] on div at bounding box center [609, 436] width 1019 height 13
click at [787, 436] on div at bounding box center [609, 436] width 1019 height 13
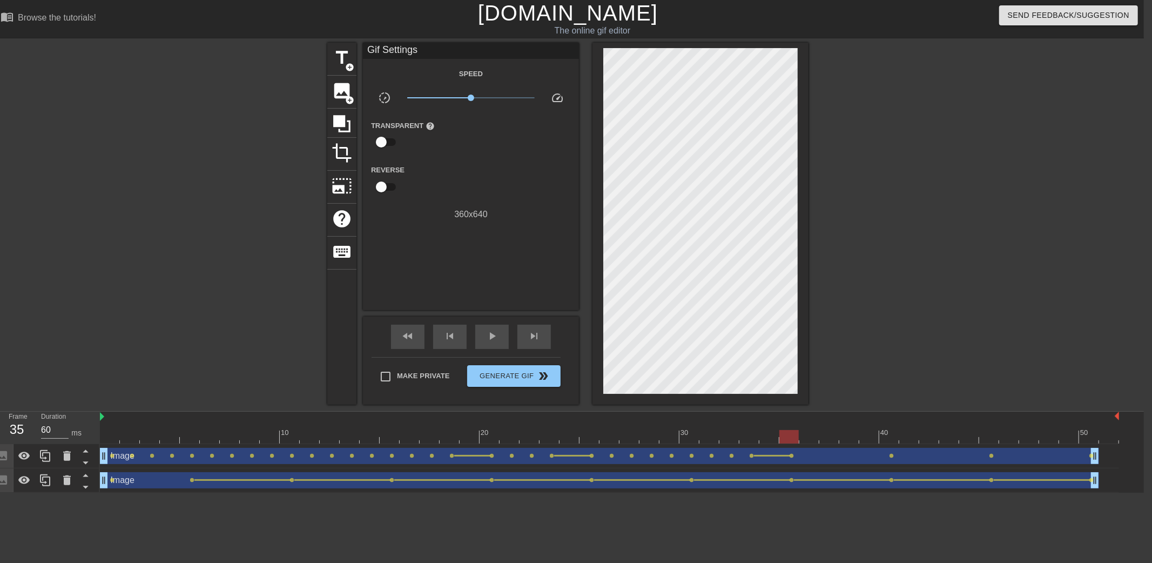
type input "70"
click at [810, 435] on div at bounding box center [609, 436] width 1019 height 13
click at [765, 435] on div at bounding box center [609, 436] width 1019 height 13
click at [752, 454] on span "lens" at bounding box center [751, 455] width 5 height 5
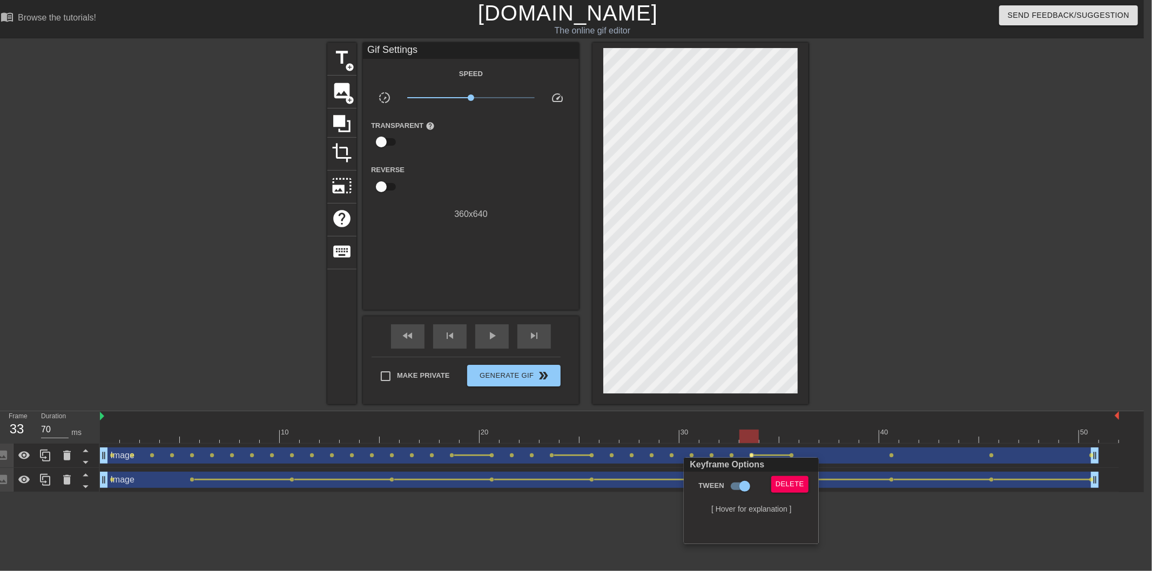
click at [781, 434] on div at bounding box center [576, 285] width 1152 height 571
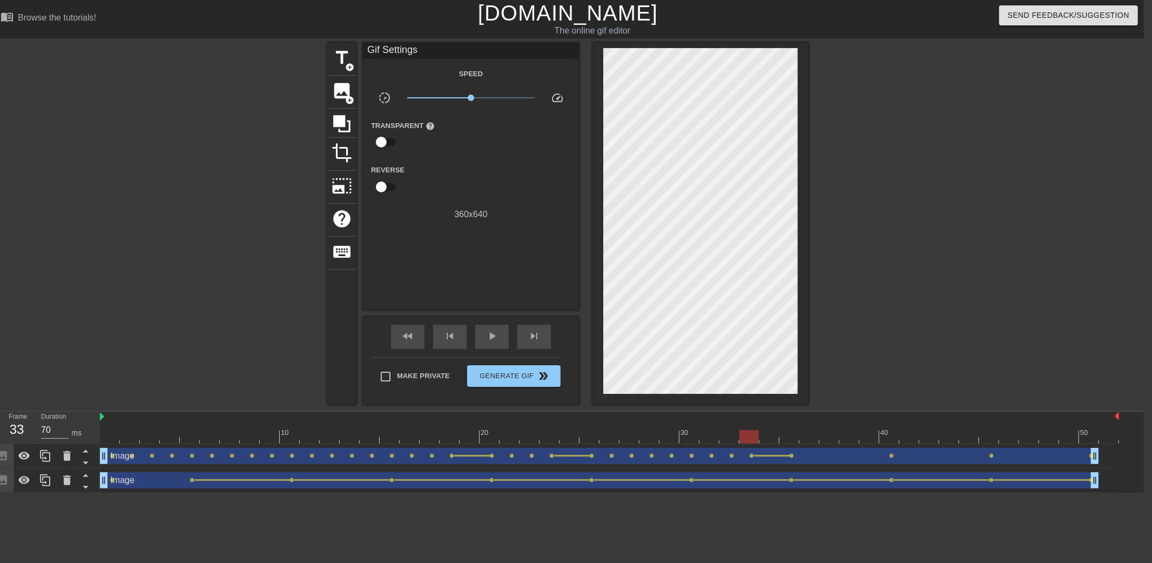
click at [751, 458] on div "Image drag_handle drag_handle" at bounding box center [599, 456] width 999 height 16
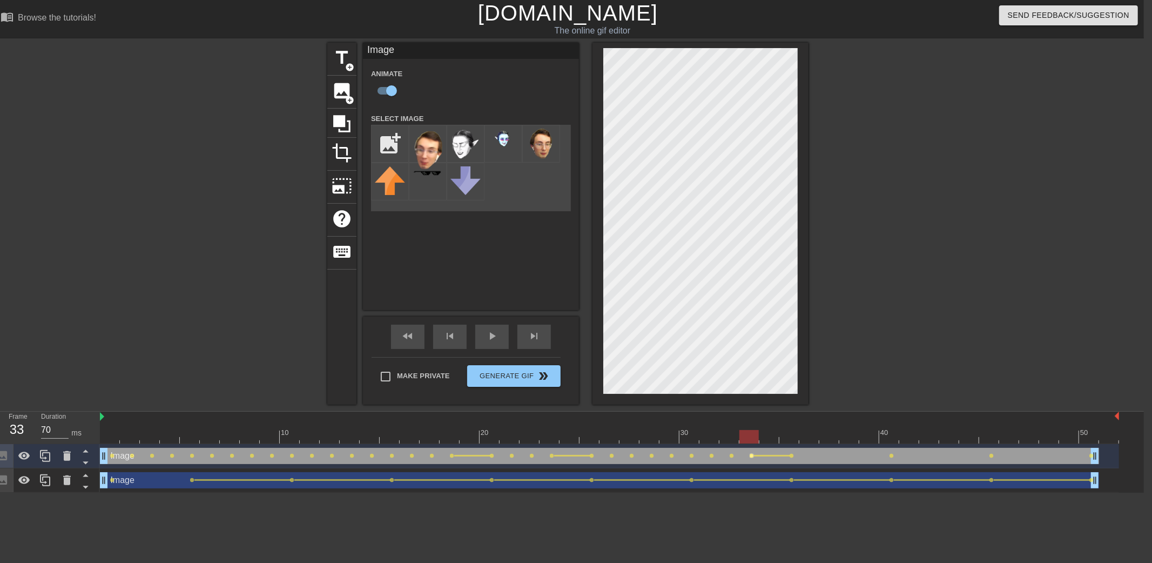
click at [752, 456] on span "lens" at bounding box center [751, 455] width 5 height 5
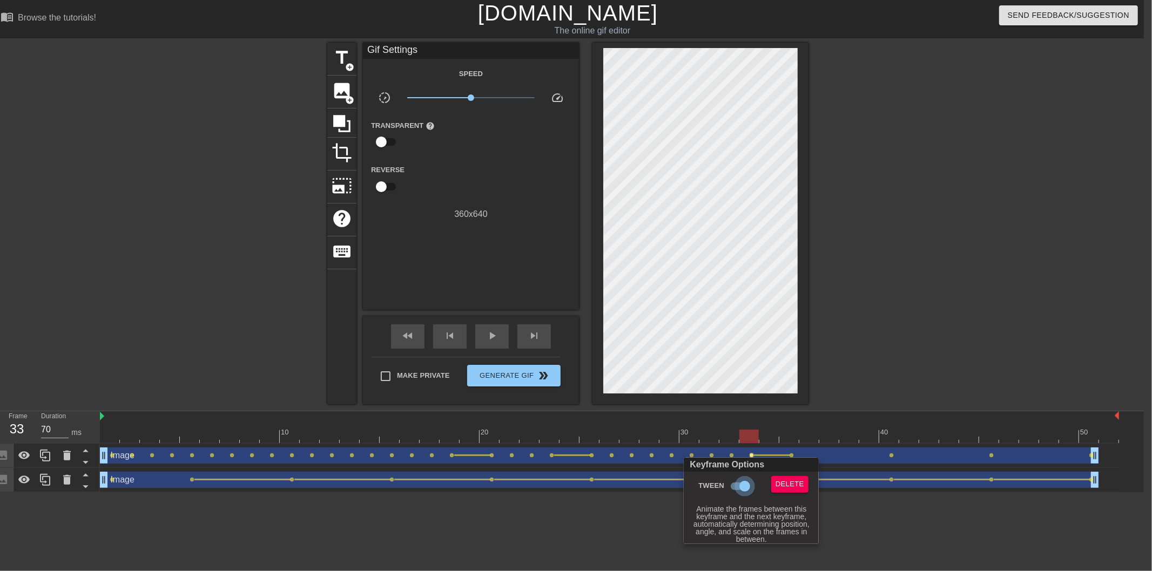
click at [745, 486] on input "Tween" at bounding box center [745, 486] width 62 height 21
checkbox input "false"
drag, startPoint x: 786, startPoint y: 423, endPoint x: 781, endPoint y: 435, distance: 13.5
click at [786, 423] on div at bounding box center [576, 285] width 1152 height 571
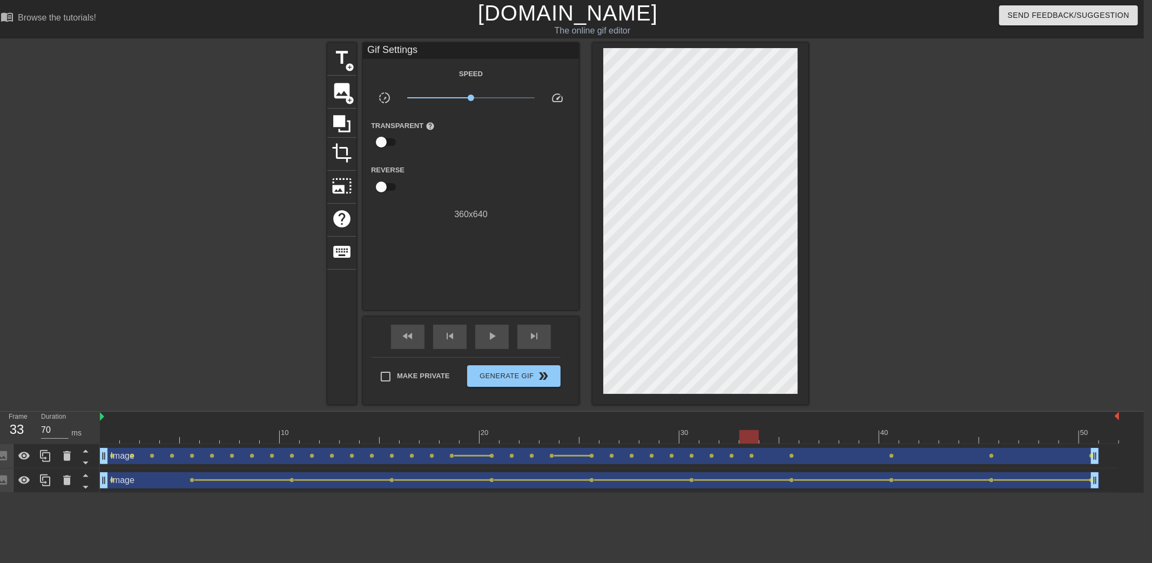
drag, startPoint x: 790, startPoint y: 455, endPoint x: 768, endPoint y: 455, distance: 22.1
click at [768, 455] on div "Image drag_handle drag_handle lens lens lens lens lens lens lens lens lens lens…" at bounding box center [609, 456] width 1019 height 16
click at [790, 455] on span "lens" at bounding box center [791, 455] width 5 height 5
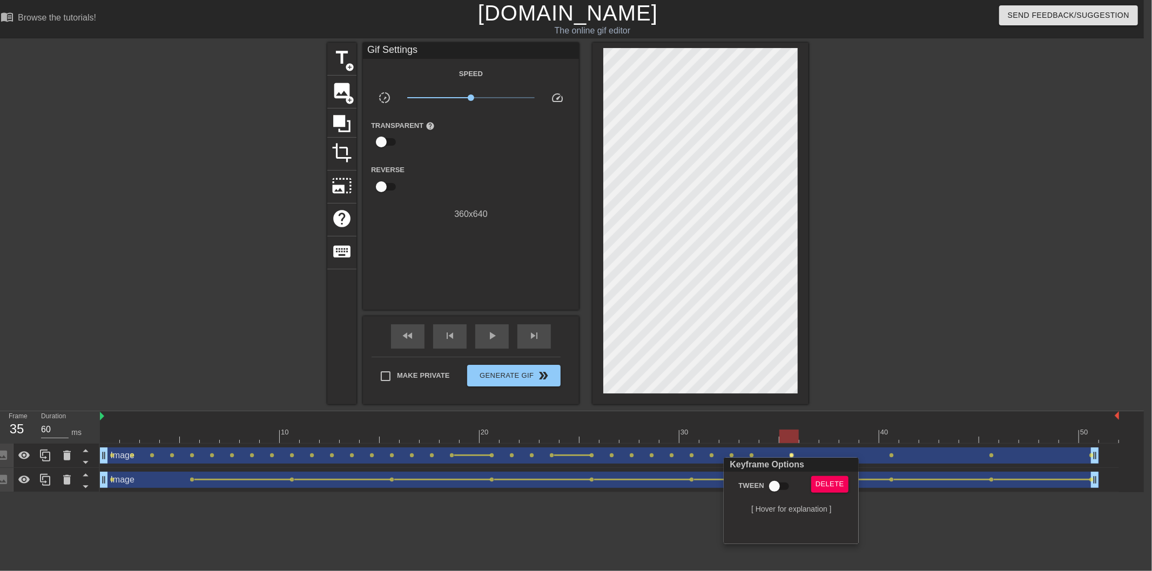
click at [769, 437] on div at bounding box center [576, 285] width 1152 height 571
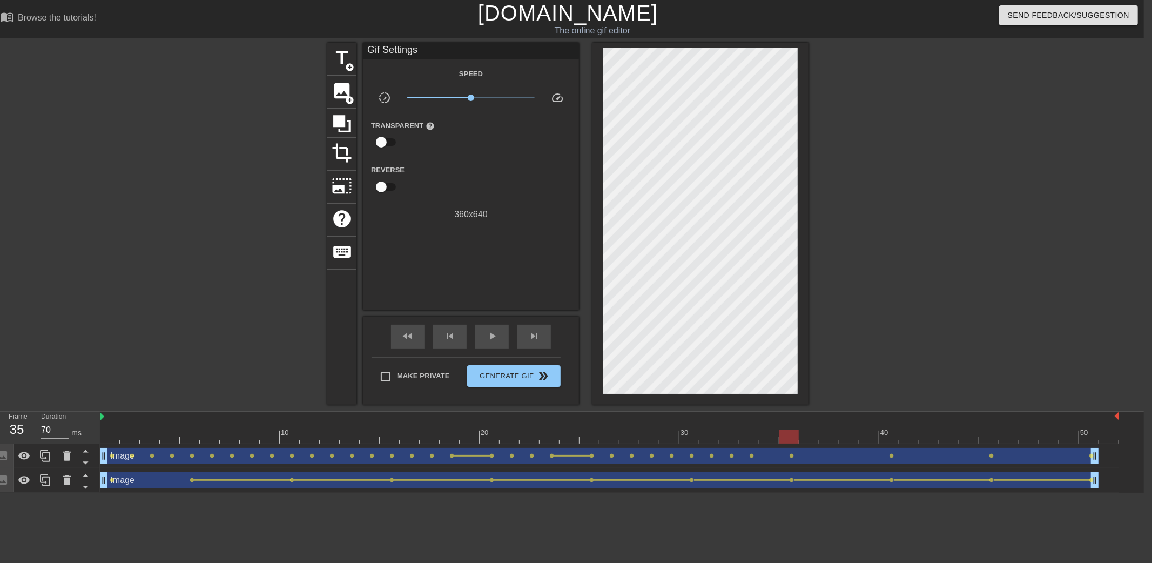
click at [769, 437] on div at bounding box center [609, 436] width 1019 height 13
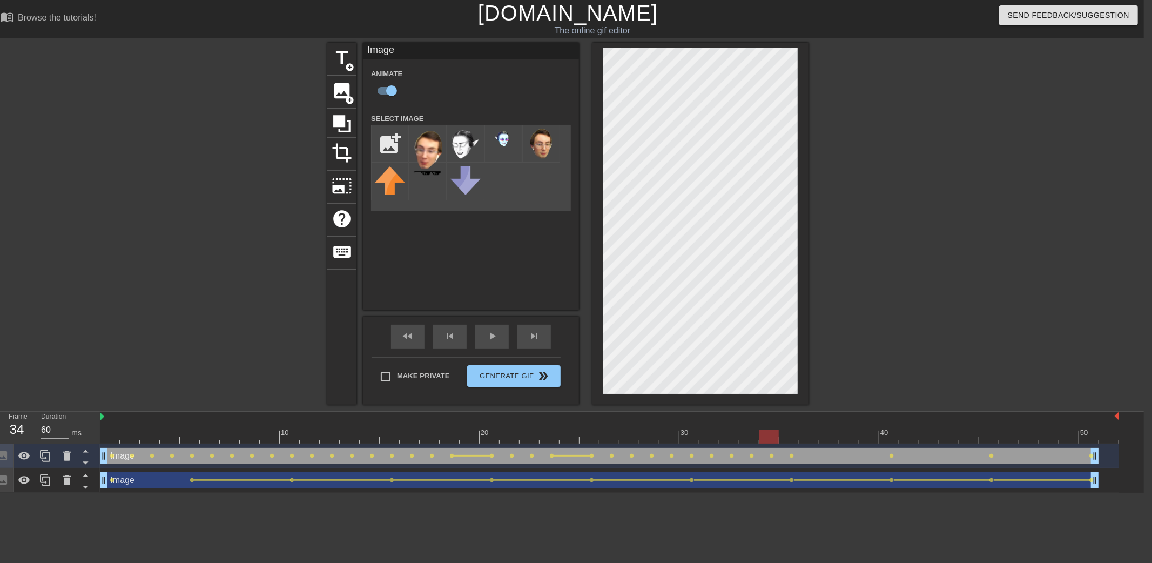
click at [790, 438] on div at bounding box center [609, 436] width 1019 height 13
click at [807, 438] on div at bounding box center [609, 436] width 1019 height 13
click at [790, 455] on span "lens" at bounding box center [791, 455] width 5 height 5
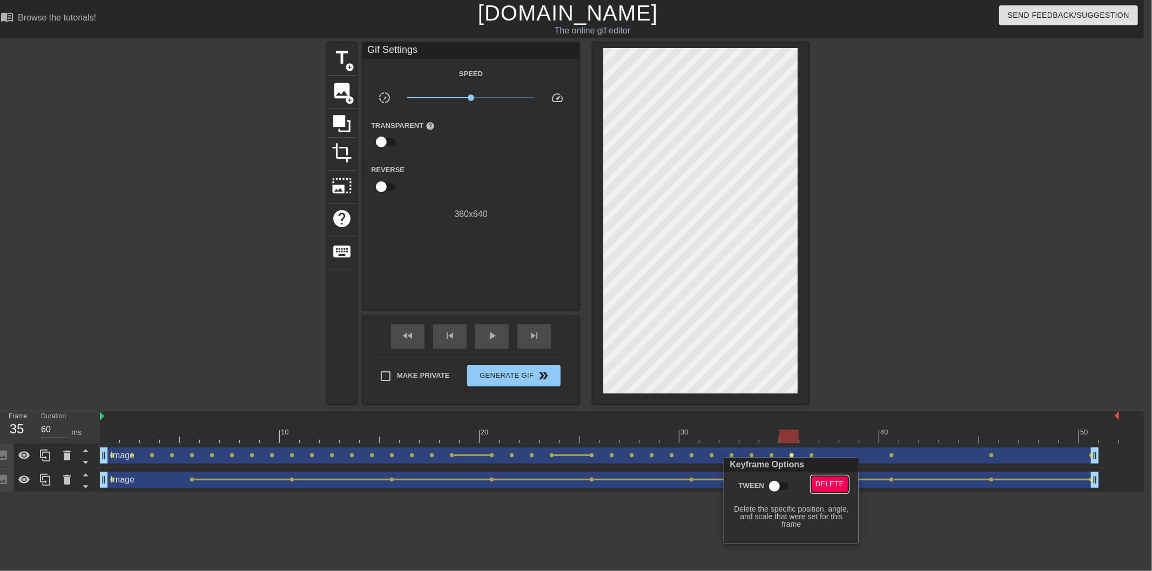
click at [830, 479] on span "Delete" at bounding box center [829, 484] width 29 height 12
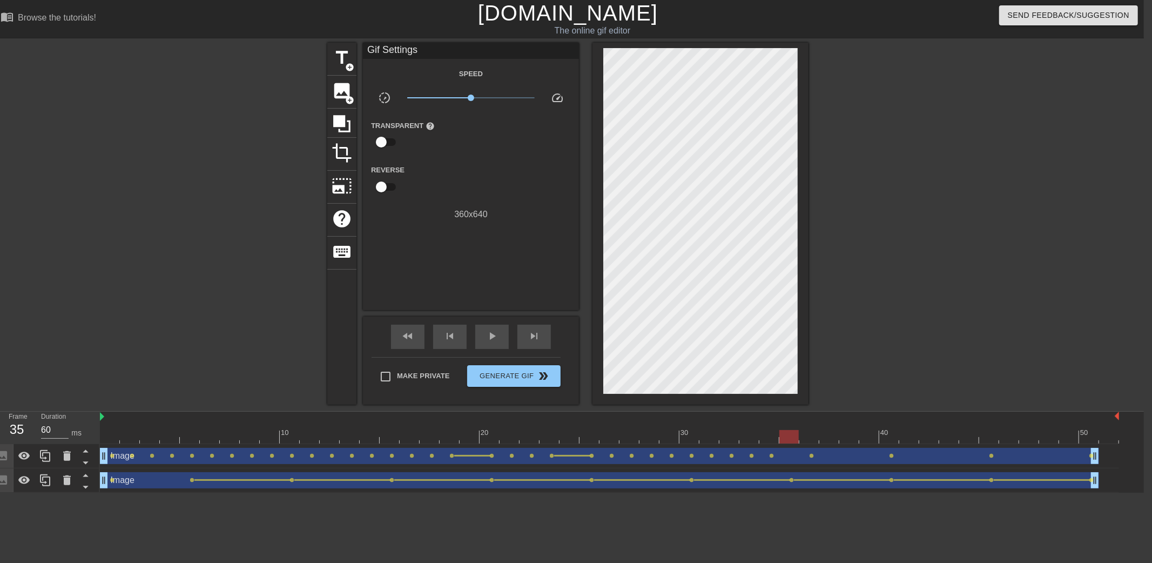
type input "70"
click at [772, 436] on div at bounding box center [609, 436] width 1019 height 13
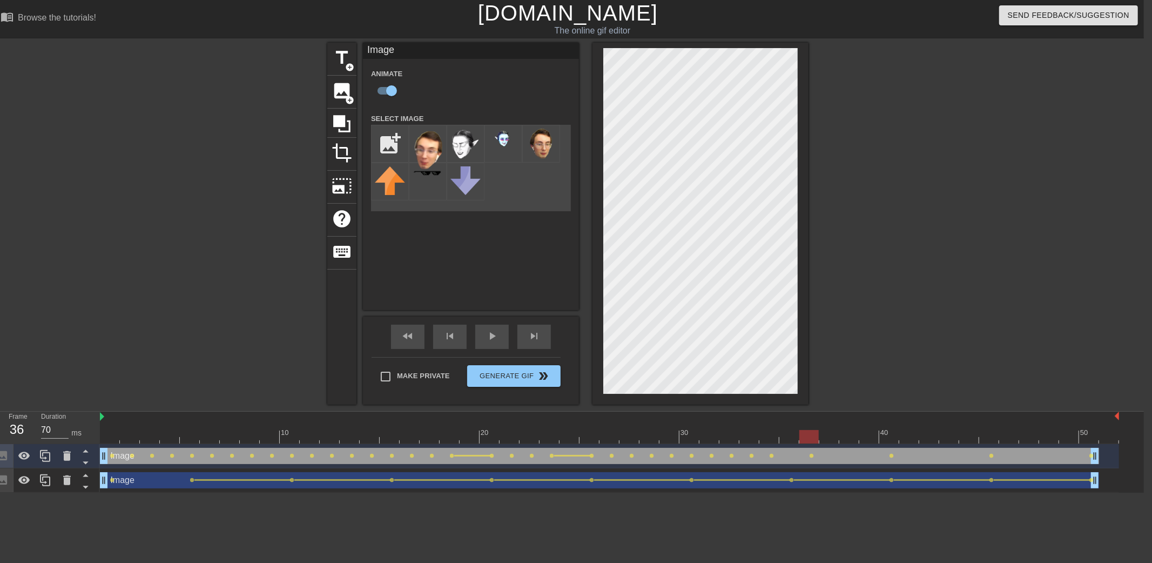
click at [810, 439] on div at bounding box center [609, 436] width 1019 height 13
click at [768, 436] on div at bounding box center [609, 436] width 1019 height 13
click at [769, 454] on span "lens" at bounding box center [771, 455] width 5 height 5
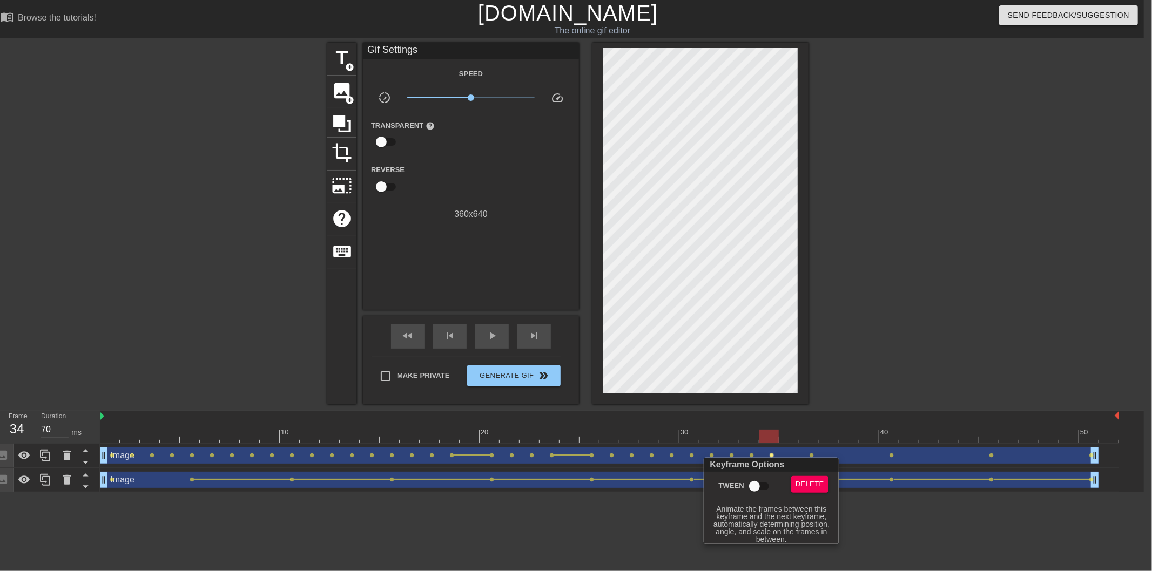
click at [759, 486] on input "Tween" at bounding box center [755, 486] width 62 height 21
checkbox input "true"
drag, startPoint x: 855, startPoint y: 380, endPoint x: 825, endPoint y: 400, distance: 35.8
click at [850, 384] on div at bounding box center [576, 285] width 1152 height 571
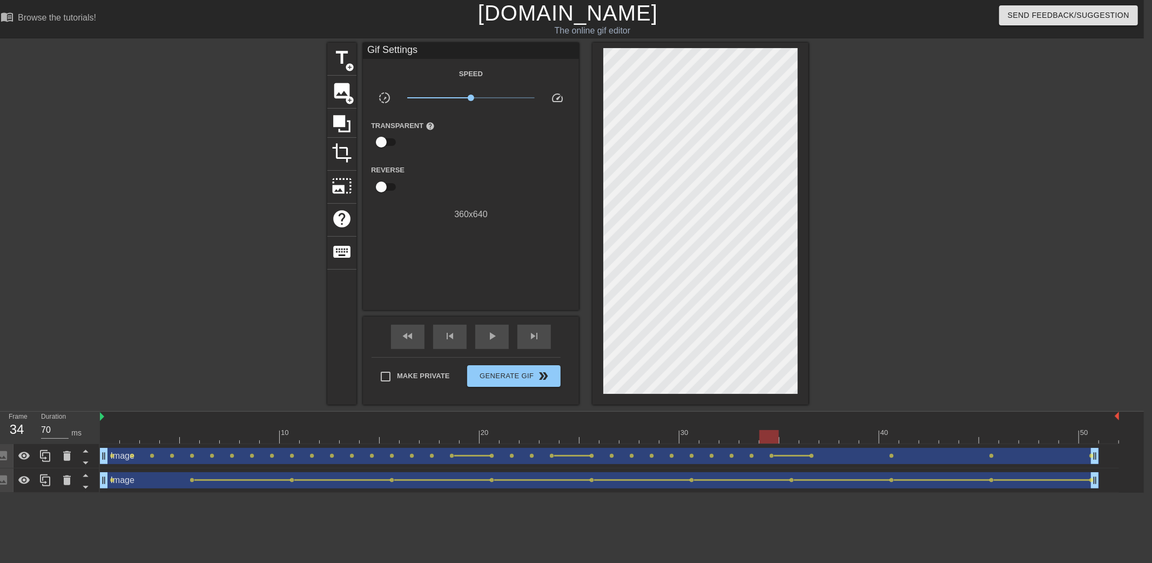
click at [749, 437] on div at bounding box center [609, 436] width 1019 height 13
click at [769, 436] on div at bounding box center [609, 436] width 1019 height 13
click at [795, 430] on div at bounding box center [609, 436] width 1019 height 13
click at [801, 440] on div at bounding box center [609, 436] width 1019 height 13
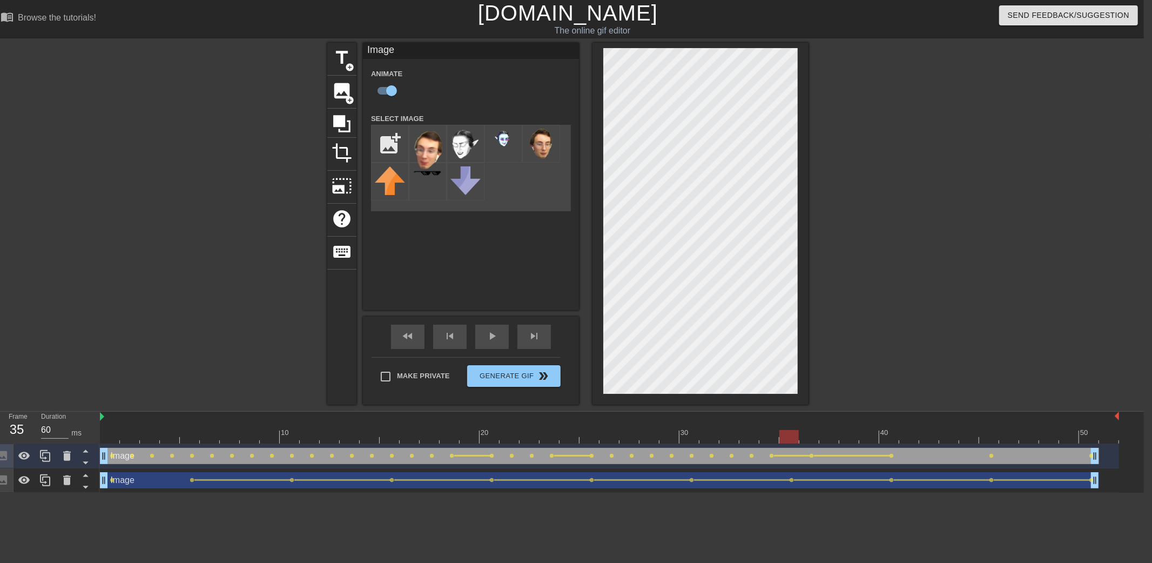
click at [785, 439] on div at bounding box center [609, 436] width 1019 height 13
click at [770, 456] on span "lens" at bounding box center [771, 455] width 5 height 5
type input "70"
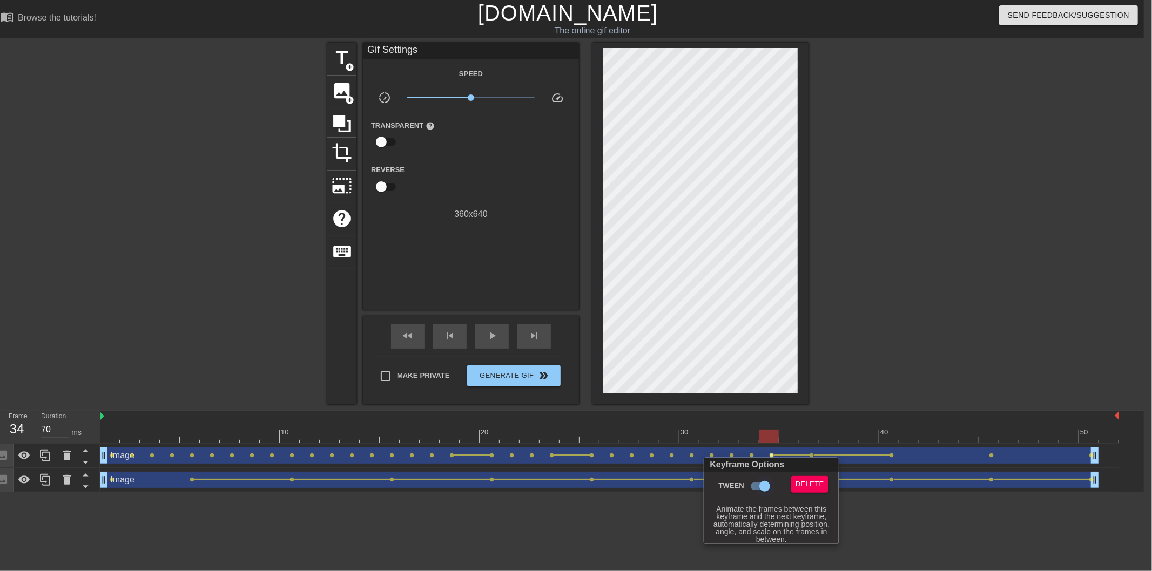
click at [763, 486] on input "Tween" at bounding box center [765, 486] width 62 height 21
checkbox input "false"
click at [788, 435] on div at bounding box center [576, 285] width 1152 height 571
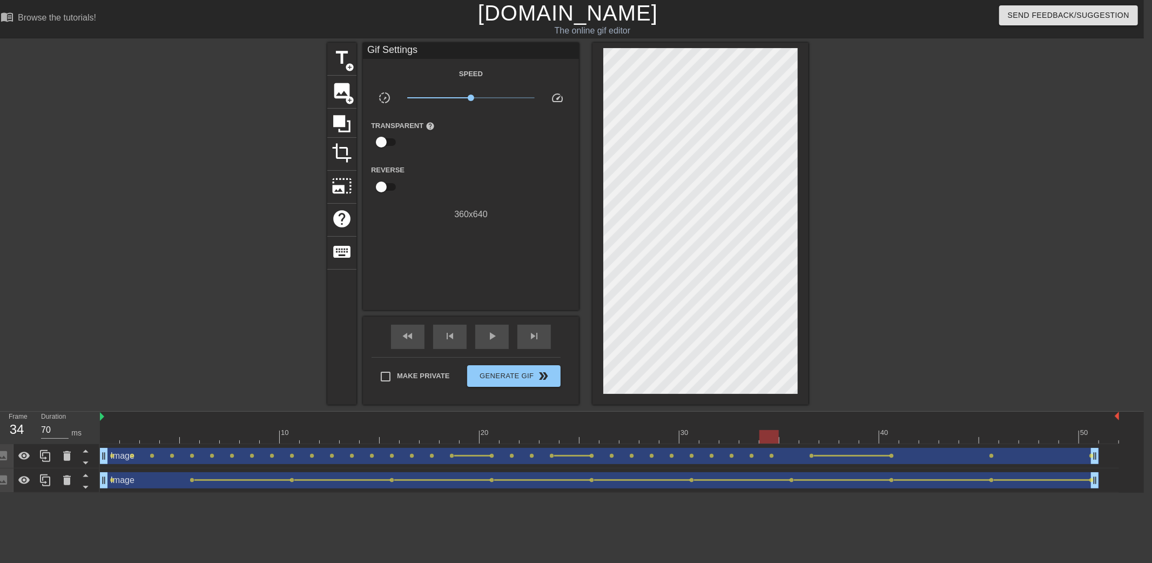
click at [805, 438] on div at bounding box center [609, 436] width 1019 height 13
click at [786, 438] on div at bounding box center [609, 436] width 1019 height 13
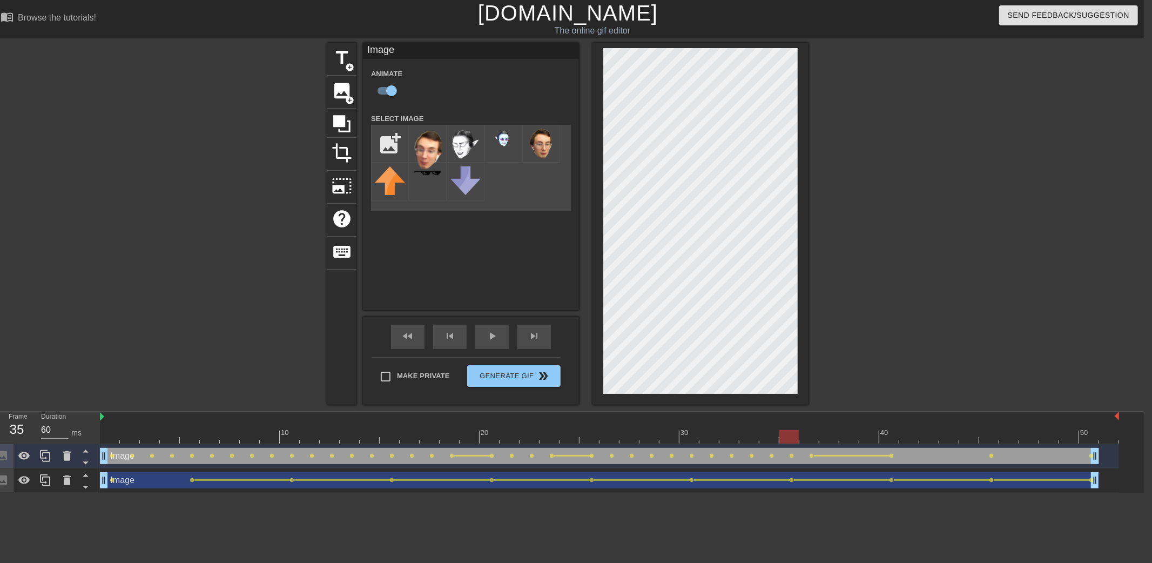
type input "70"
drag, startPoint x: 767, startPoint y: 435, endPoint x: 834, endPoint y: 440, distance: 67.7
click at [834, 440] on div at bounding box center [609, 436] width 1019 height 13
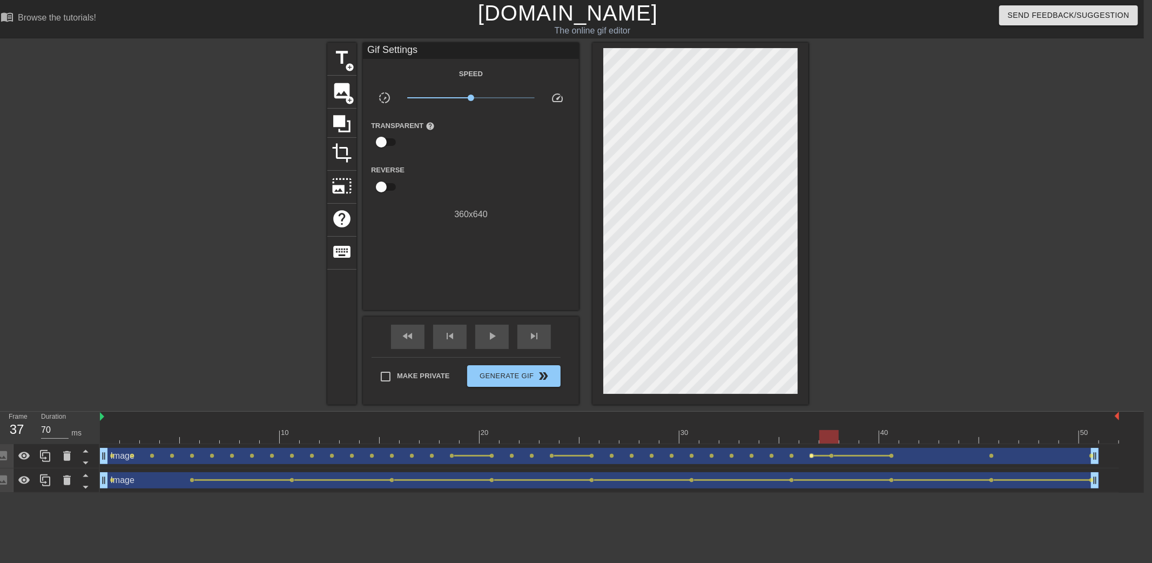
click at [812, 455] on span "lens" at bounding box center [811, 455] width 5 height 5
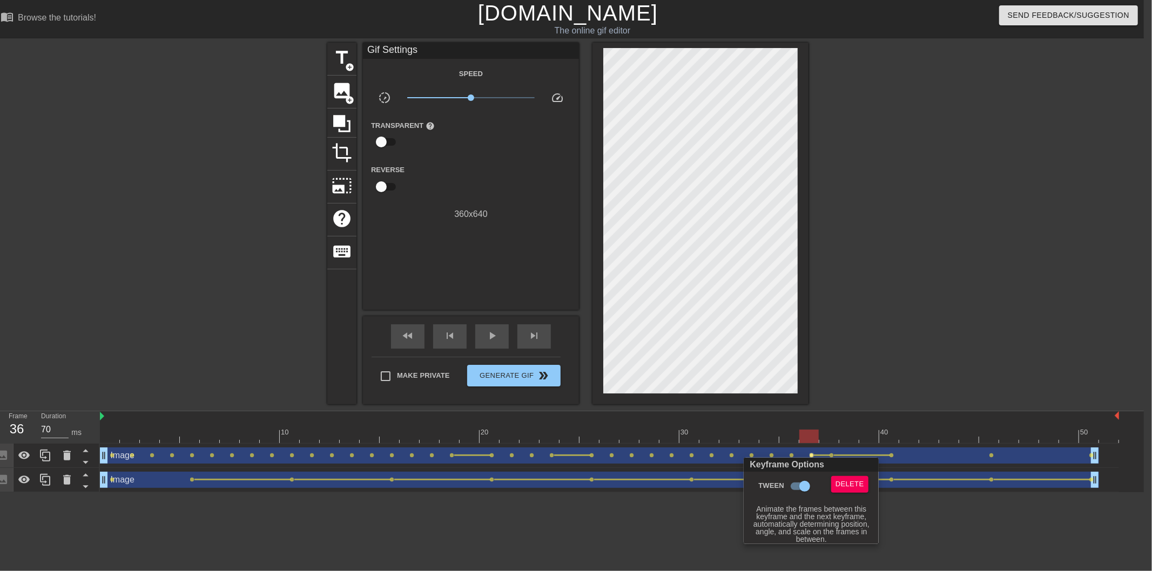
click at [801, 484] on input "Tween" at bounding box center [805, 486] width 62 height 21
checkbox input "false"
drag, startPoint x: 873, startPoint y: 387, endPoint x: 839, endPoint y: 441, distance: 64.0
click at [873, 387] on div at bounding box center [576, 285] width 1152 height 571
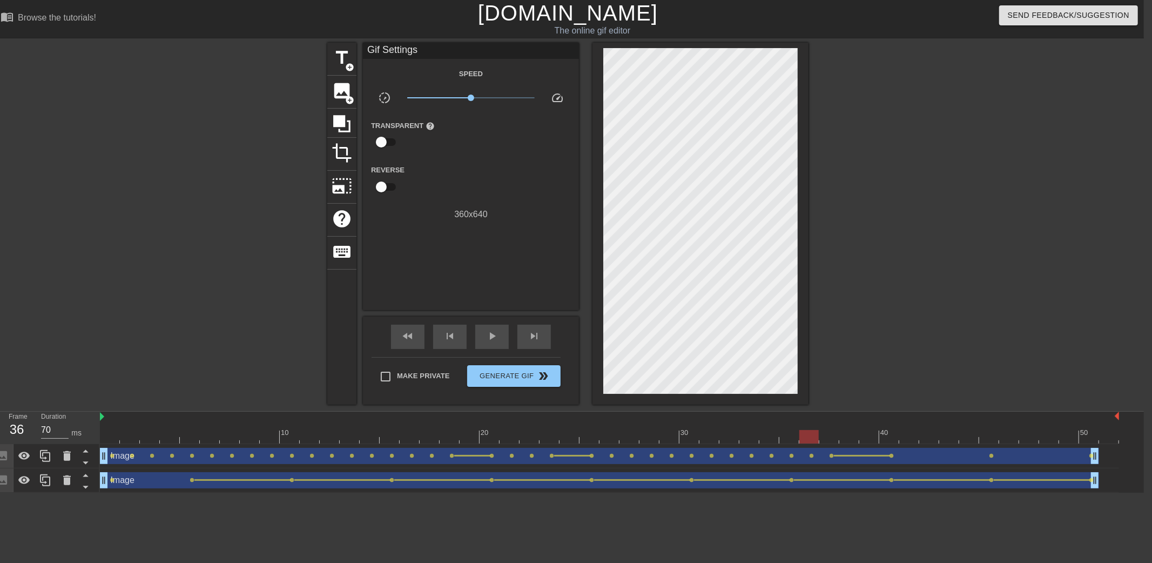
click at [824, 442] on div at bounding box center [609, 436] width 1019 height 13
click at [867, 316] on div at bounding box center [902, 205] width 162 height 324
click at [842, 439] on div at bounding box center [609, 436] width 1019 height 13
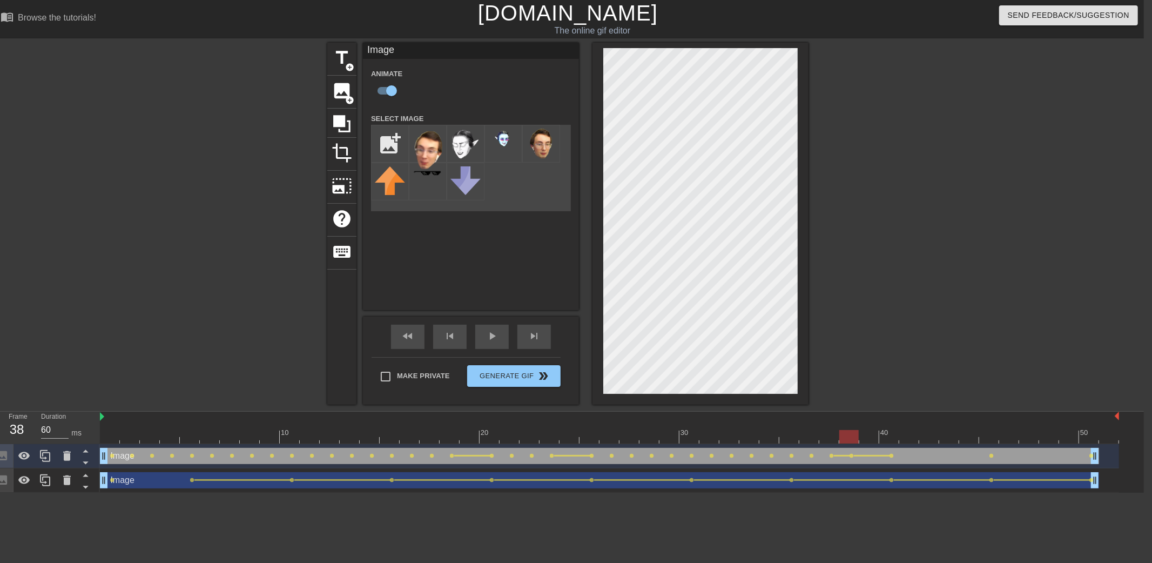
type input "70"
click at [866, 443] on div at bounding box center [609, 436] width 1019 height 13
click at [888, 440] on div at bounding box center [609, 436] width 1019 height 13
click at [829, 454] on span "lens" at bounding box center [831, 455] width 5 height 5
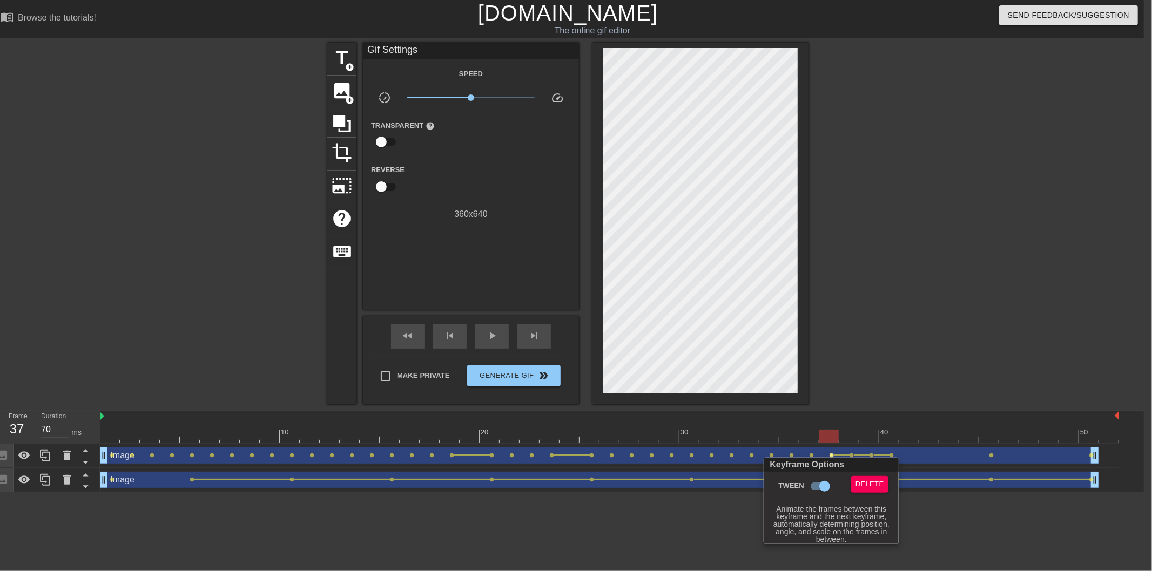
click at [824, 479] on input "Tween" at bounding box center [825, 486] width 62 height 21
checkbox input "false"
click at [897, 354] on div at bounding box center [576, 285] width 1152 height 571
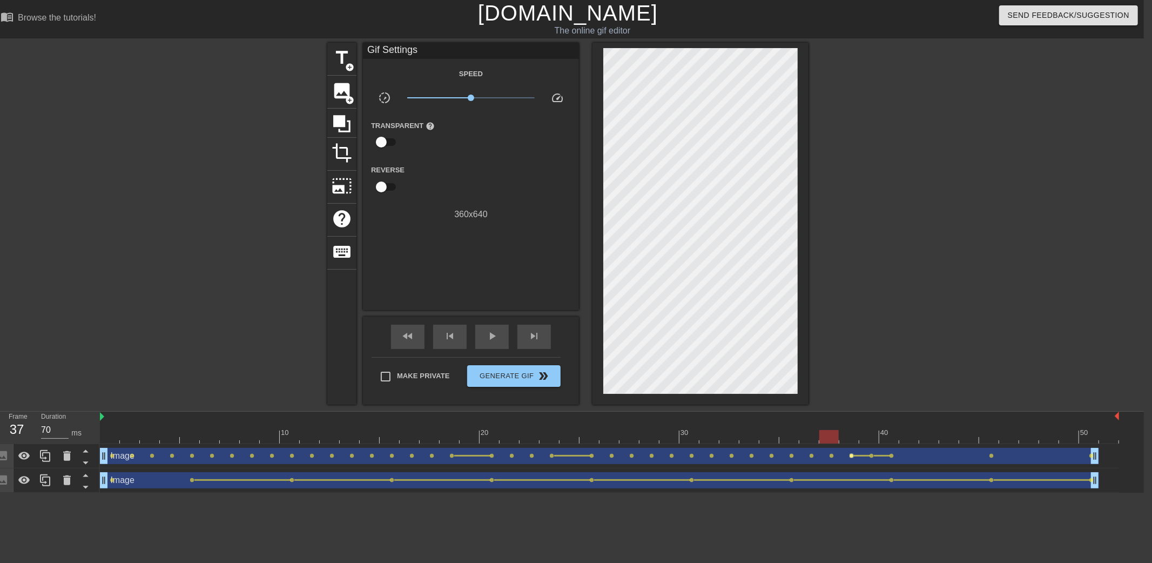
click at [850, 453] on span "lens" at bounding box center [851, 455] width 5 height 5
type input "60"
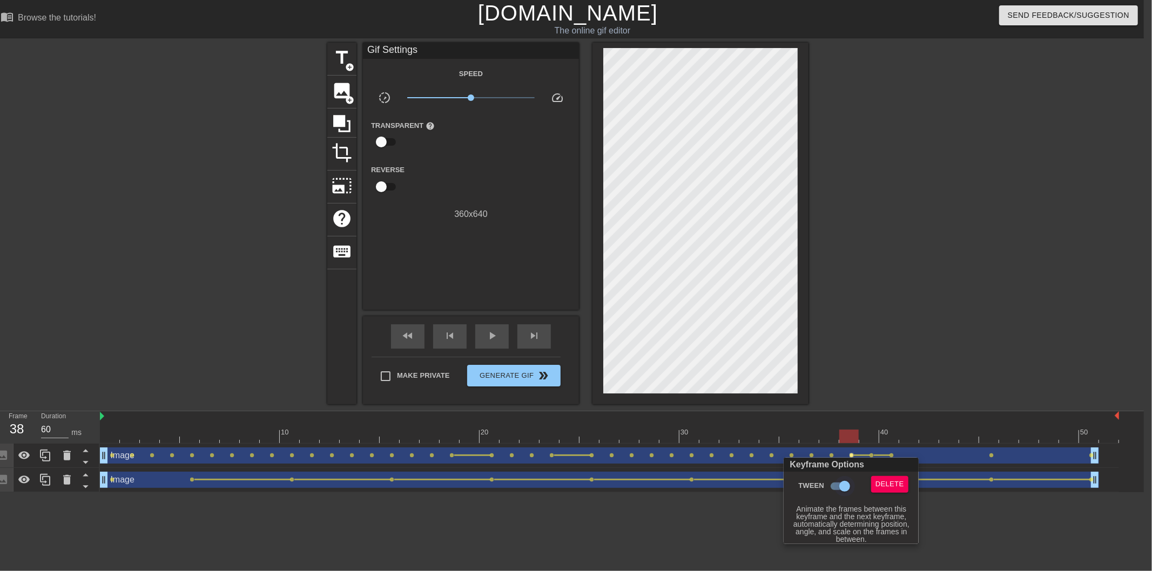
click at [840, 485] on input "Tween" at bounding box center [845, 486] width 62 height 21
checkbox input "false"
drag, startPoint x: 891, startPoint y: 328, endPoint x: 882, endPoint y: 374, distance: 47.2
click at [891, 330] on div at bounding box center [576, 285] width 1152 height 571
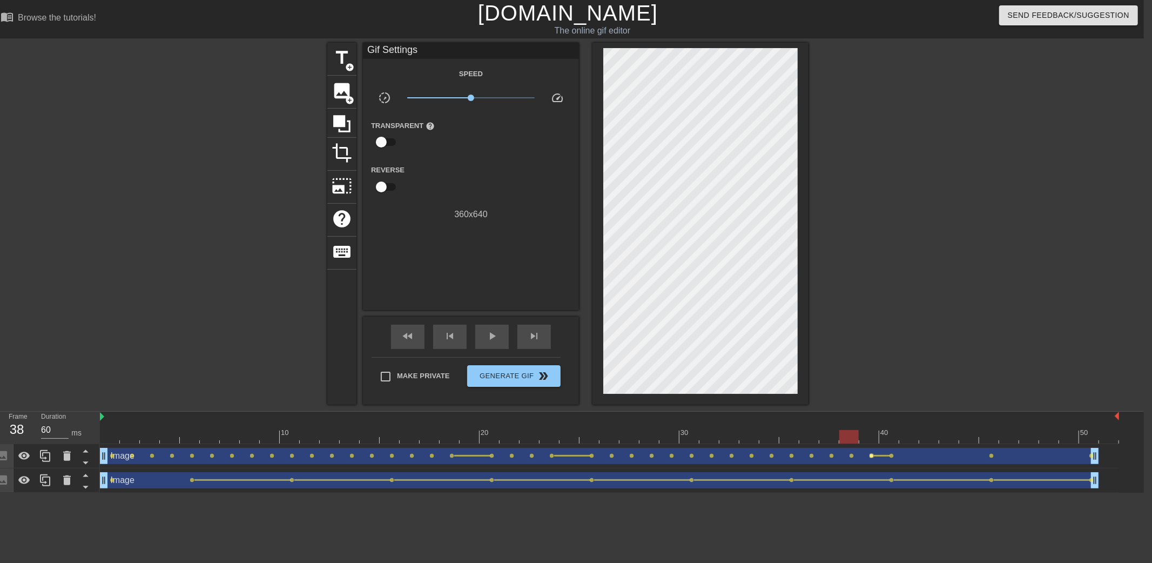
click at [871, 456] on span "lens" at bounding box center [871, 455] width 5 height 5
type input "70"
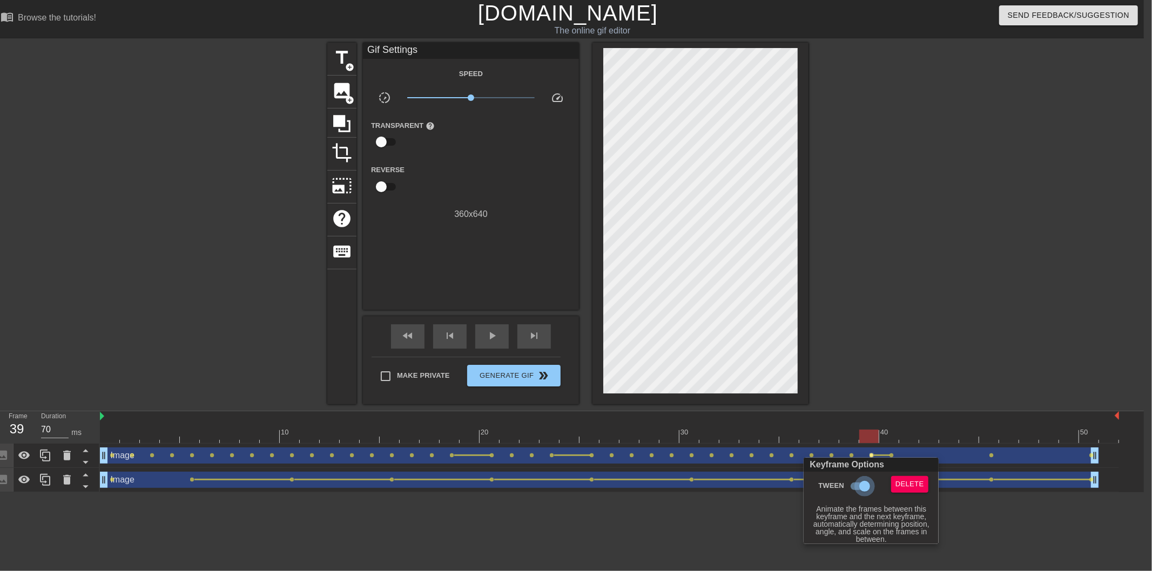
click at [862, 485] on input "Tween" at bounding box center [865, 486] width 62 height 21
checkbox input "false"
drag, startPoint x: 882, startPoint y: 410, endPoint x: 867, endPoint y: 456, distance: 47.8
click at [882, 411] on div at bounding box center [576, 285] width 1152 height 571
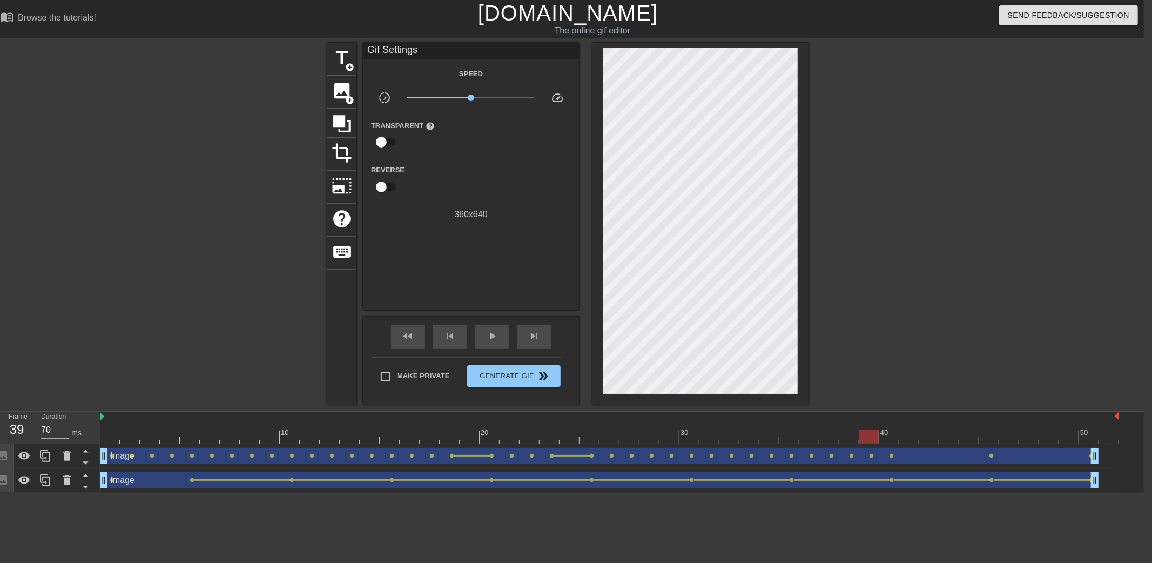
click at [887, 437] on div at bounding box center [609, 436] width 1019 height 13
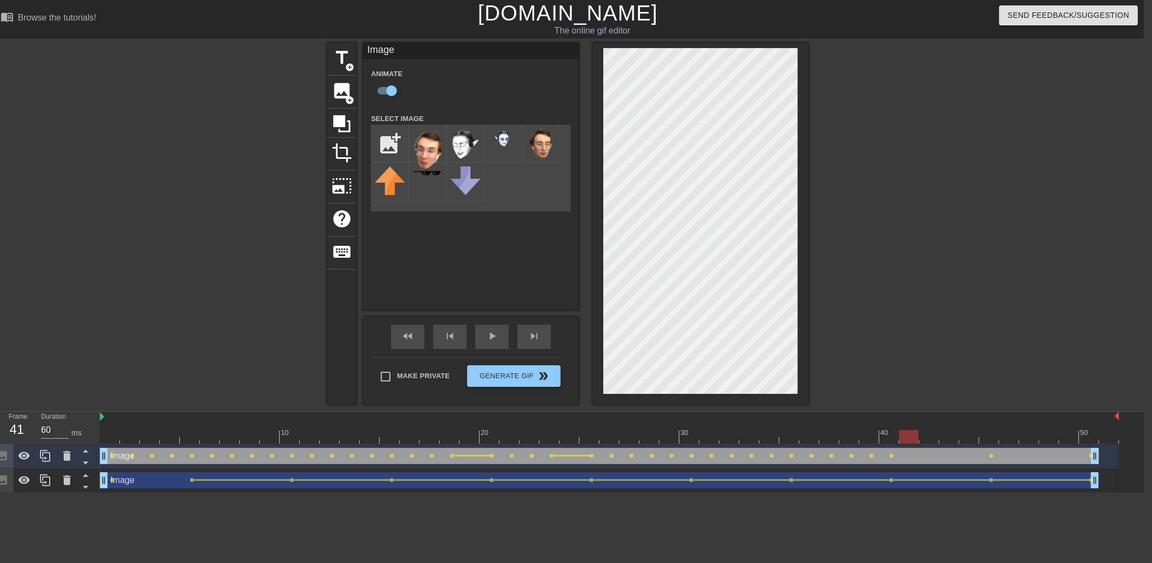
drag, startPoint x: 866, startPoint y: 436, endPoint x: 908, endPoint y: 438, distance: 42.7
click at [908, 438] on div at bounding box center [609, 436] width 1019 height 13
click at [926, 436] on div at bounding box center [609, 436] width 1019 height 13
click at [950, 441] on div at bounding box center [609, 436] width 1019 height 13
click at [991, 438] on div at bounding box center [609, 436] width 1019 height 13
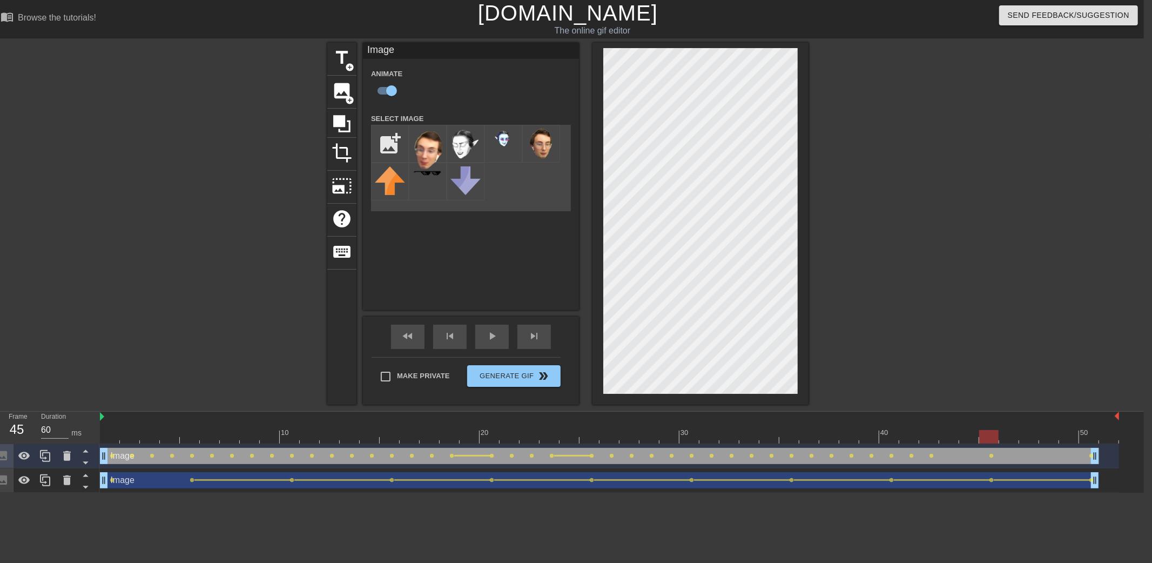
click at [965, 436] on div at bounding box center [609, 436] width 1019 height 13
click at [981, 433] on div at bounding box center [609, 436] width 1019 height 13
click at [968, 434] on div at bounding box center [609, 436] width 1019 height 13
click at [949, 440] on div at bounding box center [609, 436] width 1019 height 13
click at [924, 436] on div at bounding box center [609, 436] width 1019 height 13
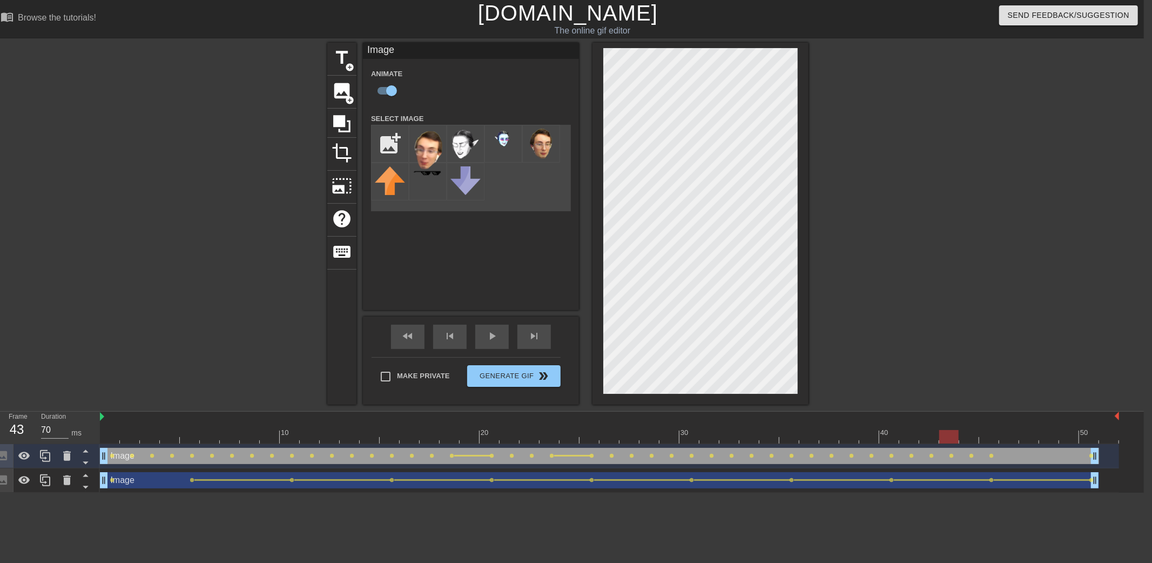
click at [944, 434] on div at bounding box center [609, 436] width 1019 height 13
click at [968, 436] on div at bounding box center [609, 436] width 1019 height 13
click at [952, 436] on div at bounding box center [609, 436] width 1019 height 13
click at [967, 436] on div at bounding box center [609, 436] width 1019 height 13
click at [986, 436] on div at bounding box center [609, 436] width 1019 height 13
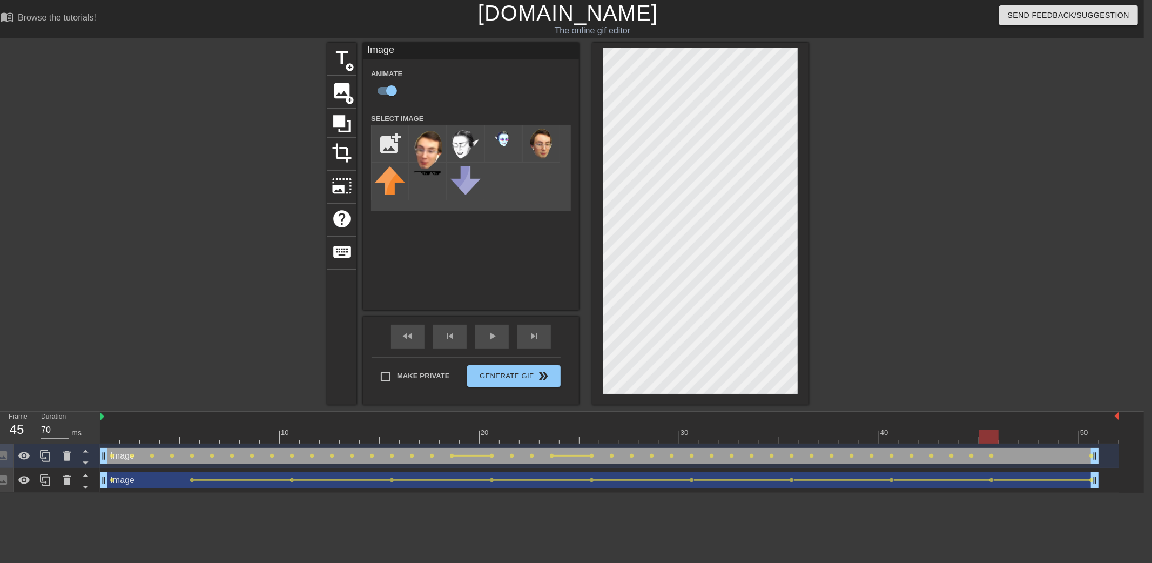
click at [1006, 436] on div at bounding box center [609, 436] width 1019 height 13
click at [1025, 437] on div at bounding box center [609, 436] width 1019 height 13
click at [1043, 432] on div at bounding box center [609, 436] width 1019 height 13
click at [1066, 436] on div at bounding box center [609, 436] width 1019 height 13
click at [1084, 435] on div at bounding box center [609, 436] width 1019 height 13
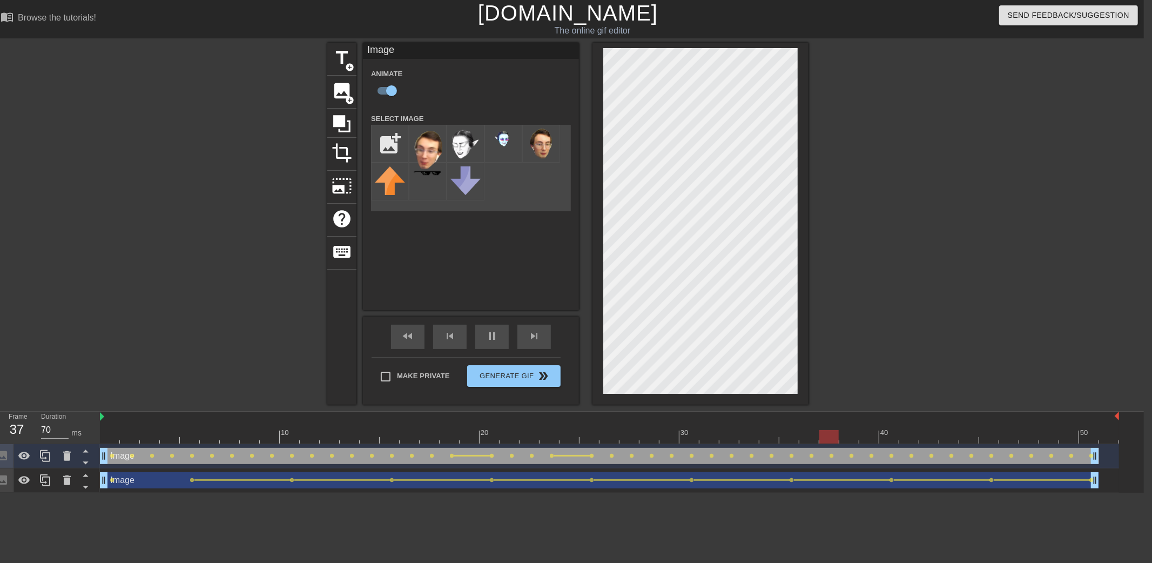
click at [1005, 252] on div "title add_circle image add_circle crop photo_size_select_large help keyboard Im…" at bounding box center [568, 224] width 1152 height 362
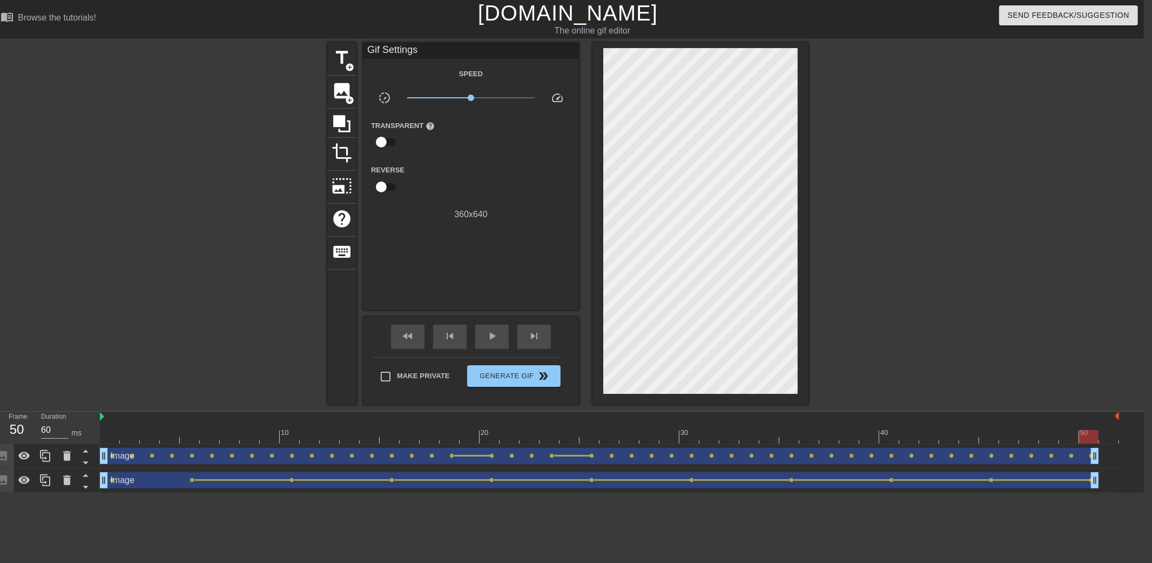
drag, startPoint x: 104, startPoint y: 436, endPoint x: 1081, endPoint y: 405, distance: 977.8
click at [1081, 405] on div "menu_book Browse the tutorials! [DOMAIN_NAME] The online gif editor Send Feedba…" at bounding box center [568, 246] width 1152 height 492
click at [1030, 303] on div "title add_circle image add_circle crop photo_size_select_large help keyboard Gi…" at bounding box center [568, 224] width 1152 height 362
click at [1086, 440] on div at bounding box center [609, 436] width 1019 height 13
drag, startPoint x: 1116, startPoint y: 416, endPoint x: 1096, endPoint y: 413, distance: 19.7
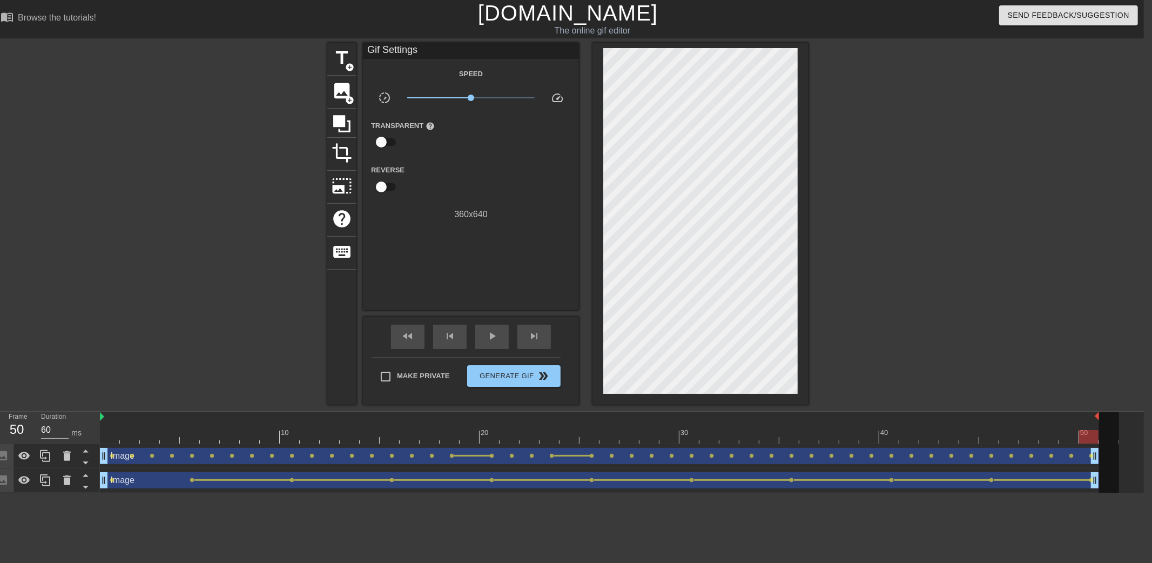
click at [1092, 355] on div "title add_circle image add_circle crop photo_size_select_large help keyboard Gi…" at bounding box center [568, 224] width 1152 height 362
click at [1064, 306] on div "title add_circle image add_circle crop photo_size_select_large help keyboard Gi…" at bounding box center [568, 224] width 1152 height 362
click at [1056, 298] on div "title add_circle image add_circle crop photo_size_select_large help keyboard Gi…" at bounding box center [568, 224] width 1152 height 362
click at [986, 179] on div "title add_circle image add_circle crop photo_size_select_large help keyboard Gi…" at bounding box center [568, 224] width 1152 height 362
click at [851, 288] on div at bounding box center [902, 205] width 162 height 324
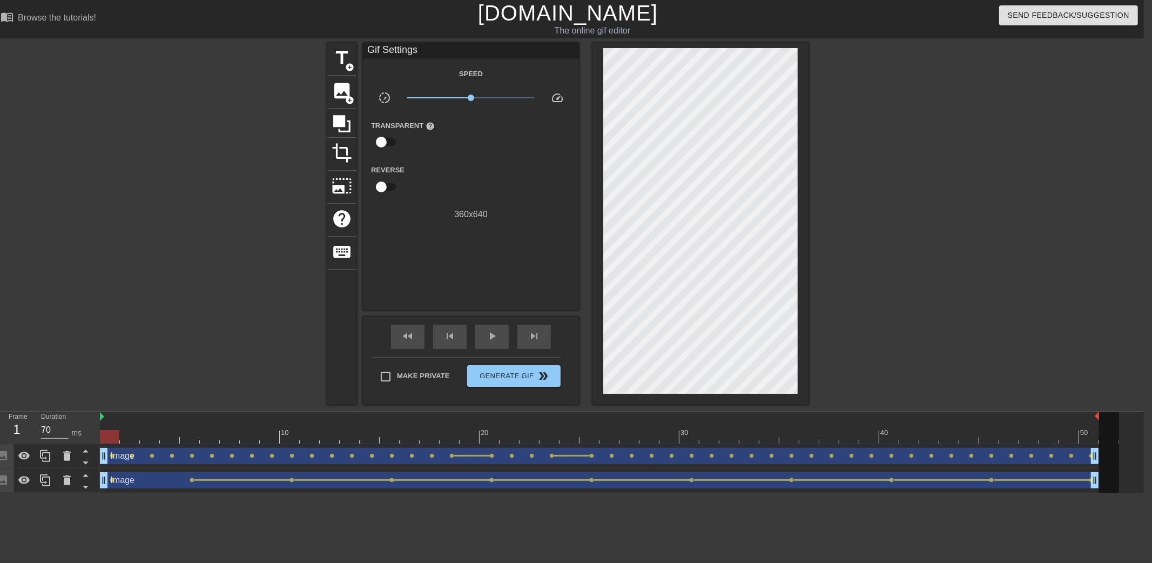
drag, startPoint x: 109, startPoint y: 437, endPoint x: 49, endPoint y: 410, distance: 65.2
click at [49, 411] on div "Frame 1 Duration 70 ms 10 20 30 40 50 Image drag_handle drag_handle lens lens l…" at bounding box center [568, 452] width 1152 height 82
click at [899, 214] on div at bounding box center [902, 205] width 162 height 324
click at [941, 213] on div at bounding box center [902, 205] width 162 height 324
click at [936, 184] on div at bounding box center [902, 205] width 162 height 324
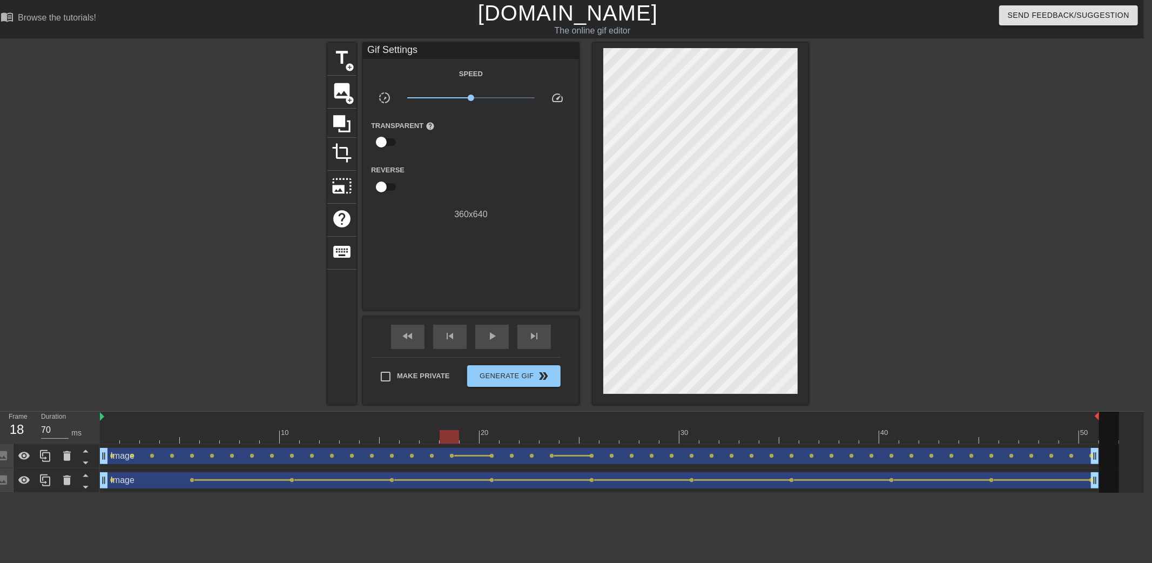
click at [960, 140] on div at bounding box center [902, 205] width 162 height 324
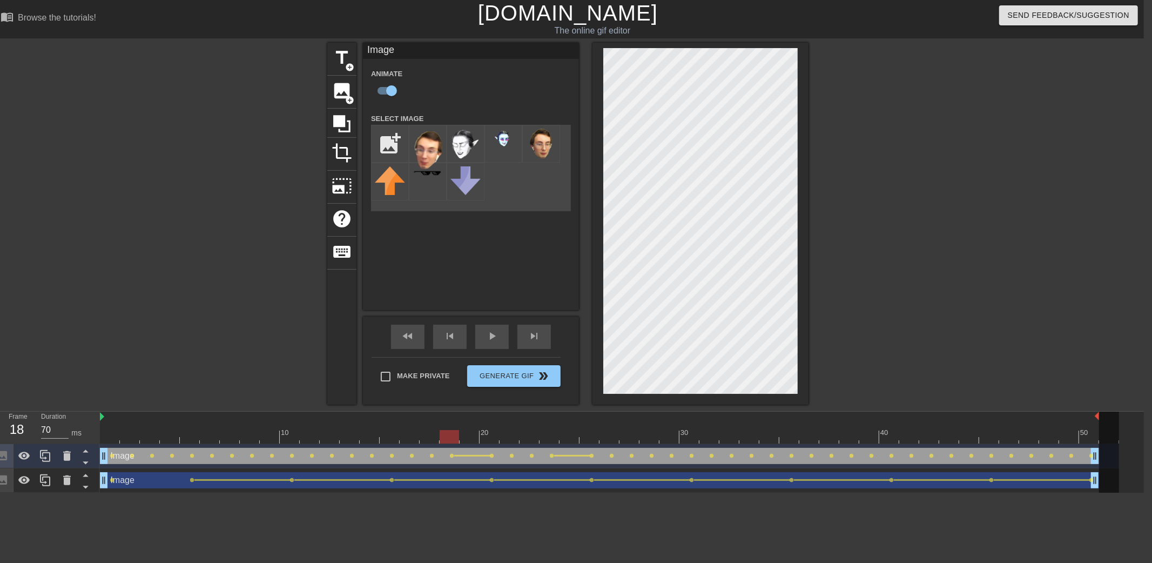
click at [866, 157] on div at bounding box center [902, 205] width 162 height 324
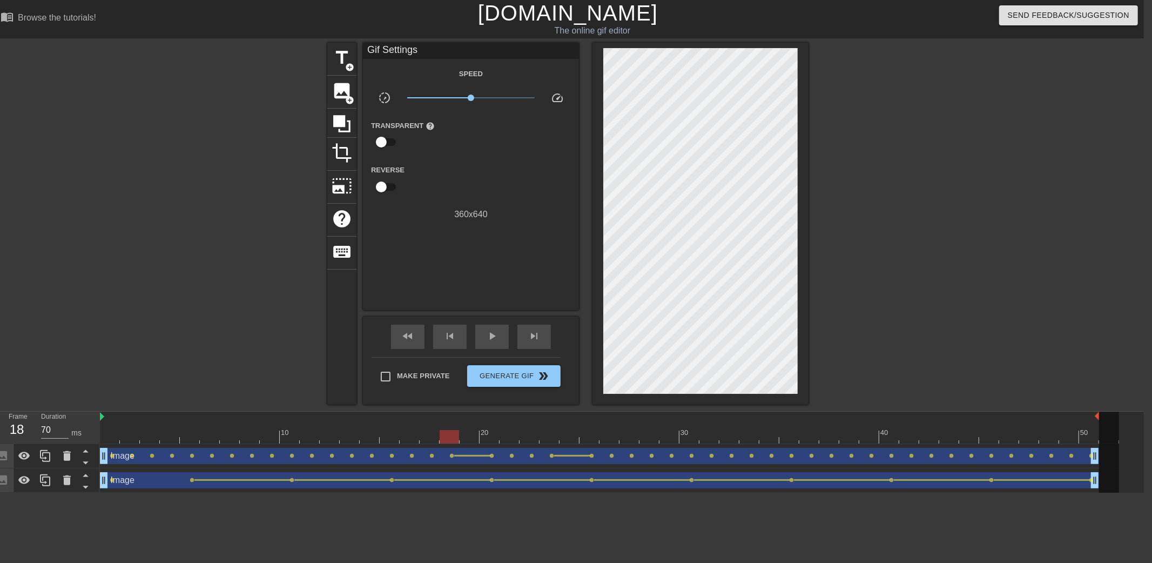
click at [110, 436] on div at bounding box center [609, 436] width 1019 height 13
click at [191, 478] on span "lens" at bounding box center [192, 479] width 5 height 5
type input "60"
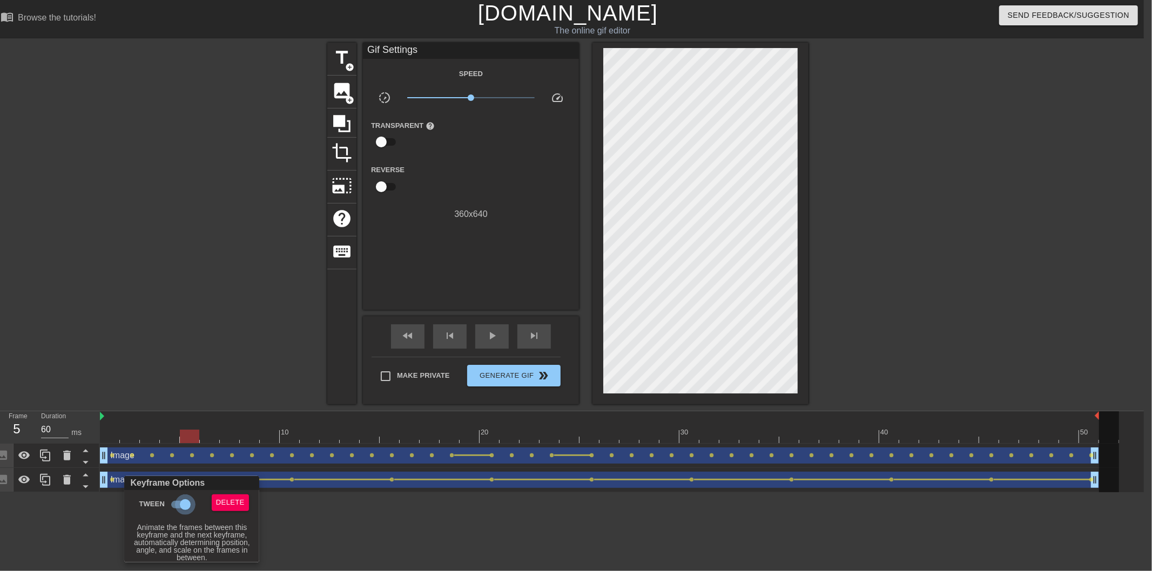
click at [179, 504] on input "Tween" at bounding box center [185, 505] width 62 height 21
checkbox input "false"
click at [287, 481] on div at bounding box center [576, 285] width 1152 height 571
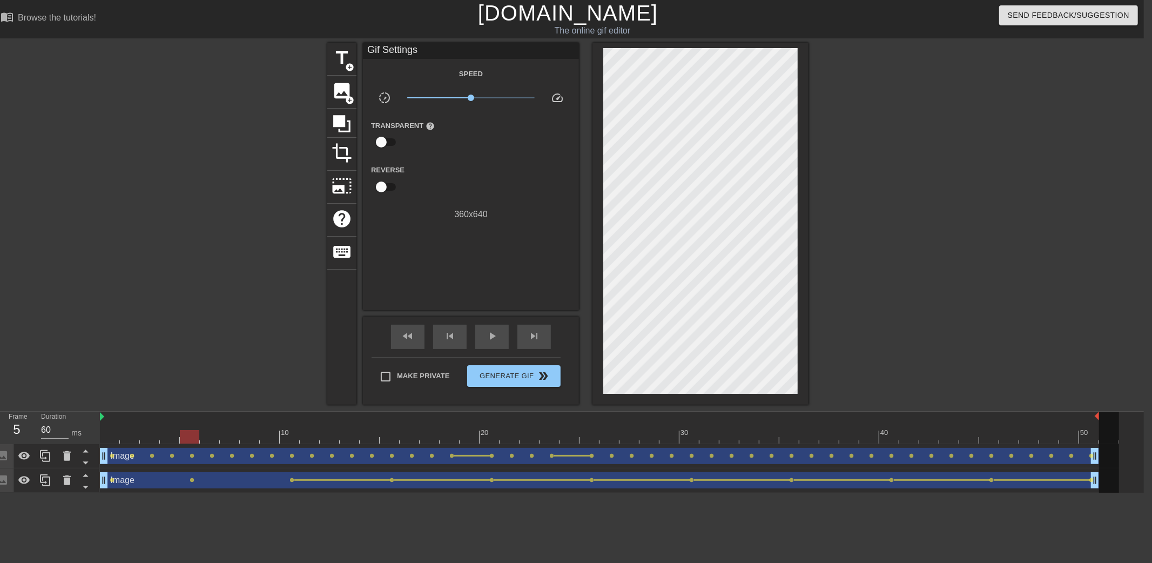
click at [290, 481] on span "lens" at bounding box center [292, 479] width 5 height 5
type input "70"
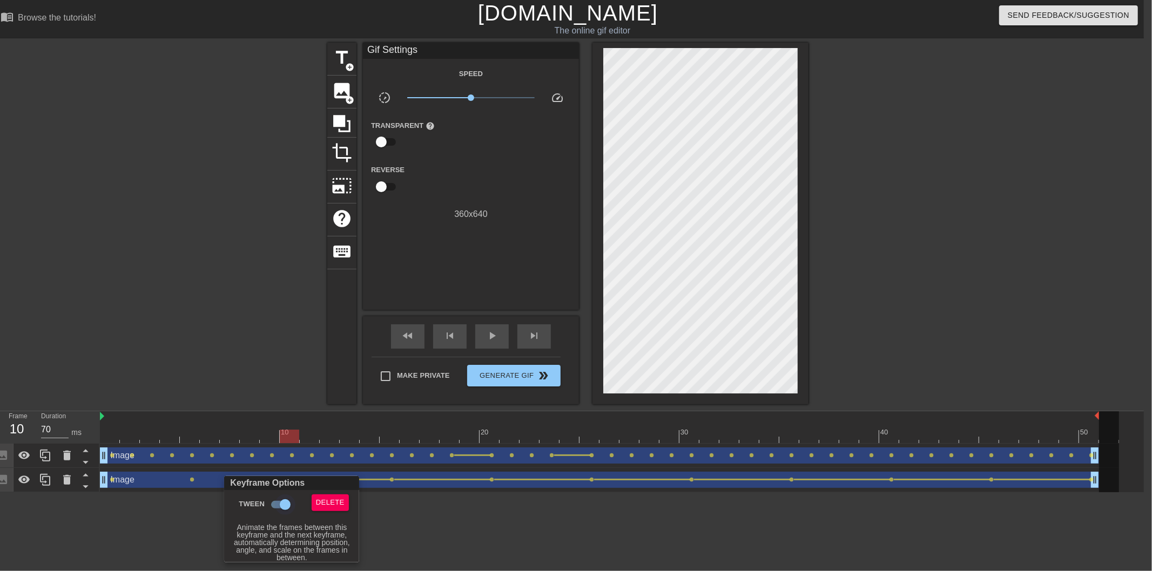
click at [279, 503] on input "Tween" at bounding box center [285, 505] width 62 height 21
checkbox input "false"
drag, startPoint x: 434, startPoint y: 538, endPoint x: 405, endPoint y: 490, distance: 56.1
click at [430, 536] on div at bounding box center [576, 285] width 1152 height 571
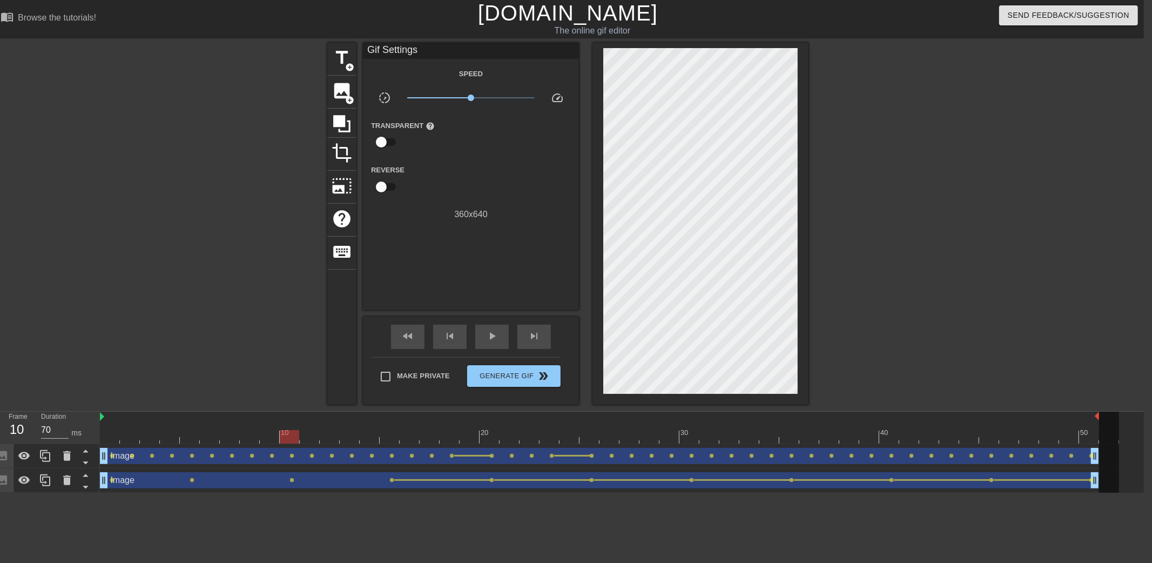
click at [390, 476] on div "Image drag_handle drag_handle" at bounding box center [599, 480] width 999 height 16
click at [390, 481] on span "lens" at bounding box center [392, 479] width 5 height 5
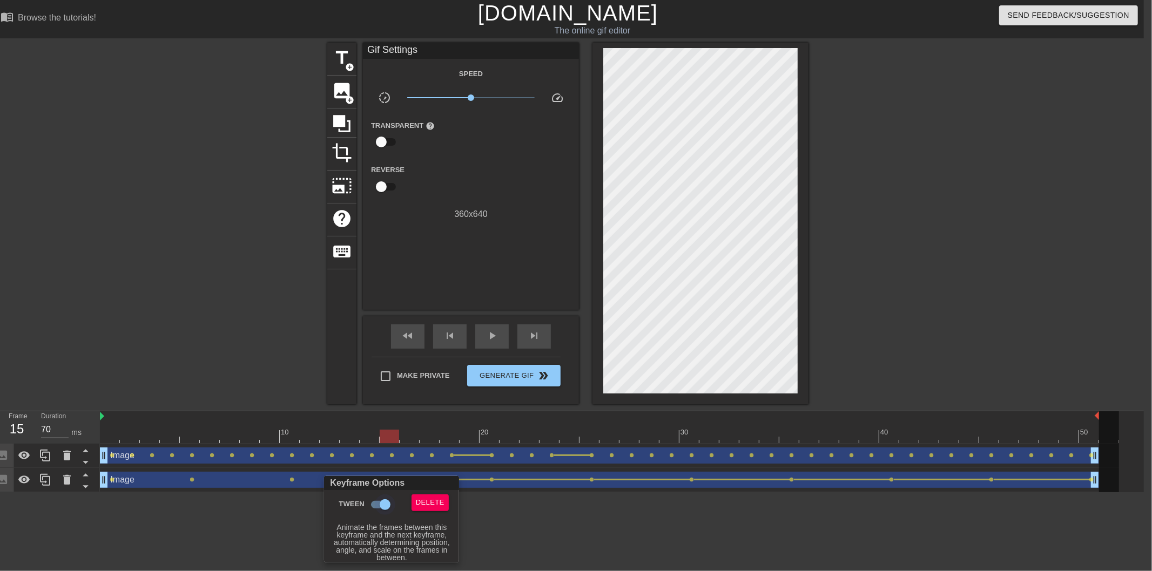
click at [379, 498] on input "Tween" at bounding box center [385, 505] width 62 height 21
checkbox input "false"
click at [492, 528] on div at bounding box center [576, 285] width 1152 height 571
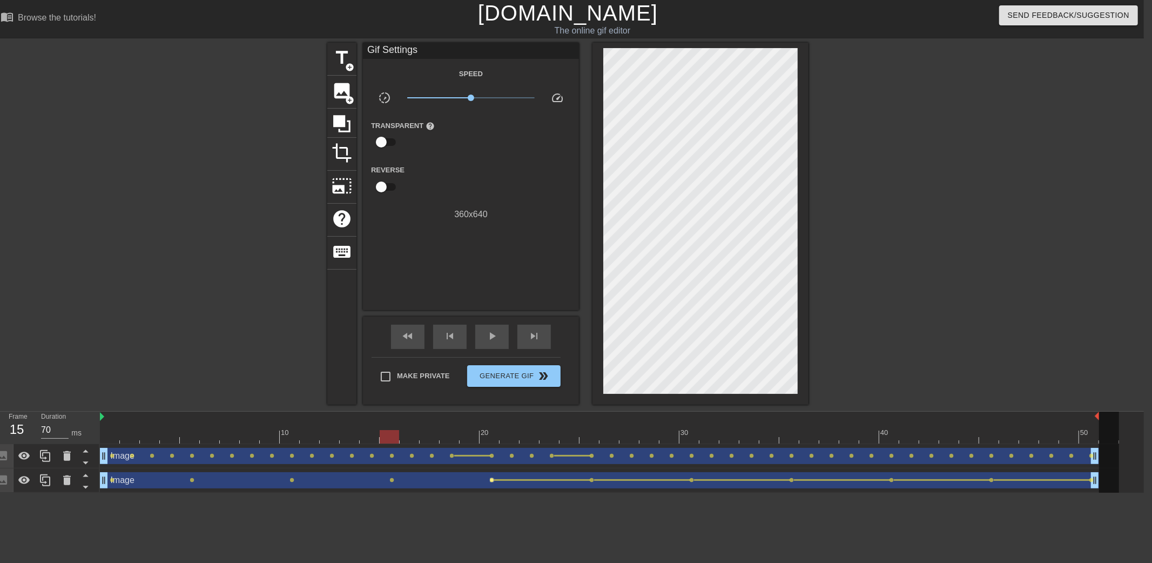
click at [491, 478] on span "lens" at bounding box center [492, 479] width 5 height 5
type input "60"
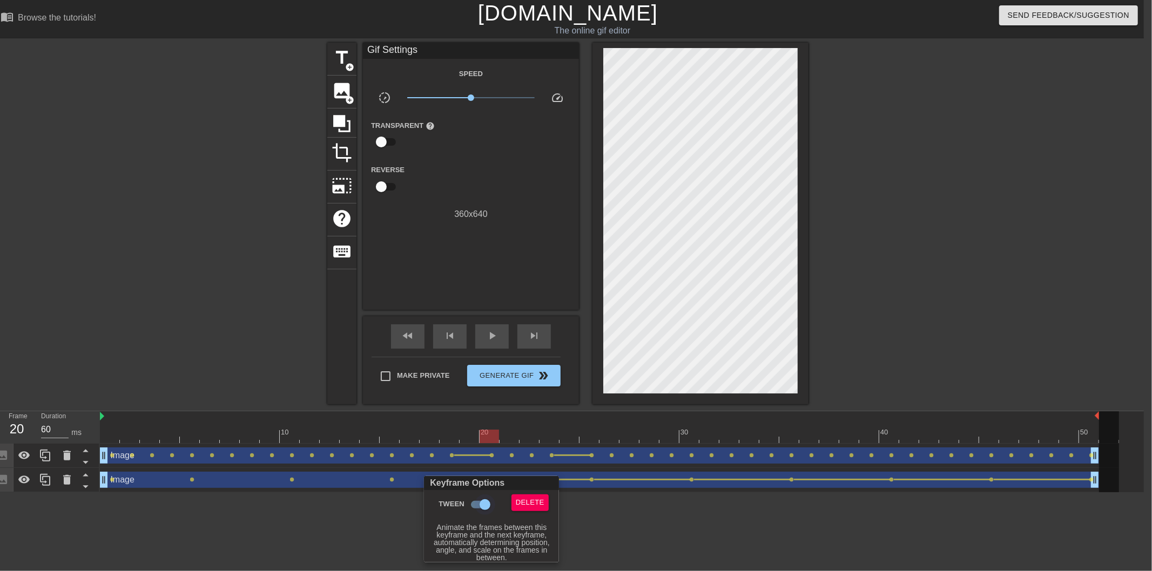
click at [481, 503] on input "Tween" at bounding box center [485, 505] width 62 height 21
checkbox input "false"
click at [649, 521] on div at bounding box center [576, 285] width 1152 height 571
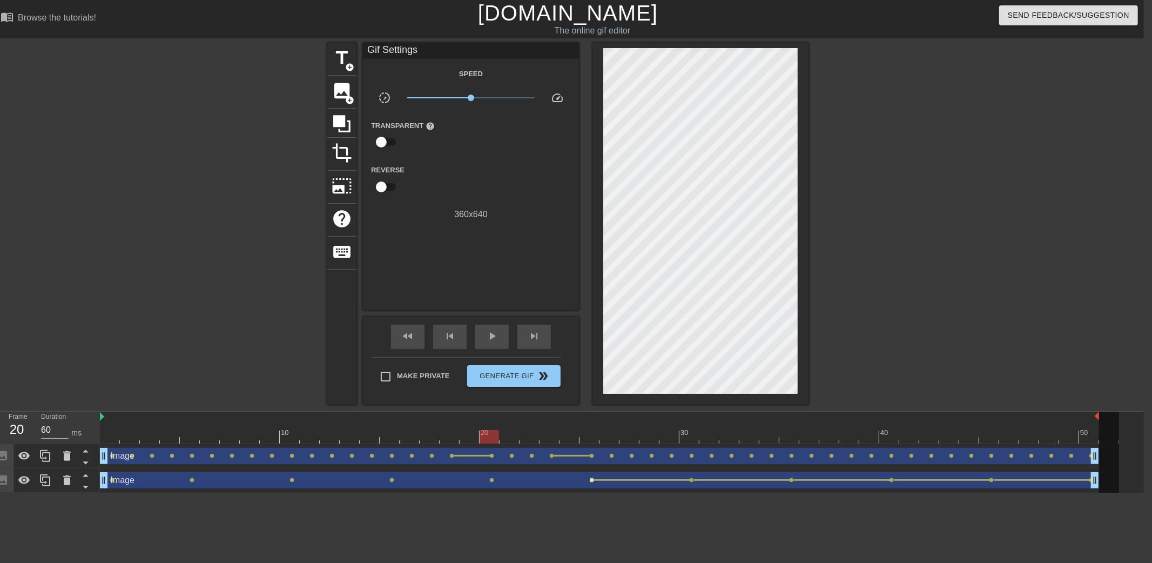
click at [591, 479] on span "lens" at bounding box center [592, 479] width 5 height 5
type input "70"
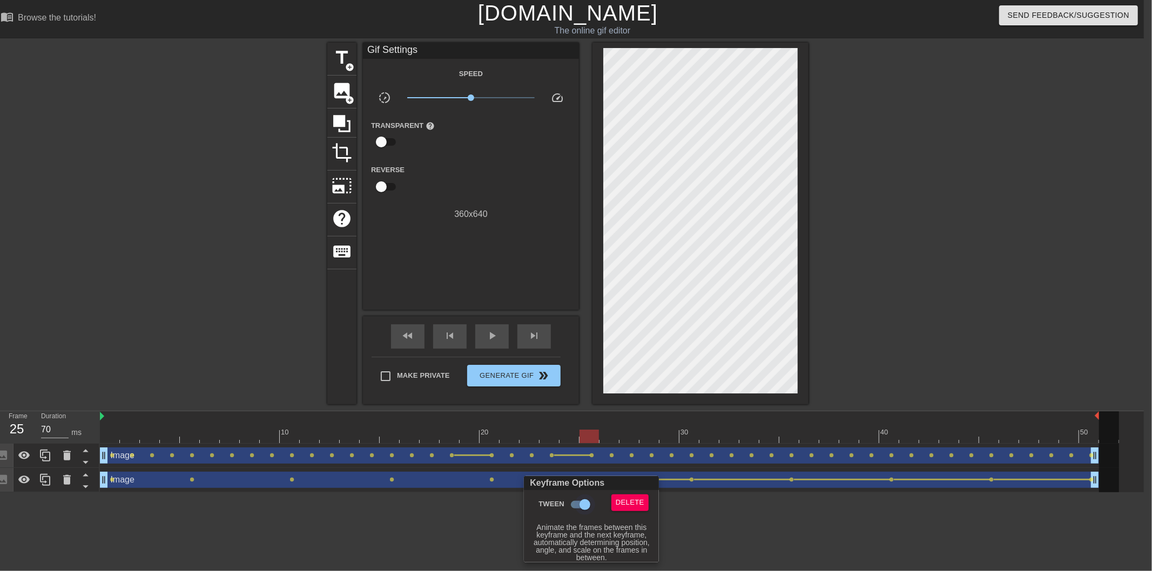
click at [580, 506] on input "Tween" at bounding box center [585, 505] width 62 height 21
checkbox input "false"
click at [687, 528] on div at bounding box center [576, 285] width 1152 height 571
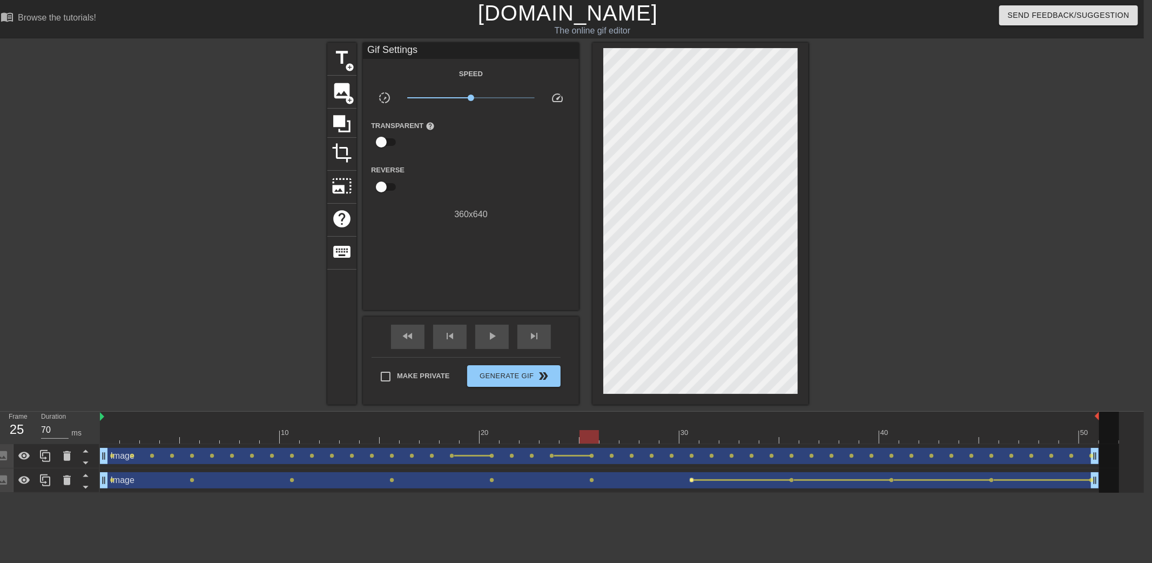
click at [690, 479] on span "lens" at bounding box center [691, 479] width 5 height 5
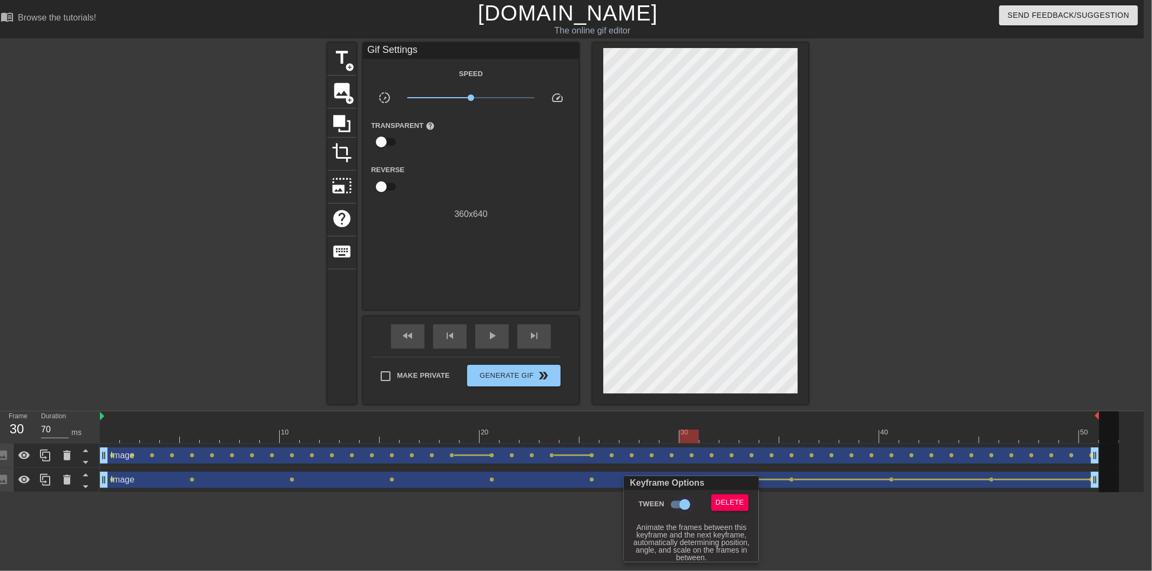
click at [682, 501] on input "Tween" at bounding box center [685, 505] width 62 height 21
checkbox input "false"
click at [837, 540] on div at bounding box center [576, 285] width 1152 height 571
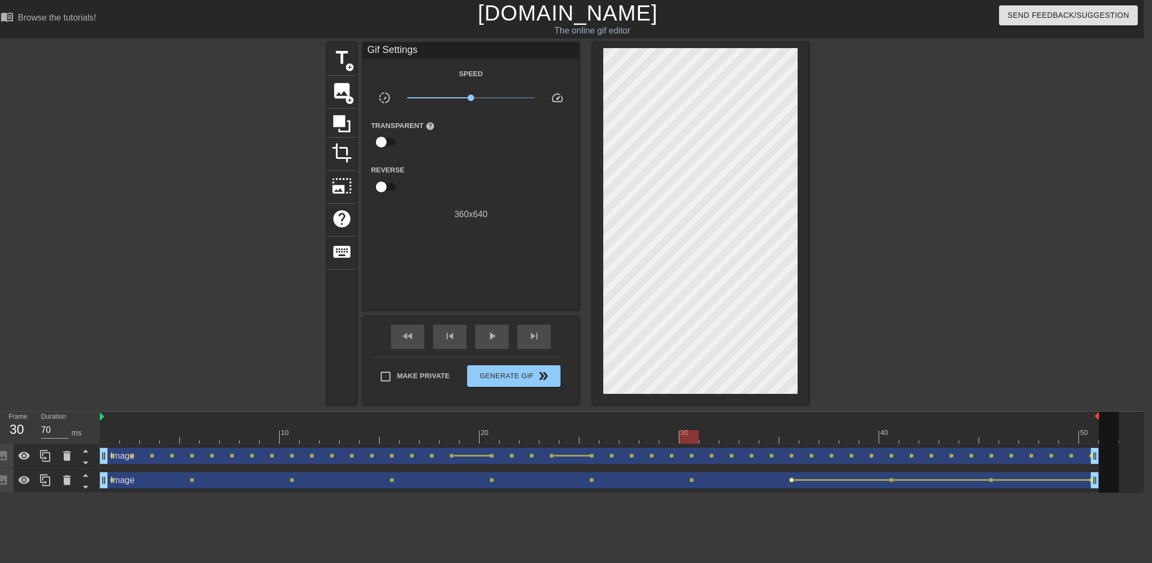
click at [792, 478] on span "lens" at bounding box center [791, 479] width 5 height 5
type input "60"
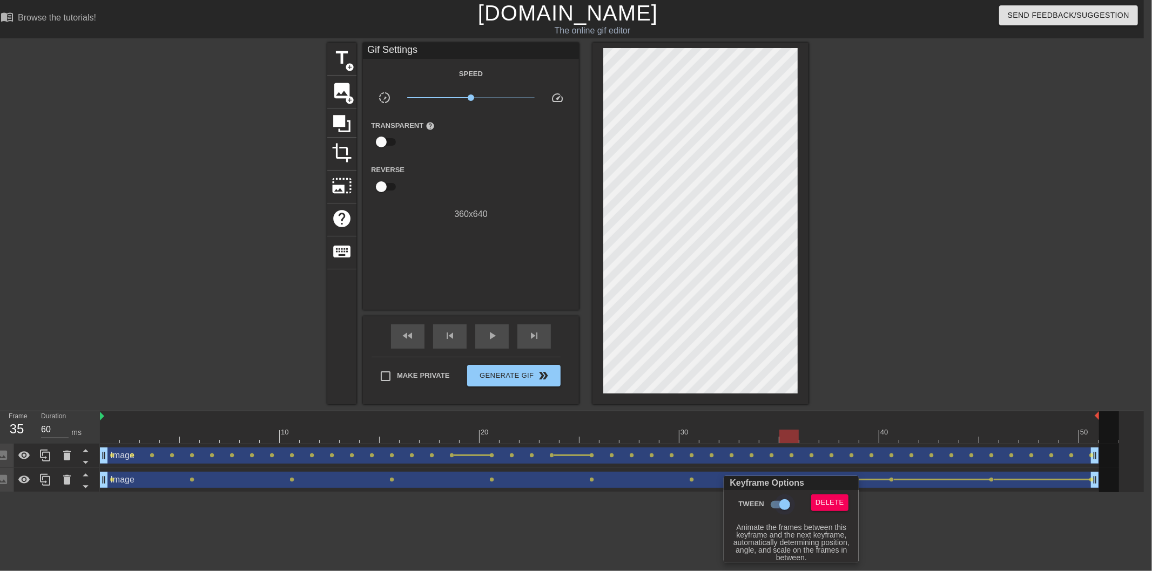
click at [785, 499] on input "Tween" at bounding box center [785, 505] width 62 height 21
checkbox input "false"
click at [938, 536] on div at bounding box center [576, 285] width 1152 height 571
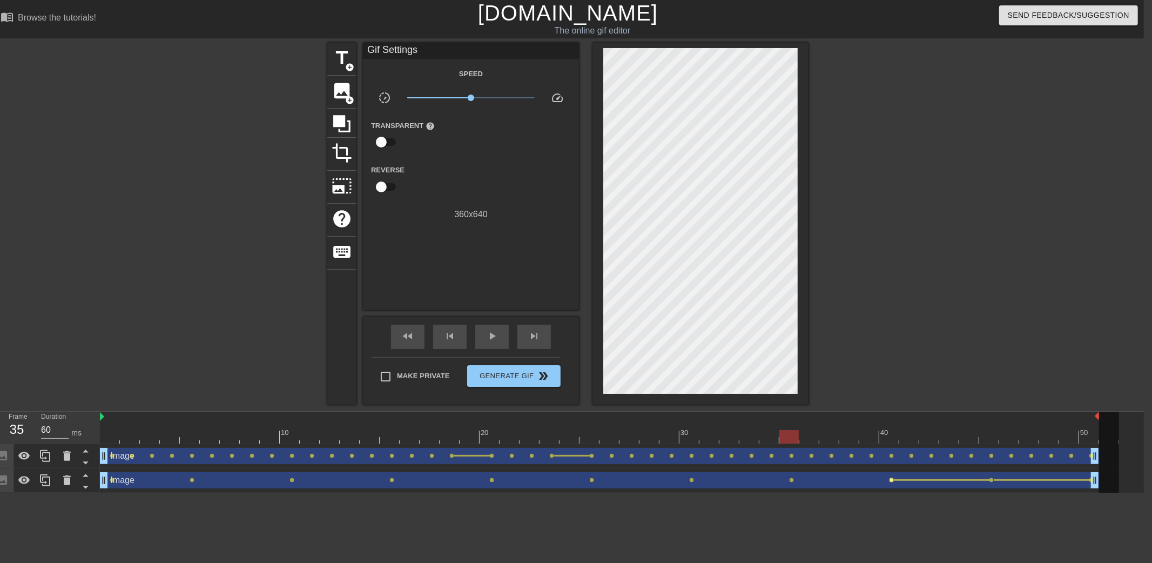
click at [890, 478] on span "lens" at bounding box center [891, 479] width 5 height 5
type input "70"
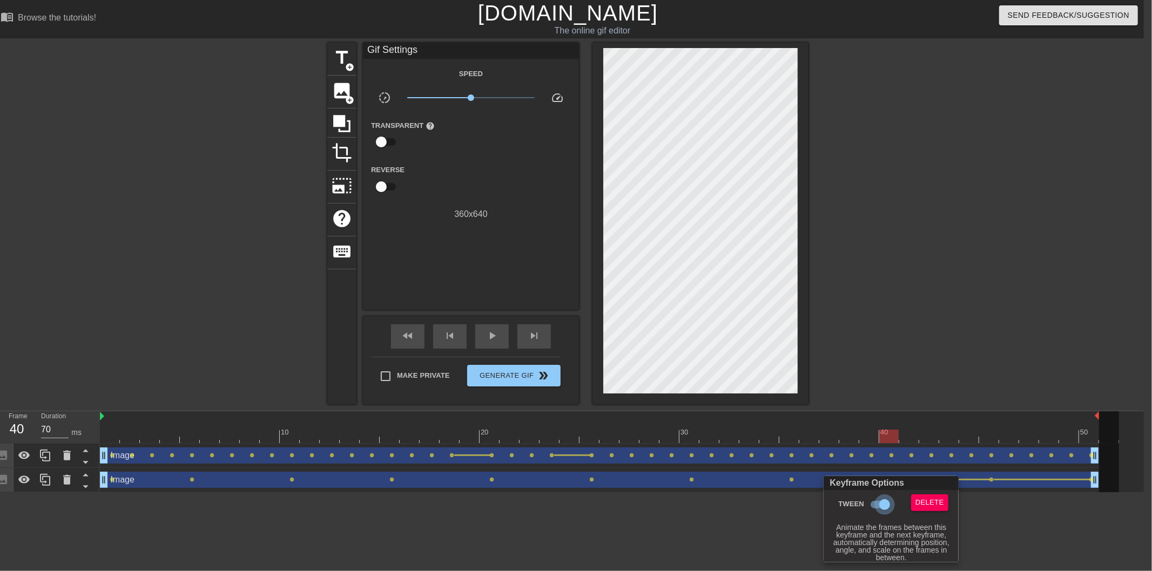
click at [866, 503] on input "Tween" at bounding box center [885, 505] width 62 height 21
checkbox input "false"
click at [1007, 541] on div at bounding box center [576, 285] width 1152 height 571
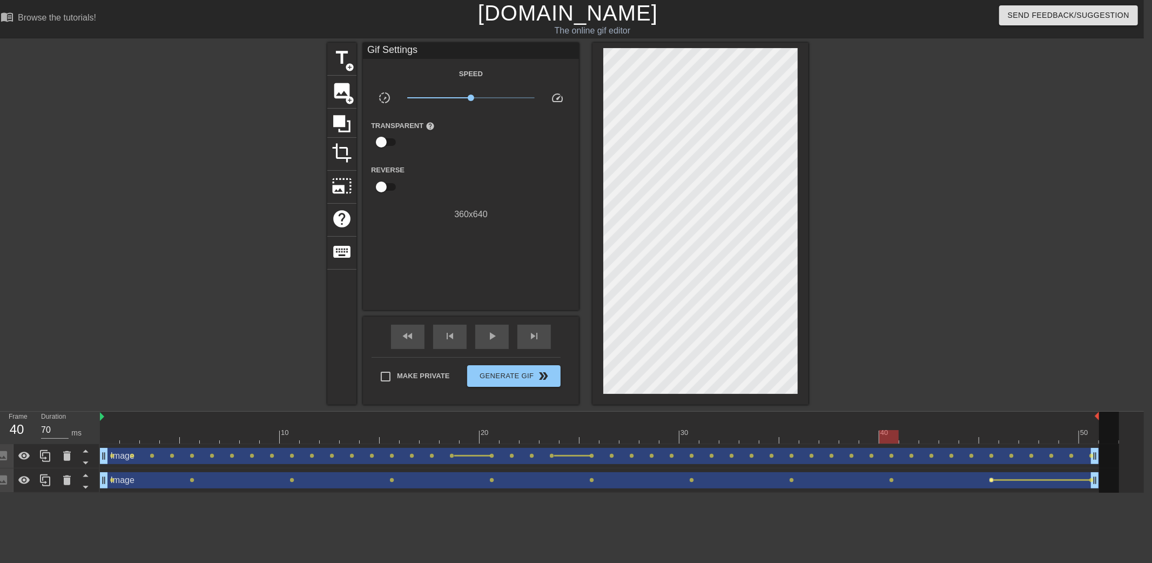
click at [991, 481] on span "lens" at bounding box center [991, 479] width 5 height 5
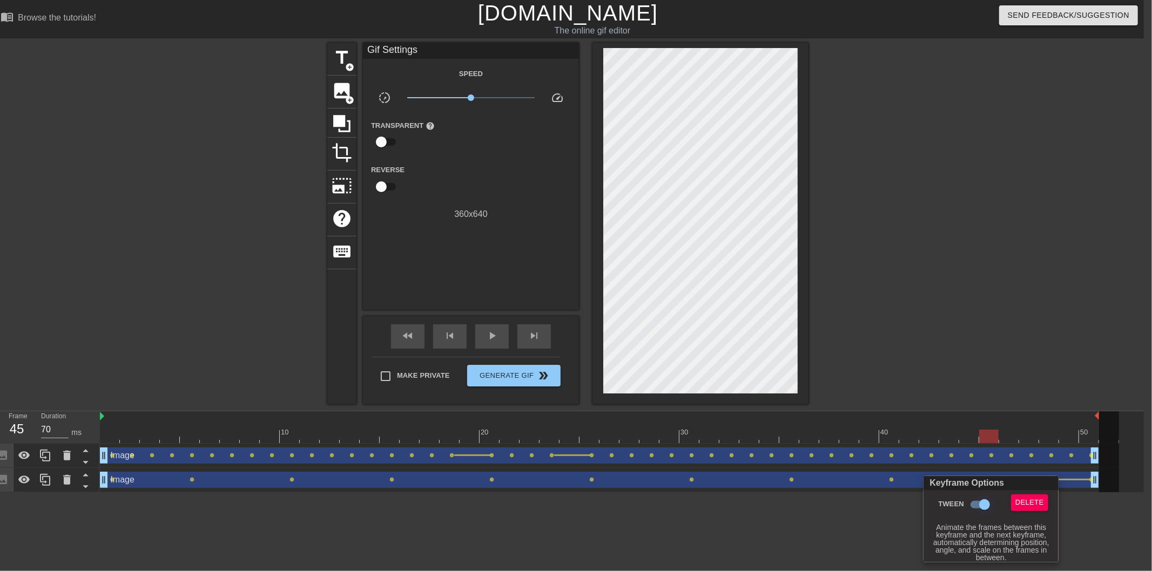
click at [981, 503] on input "Tween" at bounding box center [985, 505] width 62 height 21
checkbox input "false"
click at [834, 552] on div at bounding box center [576, 285] width 1152 height 571
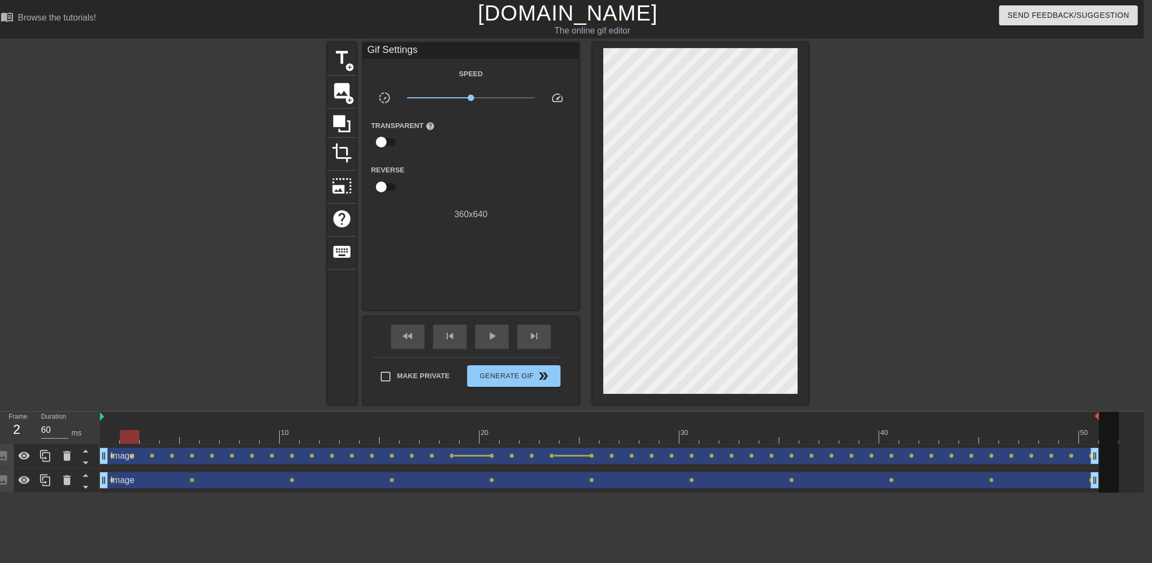
drag, startPoint x: 111, startPoint y: 442, endPoint x: 122, endPoint y: 443, distance: 10.9
click at [122, 443] on div at bounding box center [609, 436] width 1019 height 13
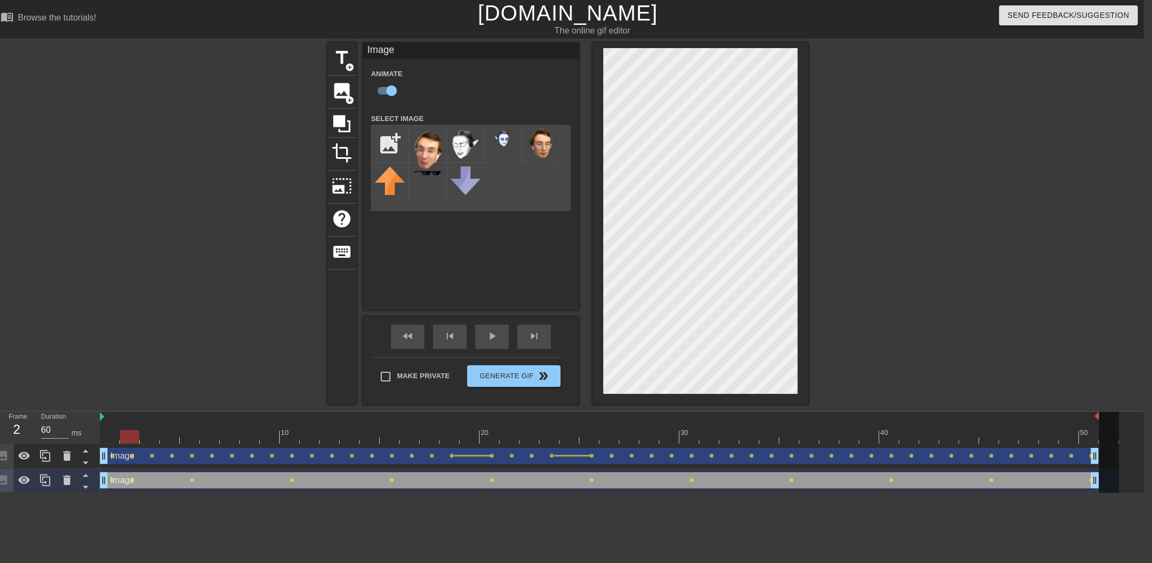
drag, startPoint x: 109, startPoint y: 434, endPoint x: 127, endPoint y: 435, distance: 18.4
click at [127, 435] on div at bounding box center [609, 436] width 1019 height 13
drag, startPoint x: 109, startPoint y: 435, endPoint x: 143, endPoint y: 435, distance: 34.0
click at [143, 435] on div at bounding box center [609, 436] width 1019 height 13
drag, startPoint x: 127, startPoint y: 437, endPoint x: 160, endPoint y: 436, distance: 33.0
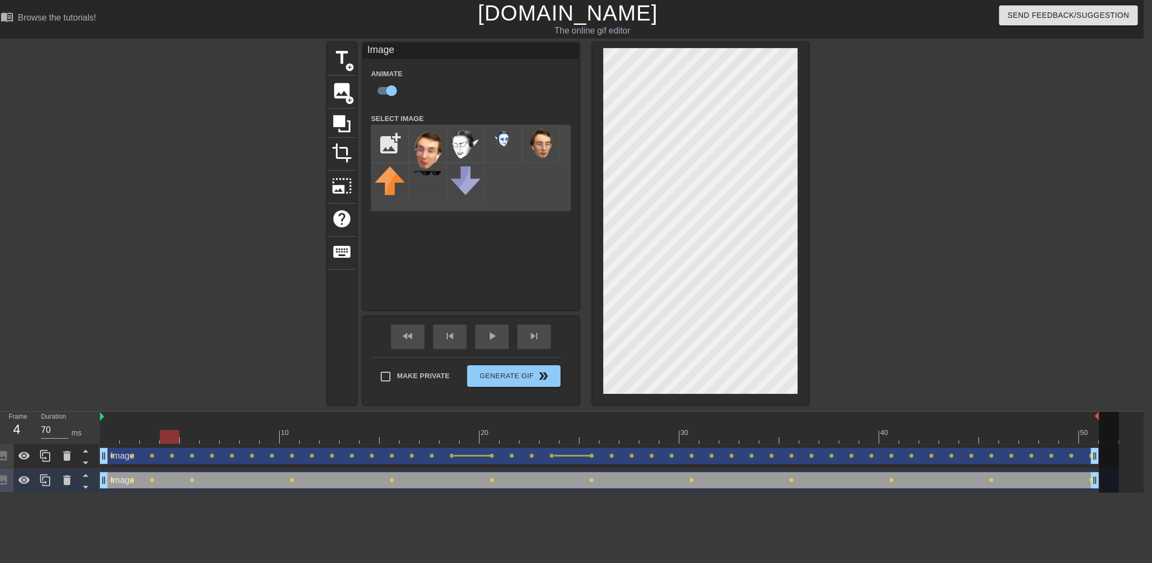
click at [160, 436] on div at bounding box center [609, 436] width 1019 height 13
drag, startPoint x: 191, startPoint y: 437, endPoint x: 169, endPoint y: 438, distance: 21.6
click at [169, 438] on div at bounding box center [609, 436] width 1019 height 13
click at [186, 437] on div at bounding box center [609, 436] width 1019 height 13
click at [173, 438] on div at bounding box center [609, 436] width 1019 height 13
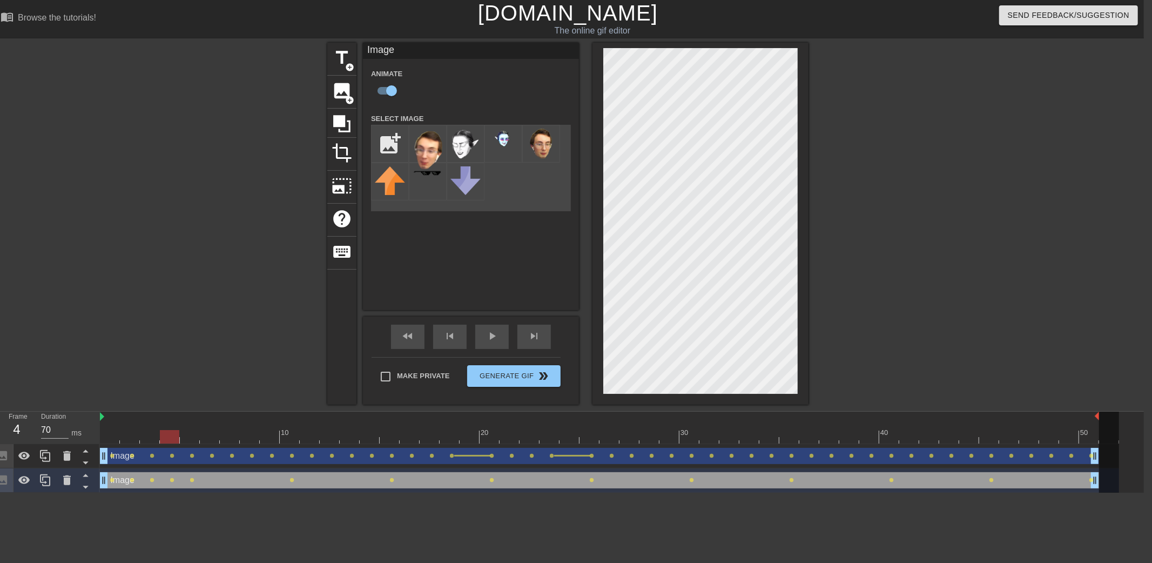
drag, startPoint x: 147, startPoint y: 439, endPoint x: 160, endPoint y: 441, distance: 13.6
click at [160, 441] on div at bounding box center [609, 436] width 1019 height 13
drag, startPoint x: 145, startPoint y: 440, endPoint x: 168, endPoint y: 440, distance: 23.8
click at [168, 440] on div at bounding box center [609, 436] width 1019 height 13
drag, startPoint x: 146, startPoint y: 438, endPoint x: 206, endPoint y: 436, distance: 60.0
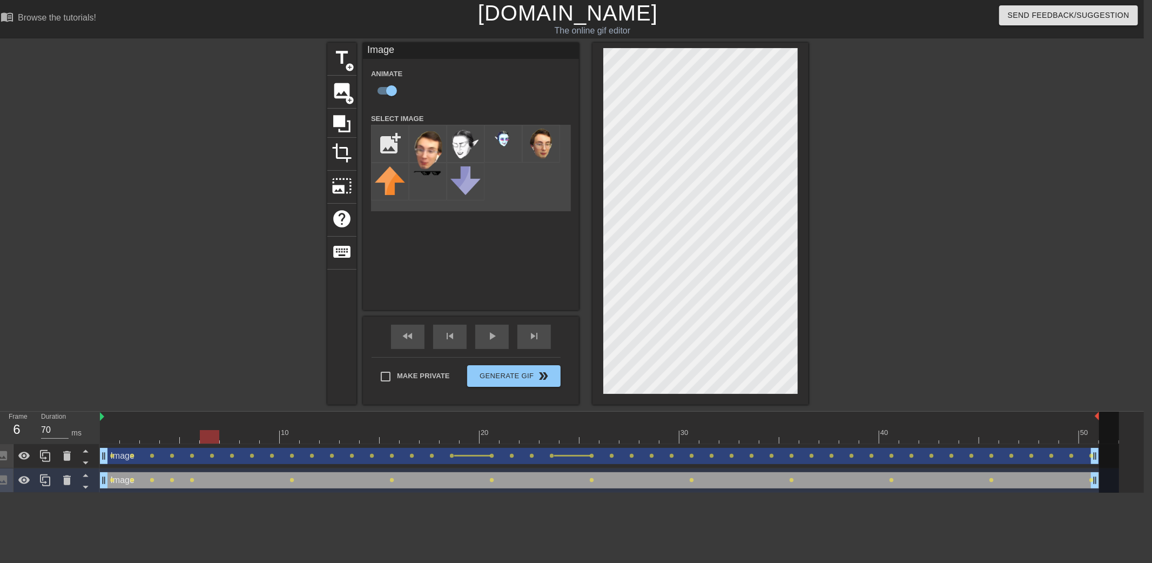
click at [206, 436] on div at bounding box center [609, 436] width 1019 height 13
click at [229, 437] on div at bounding box center [609, 436] width 1019 height 13
click at [250, 437] on div at bounding box center [609, 436] width 1019 height 13
drag, startPoint x: 232, startPoint y: 437, endPoint x: 246, endPoint y: 437, distance: 14.0
click at [246, 437] on div at bounding box center [609, 436] width 1019 height 13
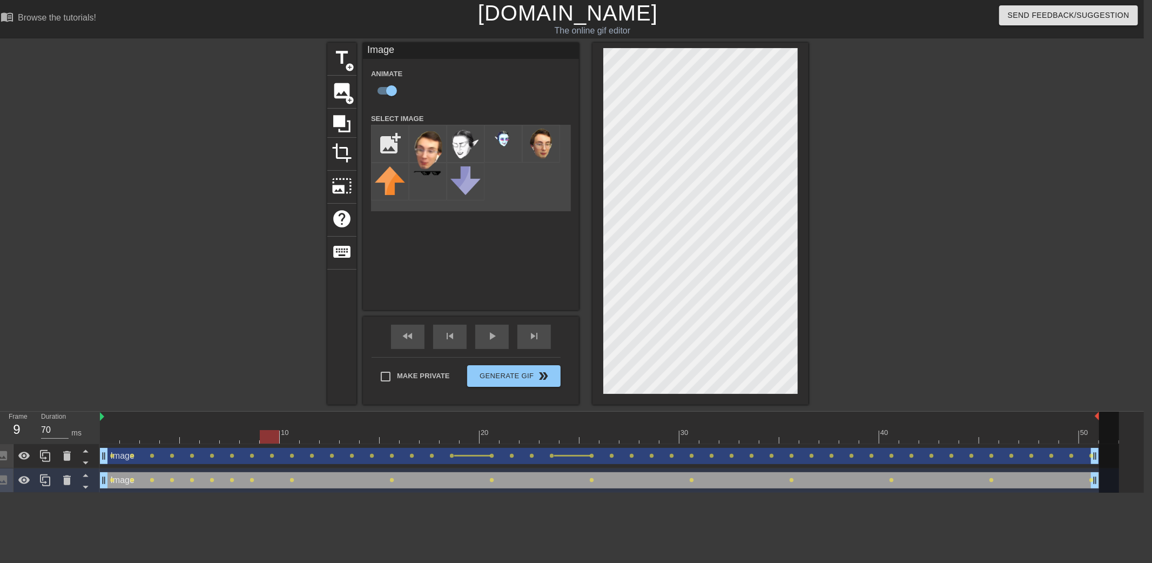
drag, startPoint x: 230, startPoint y: 437, endPoint x: 269, endPoint y: 435, distance: 38.9
click at [269, 435] on div at bounding box center [609, 436] width 1019 height 13
click at [289, 436] on div at bounding box center [609, 436] width 1019 height 13
click at [259, 440] on div at bounding box center [609, 436] width 1019 height 13
click at [268, 434] on div at bounding box center [609, 436] width 1019 height 13
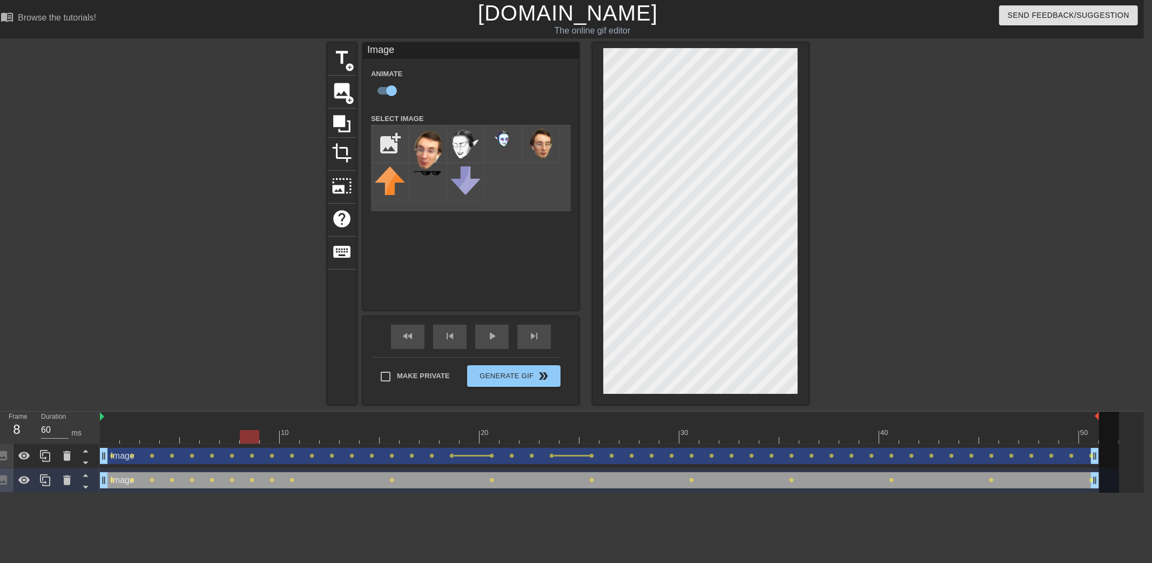
click at [243, 438] on div at bounding box center [609, 436] width 1019 height 13
click at [267, 434] on div at bounding box center [609, 436] width 1019 height 13
drag, startPoint x: 285, startPoint y: 434, endPoint x: 269, endPoint y: 435, distance: 16.2
click at [269, 435] on div at bounding box center [609, 436] width 1019 height 13
drag, startPoint x: 303, startPoint y: 435, endPoint x: 321, endPoint y: 435, distance: 17.3
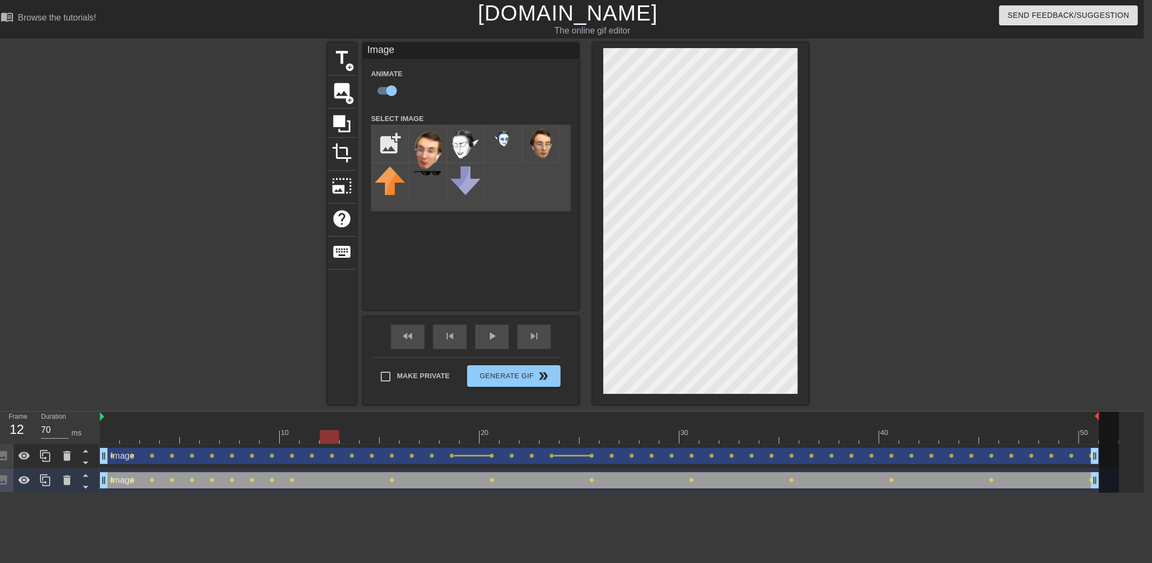
click at [321, 435] on div at bounding box center [609, 436] width 1019 height 13
click at [353, 437] on div at bounding box center [609, 436] width 1019 height 13
click at [368, 438] on div at bounding box center [609, 436] width 1019 height 13
click at [390, 436] on div at bounding box center [609, 436] width 1019 height 13
click at [369, 437] on div at bounding box center [609, 436] width 1019 height 13
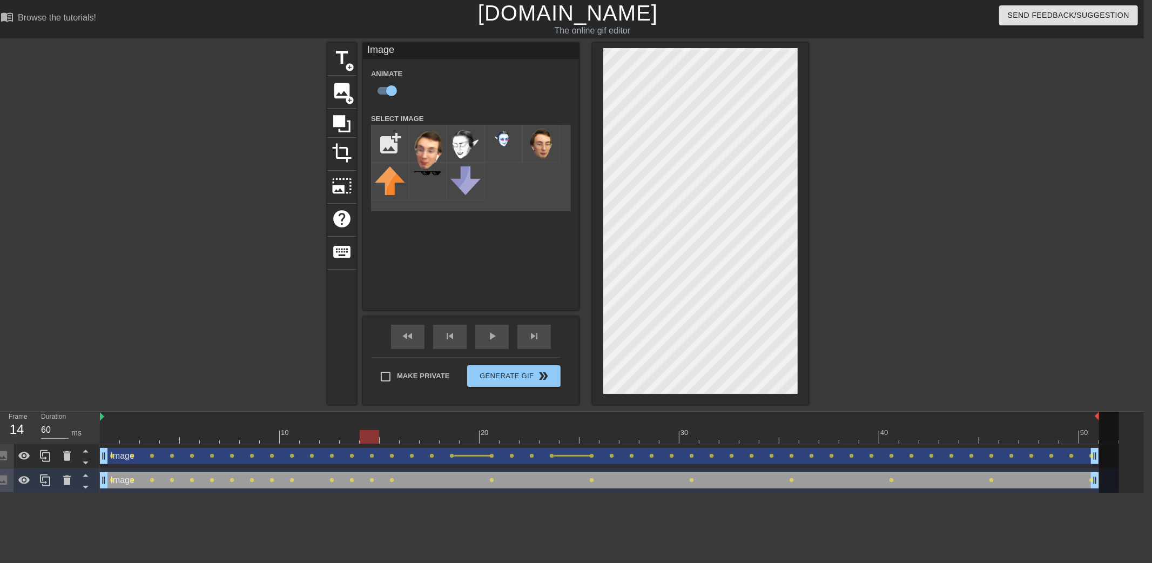
drag, startPoint x: 385, startPoint y: 435, endPoint x: 368, endPoint y: 436, distance: 16.8
click at [368, 436] on div at bounding box center [609, 436] width 1019 height 13
drag, startPoint x: 347, startPoint y: 440, endPoint x: 569, endPoint y: 299, distance: 262.7
click at [390, 432] on div at bounding box center [609, 436] width 1019 height 13
drag, startPoint x: 367, startPoint y: 440, endPoint x: 380, endPoint y: 440, distance: 12.4
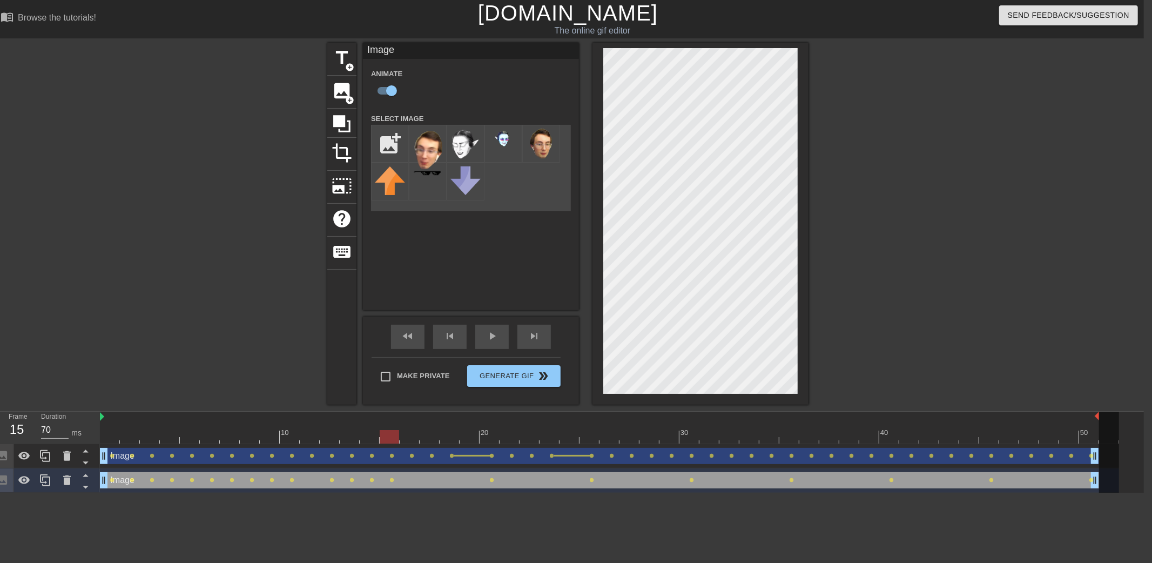
click at [380, 440] on div at bounding box center [609, 436] width 1019 height 13
drag, startPoint x: 368, startPoint y: 442, endPoint x: 387, endPoint y: 442, distance: 18.4
click at [387, 442] on div at bounding box center [609, 436] width 1019 height 13
drag, startPoint x: 374, startPoint y: 437, endPoint x: 411, endPoint y: 435, distance: 37.3
click at [411, 435] on div at bounding box center [609, 436] width 1019 height 13
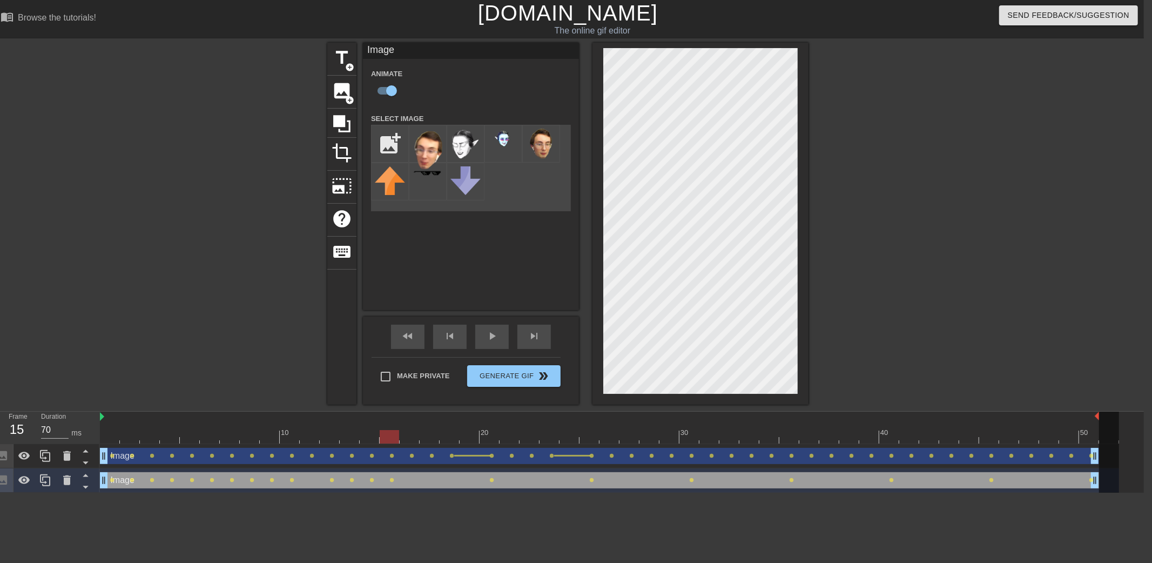
click at [388, 434] on div at bounding box center [609, 436] width 1019 height 13
drag, startPoint x: 358, startPoint y: 436, endPoint x: 401, endPoint y: 441, distance: 43.5
click at [401, 441] on div at bounding box center [609, 436] width 1019 height 13
click at [432, 432] on div at bounding box center [609, 436] width 1019 height 13
drag, startPoint x: 412, startPoint y: 434, endPoint x: 403, endPoint y: 436, distance: 9.4
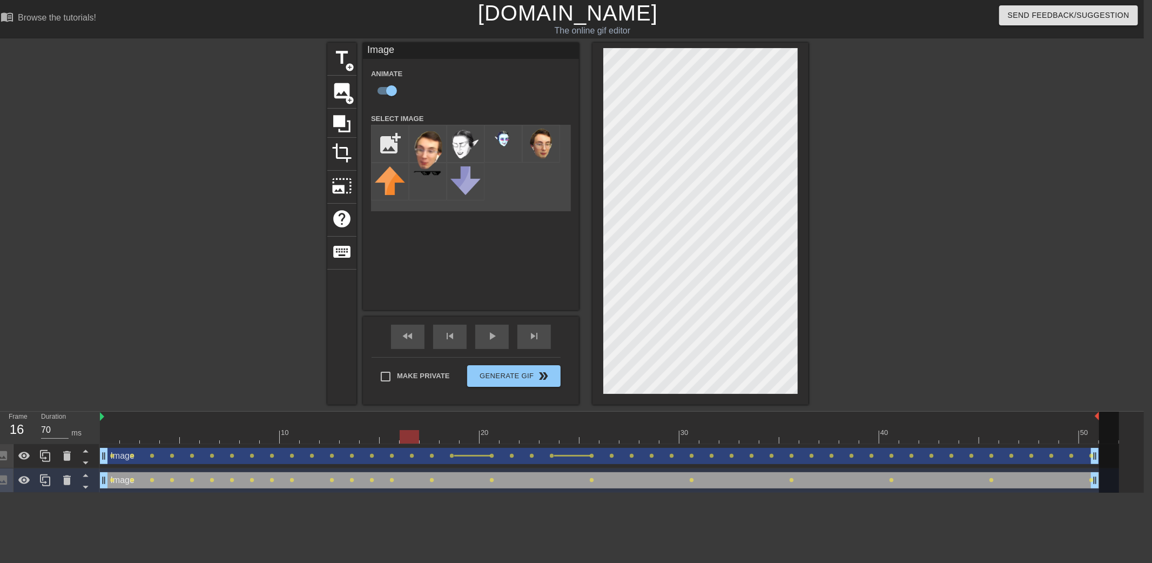
click at [403, 436] on div at bounding box center [609, 436] width 1019 height 13
drag, startPoint x: 386, startPoint y: 435, endPoint x: 406, endPoint y: 436, distance: 20.6
click at [406, 436] on div at bounding box center [609, 436] width 1019 height 13
drag, startPoint x: 394, startPoint y: 440, endPoint x: 450, endPoint y: 437, distance: 55.7
click at [450, 437] on div at bounding box center [609, 436] width 1019 height 13
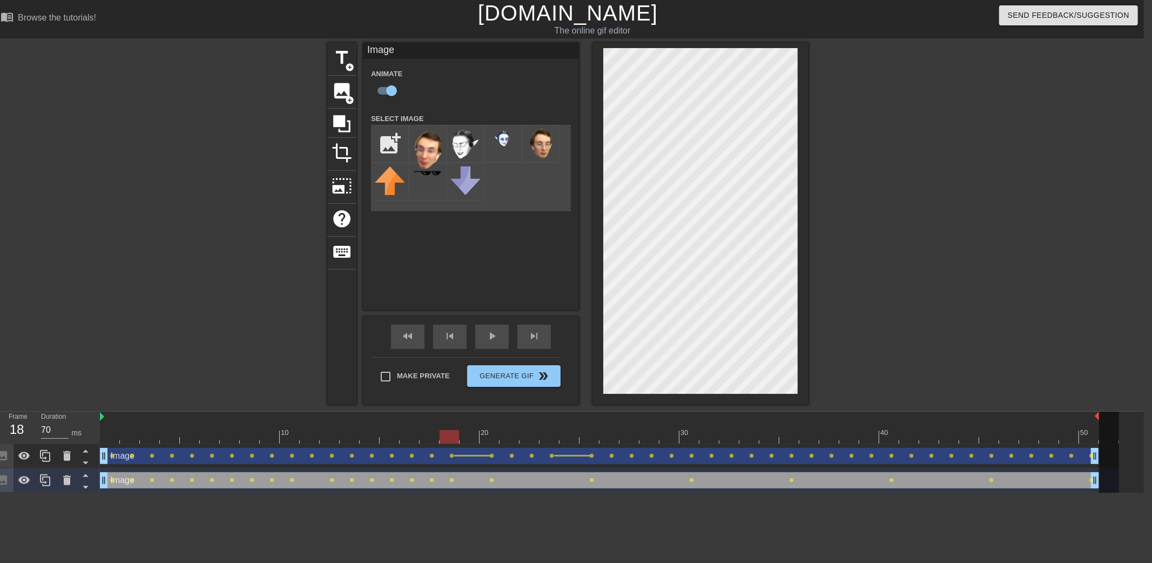
drag, startPoint x: 430, startPoint y: 434, endPoint x: 450, endPoint y: 434, distance: 20.0
click at [450, 434] on div at bounding box center [609, 436] width 1019 height 13
drag, startPoint x: 428, startPoint y: 434, endPoint x: 446, endPoint y: 434, distance: 17.8
click at [446, 434] on div at bounding box center [609, 436] width 1019 height 13
drag, startPoint x: 330, startPoint y: 440, endPoint x: 306, endPoint y: 441, distance: 24.3
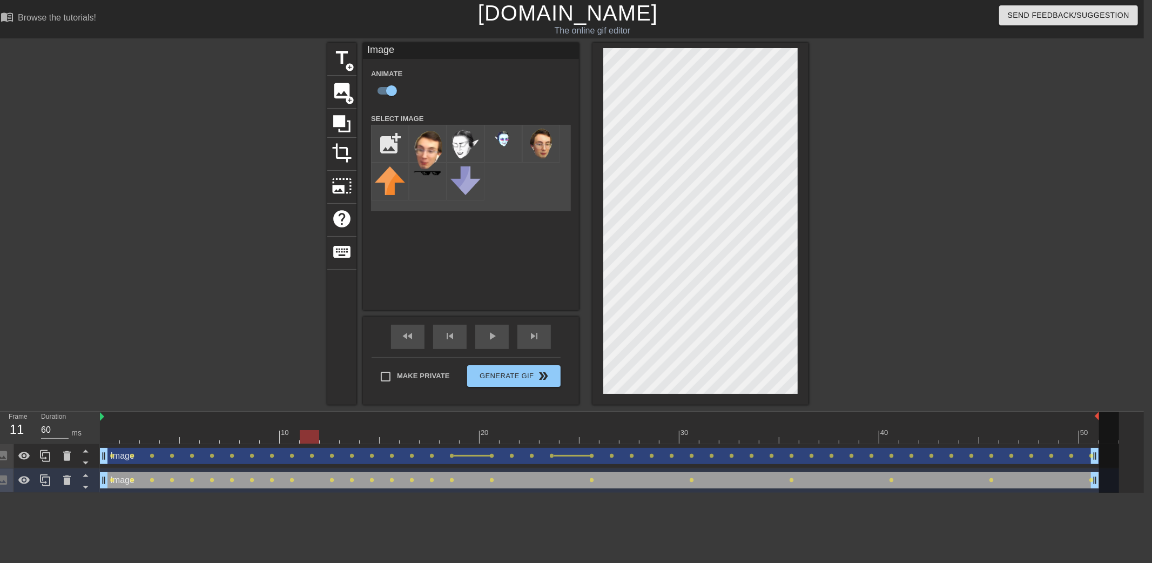
click at [306, 441] on div at bounding box center [609, 436] width 1019 height 13
click at [333, 438] on div at bounding box center [609, 436] width 1019 height 13
click at [350, 434] on div at bounding box center [609, 436] width 1019 height 13
drag, startPoint x: 238, startPoint y: 440, endPoint x: 261, endPoint y: 438, distance: 23.3
click at [261, 438] on div at bounding box center [609, 436] width 1019 height 13
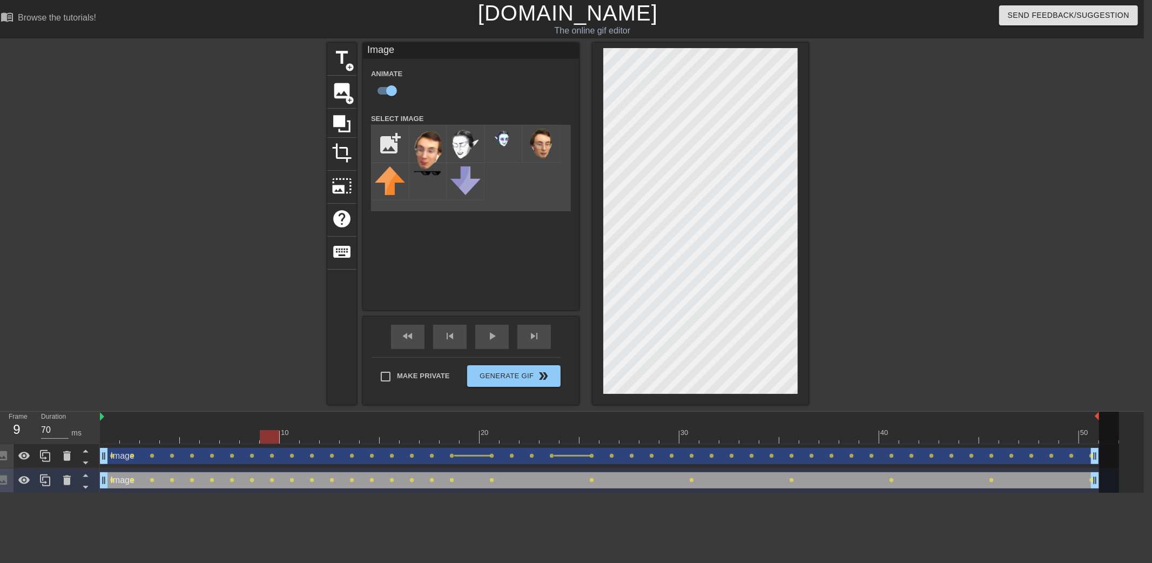
drag, startPoint x: 247, startPoint y: 434, endPoint x: 269, endPoint y: 437, distance: 22.5
click at [269, 437] on div at bounding box center [609, 436] width 1019 height 13
click at [224, 432] on div at bounding box center [609, 436] width 1019 height 13
drag, startPoint x: 182, startPoint y: 440, endPoint x: 133, endPoint y: 444, distance: 48.8
click at [133, 444] on div "10 20 30 40 50 Image drag_handle drag_handle lens lens lens lens lens lens lens…" at bounding box center [622, 451] width 1044 height 81
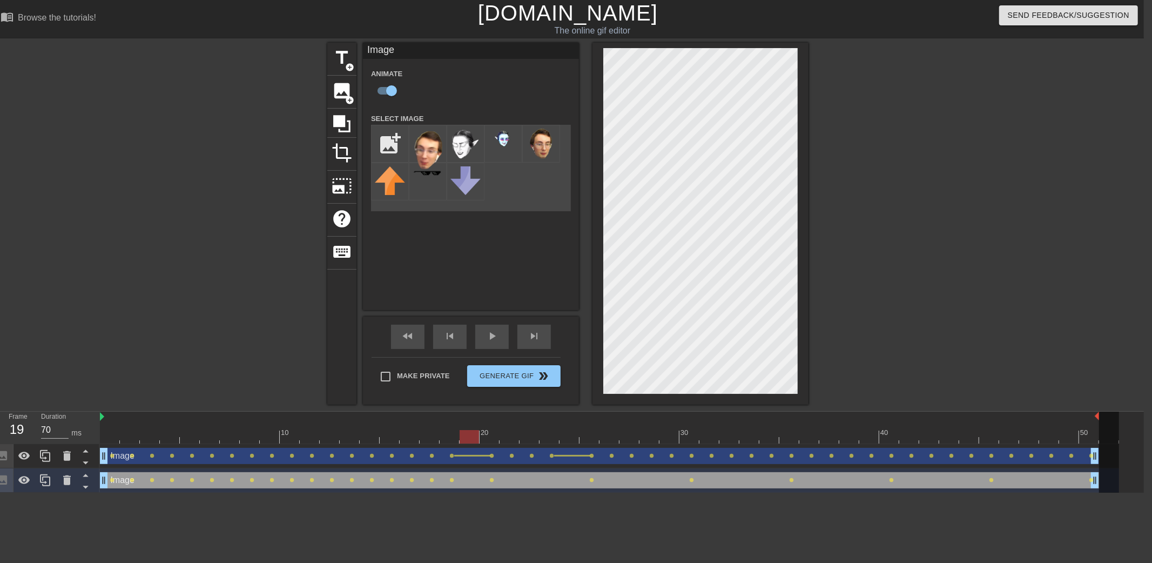
drag, startPoint x: 450, startPoint y: 432, endPoint x: 460, endPoint y: 435, distance: 10.6
click at [460, 435] on div at bounding box center [609, 436] width 1019 height 13
drag, startPoint x: 488, startPoint y: 434, endPoint x: 465, endPoint y: 437, distance: 22.9
click at [465, 437] on div at bounding box center [609, 436] width 1019 height 13
drag, startPoint x: 443, startPoint y: 436, endPoint x: 474, endPoint y: 435, distance: 30.8
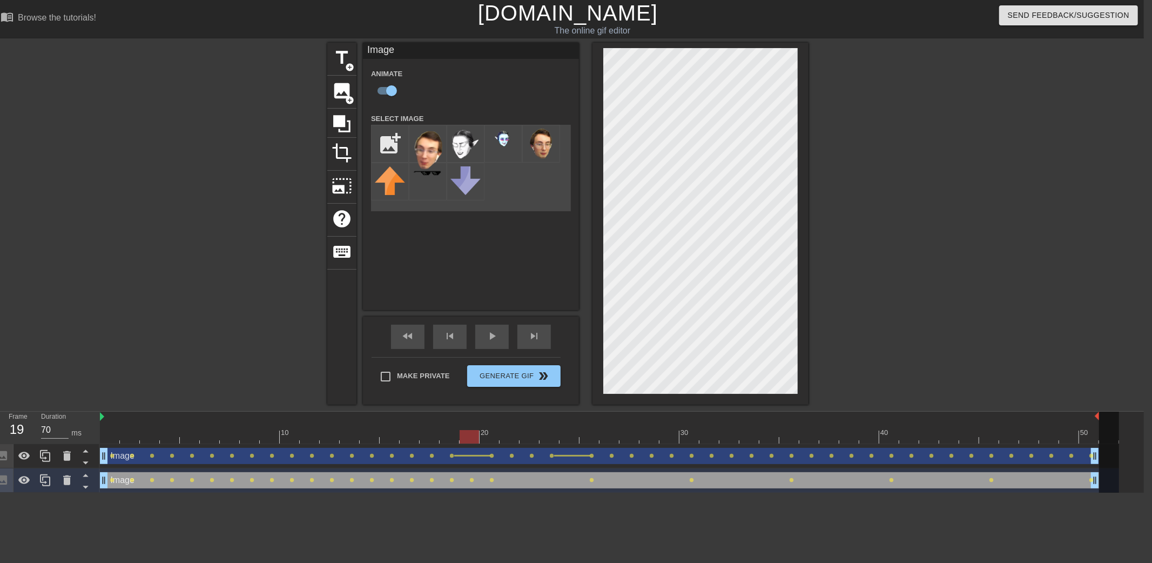
click at [474, 435] on div at bounding box center [609, 436] width 1019 height 13
drag, startPoint x: 488, startPoint y: 439, endPoint x: 499, endPoint y: 438, distance: 11.4
click at [499, 438] on div at bounding box center [609, 436] width 1019 height 13
click at [528, 436] on div at bounding box center [609, 436] width 1019 height 13
click at [589, 439] on div at bounding box center [609, 436] width 1019 height 13
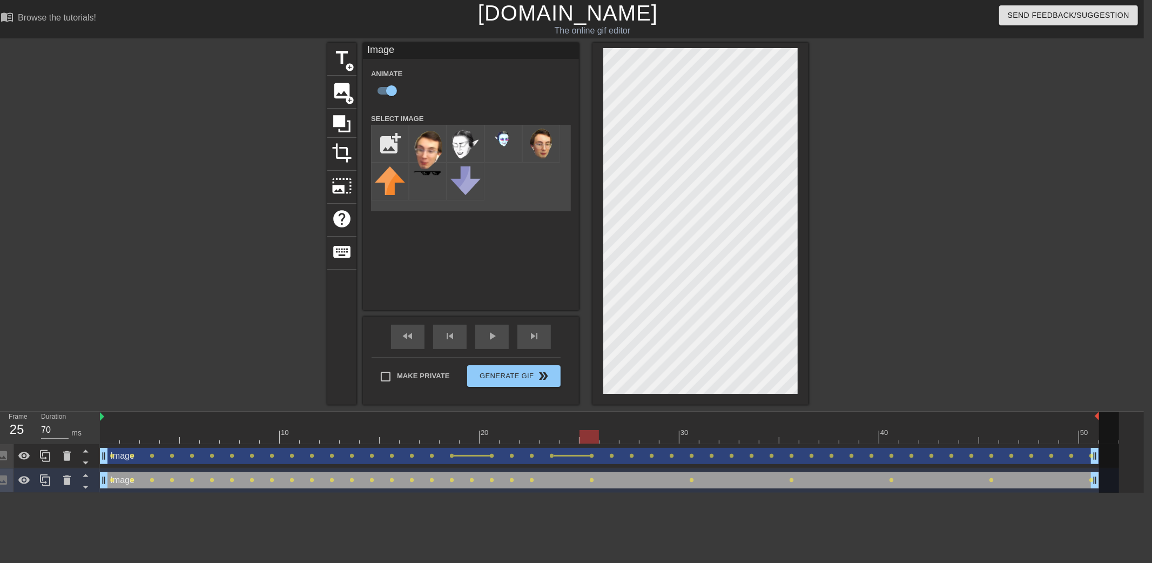
click at [570, 439] on div at bounding box center [609, 436] width 1019 height 13
click at [593, 438] on div at bounding box center [609, 436] width 1019 height 13
click at [573, 440] on div at bounding box center [609, 436] width 1019 height 13
click at [581, 434] on div at bounding box center [609, 436] width 1019 height 13
click at [567, 434] on div at bounding box center [609, 436] width 1019 height 13
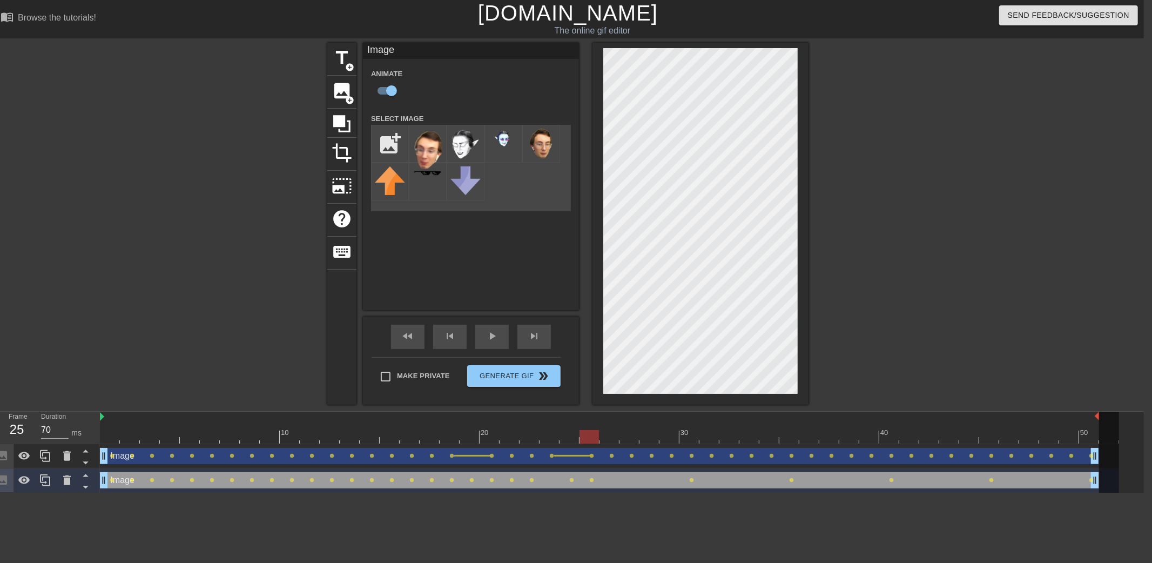
click at [586, 438] on div at bounding box center [609, 436] width 1019 height 13
drag, startPoint x: 564, startPoint y: 436, endPoint x: 574, endPoint y: 437, distance: 10.9
click at [574, 437] on div at bounding box center [609, 436] width 1019 height 13
drag, startPoint x: 578, startPoint y: 436, endPoint x: 586, endPoint y: 436, distance: 7.6
click at [586, 436] on div at bounding box center [588, 436] width 19 height 13
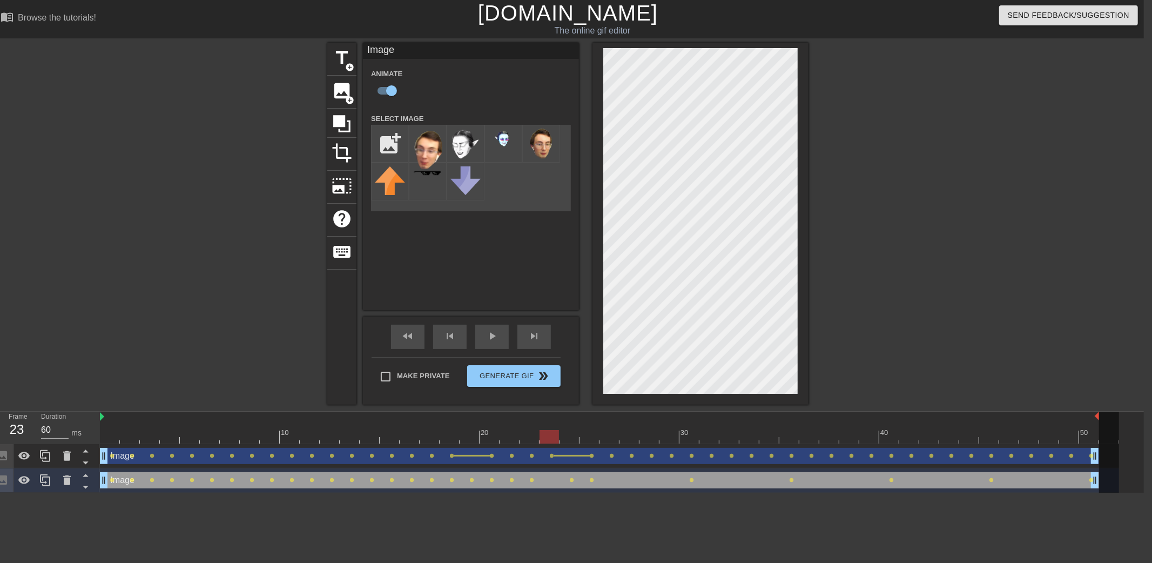
drag, startPoint x: 567, startPoint y: 436, endPoint x: 552, endPoint y: 438, distance: 15.2
click at [552, 438] on div at bounding box center [609, 436] width 1019 height 13
click at [526, 435] on div at bounding box center [609, 436] width 1019 height 13
drag, startPoint x: 502, startPoint y: 435, endPoint x: 490, endPoint y: 435, distance: 12.4
click at [490, 435] on div at bounding box center [609, 436] width 1019 height 13
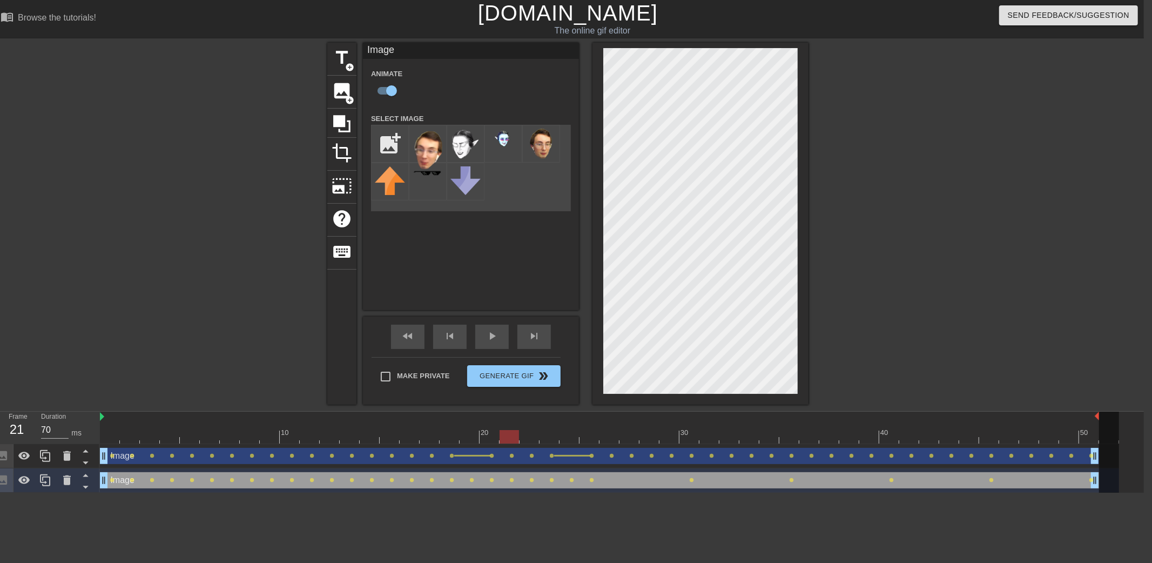
click at [508, 437] on div at bounding box center [609, 436] width 1019 height 13
click at [530, 440] on div at bounding box center [609, 436] width 1019 height 13
click at [552, 437] on div at bounding box center [609, 436] width 1019 height 13
click at [572, 438] on div at bounding box center [609, 436] width 1019 height 13
click at [593, 439] on div at bounding box center [609, 436] width 1019 height 13
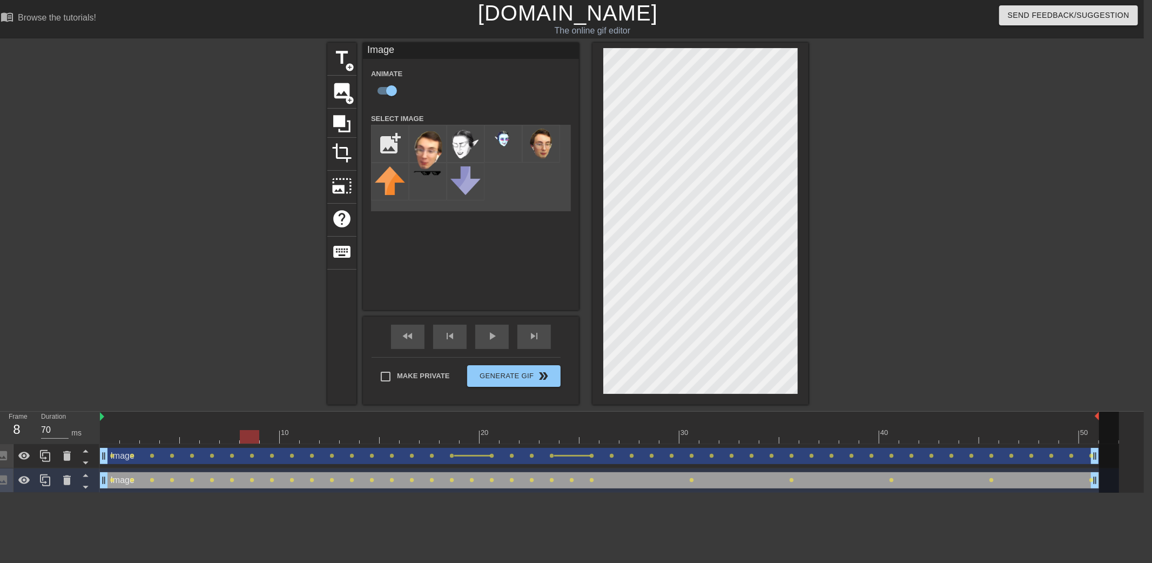
drag, startPoint x: 607, startPoint y: 437, endPoint x: 234, endPoint y: 423, distance: 373.4
click at [234, 423] on div "10 20 30 40 50" at bounding box center [609, 427] width 1019 height 32
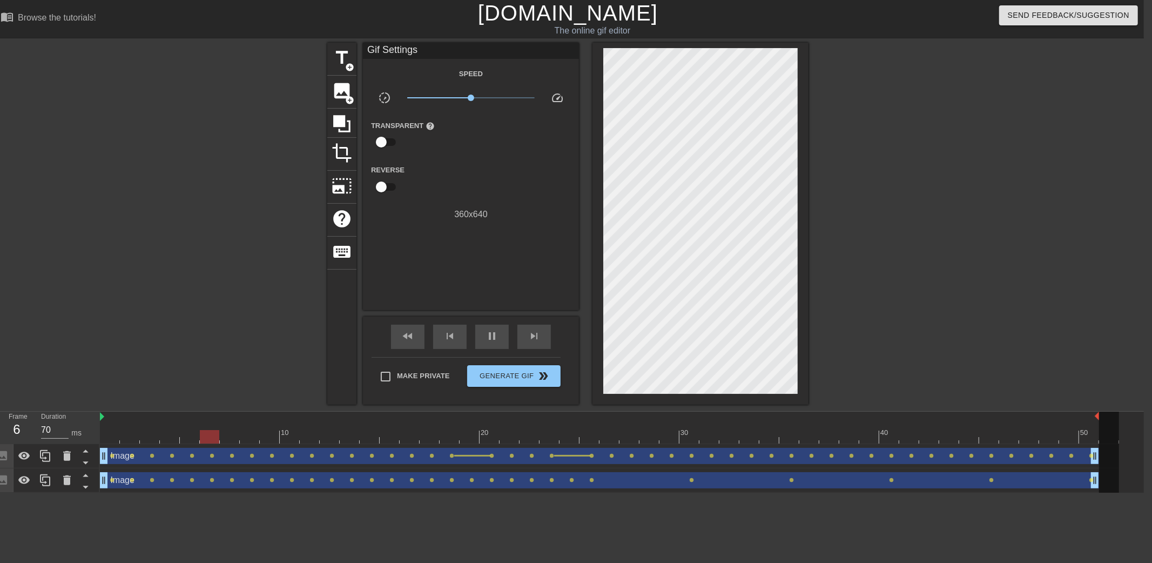
click at [901, 280] on div at bounding box center [902, 205] width 162 height 324
click at [910, 236] on div at bounding box center [902, 205] width 162 height 324
drag, startPoint x: 586, startPoint y: 438, endPoint x: 603, endPoint y: 438, distance: 17.3
click at [603, 438] on div at bounding box center [609, 436] width 1019 height 13
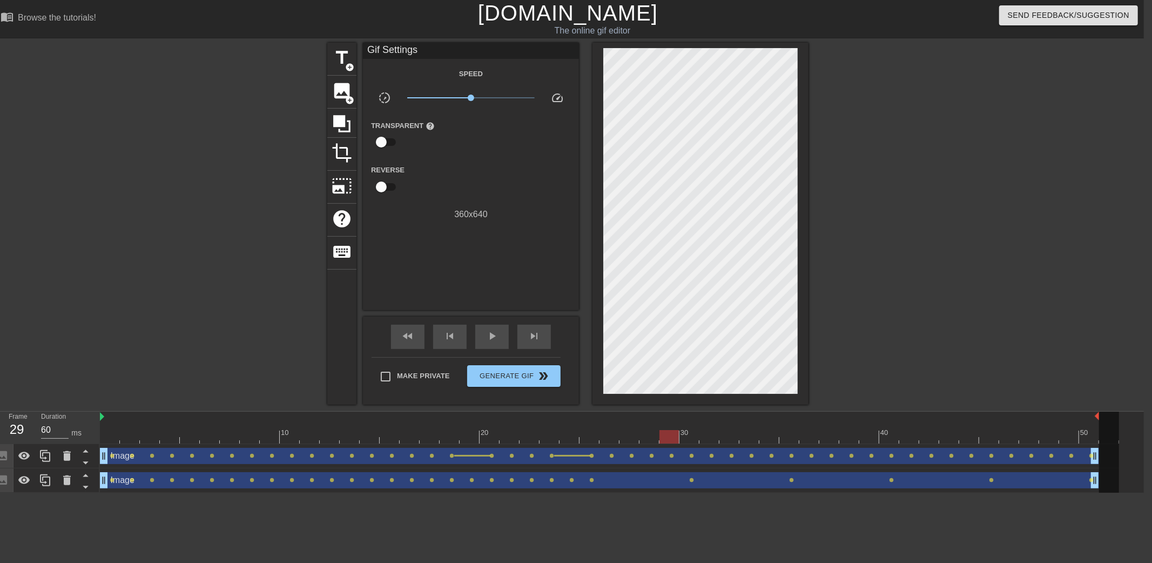
drag, startPoint x: 684, startPoint y: 440, endPoint x: 674, endPoint y: 444, distance: 10.9
click at [674, 444] on div "10 20 30 40 50 Image drag_handle drag_handle lens lens lens lens lens lens lens…" at bounding box center [622, 451] width 1044 height 81
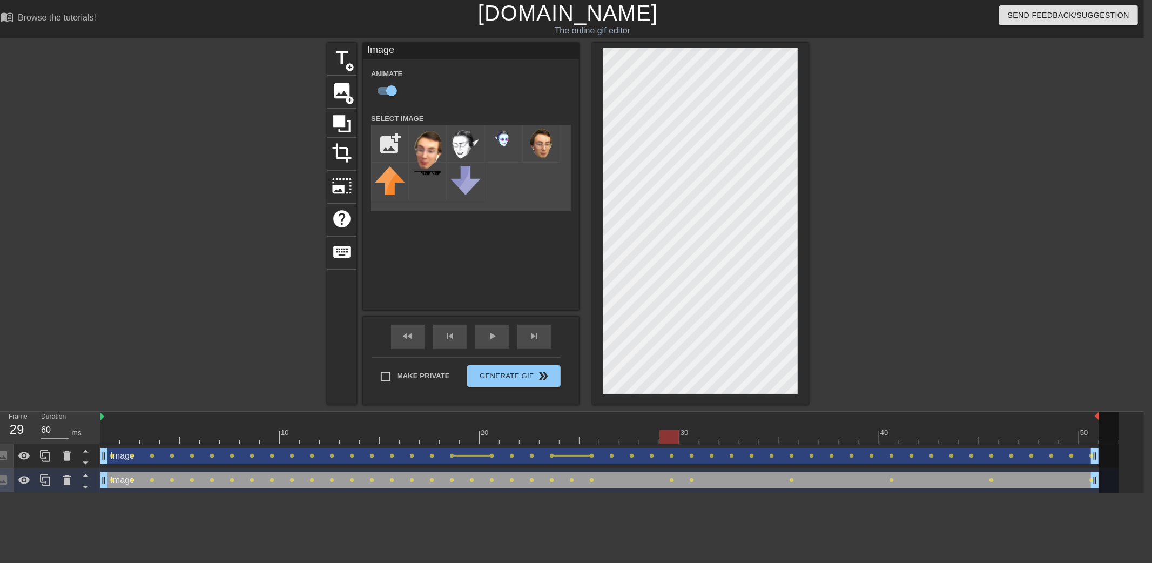
drag, startPoint x: 686, startPoint y: 438, endPoint x: 665, endPoint y: 438, distance: 21.6
click at [665, 438] on div at bounding box center [609, 436] width 1019 height 13
click at [688, 438] on div at bounding box center [609, 436] width 1019 height 13
drag, startPoint x: 667, startPoint y: 437, endPoint x: 685, endPoint y: 437, distance: 17.3
click at [685, 437] on div at bounding box center [609, 436] width 1019 height 13
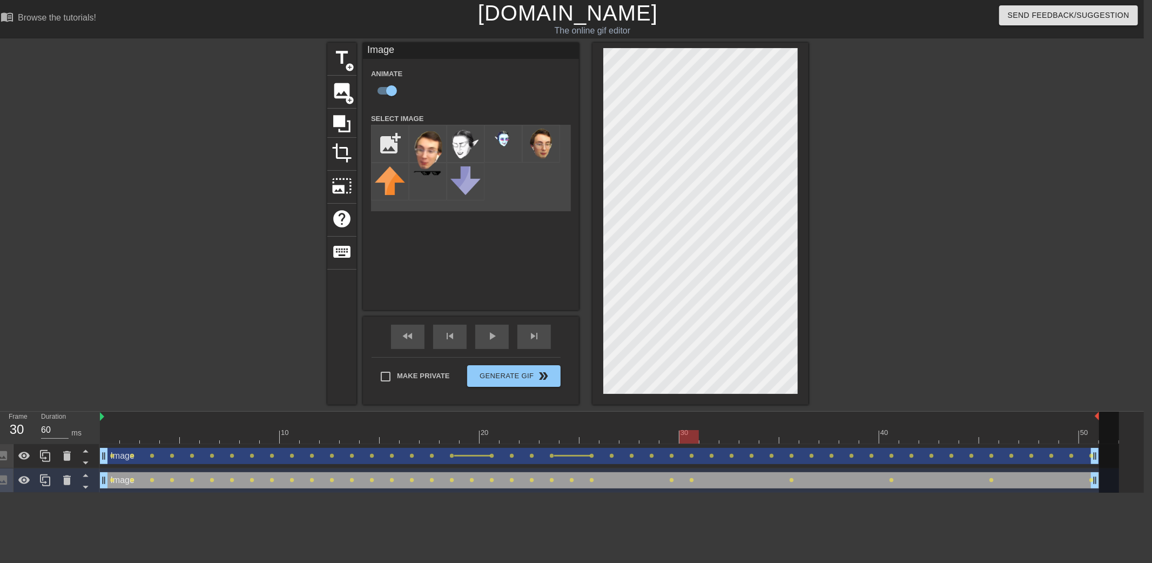
click at [670, 437] on div at bounding box center [609, 436] width 1019 height 13
drag, startPoint x: 688, startPoint y: 436, endPoint x: 650, endPoint y: 432, distance: 38.5
click at [650, 432] on div at bounding box center [609, 436] width 1019 height 13
drag, startPoint x: 667, startPoint y: 435, endPoint x: 632, endPoint y: 434, distance: 35.7
click at [632, 434] on div at bounding box center [609, 436] width 1019 height 13
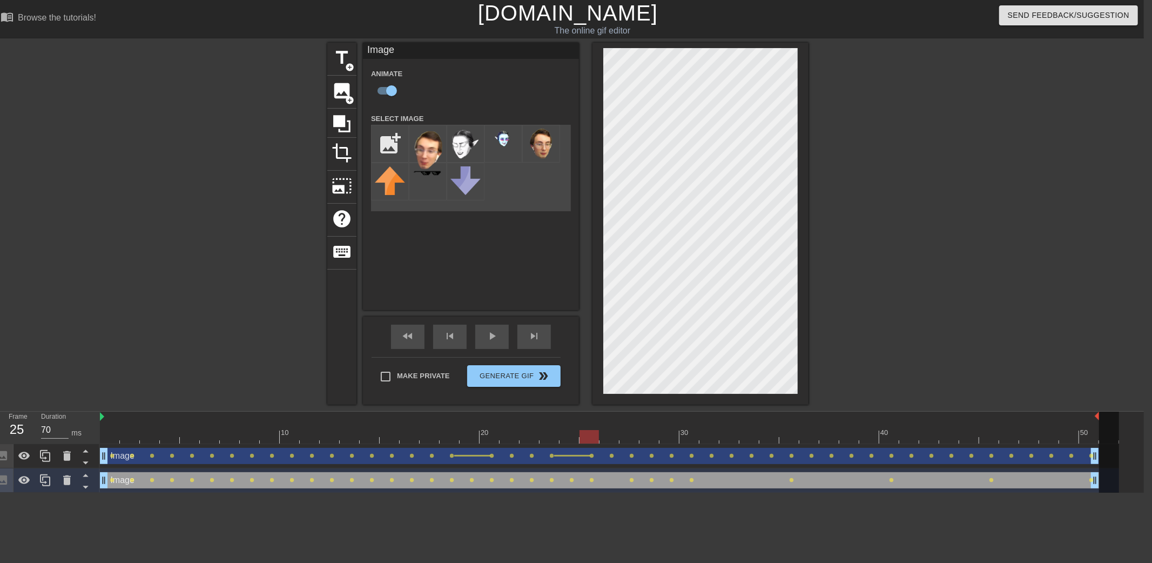
drag, startPoint x: 606, startPoint y: 441, endPoint x: 586, endPoint y: 441, distance: 19.4
click at [586, 441] on div at bounding box center [609, 436] width 1019 height 13
drag, startPoint x: 569, startPoint y: 435, endPoint x: 610, endPoint y: 435, distance: 41.0
click at [610, 435] on div at bounding box center [609, 436] width 1019 height 13
click at [630, 435] on div at bounding box center [609, 436] width 1019 height 13
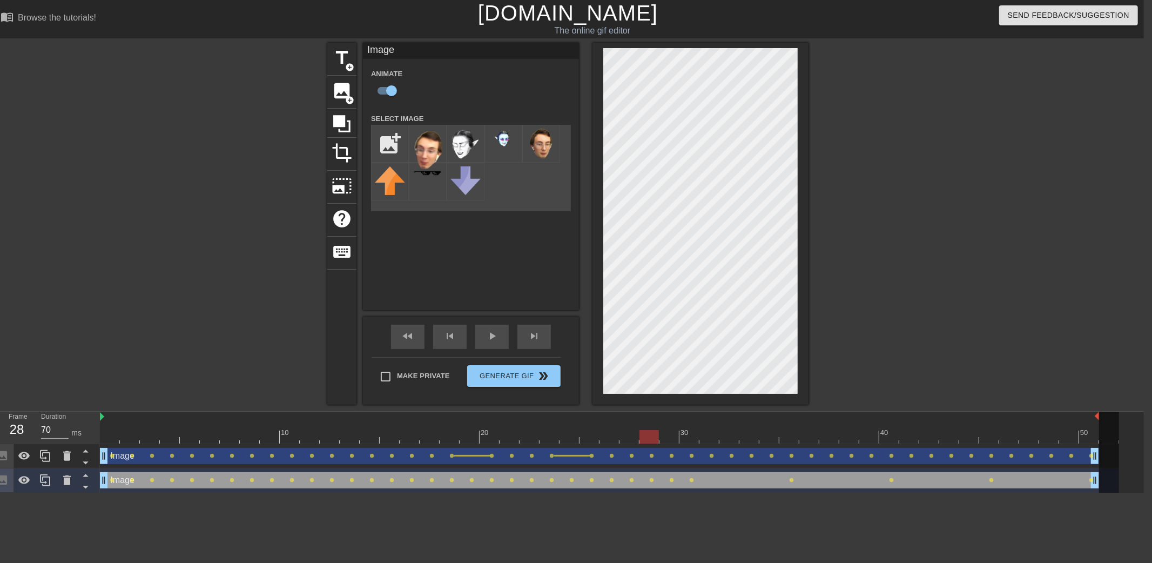
drag, startPoint x: 646, startPoint y: 436, endPoint x: 641, endPoint y: 432, distance: 6.6
click at [641, 432] on div at bounding box center [609, 436] width 1019 height 13
drag, startPoint x: 670, startPoint y: 434, endPoint x: 712, endPoint y: 433, distance: 41.6
click at [712, 433] on div at bounding box center [609, 436] width 1019 height 13
drag, startPoint x: 794, startPoint y: 430, endPoint x: 708, endPoint y: 440, distance: 85.9
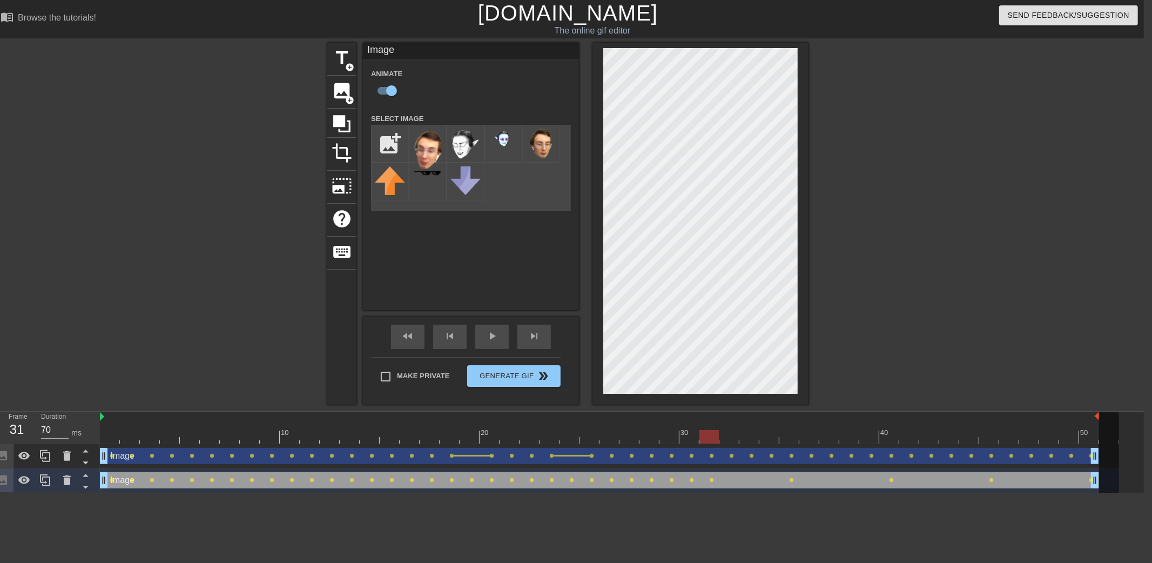
click at [708, 440] on div at bounding box center [609, 436] width 1019 height 13
click at [690, 433] on div at bounding box center [609, 436] width 1019 height 13
drag, startPoint x: 720, startPoint y: 431, endPoint x: 710, endPoint y: 432, distance: 9.8
click at [710, 432] on div at bounding box center [609, 436] width 1019 height 13
click at [728, 436] on div at bounding box center [609, 436] width 1019 height 13
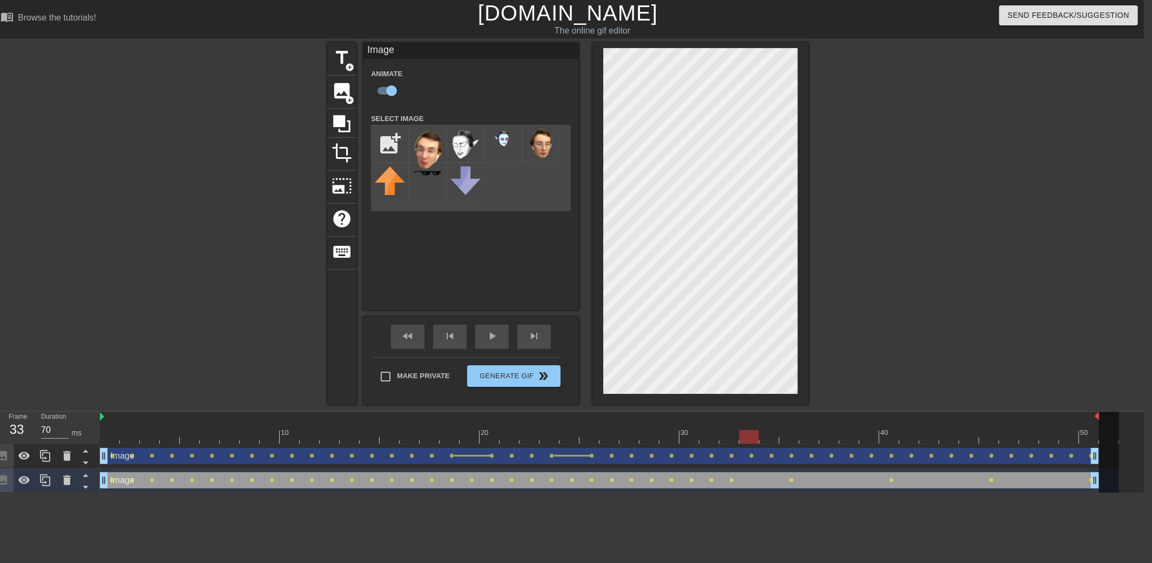
drag, startPoint x: 789, startPoint y: 435, endPoint x: 749, endPoint y: 436, distance: 39.4
click at [749, 436] on div at bounding box center [609, 436] width 1019 height 13
click at [769, 438] on div at bounding box center [609, 436] width 1019 height 13
drag, startPoint x: 785, startPoint y: 437, endPoint x: 774, endPoint y: 437, distance: 10.8
click at [774, 437] on div at bounding box center [609, 436] width 1019 height 13
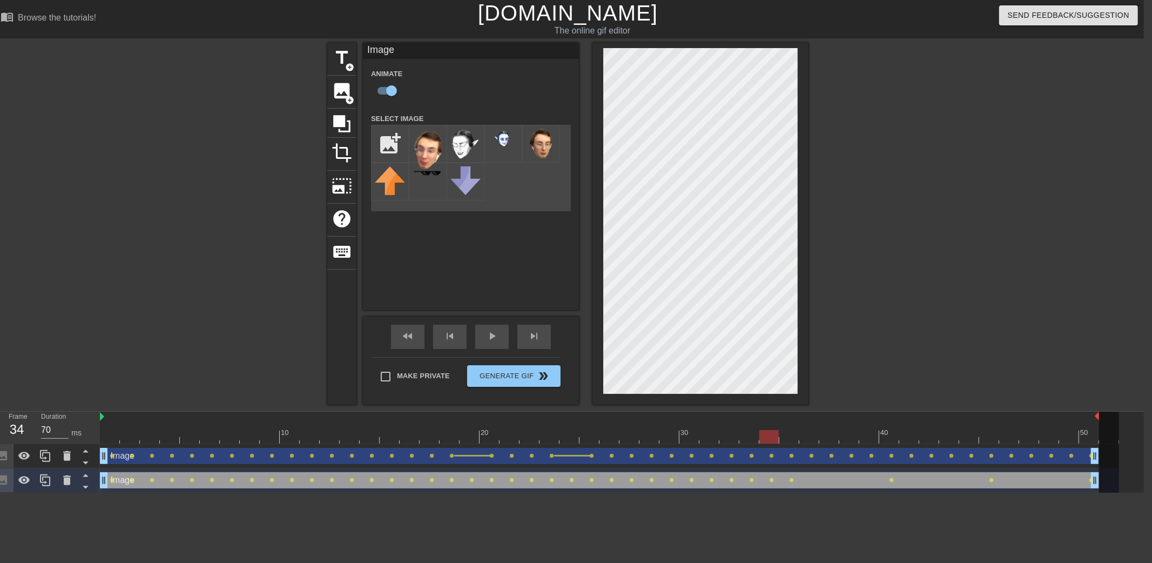
drag, startPoint x: 789, startPoint y: 434, endPoint x: 770, endPoint y: 434, distance: 18.4
click at [770, 434] on div at bounding box center [609, 436] width 1019 height 13
click at [790, 436] on div at bounding box center [609, 436] width 1019 height 13
click at [883, 440] on div at bounding box center [609, 436] width 1019 height 13
drag, startPoint x: 810, startPoint y: 436, endPoint x: 795, endPoint y: 440, distance: 16.2
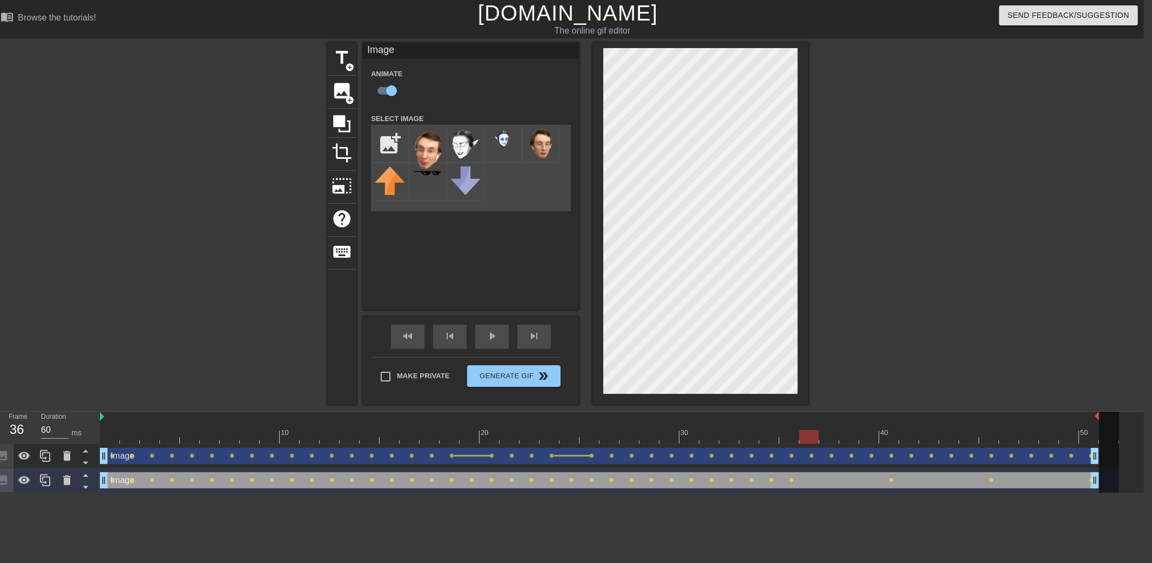
click at [795, 440] on div at bounding box center [609, 436] width 1019 height 13
click at [807, 437] on div at bounding box center [609, 436] width 1019 height 13
type input "60"
click at [788, 435] on div at bounding box center [609, 436] width 1019 height 13
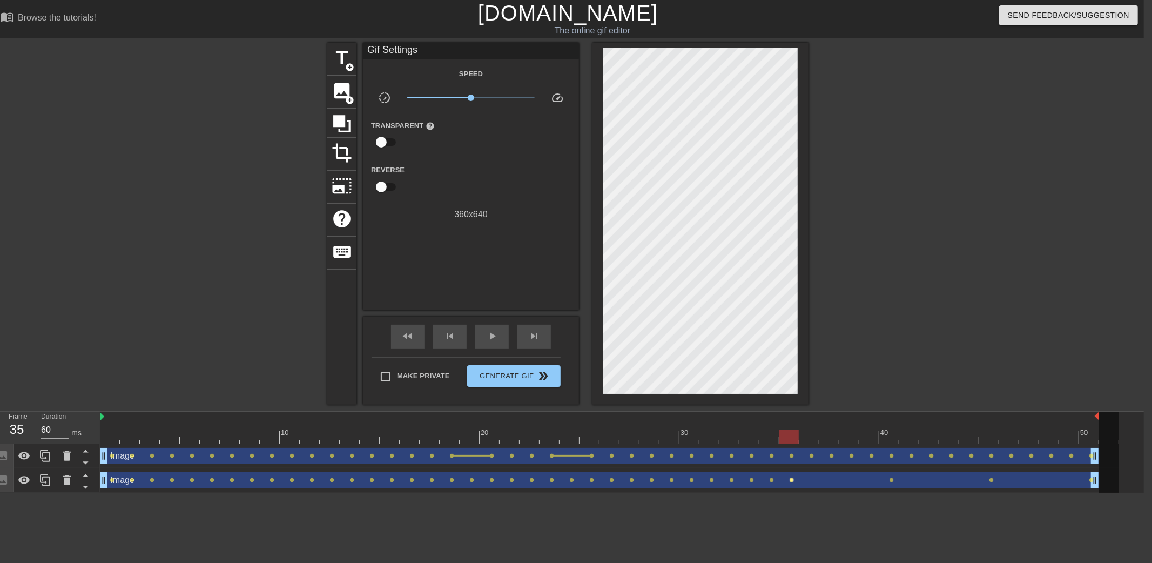
click at [790, 479] on span "lens" at bounding box center [791, 479] width 5 height 5
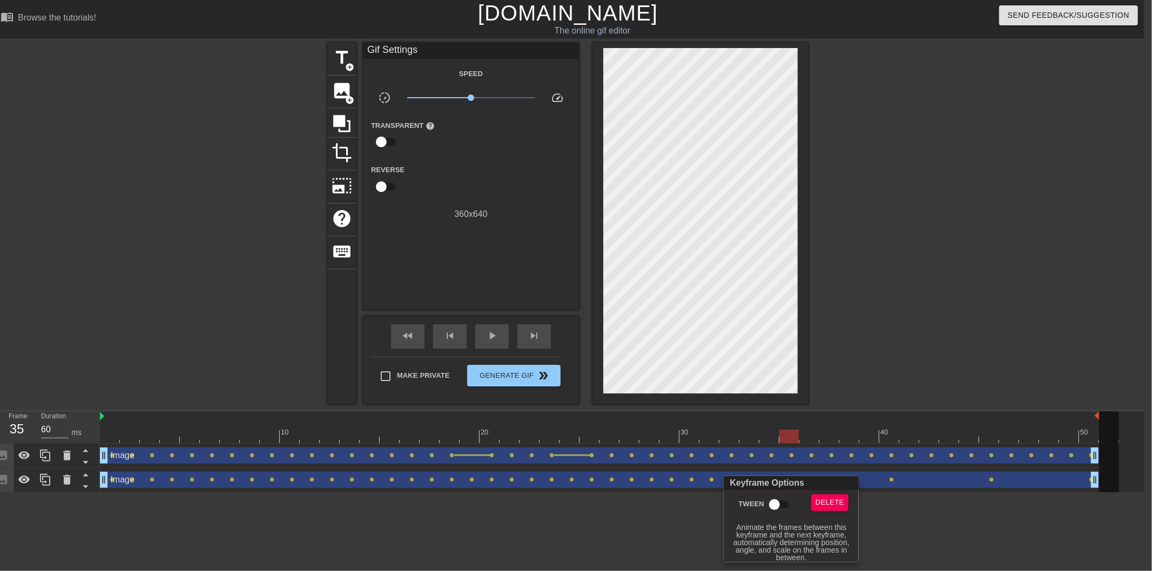
click at [779, 502] on input "Tween" at bounding box center [774, 505] width 62 height 21
click at [781, 502] on input "Tween" at bounding box center [785, 505] width 62 height 21
checkbox input "false"
click at [806, 436] on div at bounding box center [576, 285] width 1152 height 571
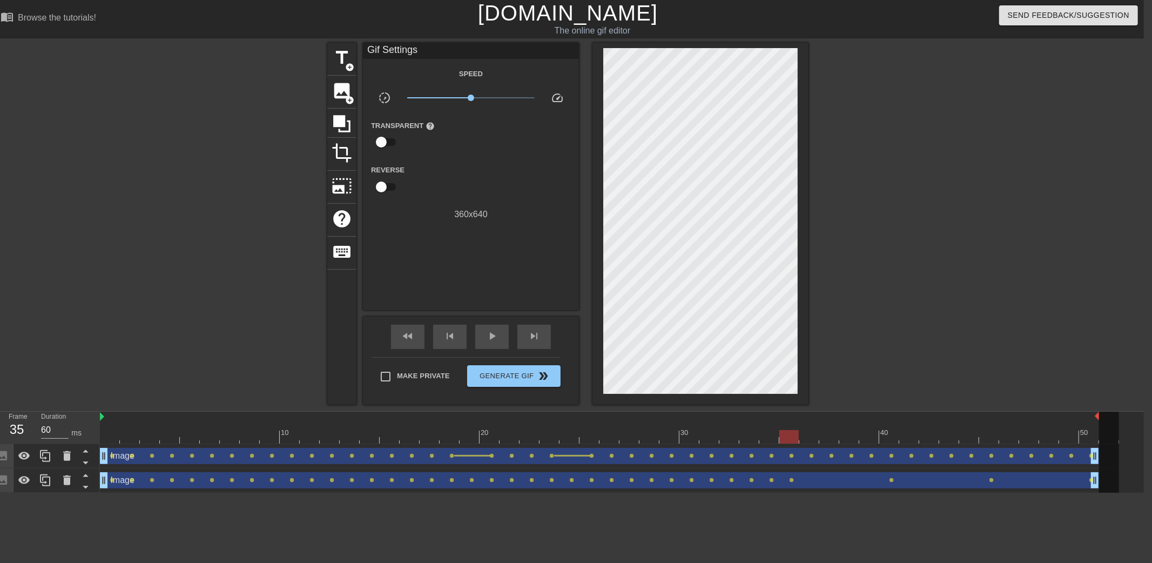
click at [792, 438] on div at bounding box center [788, 436] width 19 height 13
click at [807, 440] on div at bounding box center [609, 436] width 1019 height 13
click at [894, 434] on div at bounding box center [609, 436] width 1019 height 13
drag, startPoint x: 807, startPoint y: 436, endPoint x: 787, endPoint y: 436, distance: 20.0
click at [787, 436] on div at bounding box center [609, 436] width 1019 height 13
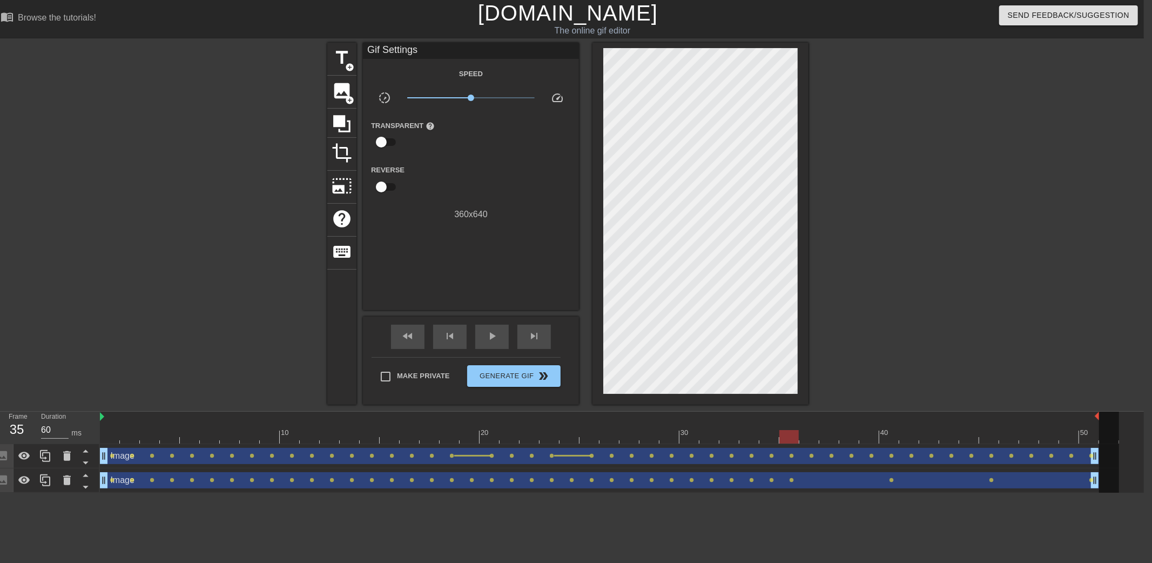
drag, startPoint x: 734, startPoint y: 434, endPoint x: 784, endPoint y: 440, distance: 50.0
click at [784, 440] on div at bounding box center [609, 436] width 1019 height 13
click at [790, 481] on span "lens" at bounding box center [791, 479] width 5 height 5
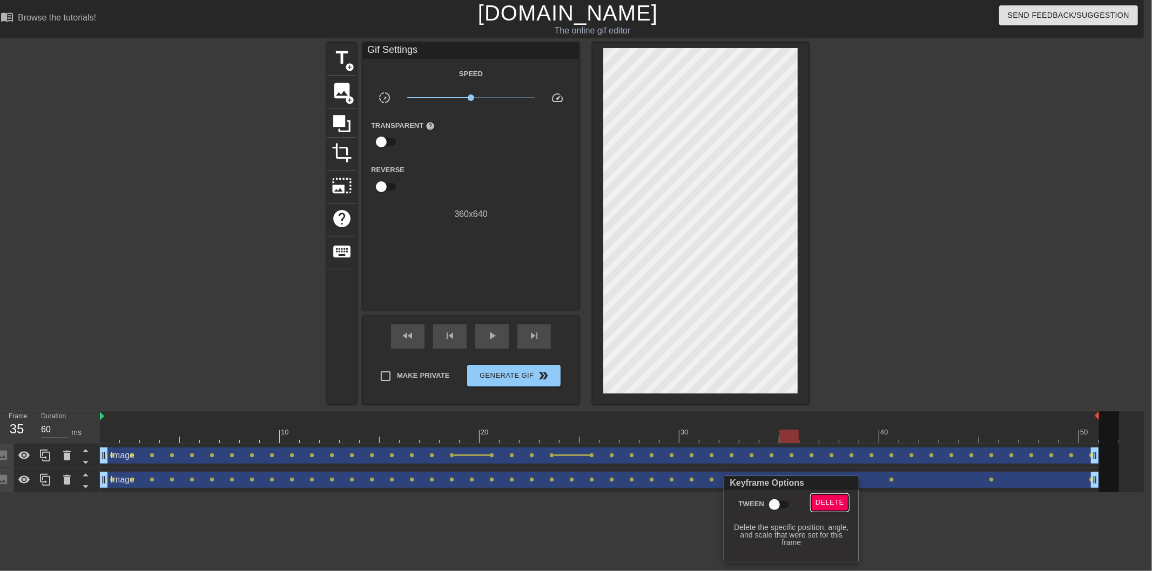
click at [840, 500] on span "Delete" at bounding box center [829, 503] width 29 height 12
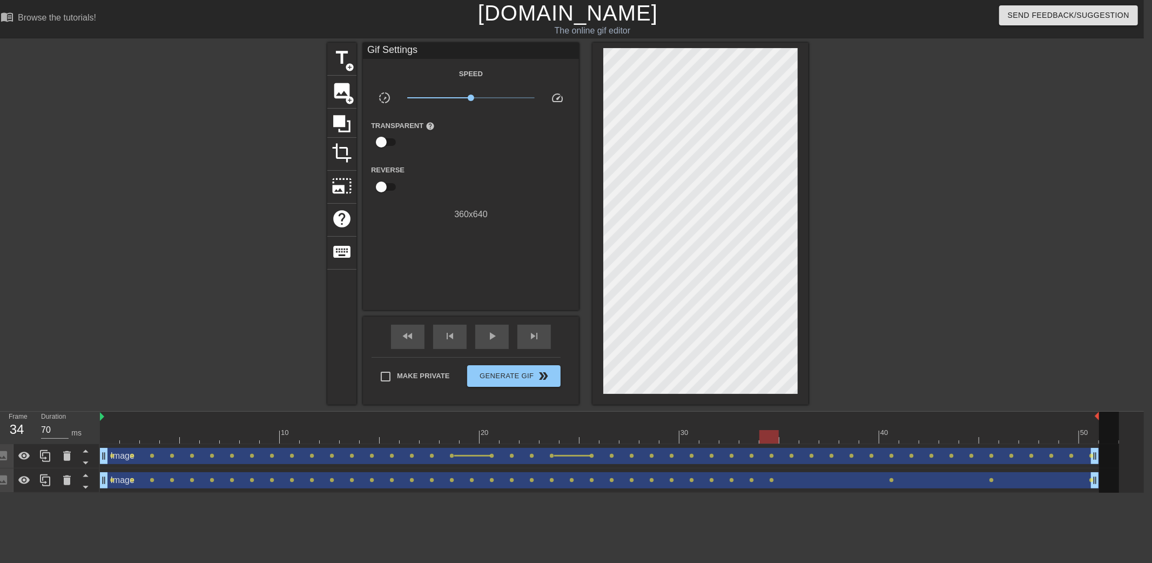
click at [762, 434] on div at bounding box center [609, 436] width 1019 height 13
drag, startPoint x: 762, startPoint y: 441, endPoint x: 738, endPoint y: 438, distance: 23.9
click at [739, 438] on div at bounding box center [748, 436] width 19 height 13
drag, startPoint x: 774, startPoint y: 440, endPoint x: 786, endPoint y: 441, distance: 11.9
click at [786, 441] on div at bounding box center [609, 436] width 1019 height 13
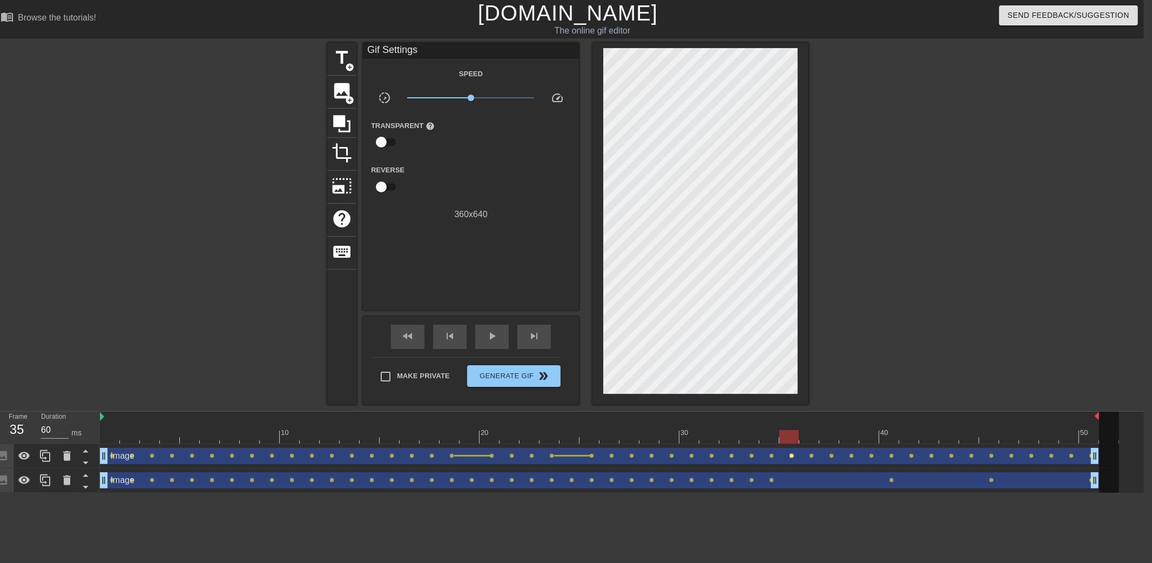
click at [792, 455] on span "lens" at bounding box center [791, 455] width 5 height 5
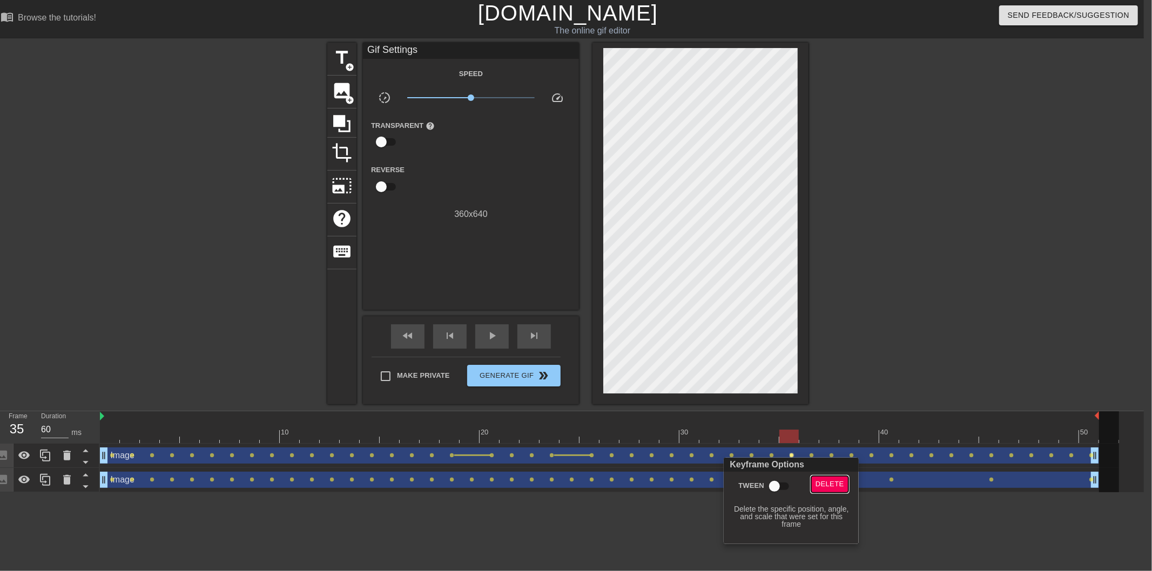
click at [835, 485] on span "Delete" at bounding box center [829, 484] width 29 height 12
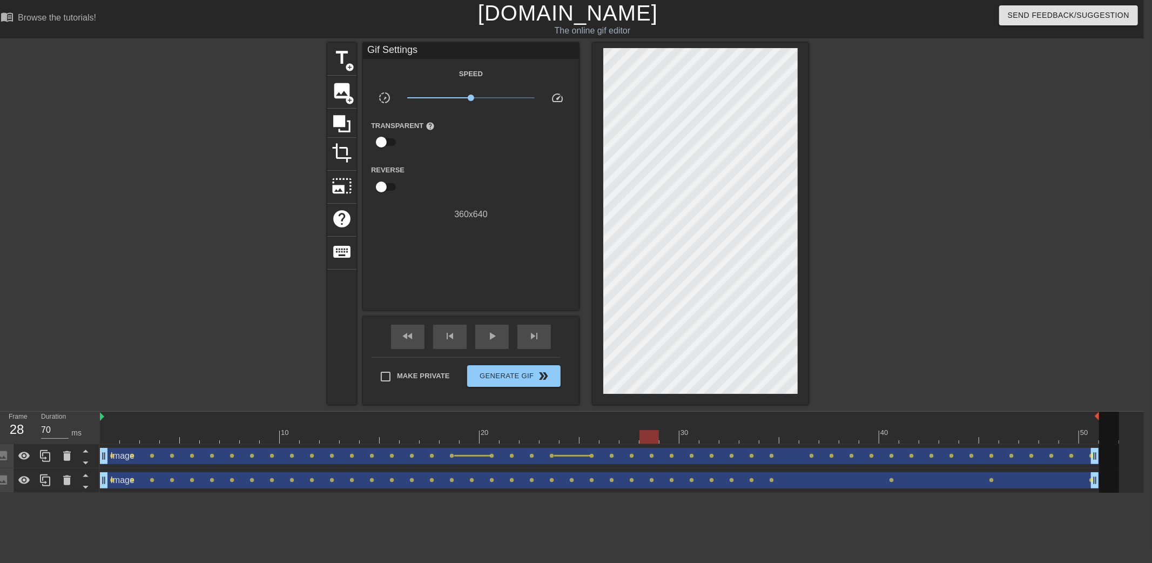
drag, startPoint x: 767, startPoint y: 429, endPoint x: 644, endPoint y: 424, distance: 122.6
click at [644, 424] on div "10 20 30 40 50" at bounding box center [609, 430] width 1019 height 17
drag, startPoint x: 662, startPoint y: 434, endPoint x: 808, endPoint y: 436, distance: 146.3
click at [808, 436] on div at bounding box center [609, 436] width 1019 height 13
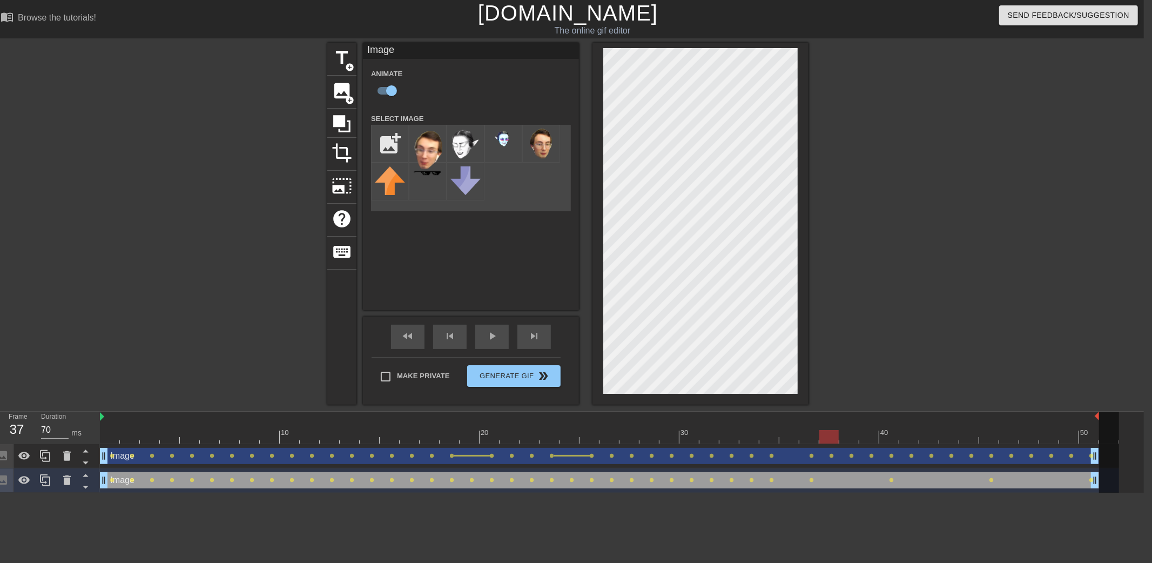
click at [827, 436] on div at bounding box center [609, 436] width 1019 height 13
drag, startPoint x: 716, startPoint y: 436, endPoint x: 753, endPoint y: 437, distance: 36.7
click at [753, 437] on div at bounding box center [609, 436] width 1019 height 13
click at [764, 435] on div at bounding box center [609, 436] width 1019 height 13
drag, startPoint x: 660, startPoint y: 443, endPoint x: 840, endPoint y: 441, distance: 179.3
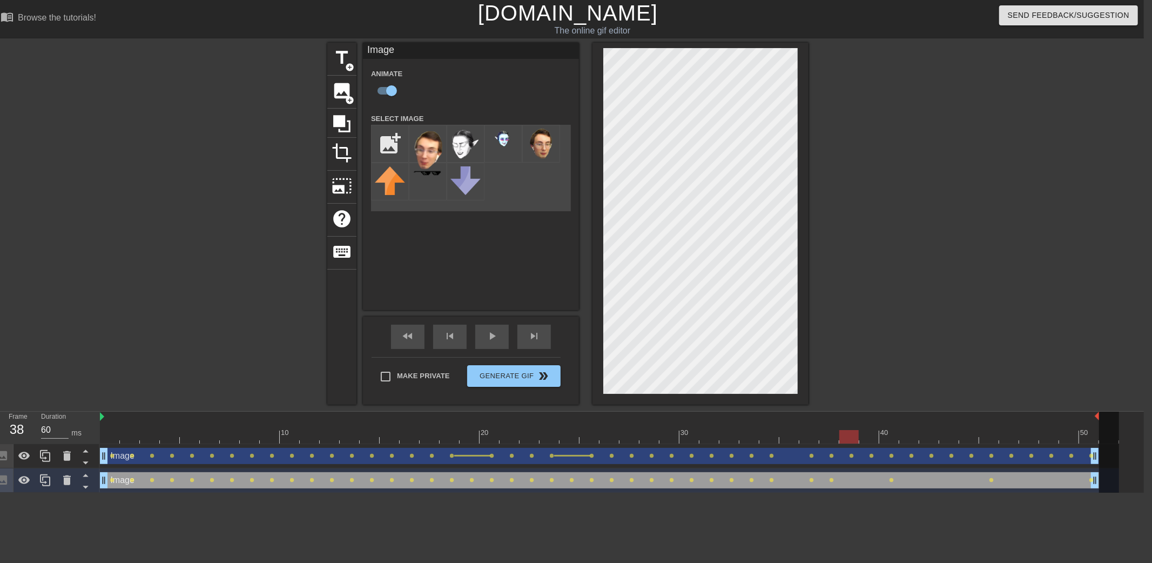
click at [840, 441] on div at bounding box center [609, 436] width 1019 height 13
drag, startPoint x: 828, startPoint y: 435, endPoint x: 845, endPoint y: 434, distance: 17.3
click at [845, 434] on div at bounding box center [609, 436] width 1019 height 13
click at [868, 431] on div at bounding box center [609, 436] width 1019 height 13
click at [887, 435] on div at bounding box center [609, 436] width 1019 height 13
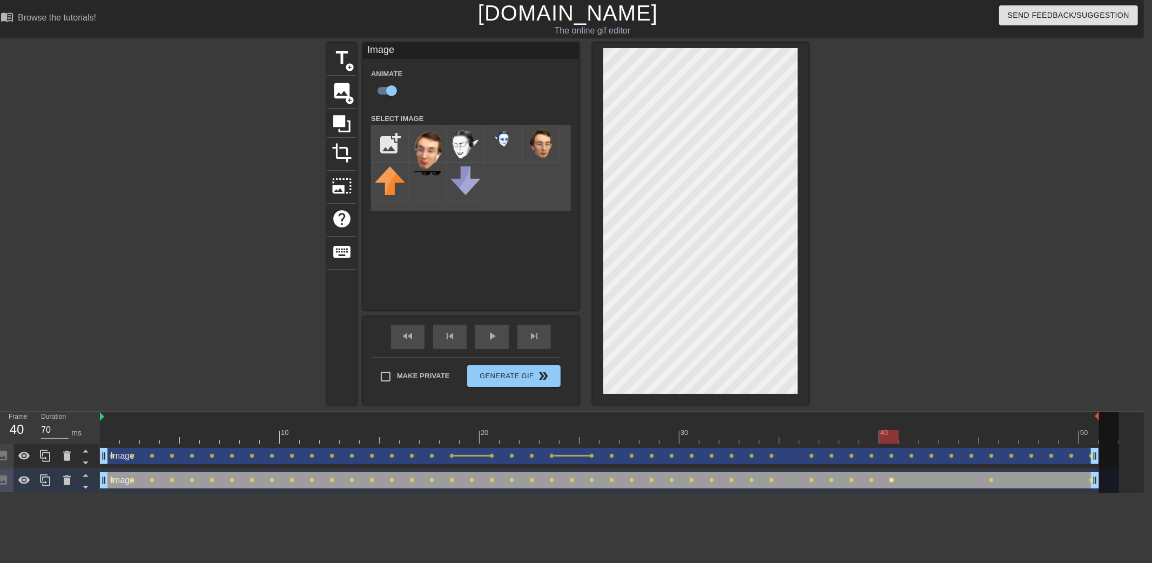
click at [890, 477] on span "lens" at bounding box center [891, 479] width 5 height 5
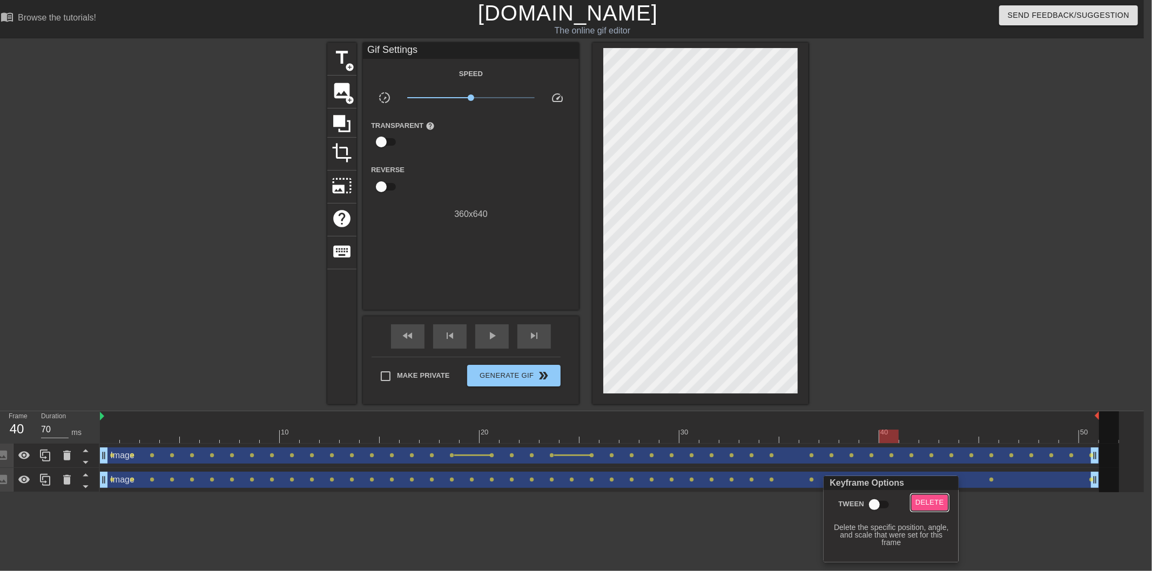
click at [922, 497] on span "Delete" at bounding box center [929, 503] width 29 height 12
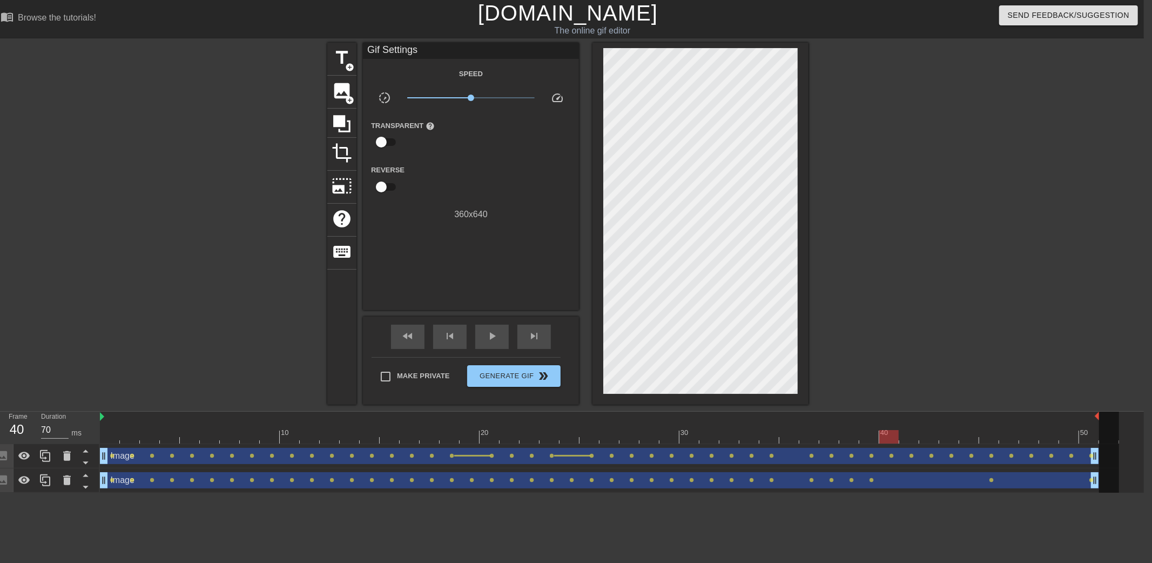
drag, startPoint x: 867, startPoint y: 436, endPoint x: 883, endPoint y: 436, distance: 16.2
click at [883, 436] on div at bounding box center [609, 436] width 1019 height 13
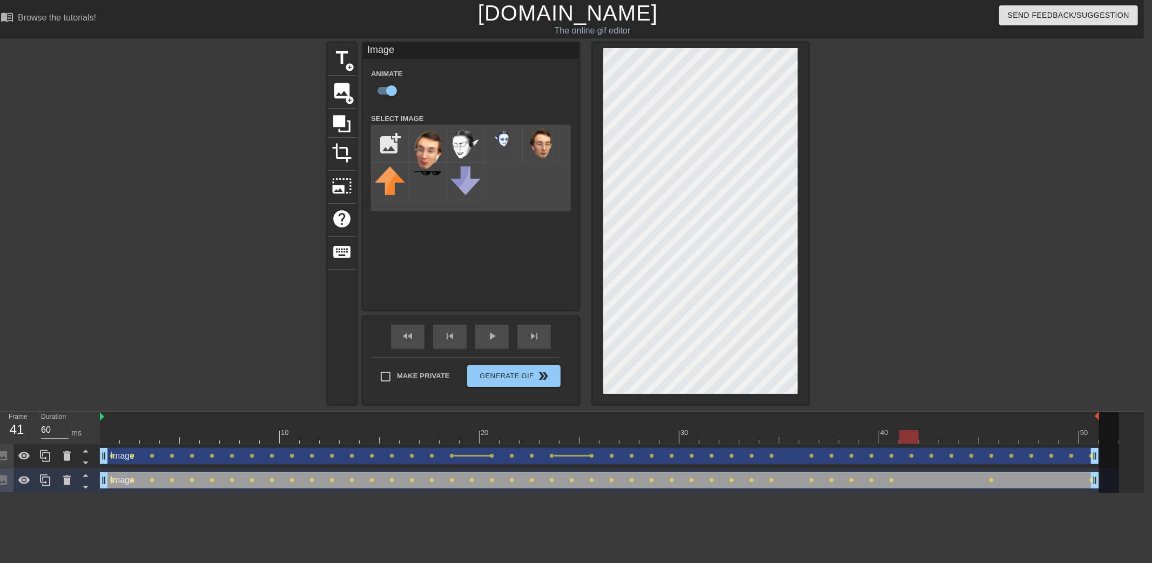
click at [904, 435] on div at bounding box center [609, 436] width 1019 height 13
click at [930, 438] on div at bounding box center [609, 436] width 1019 height 13
click at [910, 438] on div at bounding box center [609, 436] width 1019 height 13
click at [891, 437] on div at bounding box center [609, 436] width 1019 height 13
drag, startPoint x: 913, startPoint y: 437, endPoint x: 924, endPoint y: 436, distance: 11.4
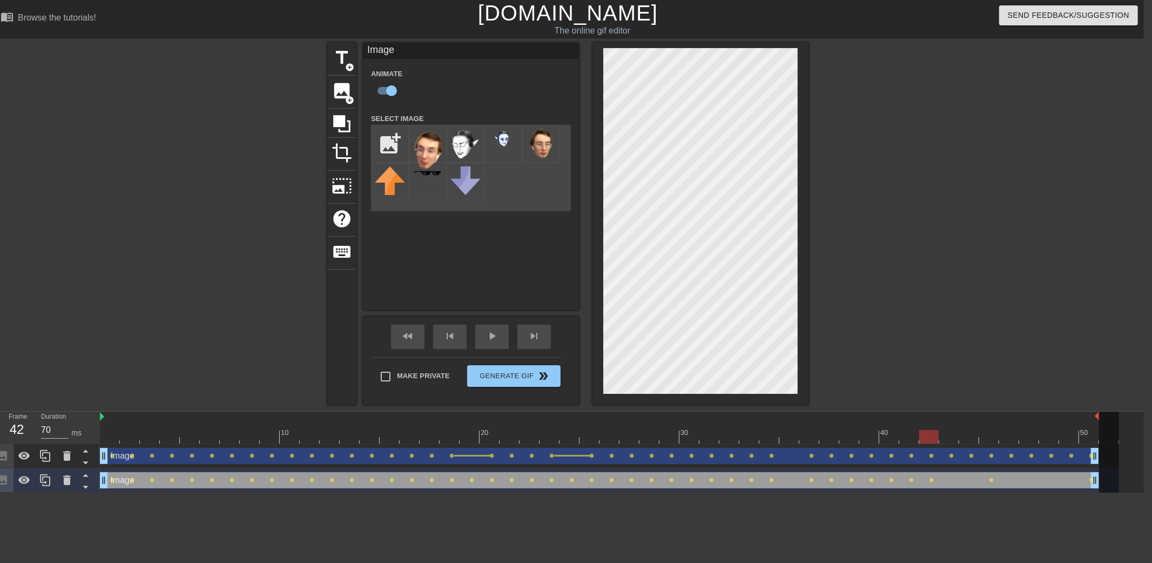
click at [924, 436] on div at bounding box center [609, 436] width 1019 height 13
click at [948, 434] on div at bounding box center [609, 436] width 1019 height 13
click at [969, 436] on div at bounding box center [609, 436] width 1019 height 13
drag, startPoint x: 990, startPoint y: 434, endPoint x: 972, endPoint y: 434, distance: 17.8
click at [972, 434] on div at bounding box center [609, 436] width 1019 height 13
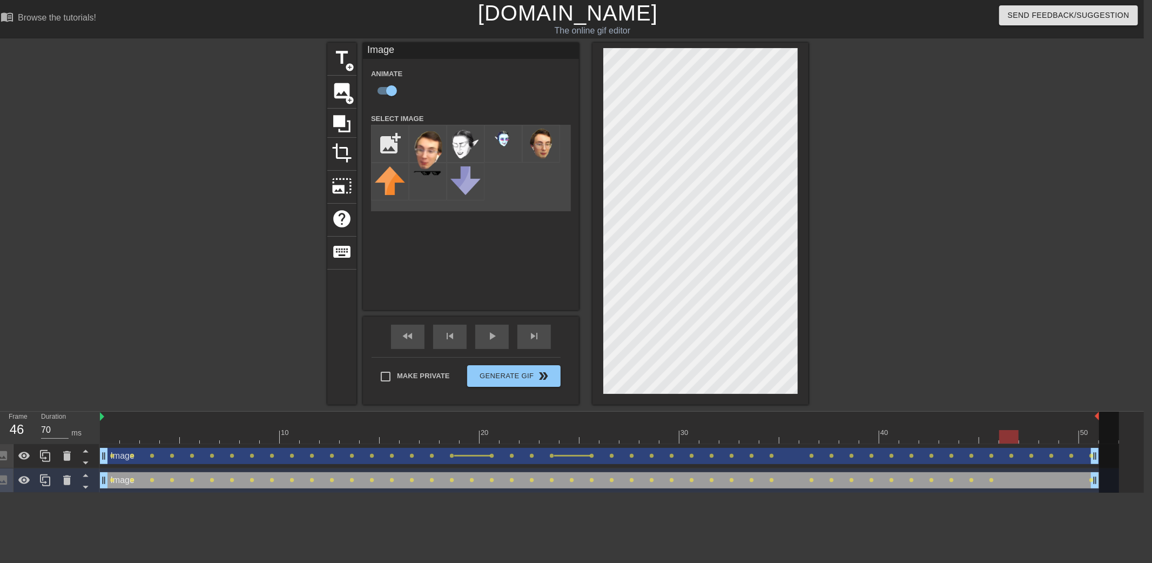
drag, startPoint x: 989, startPoint y: 434, endPoint x: 1006, endPoint y: 436, distance: 16.9
click at [1006, 436] on div at bounding box center [609, 436] width 1019 height 13
click at [1030, 434] on div at bounding box center [609, 436] width 1019 height 13
drag, startPoint x: 1083, startPoint y: 432, endPoint x: 1035, endPoint y: 436, distance: 48.2
click at [1035, 436] on div at bounding box center [609, 436] width 1019 height 13
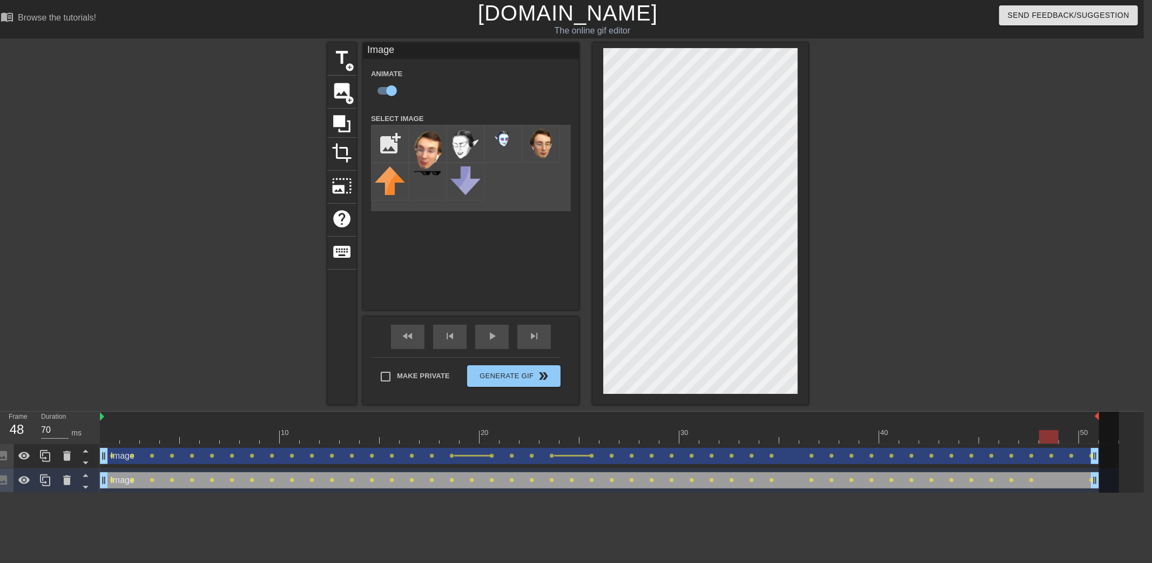
drag, startPoint x: 1009, startPoint y: 435, endPoint x: 1043, endPoint y: 439, distance: 34.8
click at [1043, 439] on div at bounding box center [609, 436] width 1019 height 13
drag, startPoint x: 1030, startPoint y: 435, endPoint x: 1062, endPoint y: 434, distance: 31.3
click at [1062, 434] on div at bounding box center [609, 436] width 1019 height 13
click at [1083, 436] on div at bounding box center [609, 436] width 1019 height 13
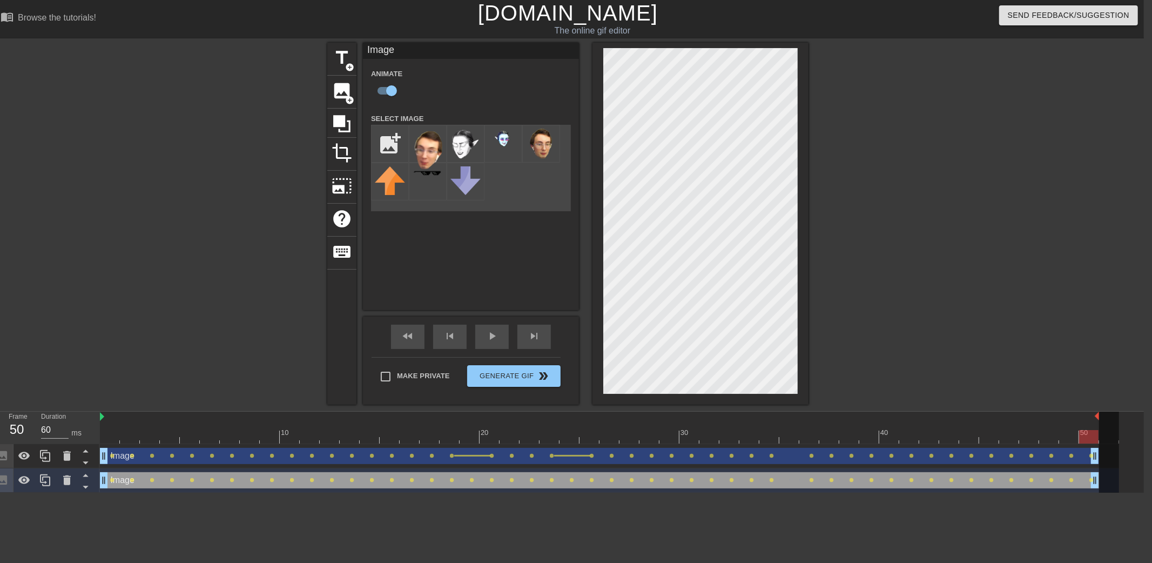
drag, startPoint x: 1066, startPoint y: 434, endPoint x: 1081, endPoint y: 436, distance: 15.3
click at [1081, 436] on div at bounding box center [609, 436] width 1019 height 13
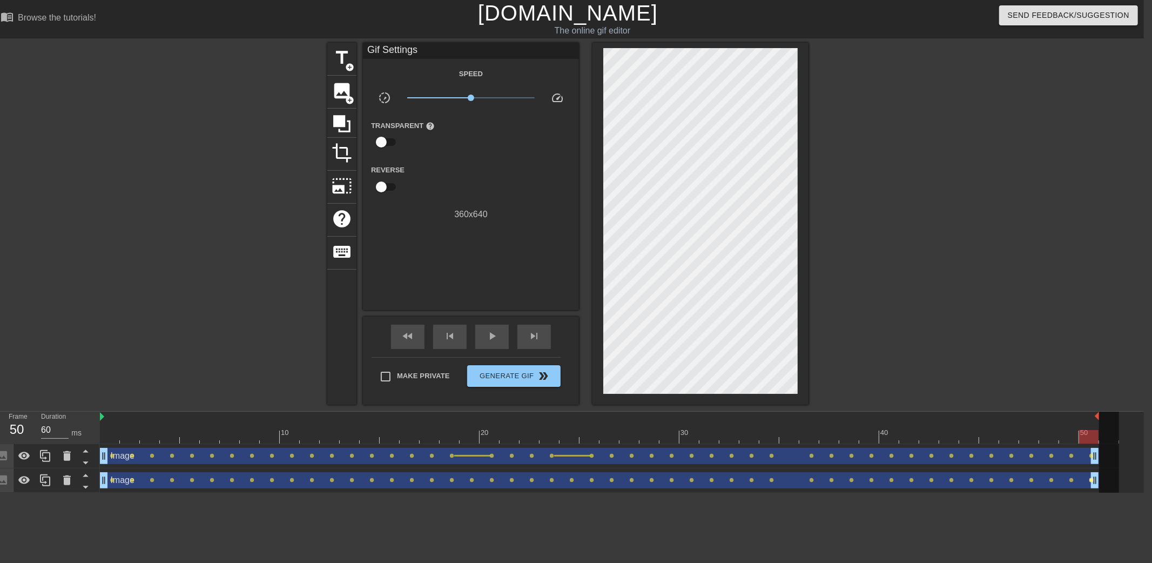
click at [1089, 478] on span "lens" at bounding box center [1091, 479] width 5 height 5
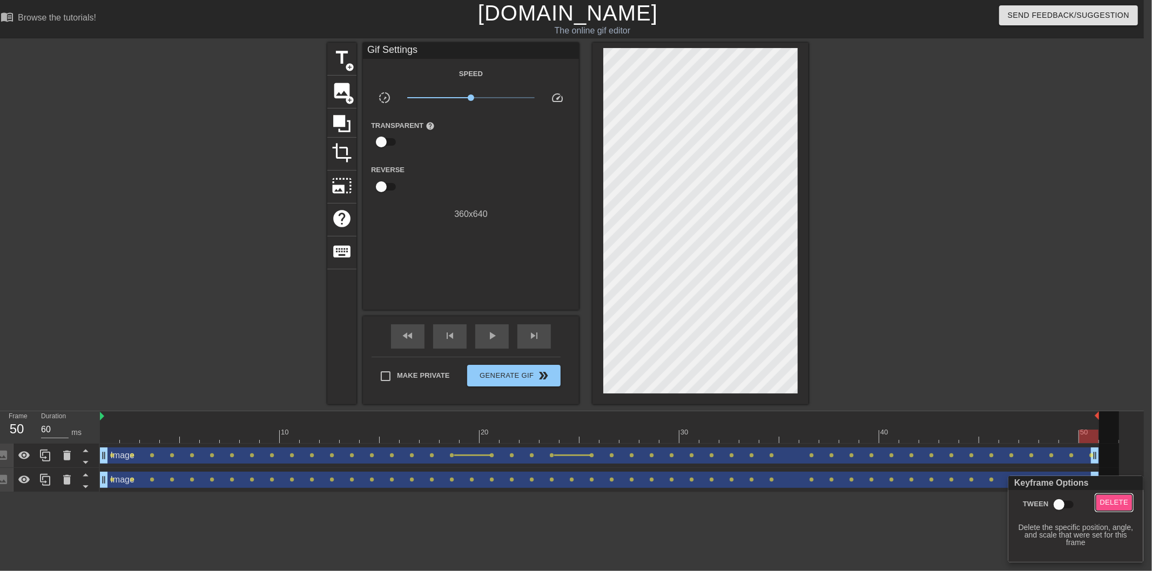
click at [1110, 499] on span "Delete" at bounding box center [1114, 503] width 29 height 12
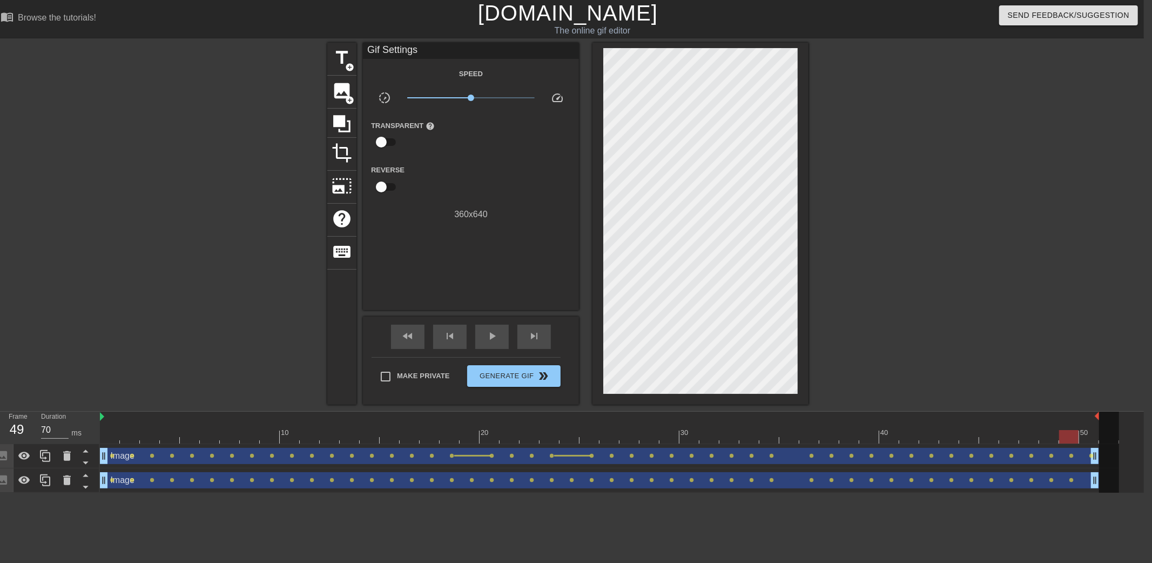
click at [1066, 434] on div at bounding box center [609, 436] width 1019 height 13
click at [1091, 432] on div at bounding box center [609, 436] width 1019 height 13
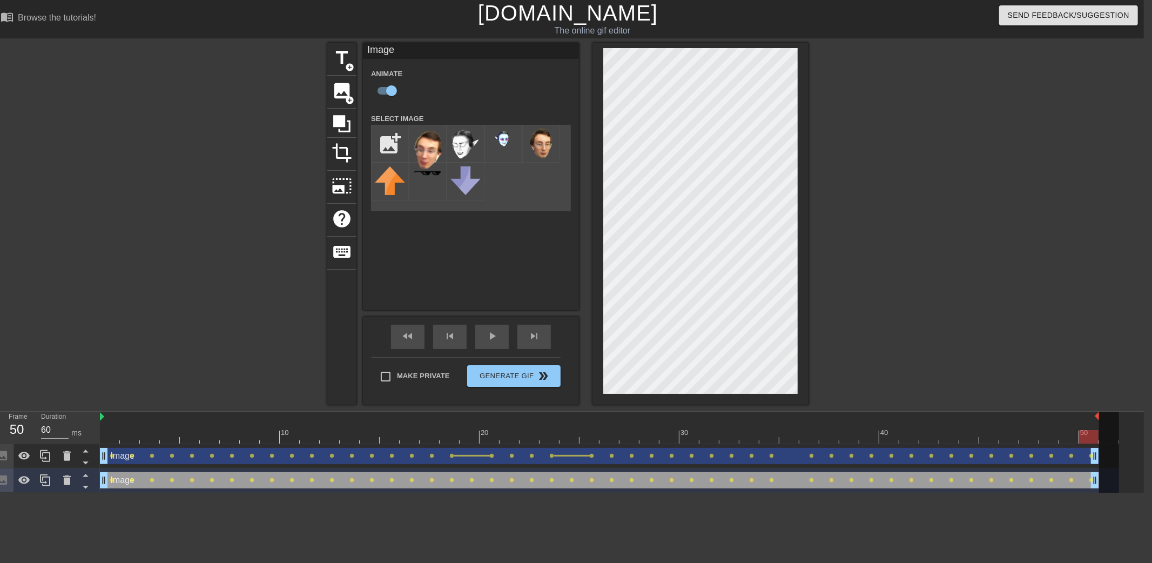
drag, startPoint x: 1067, startPoint y: 436, endPoint x: 1083, endPoint y: 437, distance: 16.3
click at [1083, 437] on div at bounding box center [609, 436] width 1019 height 13
drag, startPoint x: 1046, startPoint y: 434, endPoint x: 1083, endPoint y: 440, distance: 37.3
click at [1083, 440] on div at bounding box center [609, 436] width 1019 height 13
click at [979, 277] on div at bounding box center [902, 205] width 162 height 324
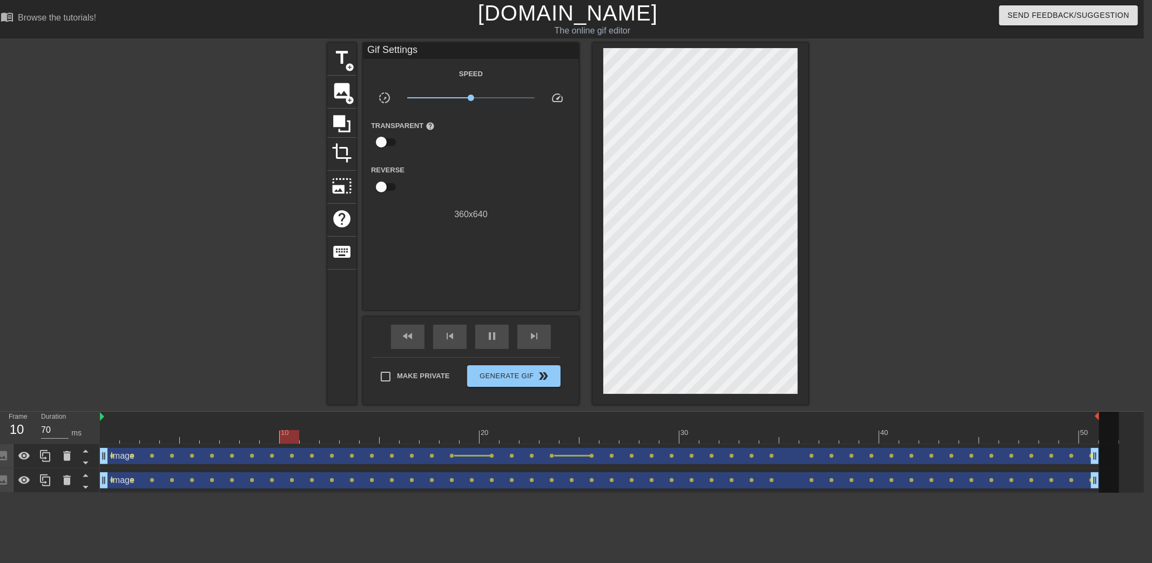
click at [945, 273] on div at bounding box center [902, 205] width 162 height 324
drag, startPoint x: 764, startPoint y: 435, endPoint x: 171, endPoint y: 454, distance: 593.7
click at [171, 454] on div "10 20 30 40 50 Image drag_handle drag_handle lens lens lens lens lens lens lens…" at bounding box center [622, 451] width 1044 height 81
click at [916, 270] on div at bounding box center [902, 205] width 162 height 324
drag, startPoint x: 139, startPoint y: 434, endPoint x: 154, endPoint y: 451, distance: 23.0
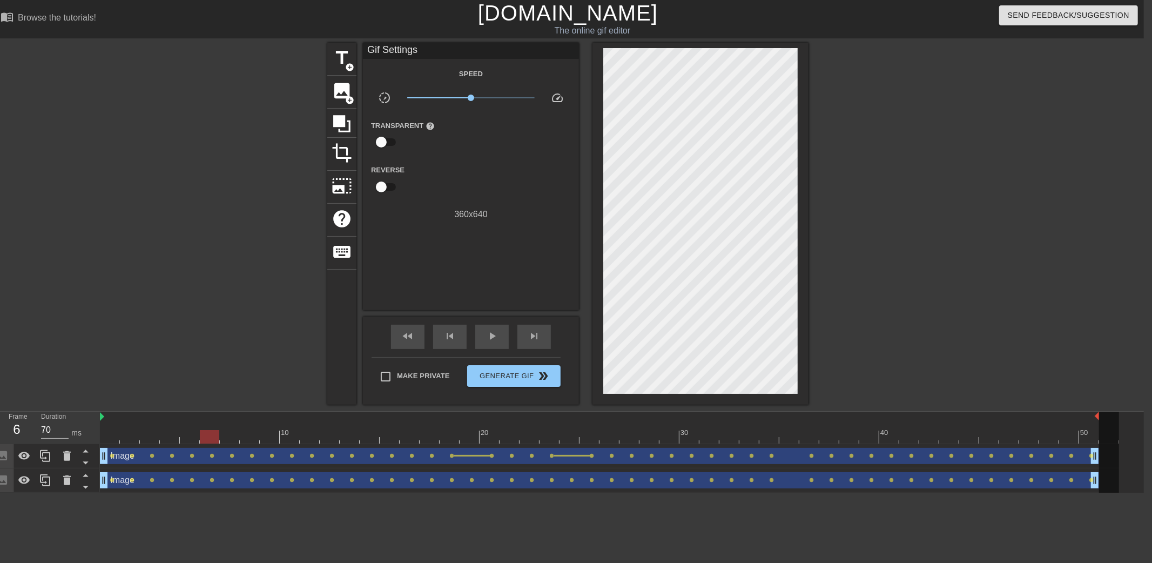
click at [154, 451] on div "10 20 30 40 50 Image drag_handle drag_handle lens lens lens lens lens lens lens…" at bounding box center [622, 451] width 1044 height 81
drag, startPoint x: 157, startPoint y: 436, endPoint x: 168, endPoint y: 437, distance: 11.4
click at [168, 437] on div at bounding box center [609, 436] width 1019 height 13
click at [197, 437] on div at bounding box center [609, 436] width 1019 height 13
click at [176, 432] on div at bounding box center [609, 436] width 1019 height 13
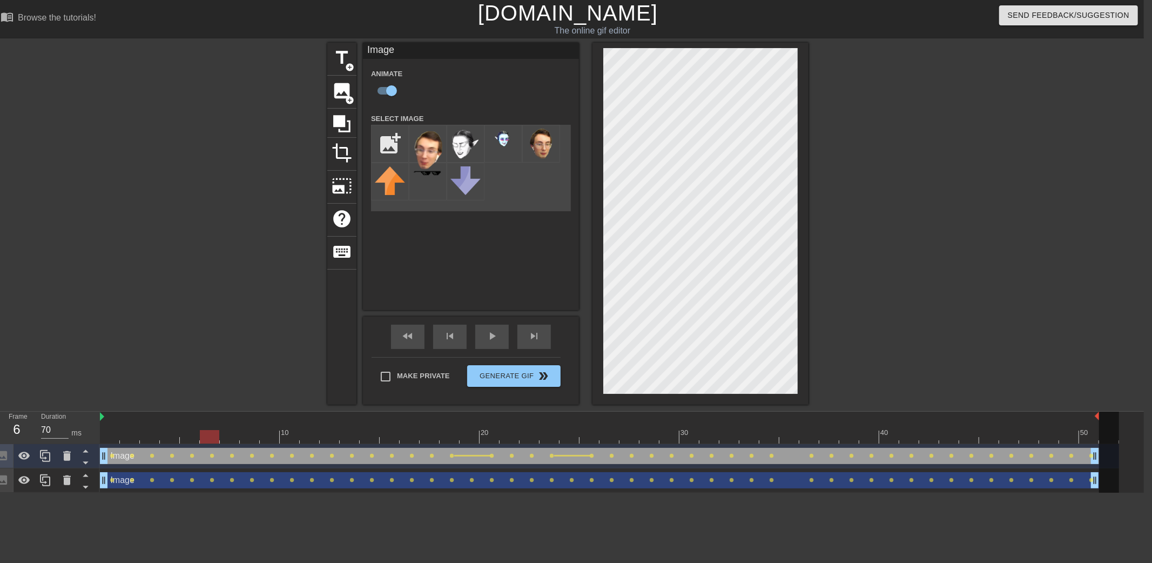
drag, startPoint x: 148, startPoint y: 432, endPoint x: 207, endPoint y: 434, distance: 58.3
click at [207, 434] on div at bounding box center [609, 436] width 1019 height 13
drag, startPoint x: 224, startPoint y: 434, endPoint x: 283, endPoint y: 433, distance: 58.9
click at [283, 433] on div at bounding box center [609, 436] width 1019 height 13
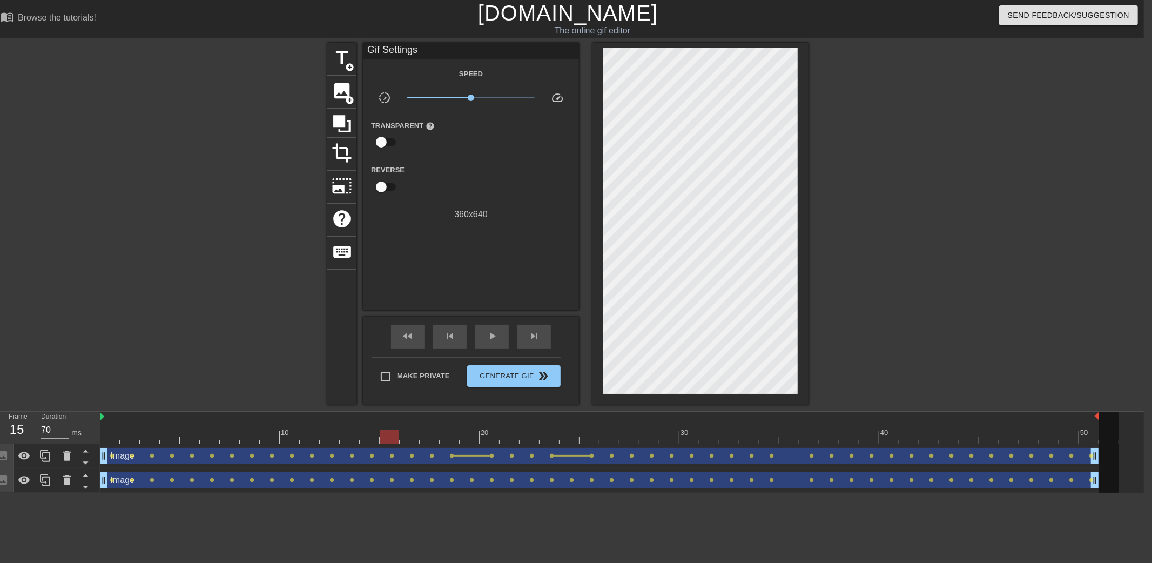
drag, startPoint x: 262, startPoint y: 443, endPoint x: 275, endPoint y: 444, distance: 13.5
click at [275, 444] on div "Image drag_handle drag_handle lens lens lens lens lens lens lens lens lens lens…" at bounding box center [609, 456] width 1019 height 24
drag, startPoint x: 271, startPoint y: 441, endPoint x: 292, endPoint y: 442, distance: 21.6
click at [292, 442] on div at bounding box center [609, 436] width 1019 height 13
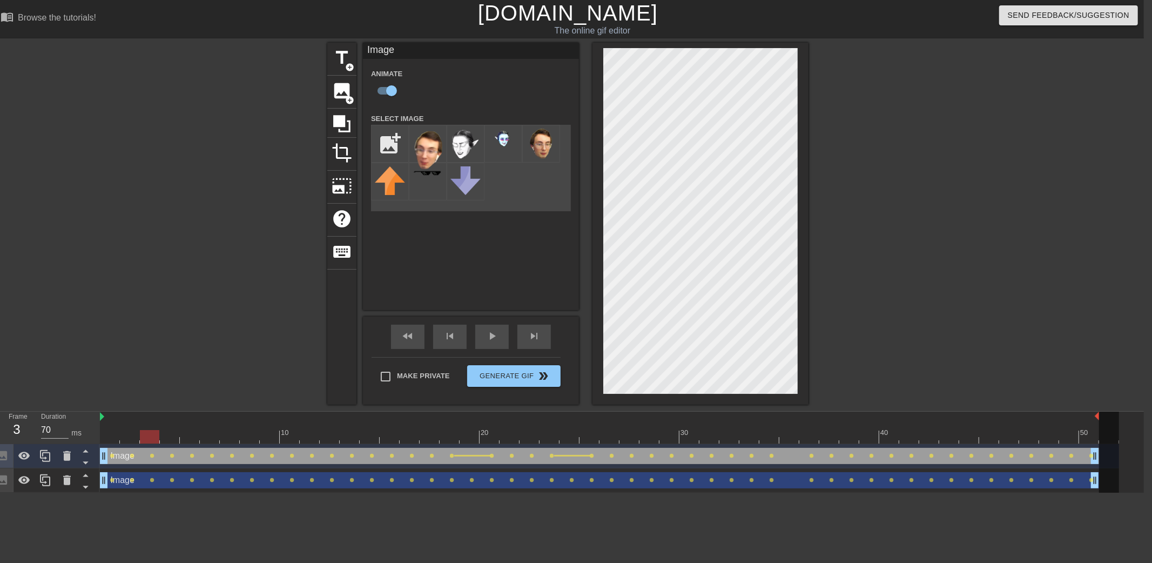
drag, startPoint x: 268, startPoint y: 438, endPoint x: 98, endPoint y: 382, distance: 179.3
click at [98, 382] on div "menu_book Browse the tutorials! [DOMAIN_NAME] The online gif editor Send Feedba…" at bounding box center [568, 246] width 1152 height 492
click at [962, 240] on div at bounding box center [902, 205] width 162 height 324
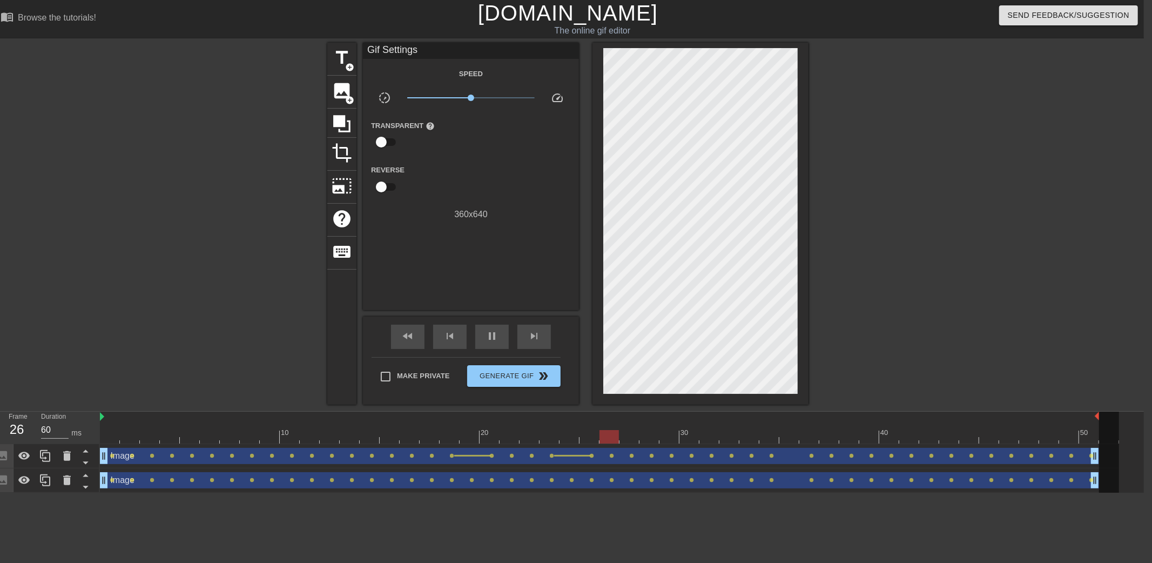
click at [1011, 268] on div "title add_circle image add_circle crop photo_size_select_large help keyboard Gi…" at bounding box center [568, 224] width 1152 height 362
click at [1000, 272] on div "title add_circle image add_circle crop photo_size_select_large help keyboard Gi…" at bounding box center [568, 224] width 1152 height 362
click at [1003, 286] on div "title add_circle image add_circle crop photo_size_select_large help keyboard Gi…" at bounding box center [568, 224] width 1152 height 362
type input "70"
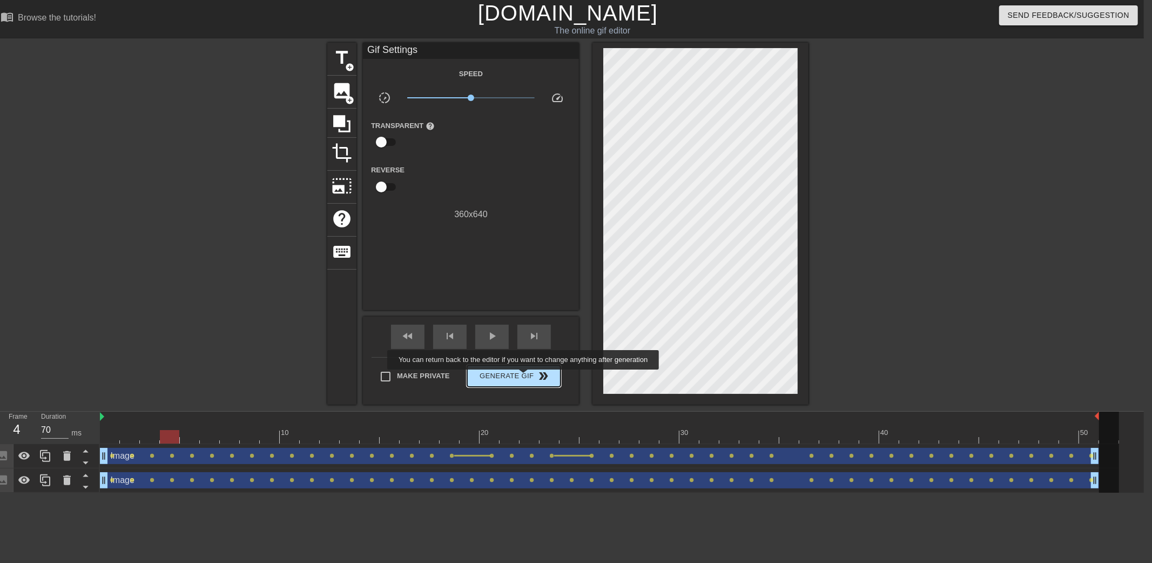
click at [524, 377] on span "Generate Gif double_arrow" at bounding box center [513, 375] width 85 height 13
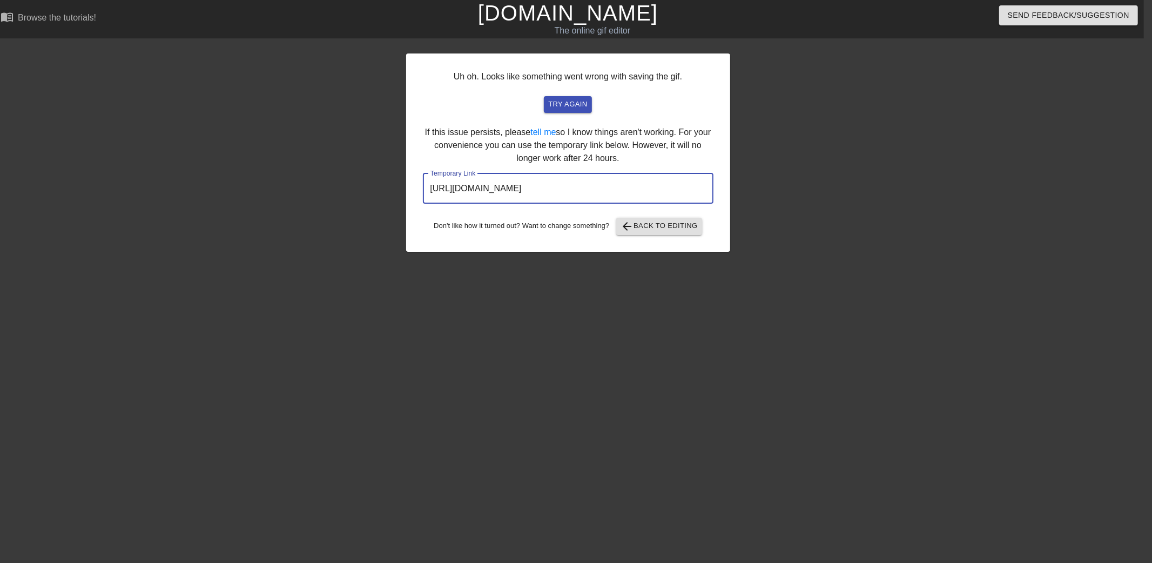
drag, startPoint x: 658, startPoint y: 191, endPoint x: 396, endPoint y: 187, distance: 261.4
click at [396, 187] on div "Uh oh. Looks like something went wrong with saving the gif. try again If this i…" at bounding box center [568, 205] width 1152 height 324
